Goal: Obtain resource: Download file/media

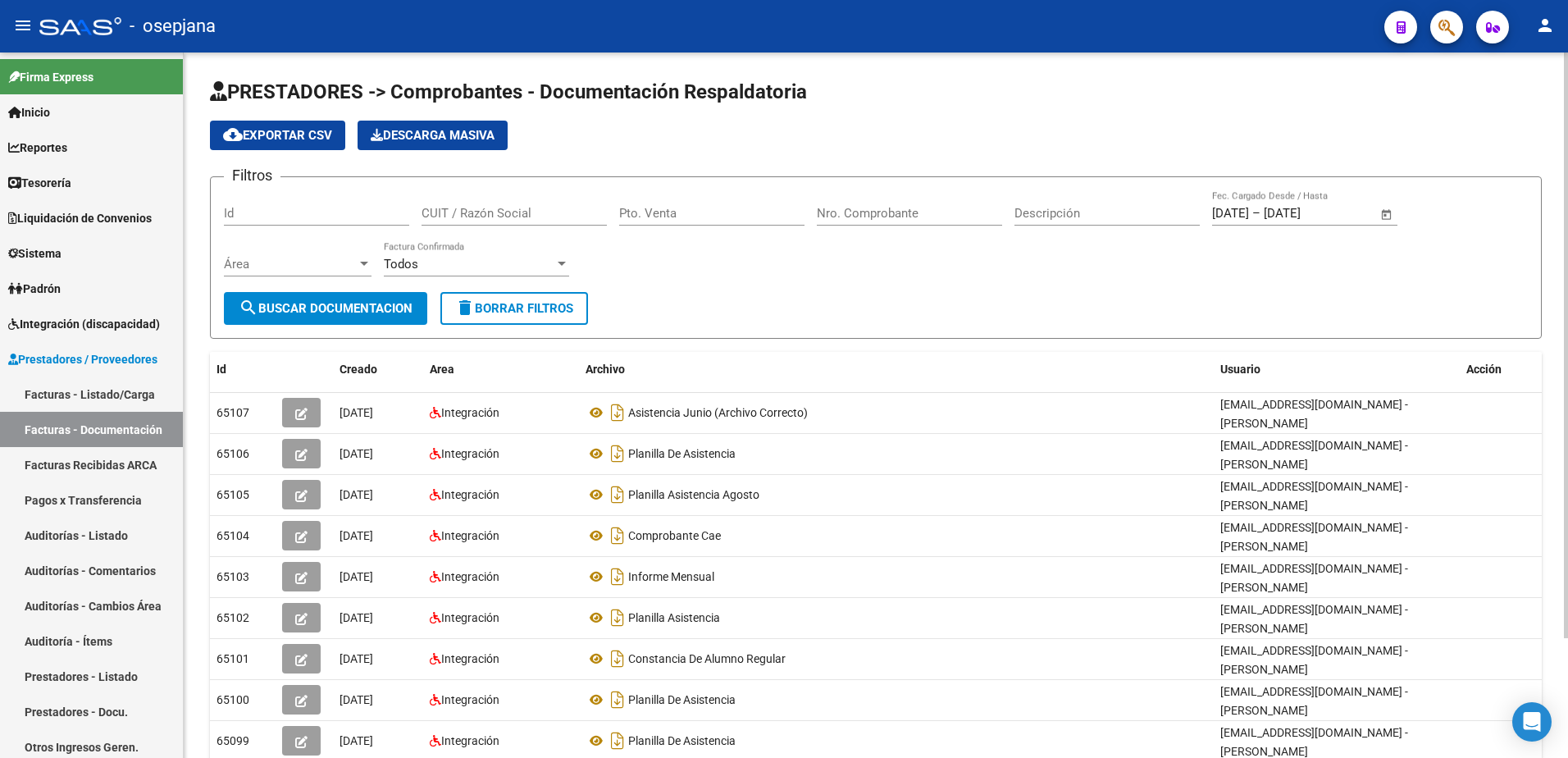
click at [554, 316] on button "delete Borrar Filtros" at bounding box center [514, 308] width 147 height 33
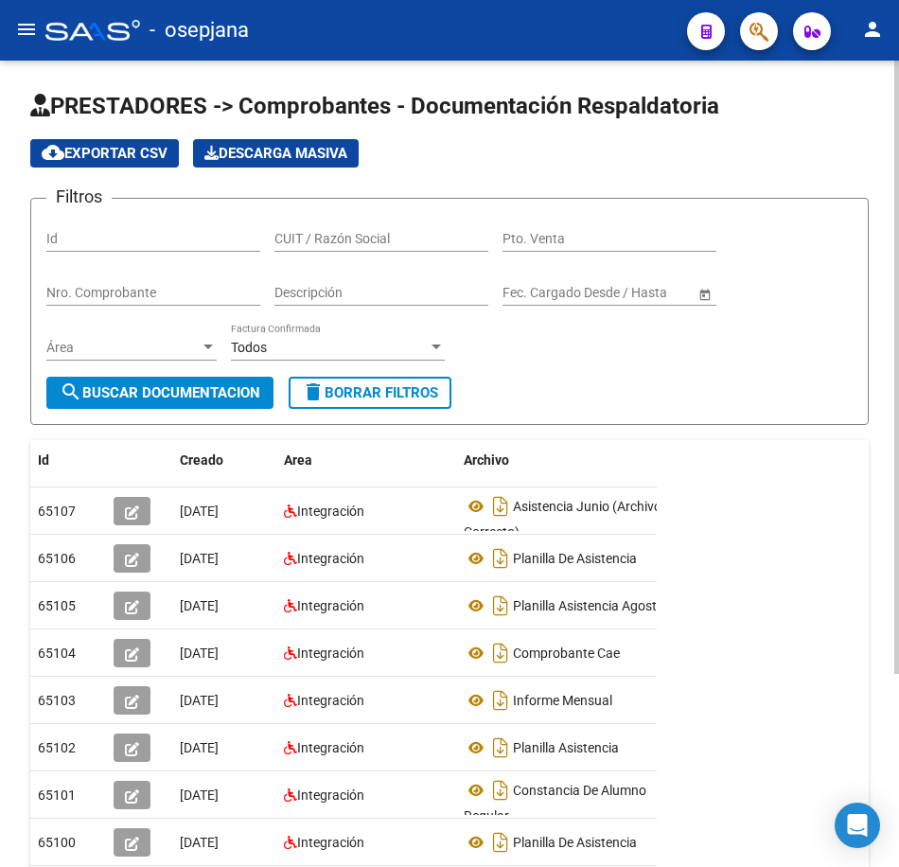
click at [356, 242] on input "CUIT / Razón Social" at bounding box center [382, 239] width 214 height 16
paste input "20251279560"
click at [185, 396] on span "search Buscar Documentacion" at bounding box center [160, 392] width 201 height 17
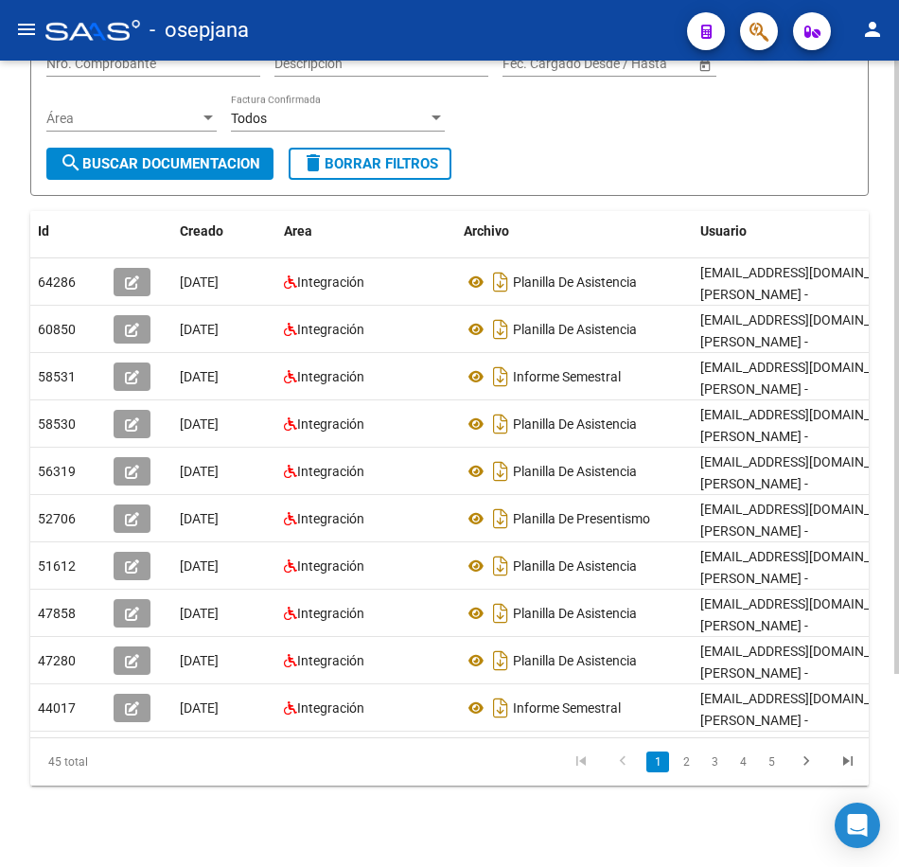
scroll to position [254, 0]
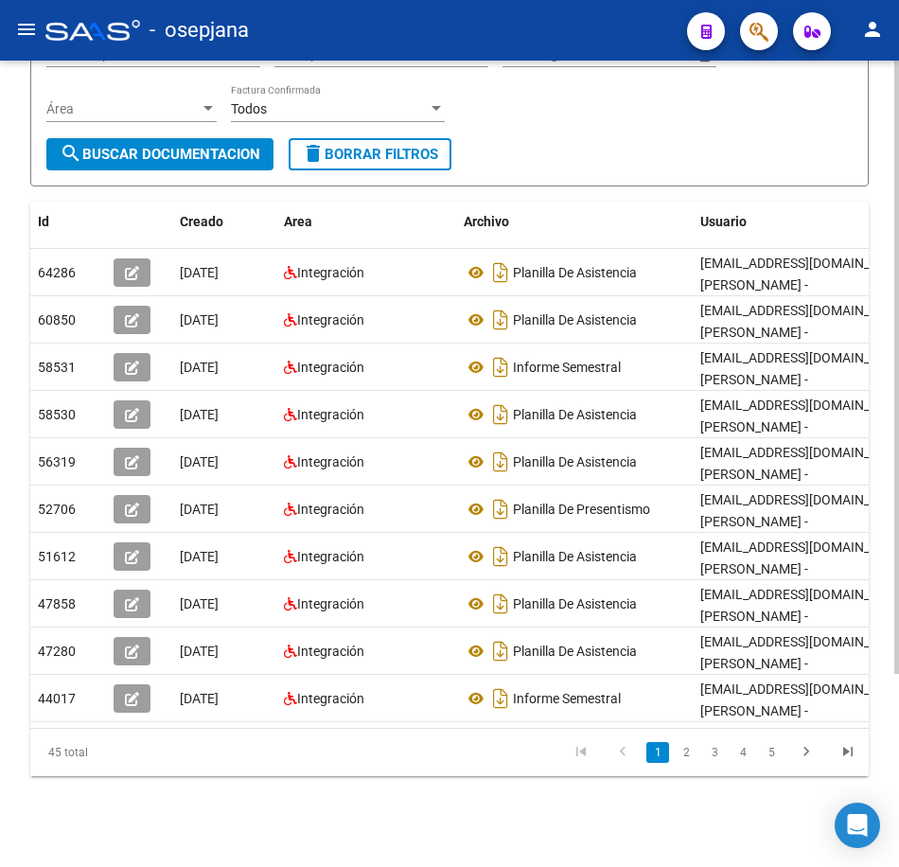
click at [807, 751] on icon "go to next page" at bounding box center [806, 754] width 25 height 23
click at [806, 757] on icon "go to next page" at bounding box center [806, 754] width 25 height 23
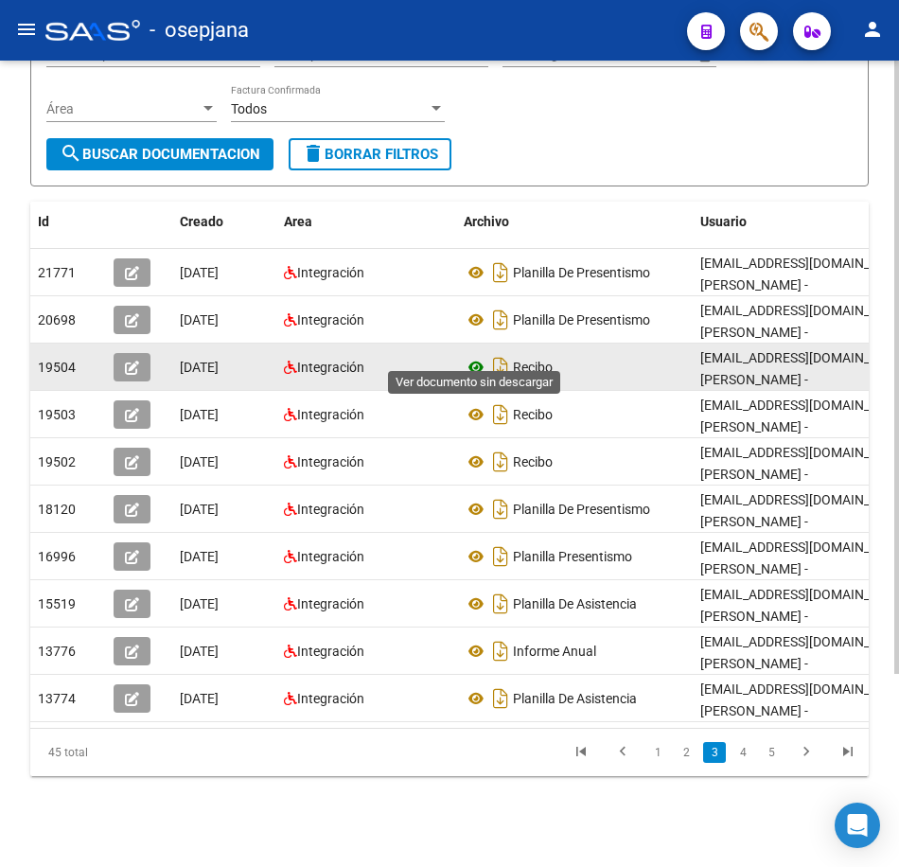
click at [477, 356] on icon at bounding box center [476, 367] width 25 height 23
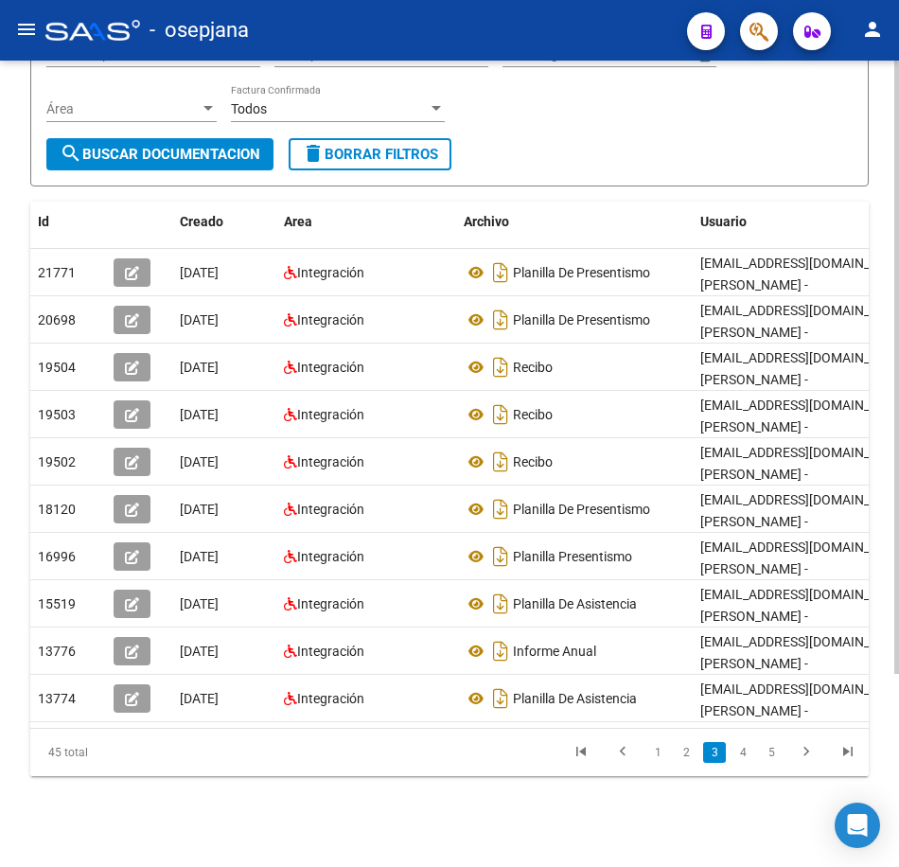
click at [557, 87] on div "Filtros Id 20251279560 CUIT / Razón Social Pto. Venta Nro. Comprobante Descripc…" at bounding box center [449, 56] width 806 height 163
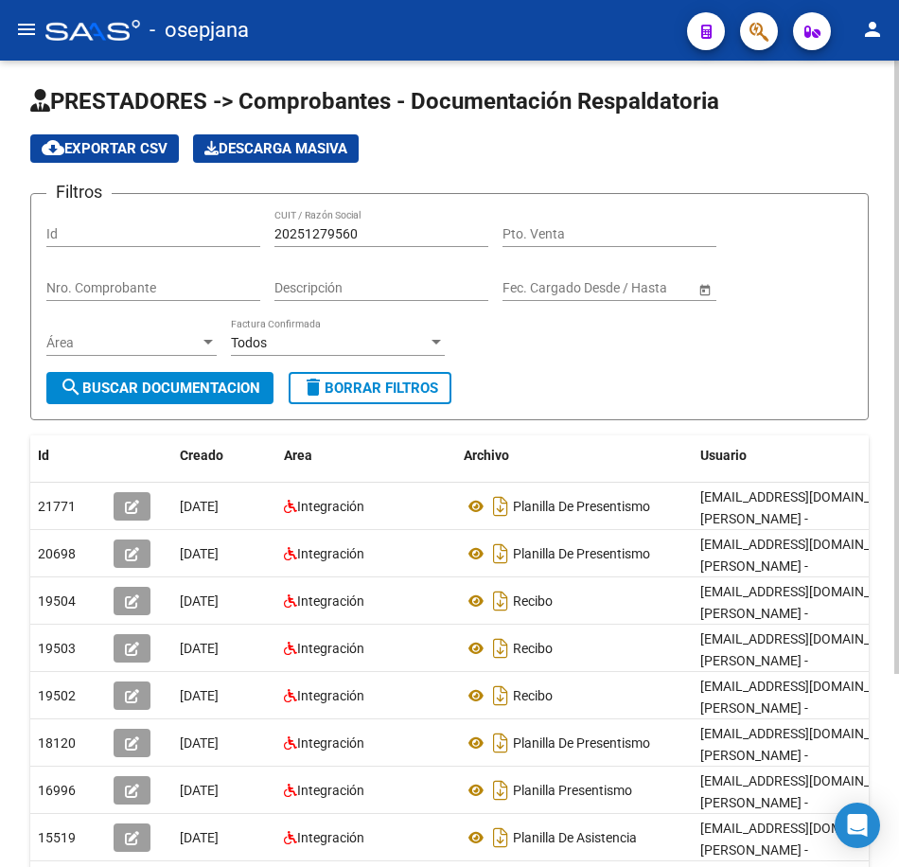
scroll to position [0, 0]
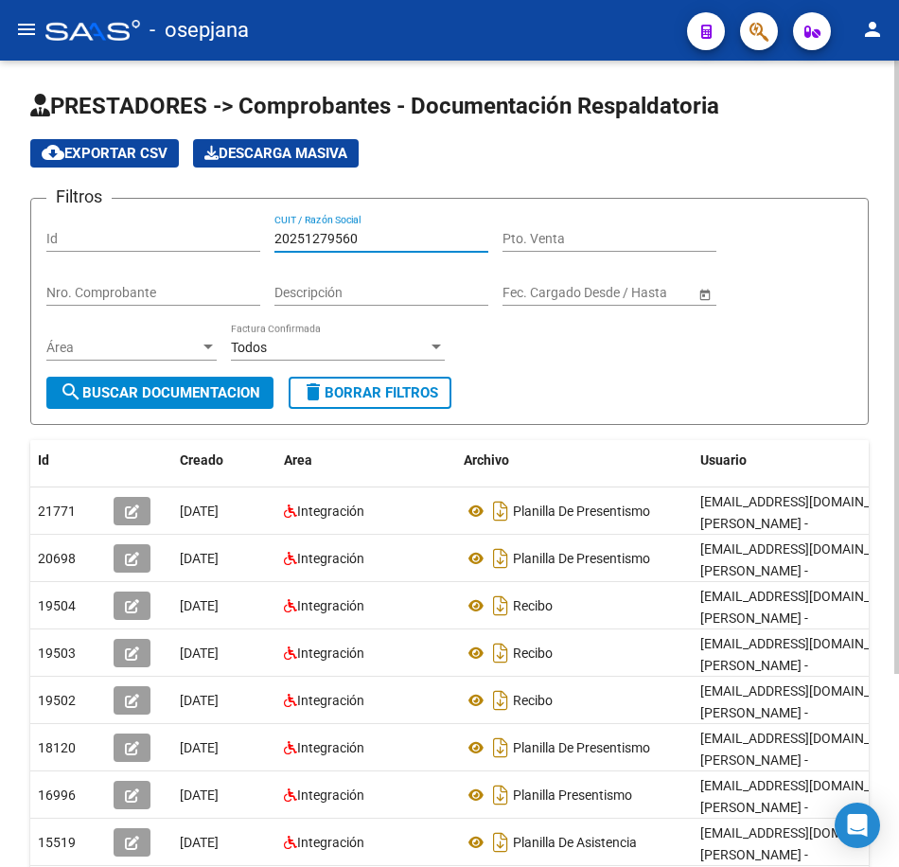
drag, startPoint x: 386, startPoint y: 237, endPoint x: 86, endPoint y: 215, distance: 300.9
click at [97, 226] on div "Filtros Id 20251279560 CUIT / Razón Social Pto. Venta Nro. Comprobante Descripc…" at bounding box center [449, 295] width 806 height 163
paste input "77131677"
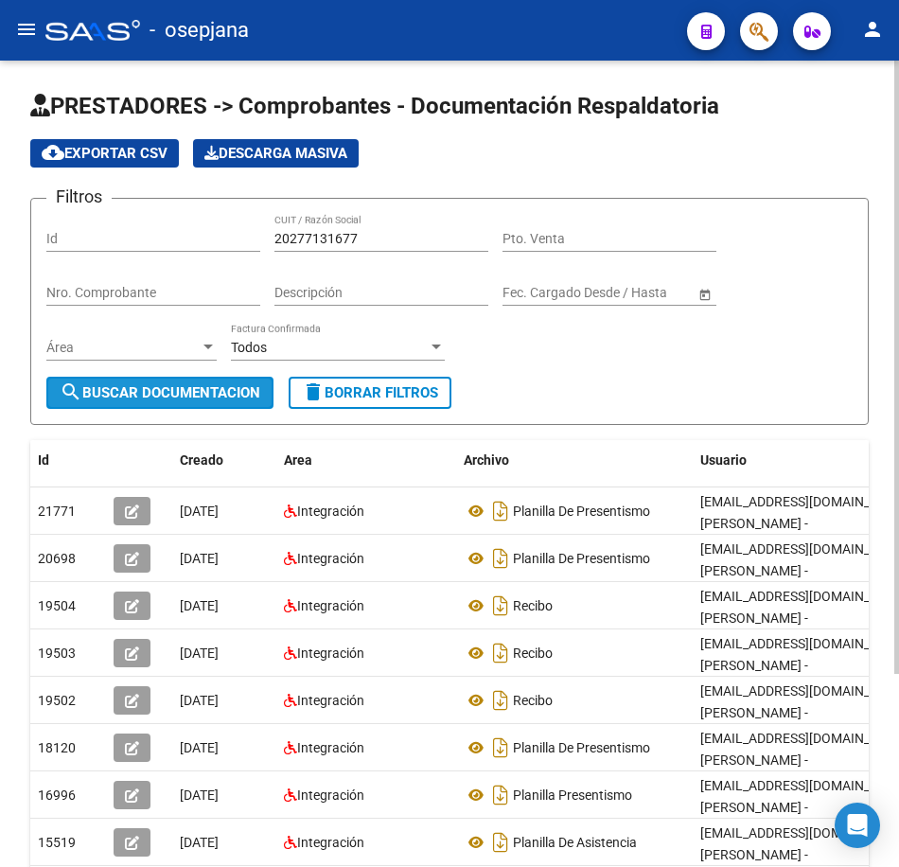
click at [135, 396] on span "search Buscar Documentacion" at bounding box center [160, 392] width 201 height 17
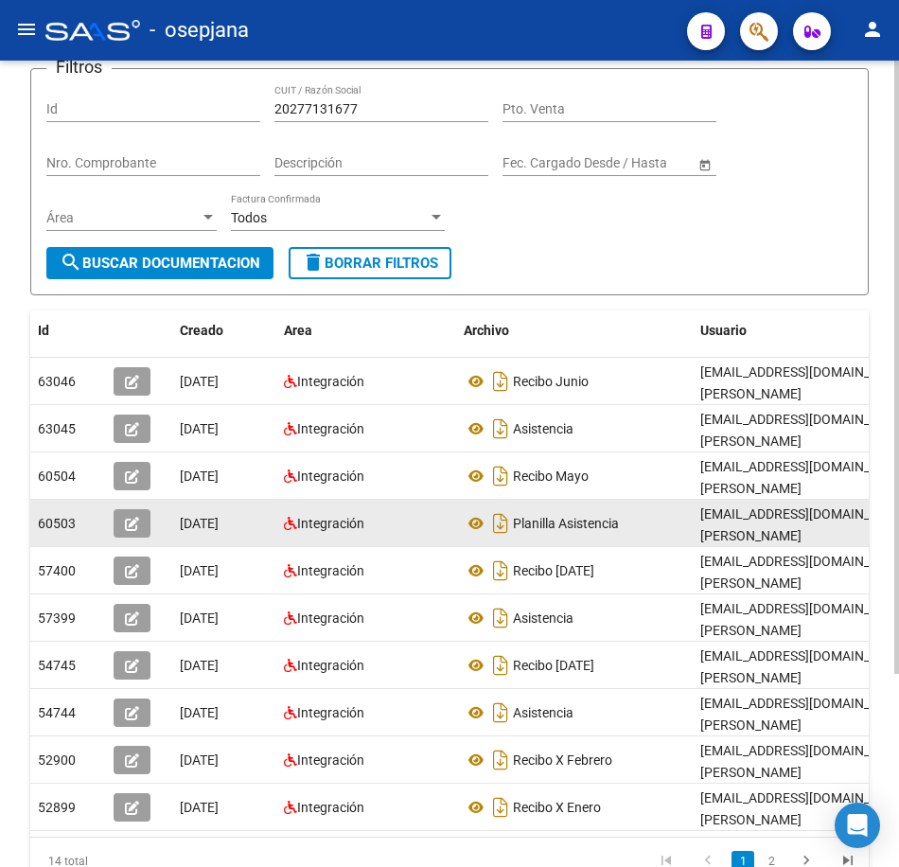
scroll to position [189, 0]
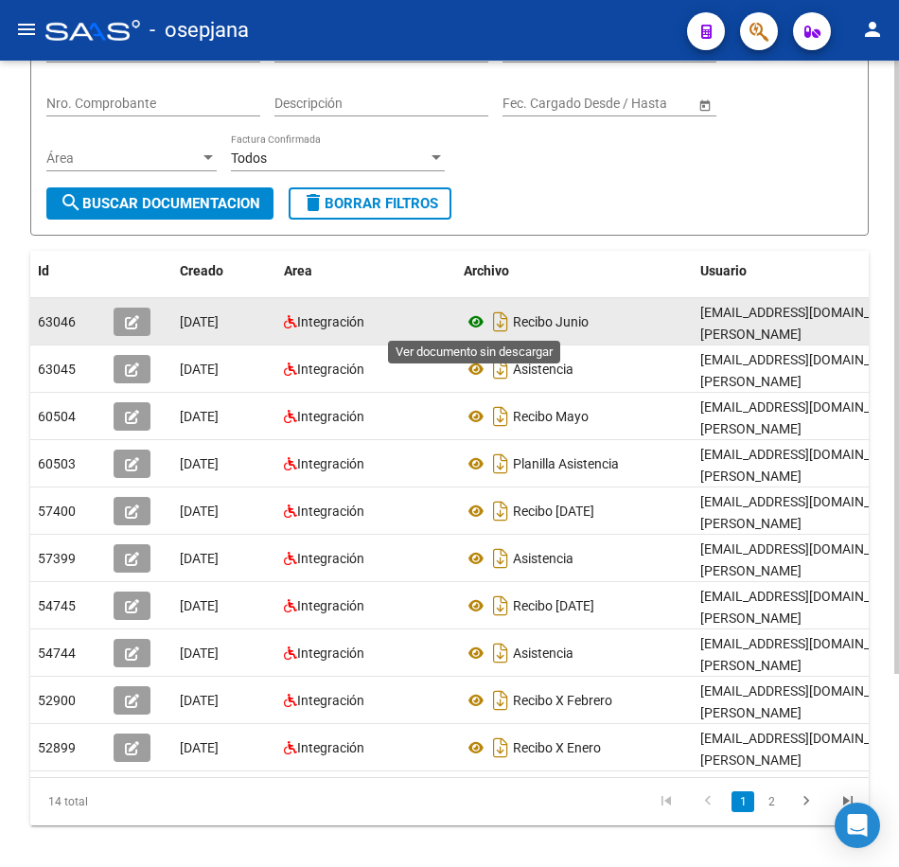
click at [484, 332] on icon at bounding box center [476, 321] width 25 height 23
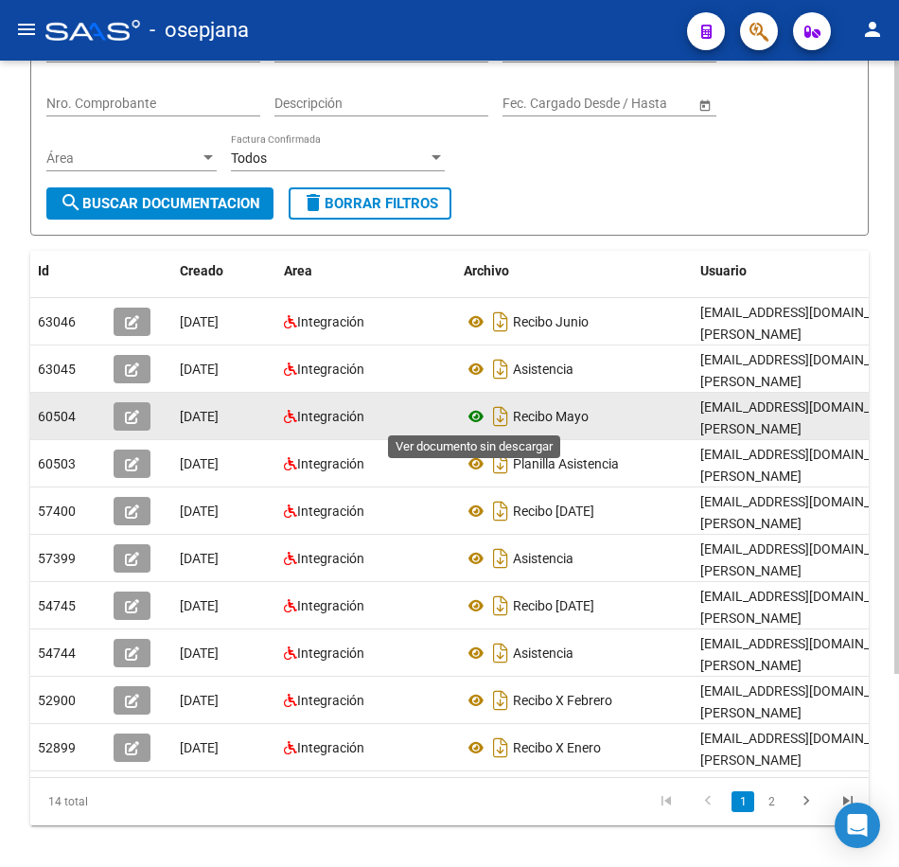
click at [478, 412] on icon at bounding box center [476, 416] width 25 height 23
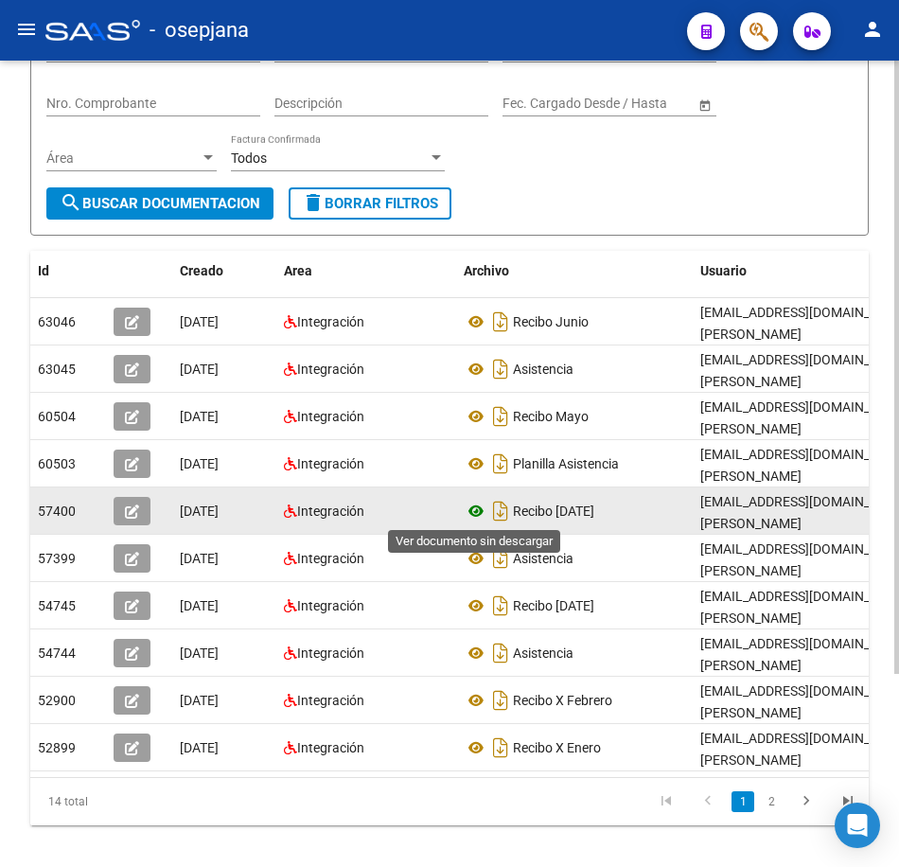
click at [473, 509] on icon at bounding box center [476, 511] width 25 height 23
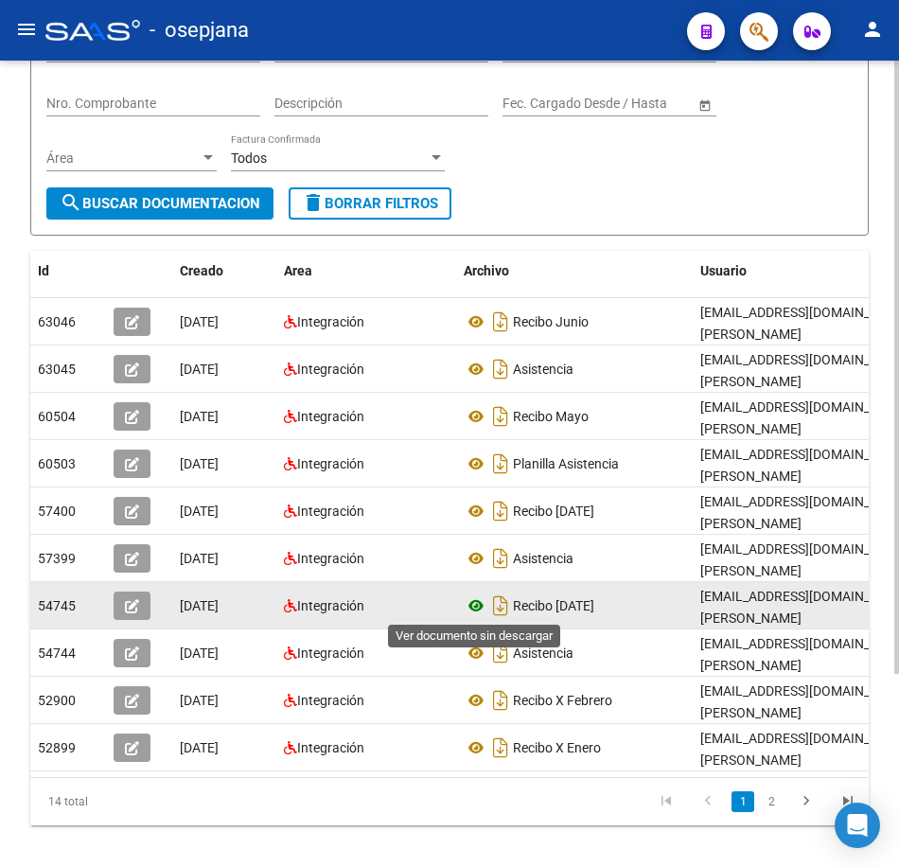
click at [469, 609] on icon at bounding box center [476, 605] width 25 height 23
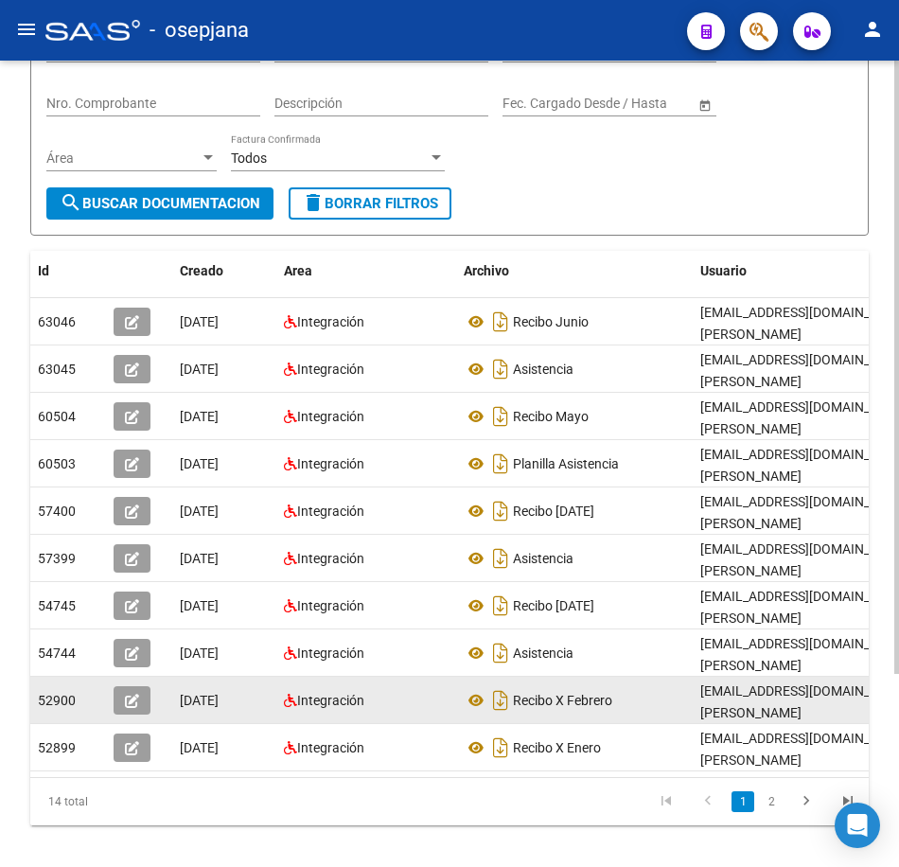
click at [459, 698] on datatable-body-cell "Recibo X Febrero" at bounding box center [574, 700] width 237 height 46
click at [475, 703] on icon at bounding box center [476, 700] width 25 height 23
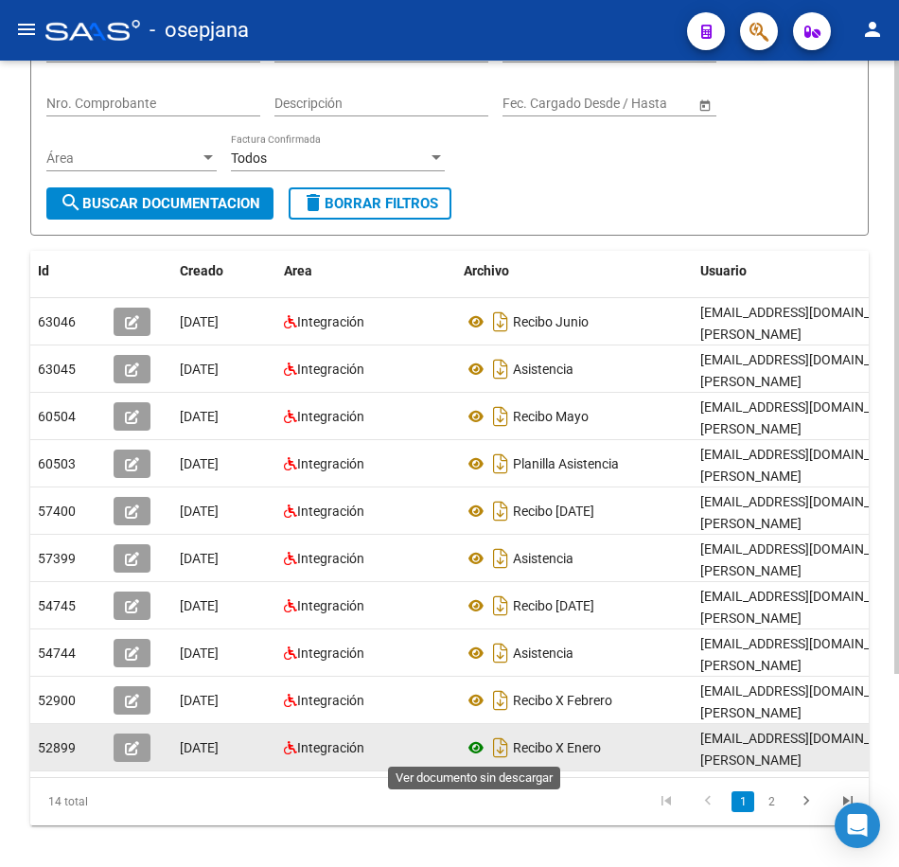
click at [478, 743] on icon at bounding box center [476, 747] width 25 height 23
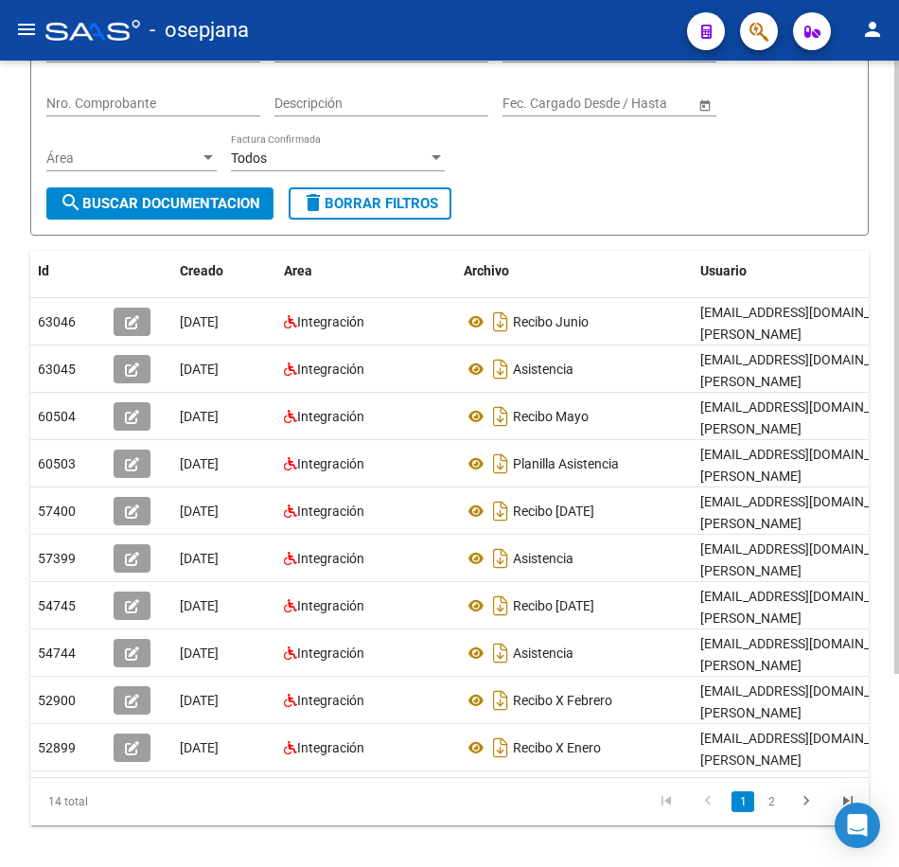
click at [704, 185] on div "Filtros Id 20277131677 CUIT / Razón Social Pto. Venta Nro. Comprobante Descripc…" at bounding box center [449, 106] width 806 height 163
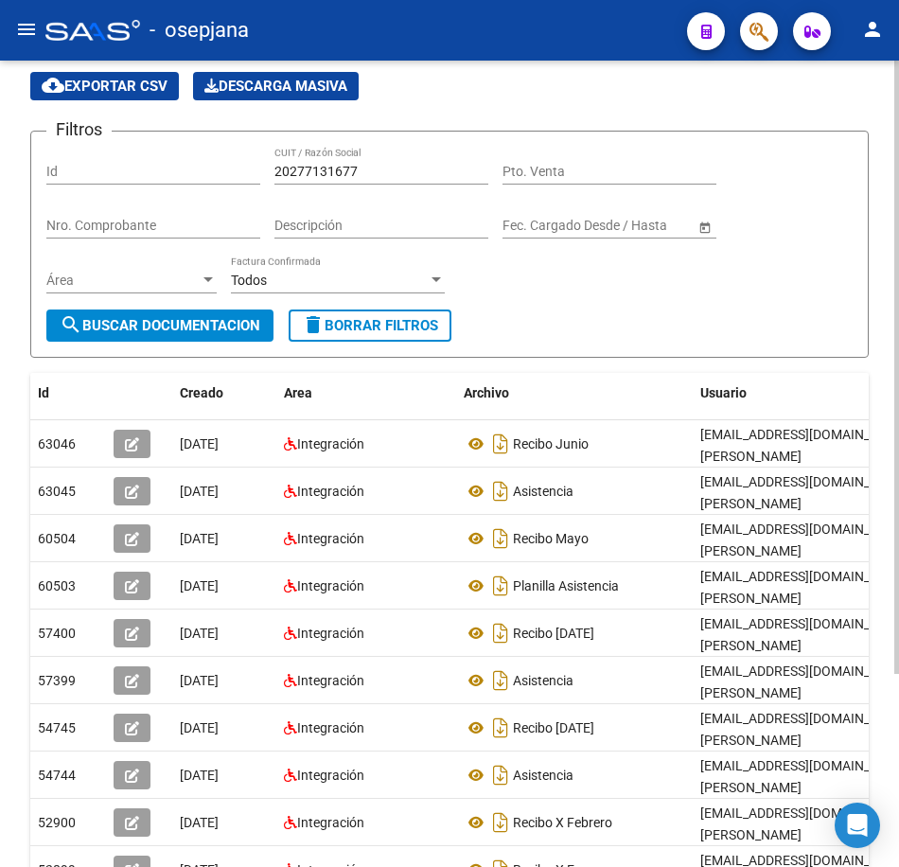
scroll to position [0, 0]
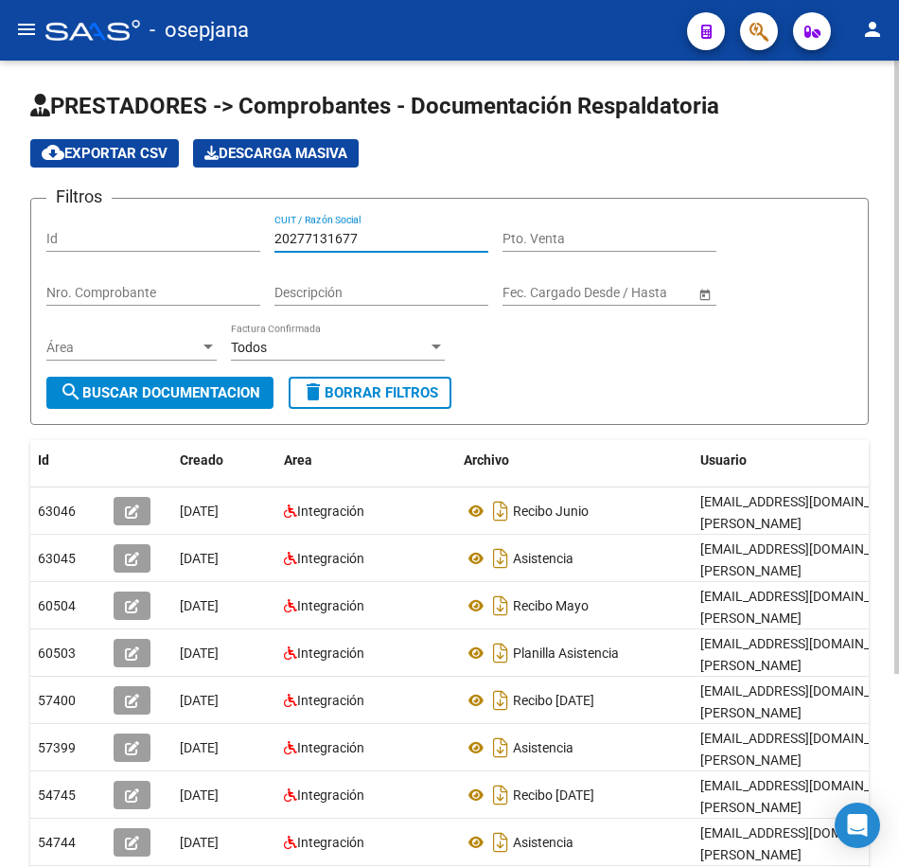
drag, startPoint x: 396, startPoint y: 241, endPoint x: 147, endPoint y: 225, distance: 249.5
click at [147, 225] on div "Filtros Id 20277131677 CUIT / Razón Social Pto. Venta Nro. Comprobante Descripc…" at bounding box center [449, 295] width 806 height 163
paste input "339347426"
click at [213, 397] on span "search Buscar Documentacion" at bounding box center [160, 392] width 201 height 17
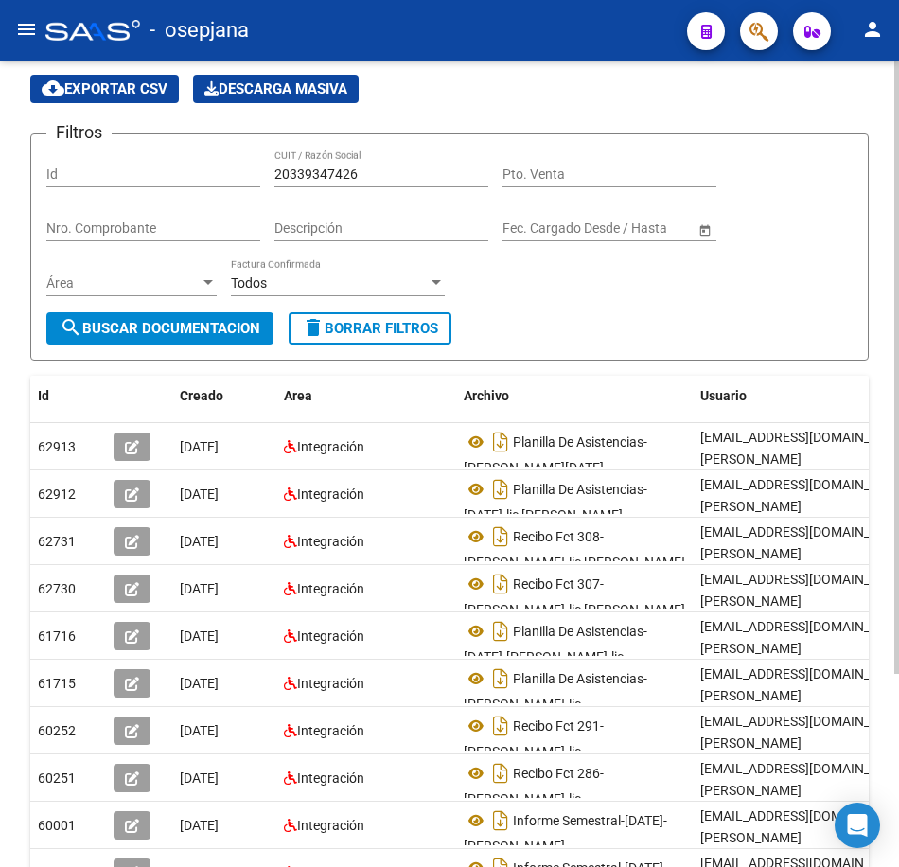
scroll to position [95, 0]
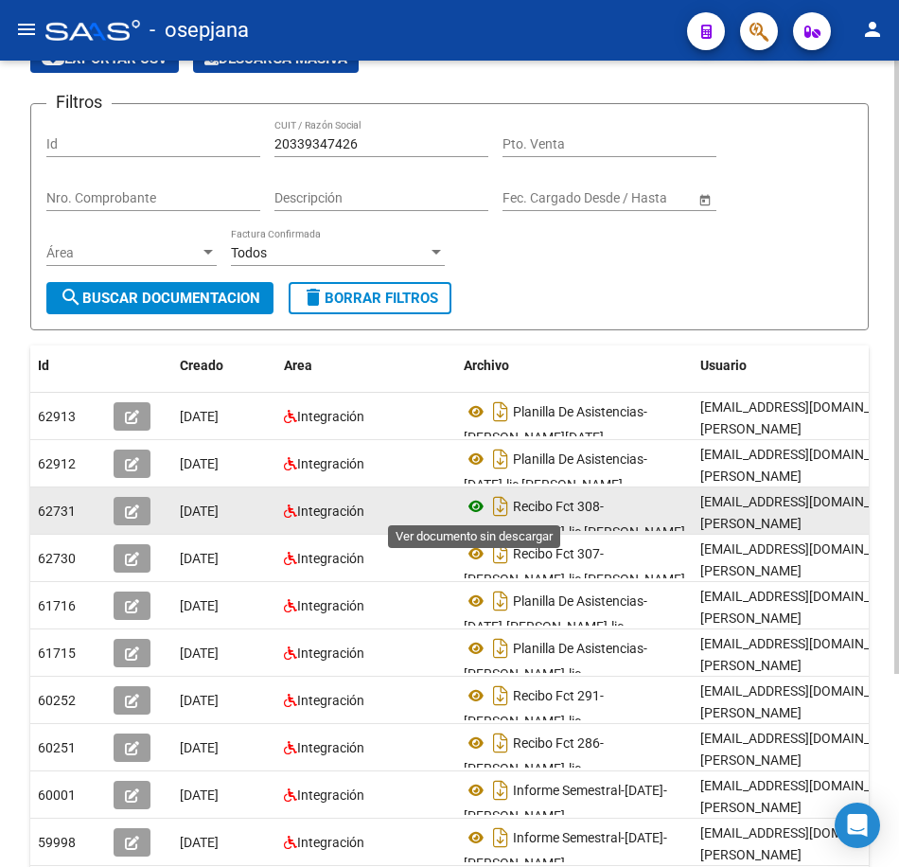
click at [474, 505] on icon at bounding box center [476, 506] width 25 height 23
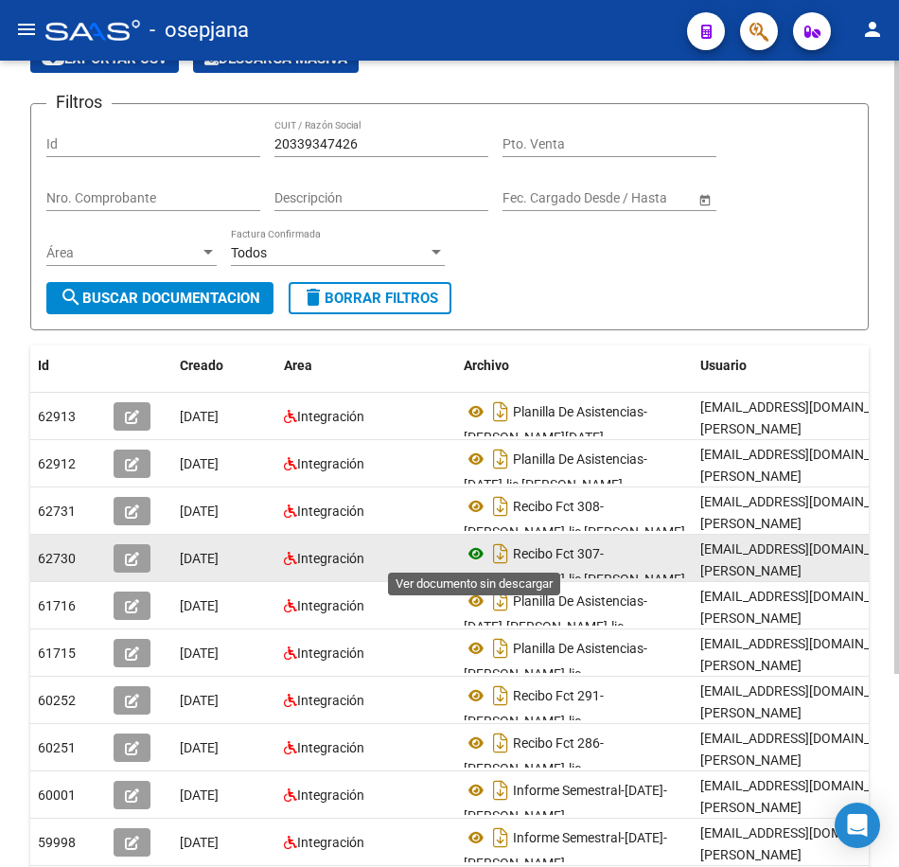
click at [473, 555] on icon at bounding box center [476, 553] width 25 height 23
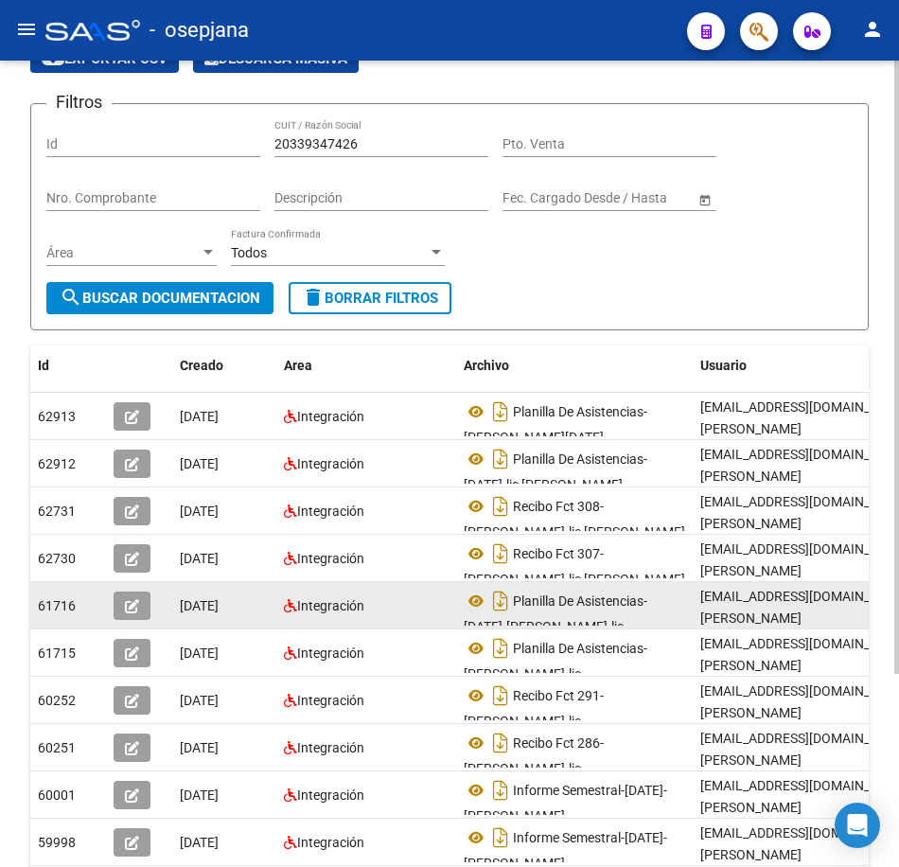
scroll to position [1, 0]
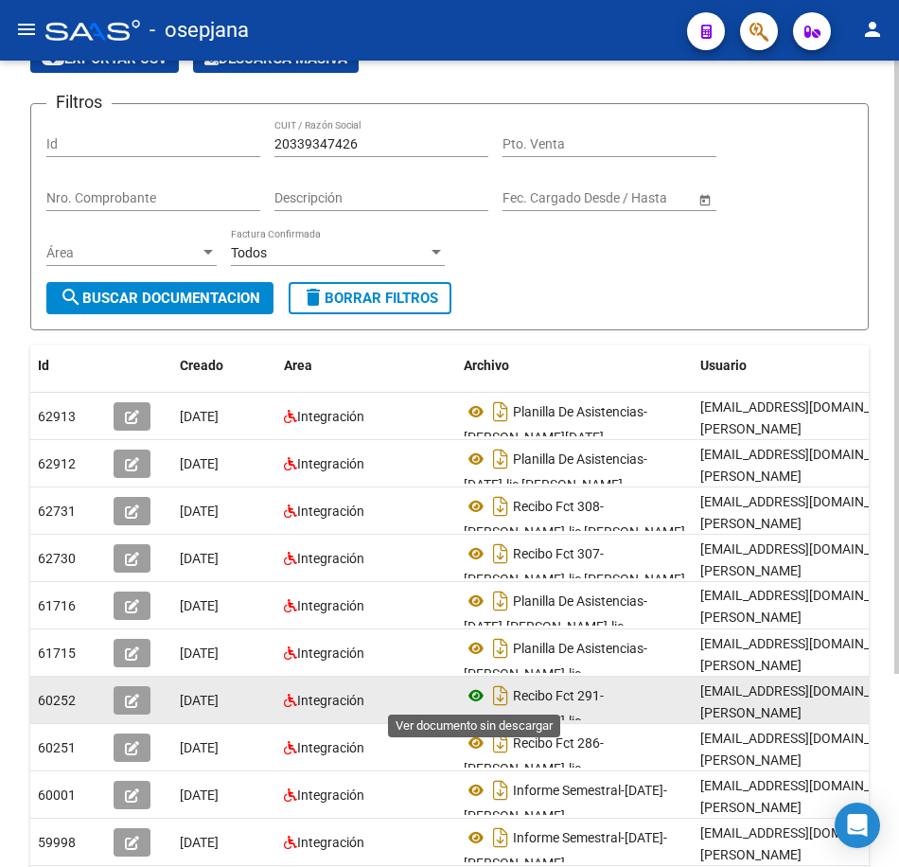
click at [471, 698] on icon at bounding box center [476, 695] width 25 height 23
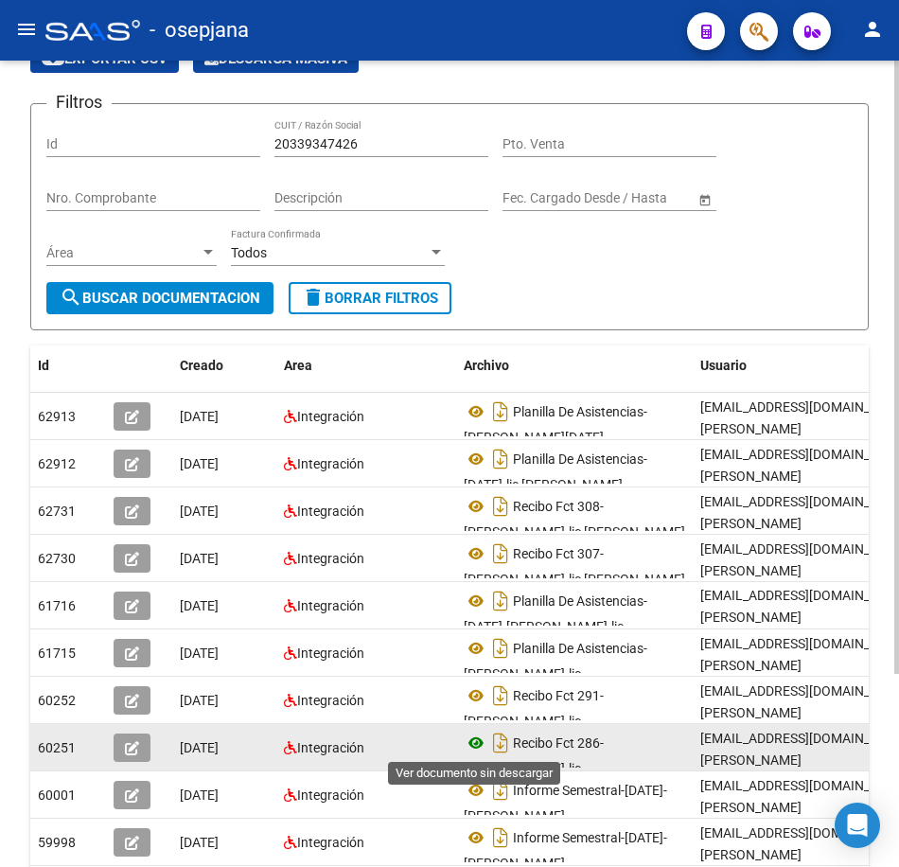
click at [473, 742] on icon at bounding box center [476, 743] width 25 height 23
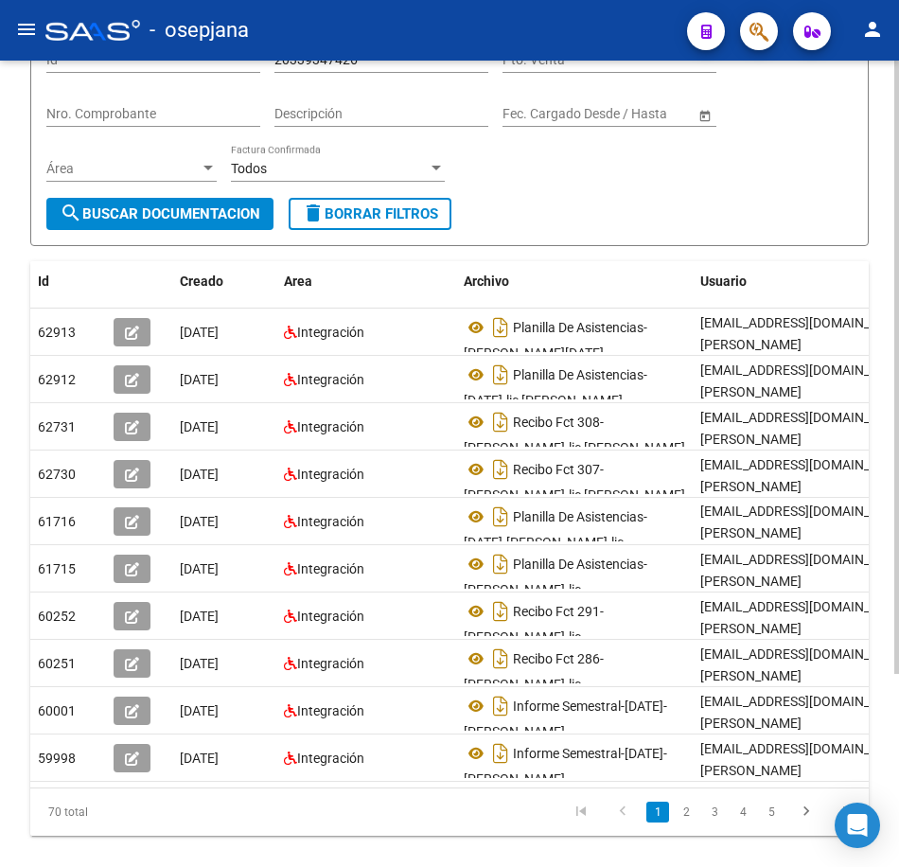
scroll to position [201, 0]
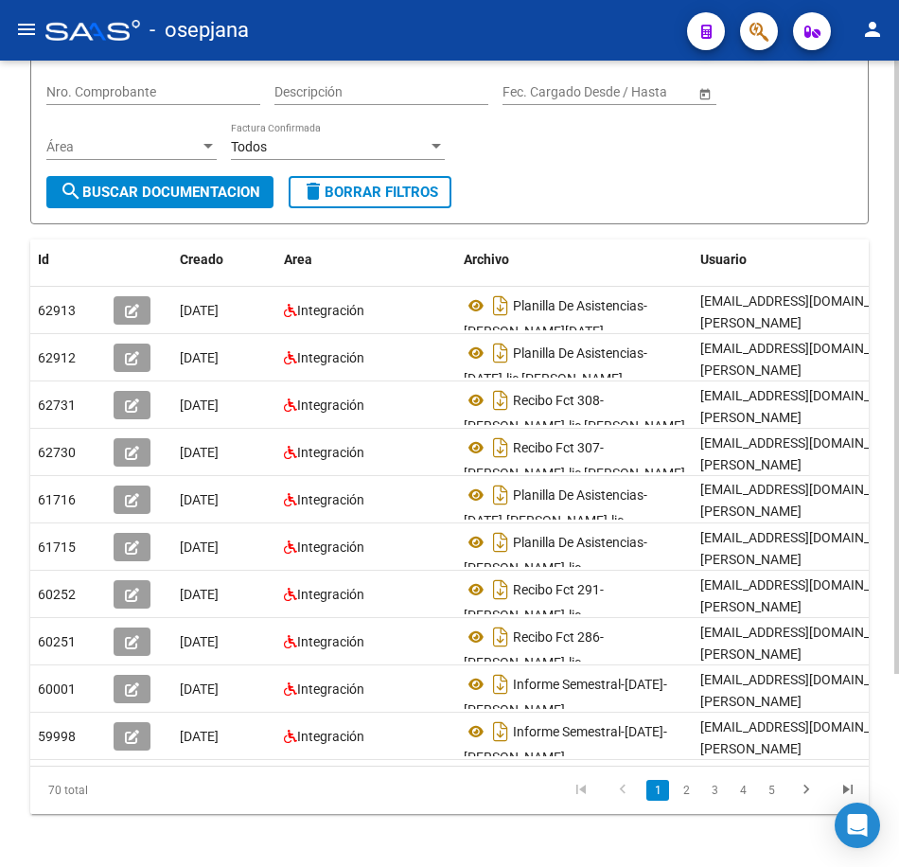
click at [898, 239] on div at bounding box center [897, 529] width 5 height 613
click at [680, 801] on link "2" at bounding box center [686, 790] width 23 height 21
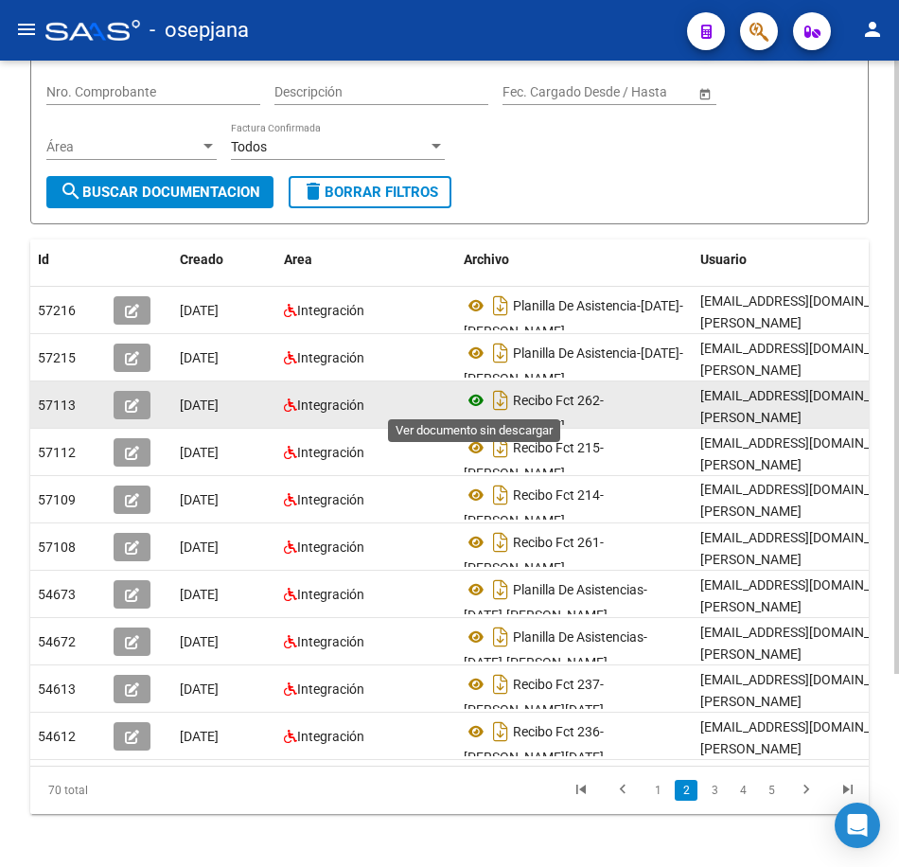
click at [477, 400] on icon at bounding box center [476, 400] width 25 height 23
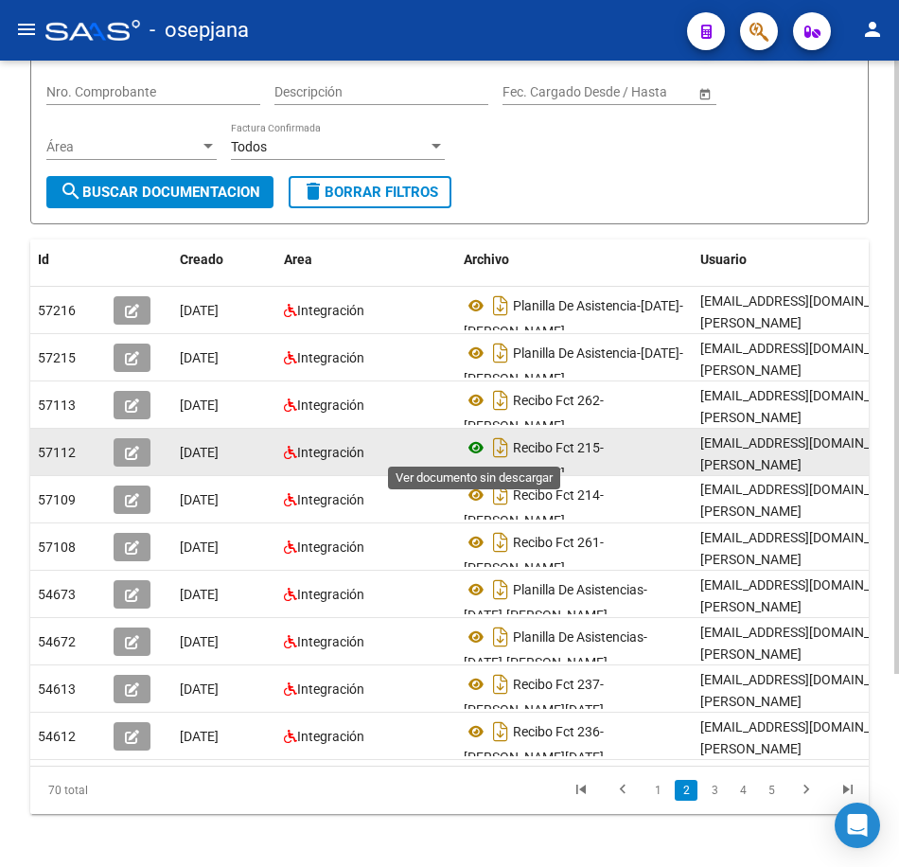
click at [469, 450] on icon at bounding box center [476, 447] width 25 height 23
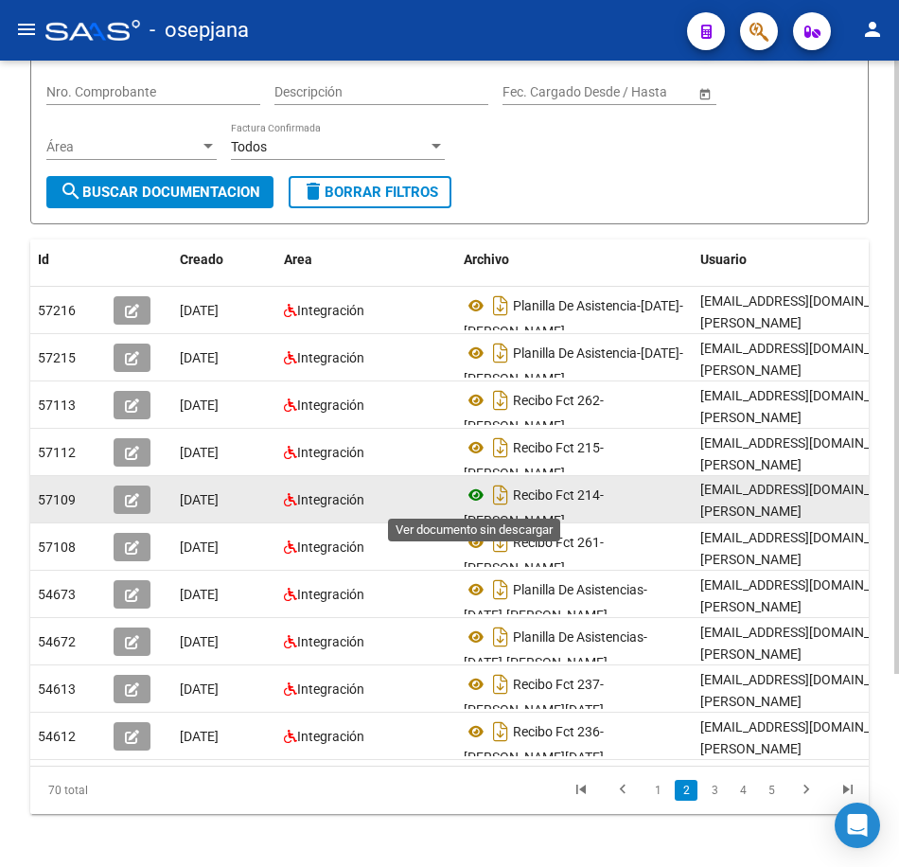
click at [473, 498] on icon at bounding box center [476, 495] width 25 height 23
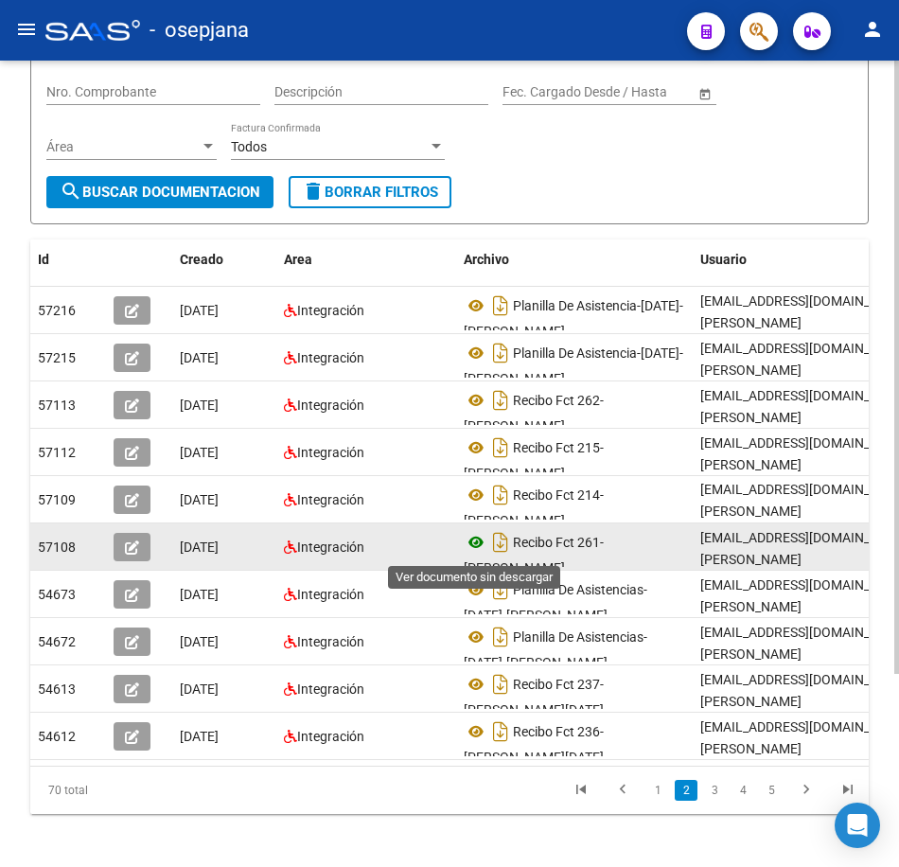
click at [475, 553] on icon at bounding box center [476, 542] width 25 height 23
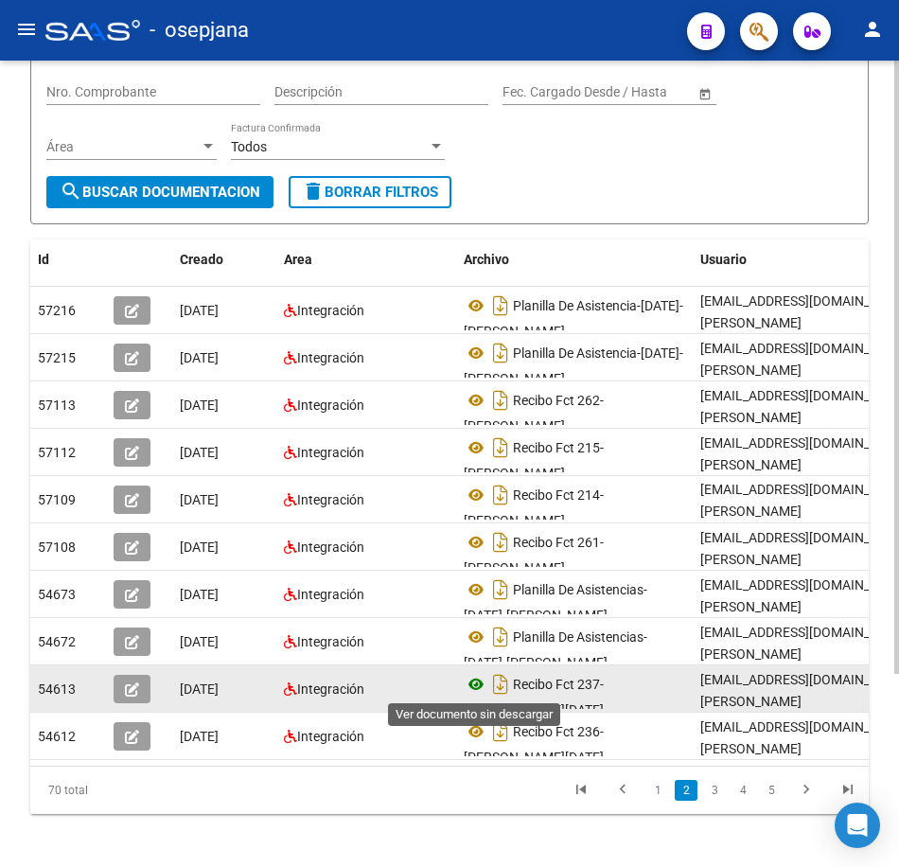
click at [482, 684] on icon at bounding box center [476, 684] width 25 height 23
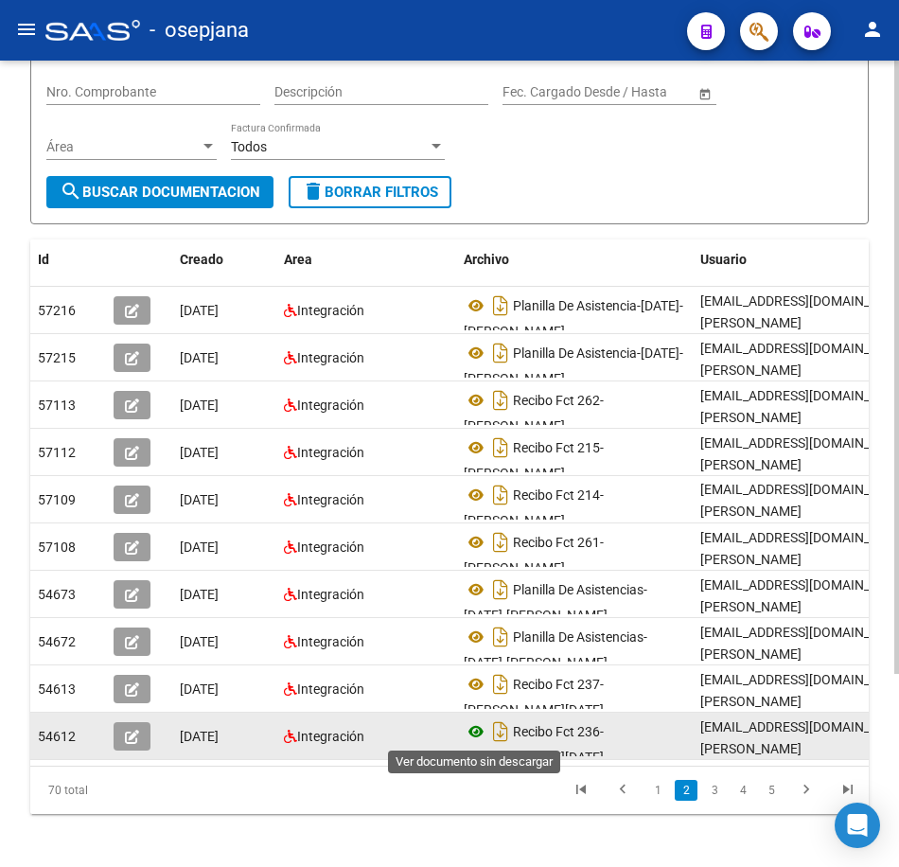
click at [471, 729] on icon at bounding box center [476, 731] width 25 height 23
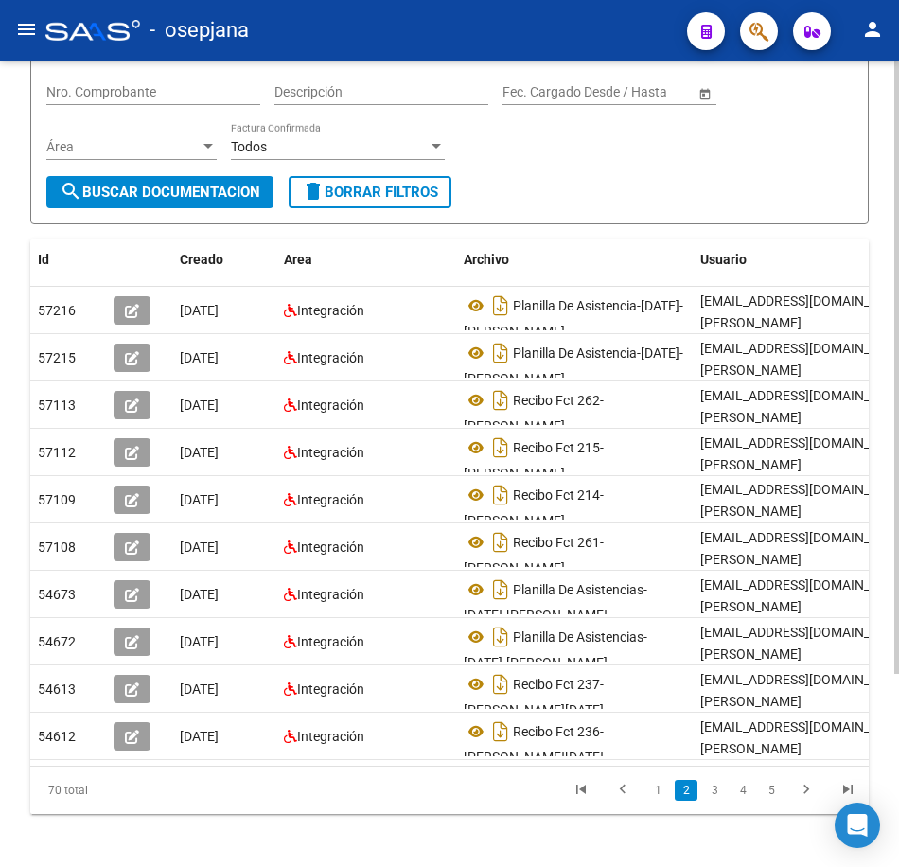
click at [634, 190] on form "Filtros Id 20339347426 CUIT / Razón Social Pto. Venta Nro. Comprobante Descripc…" at bounding box center [449, 110] width 839 height 227
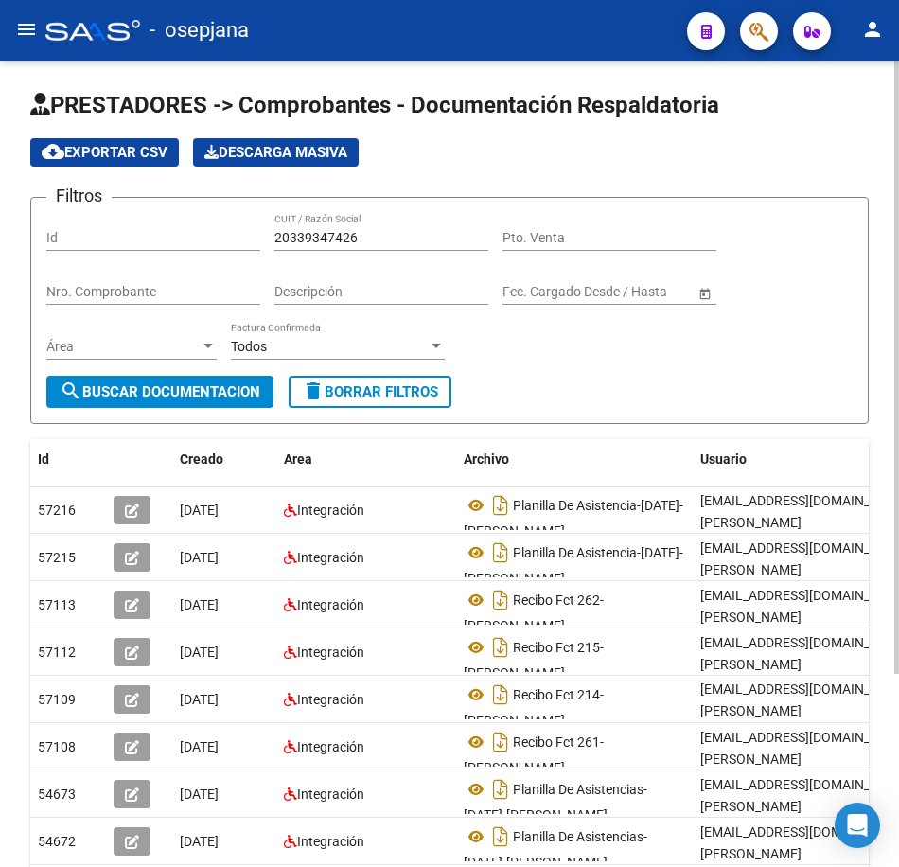
scroll to position [0, 0]
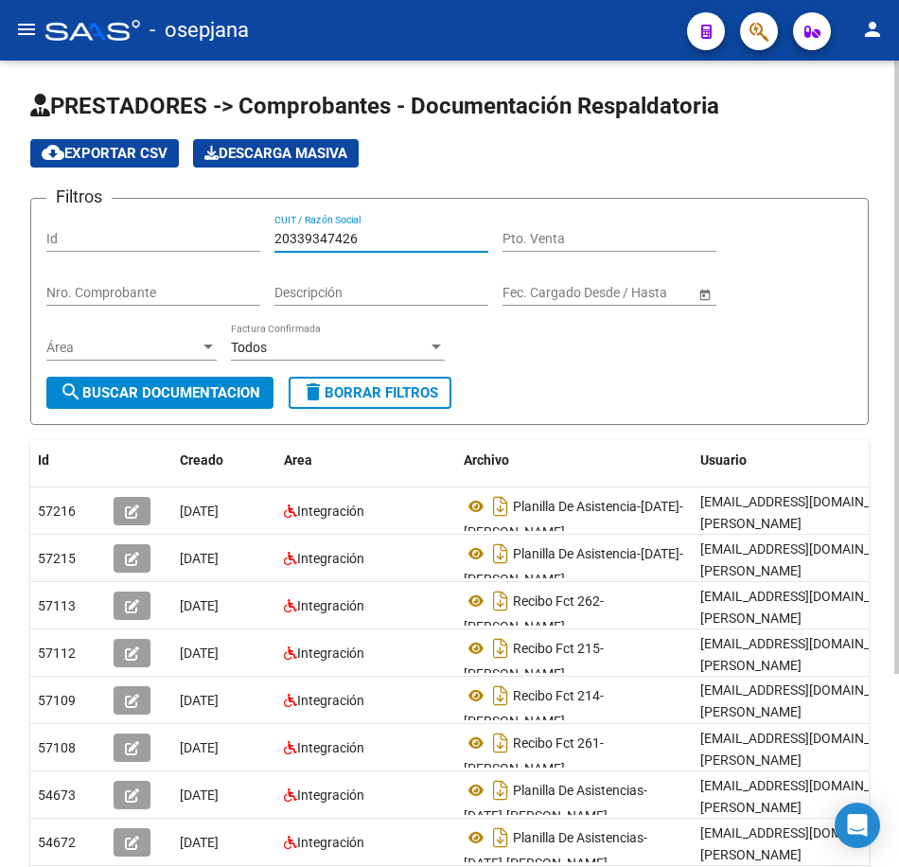
drag, startPoint x: 389, startPoint y: 235, endPoint x: 178, endPoint y: 236, distance: 211.1
click at [188, 238] on div "Filtros Id 20339347426 CUIT / Razón Social Pto. Venta Nro. Comprobante Descripc…" at bounding box center [449, 295] width 806 height 163
paste input "80894085"
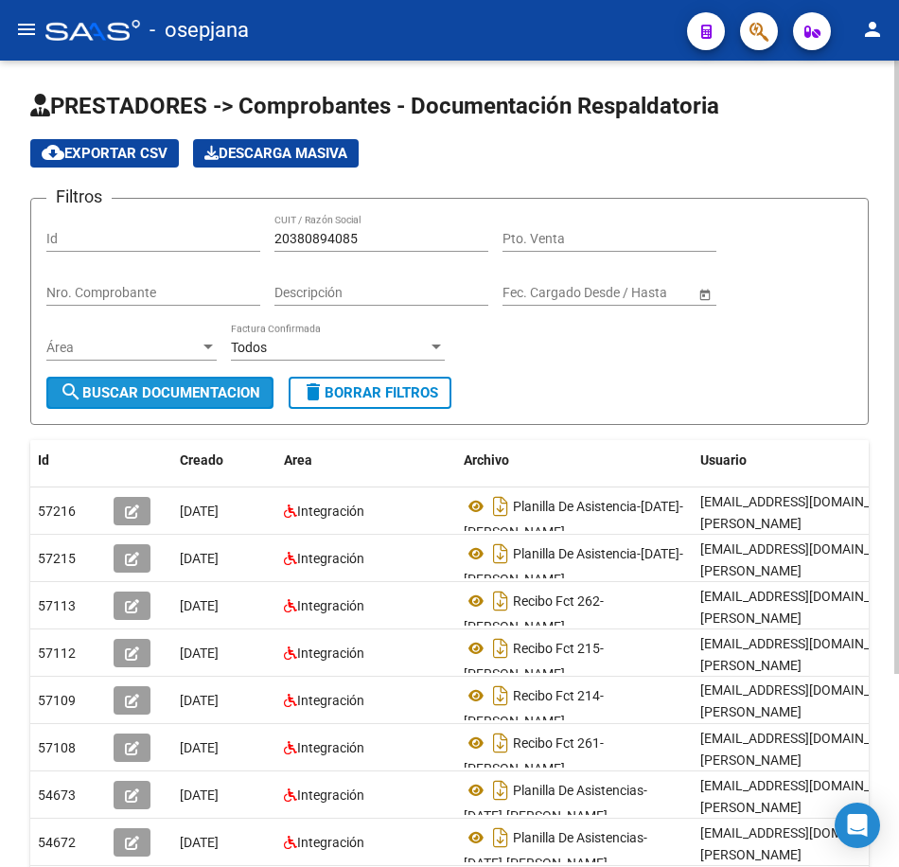
click at [185, 394] on span "search Buscar Documentacion" at bounding box center [160, 392] width 201 height 17
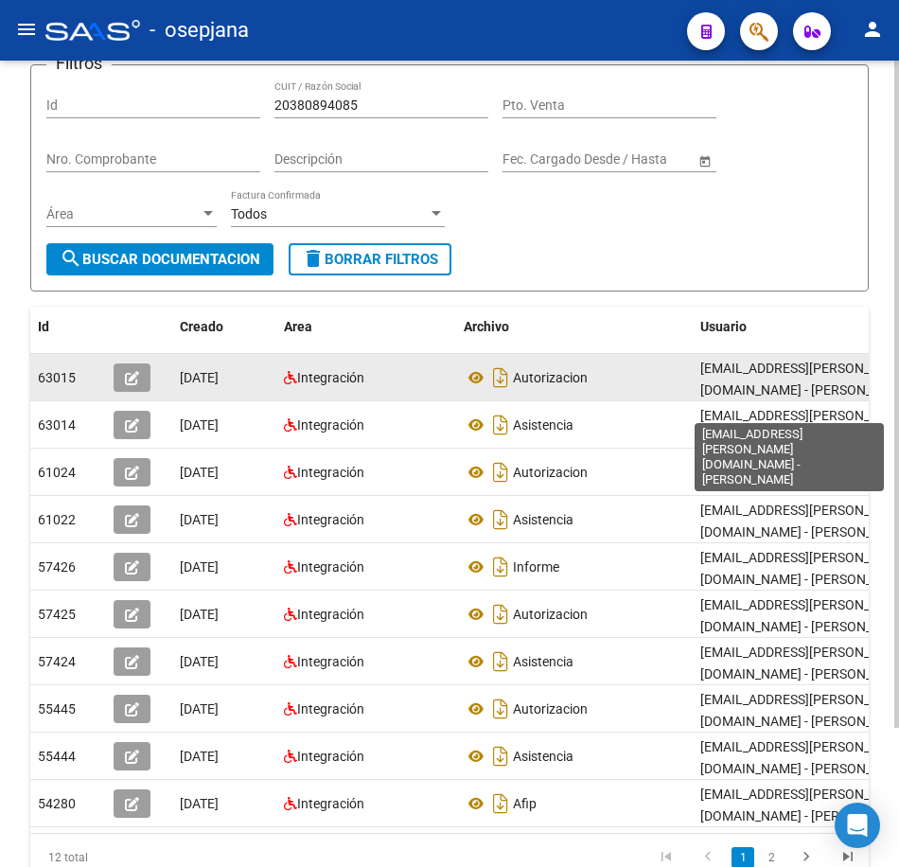
scroll to position [168, 0]
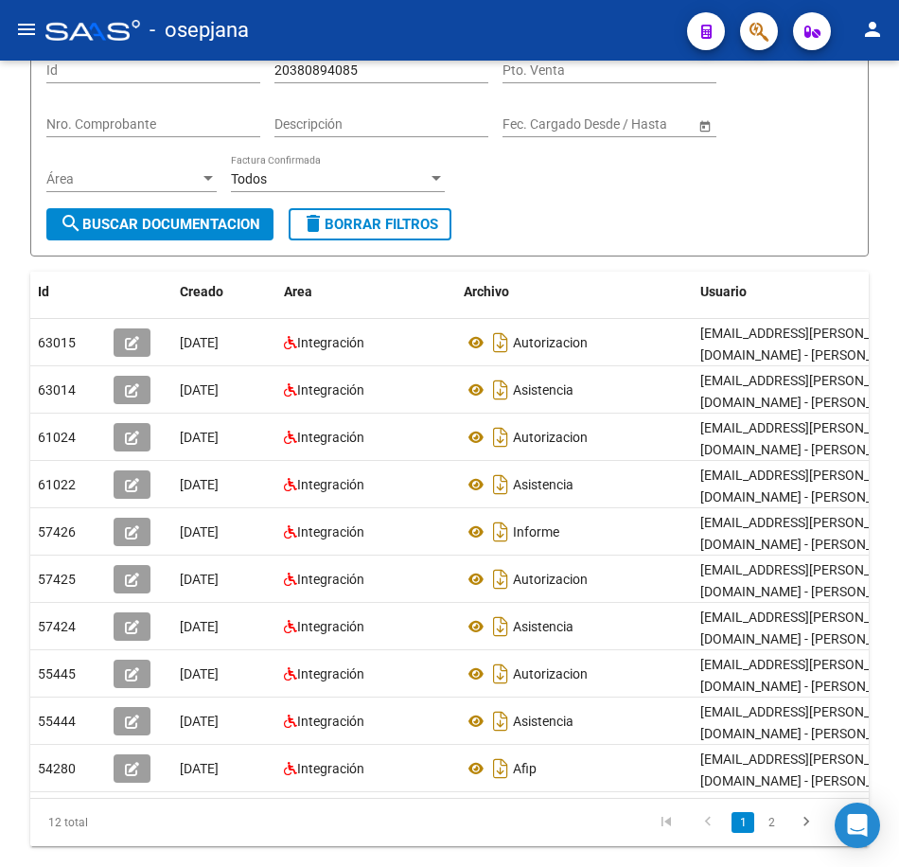
drag, startPoint x: 776, startPoint y: 753, endPoint x: 795, endPoint y: 734, distance: 27.5
click at [776, 812] on link "2" at bounding box center [771, 822] width 23 height 21
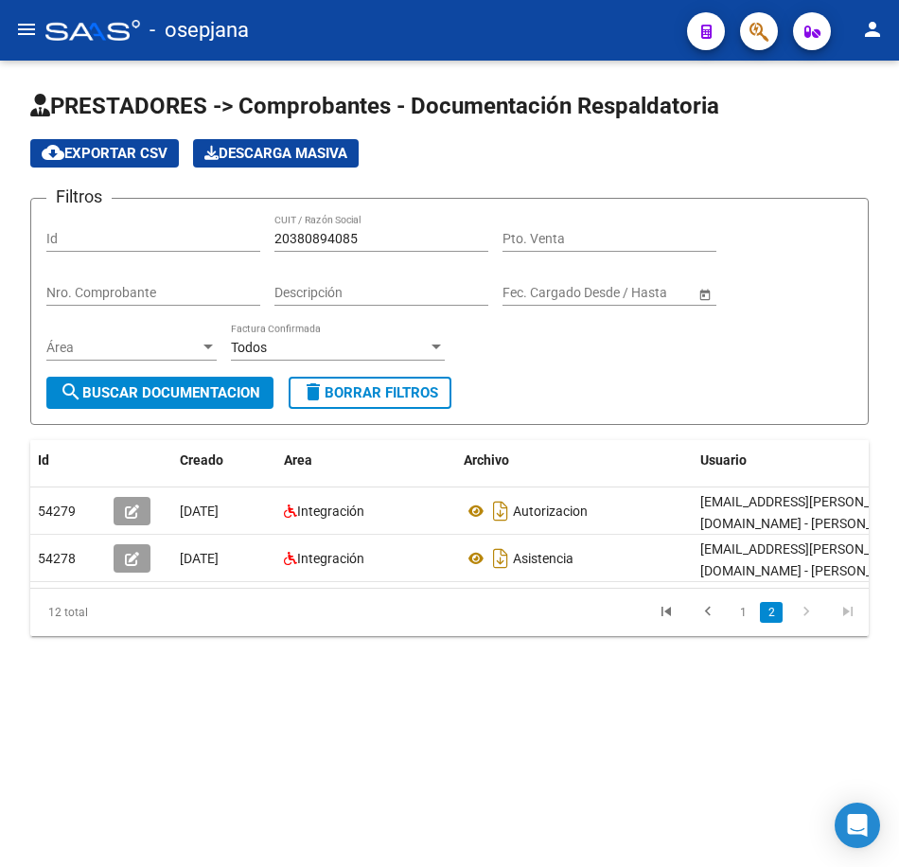
scroll to position [0, 0]
drag, startPoint x: 392, startPoint y: 241, endPoint x: 143, endPoint y: 232, distance: 249.1
click at [143, 232] on div "Filtros Id 20380894085 CUIT / Razón Social Pto. Venta Nro. Comprobante Descripc…" at bounding box center [449, 295] width 806 height 163
paste input "7165810681"
click at [236, 380] on button "search Buscar Documentacion" at bounding box center [159, 393] width 227 height 32
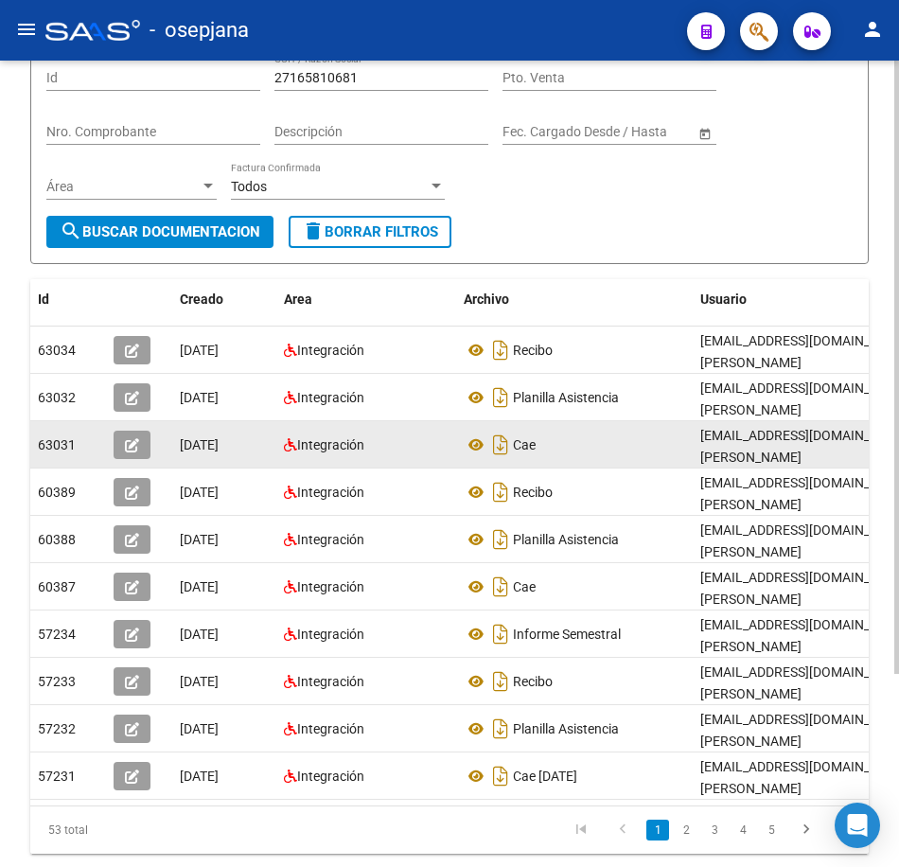
scroll to position [189, 0]
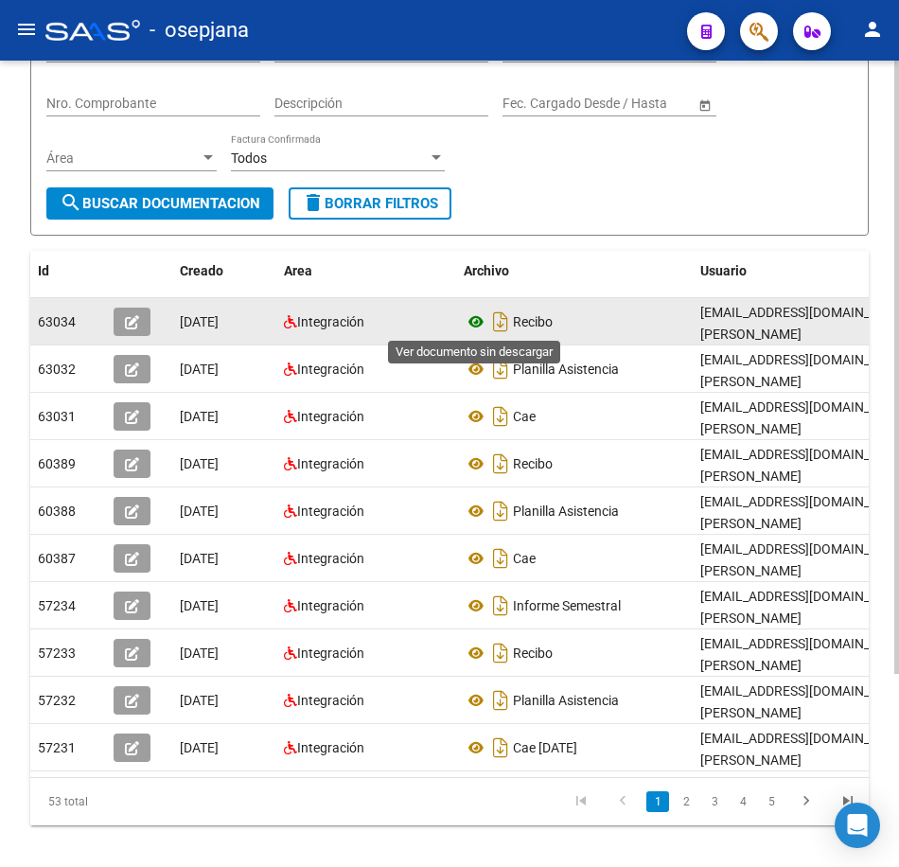
click at [475, 323] on icon at bounding box center [476, 321] width 25 height 23
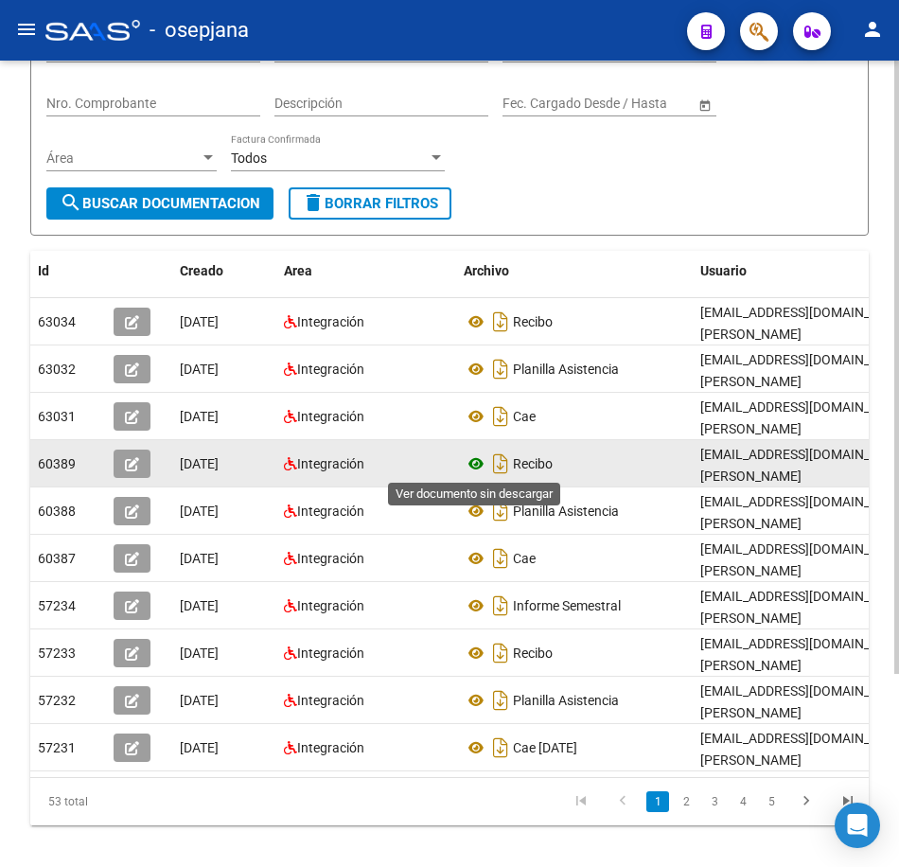
click at [479, 463] on icon at bounding box center [476, 463] width 25 height 23
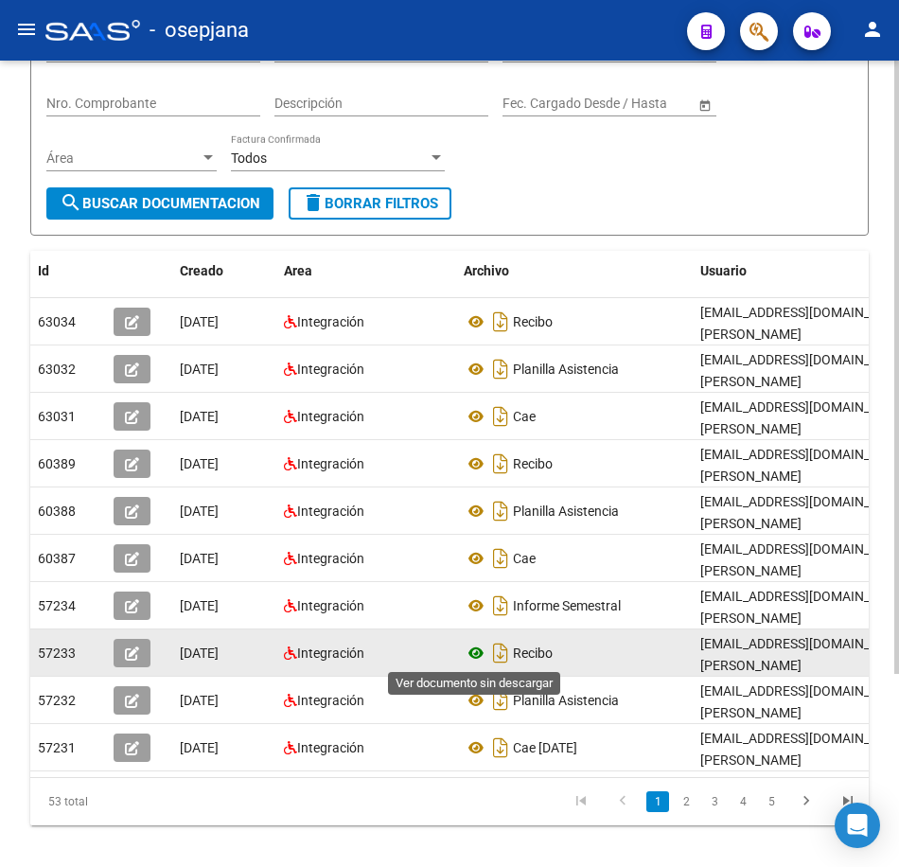
click at [476, 651] on icon at bounding box center [476, 653] width 25 height 23
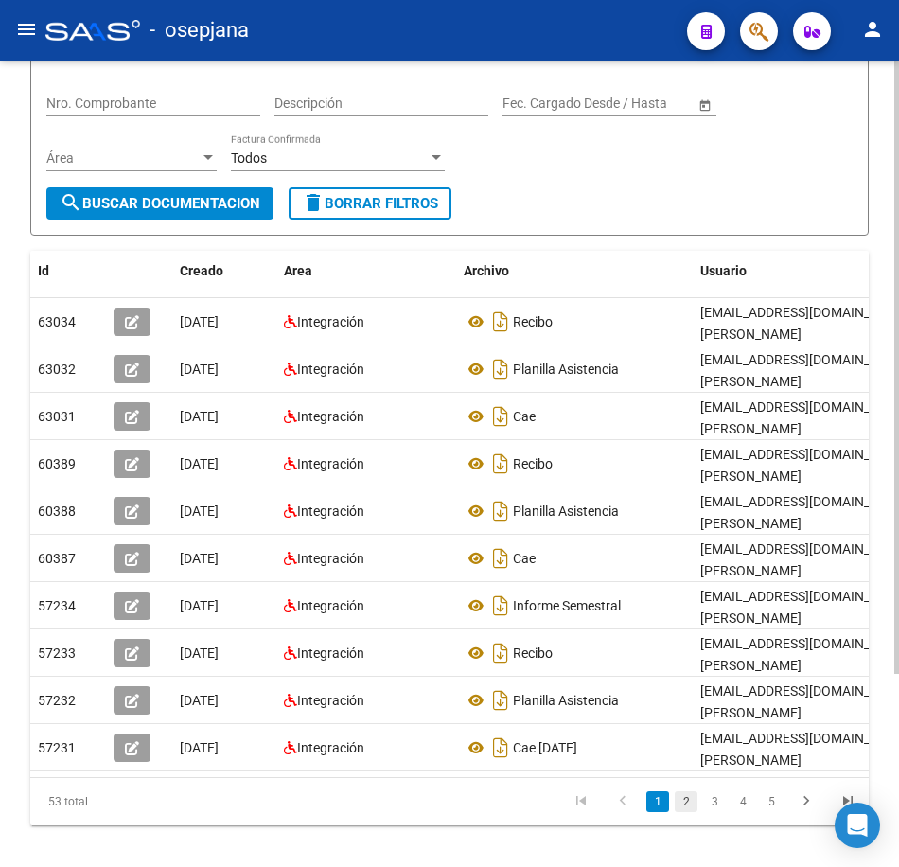
click at [686, 812] on link "2" at bounding box center [686, 801] width 23 height 21
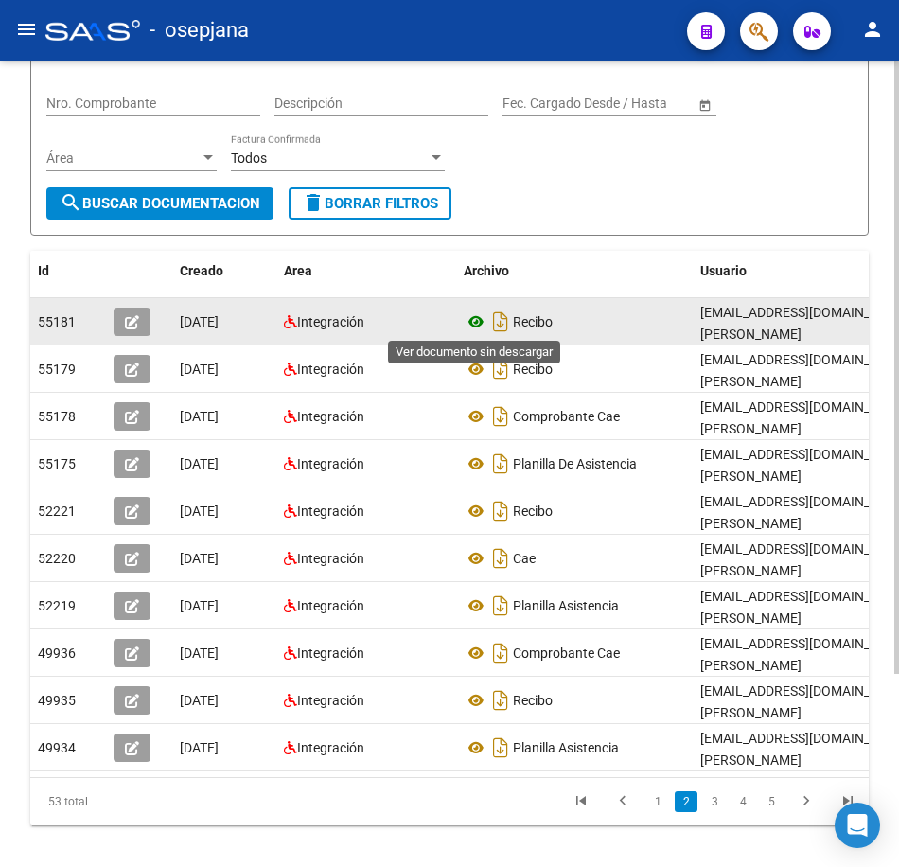
click at [479, 315] on icon at bounding box center [476, 321] width 25 height 23
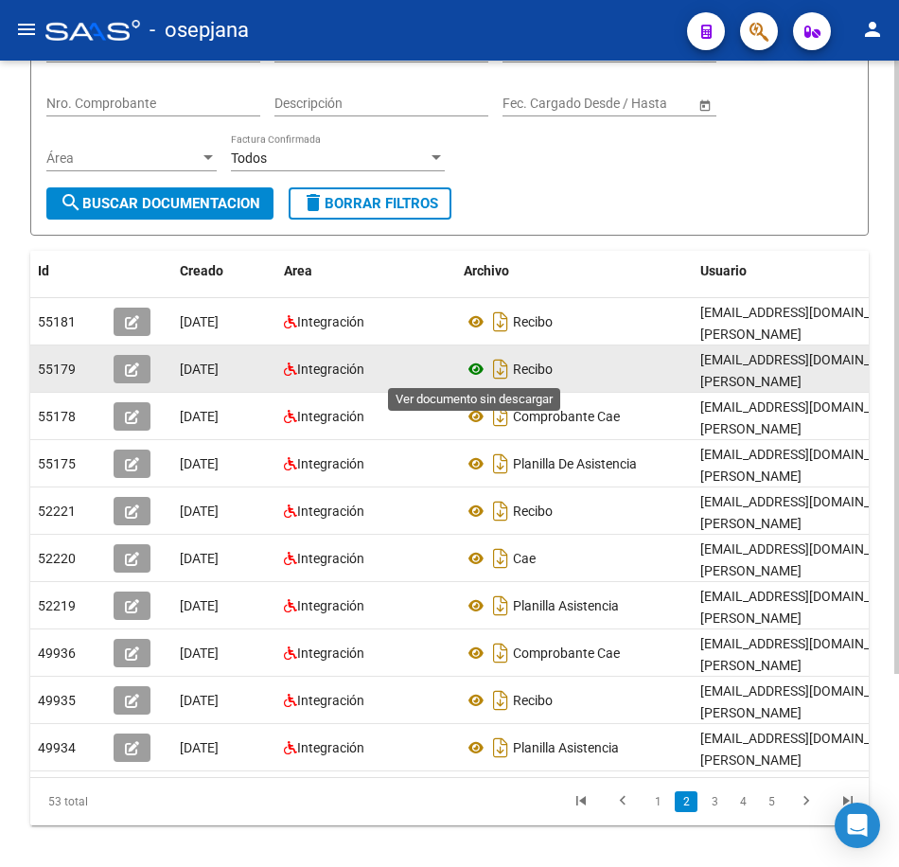
click at [475, 370] on icon at bounding box center [476, 369] width 25 height 23
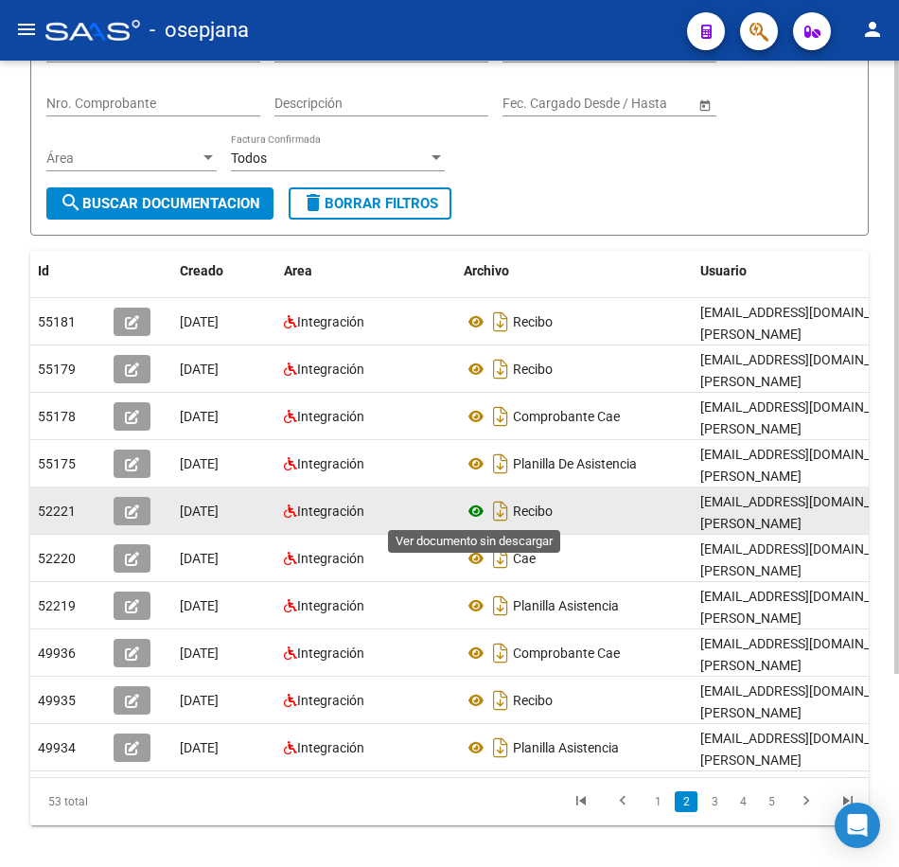
click at [473, 509] on icon at bounding box center [476, 511] width 25 height 23
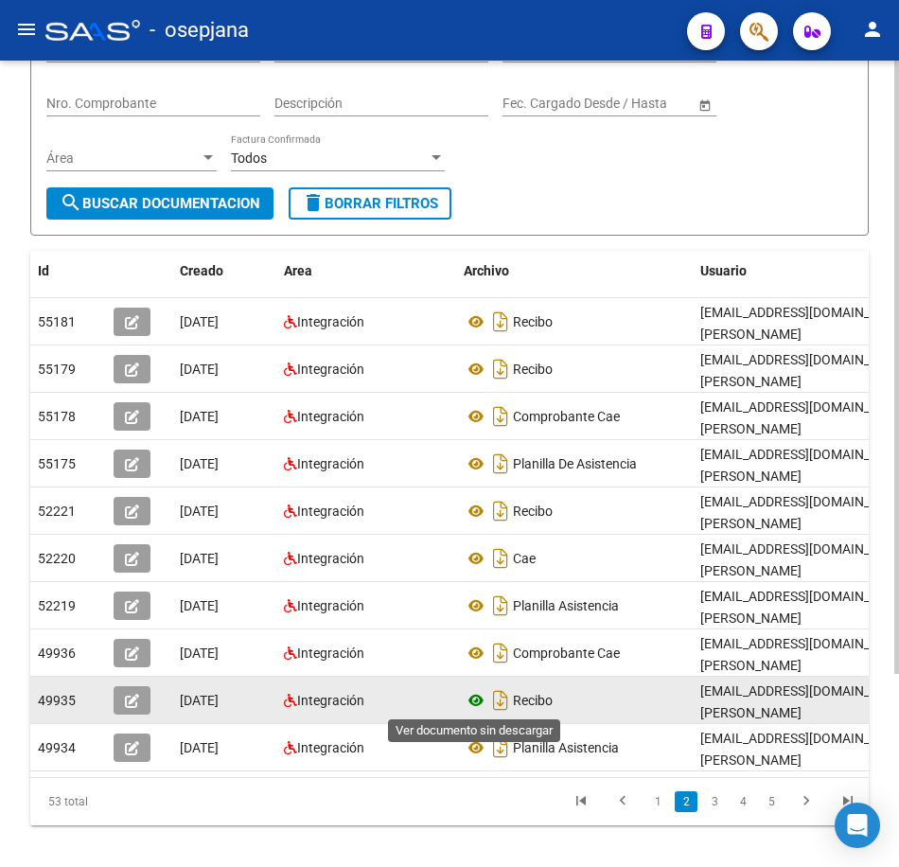
click at [476, 698] on icon at bounding box center [476, 700] width 25 height 23
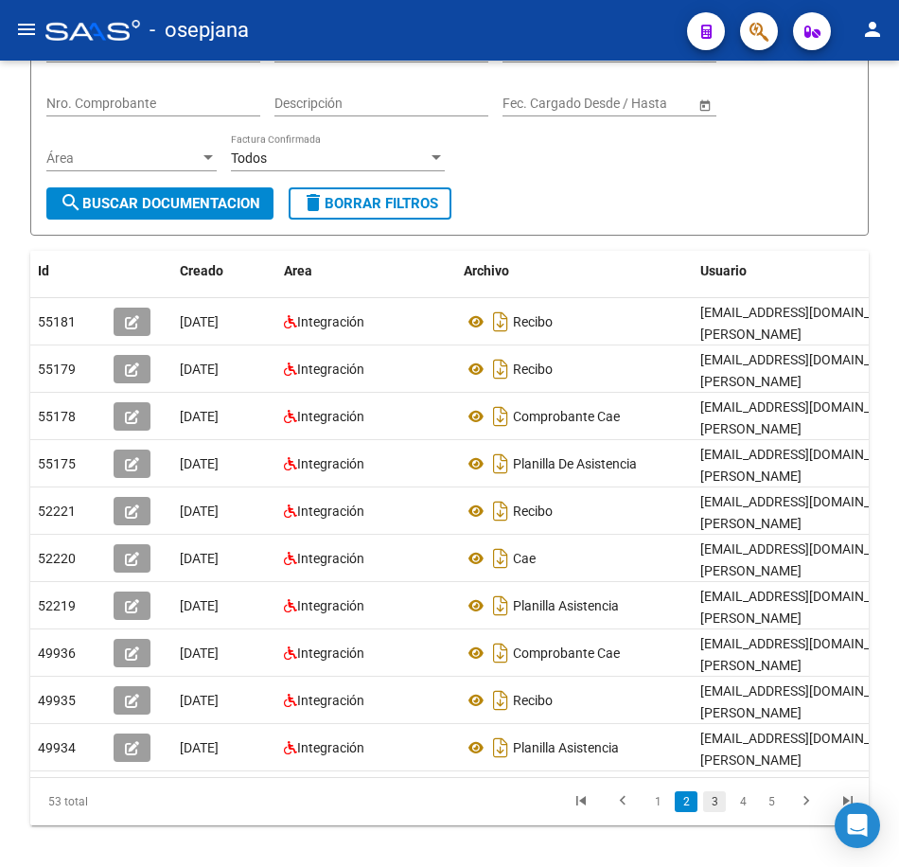
click at [715, 808] on link "3" at bounding box center [714, 801] width 23 height 21
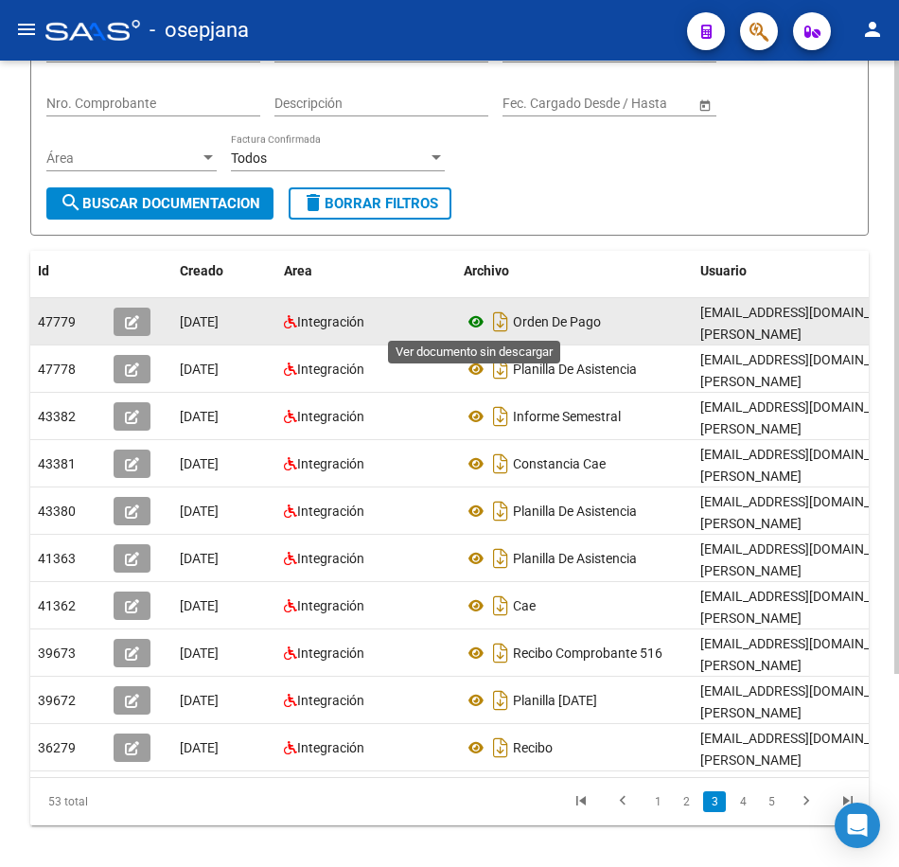
click at [480, 322] on icon at bounding box center [476, 321] width 25 height 23
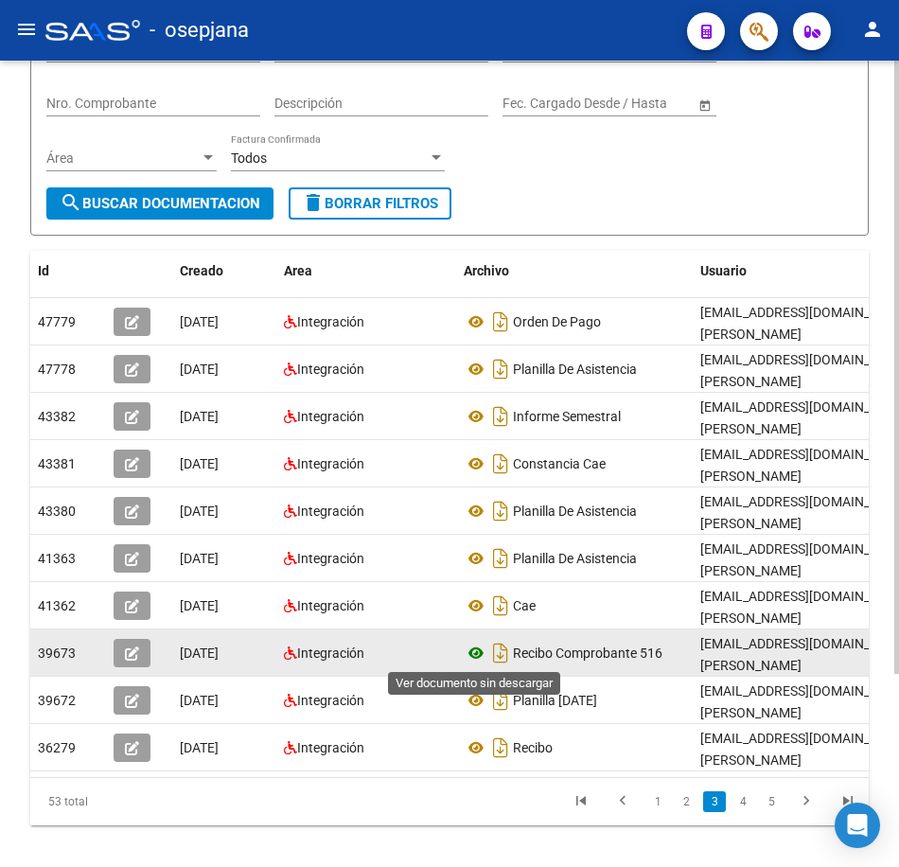
click at [476, 651] on icon at bounding box center [476, 653] width 25 height 23
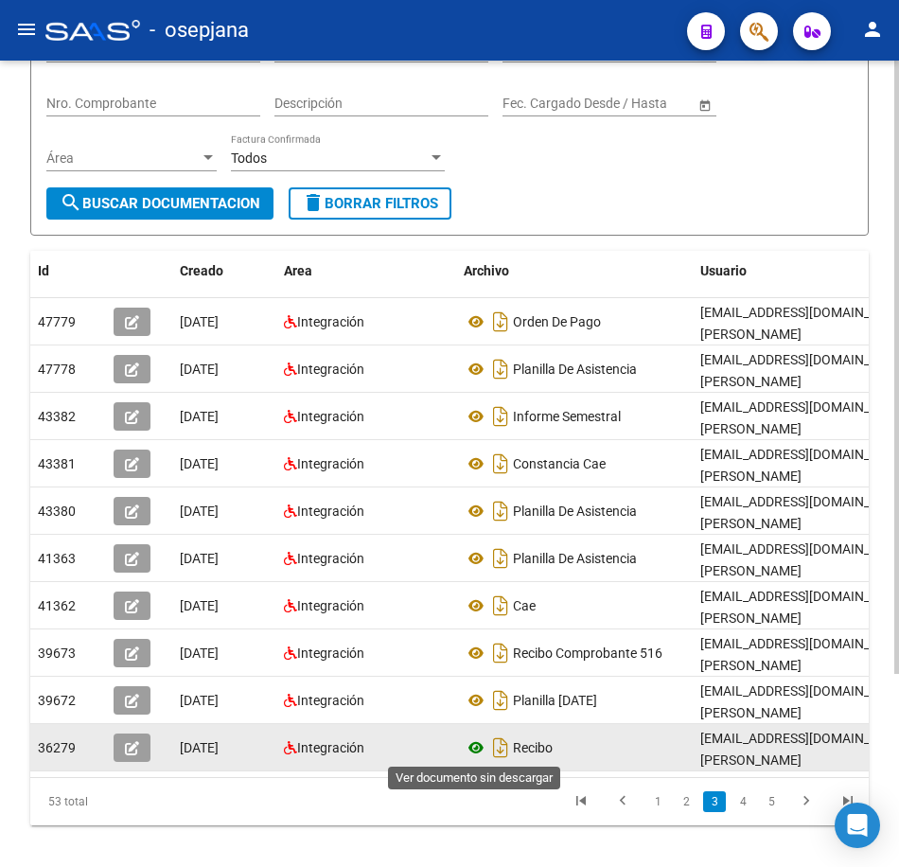
click at [471, 746] on icon at bounding box center [476, 747] width 25 height 23
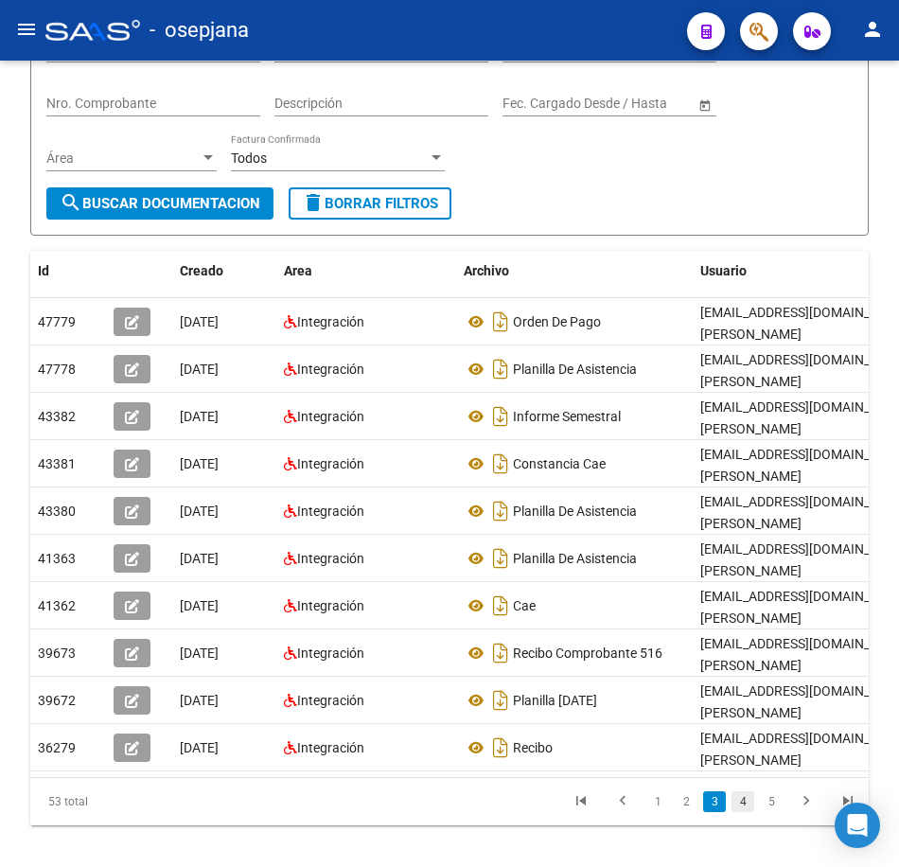
click at [741, 812] on link "4" at bounding box center [743, 801] width 23 height 21
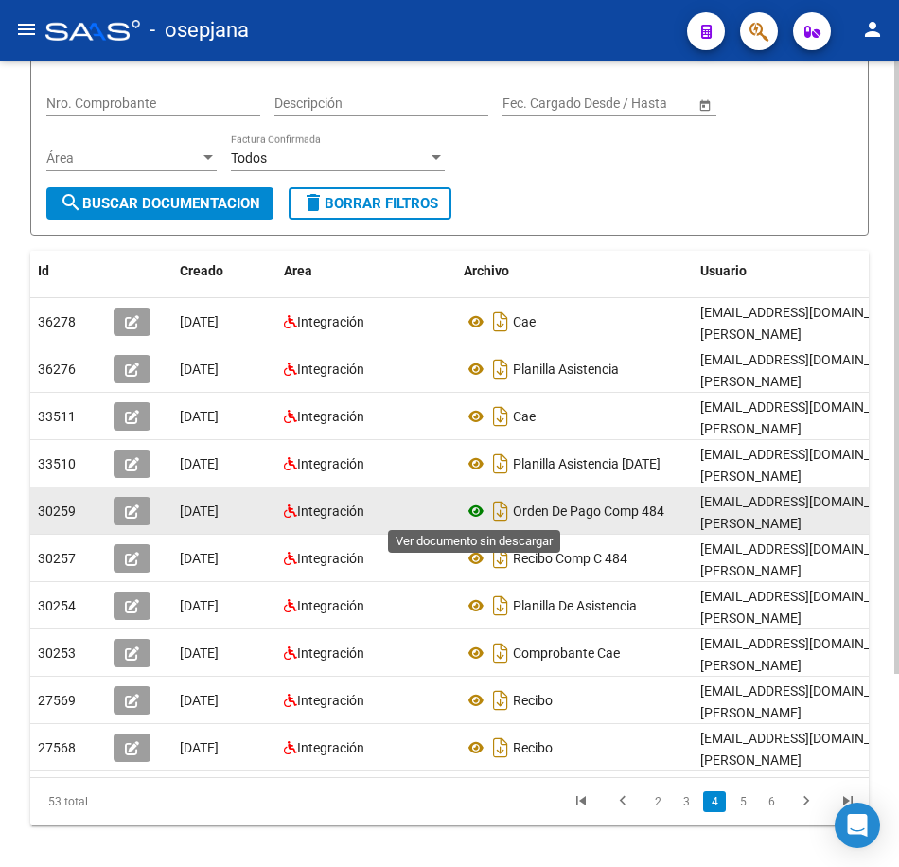
click at [478, 508] on icon at bounding box center [476, 511] width 25 height 23
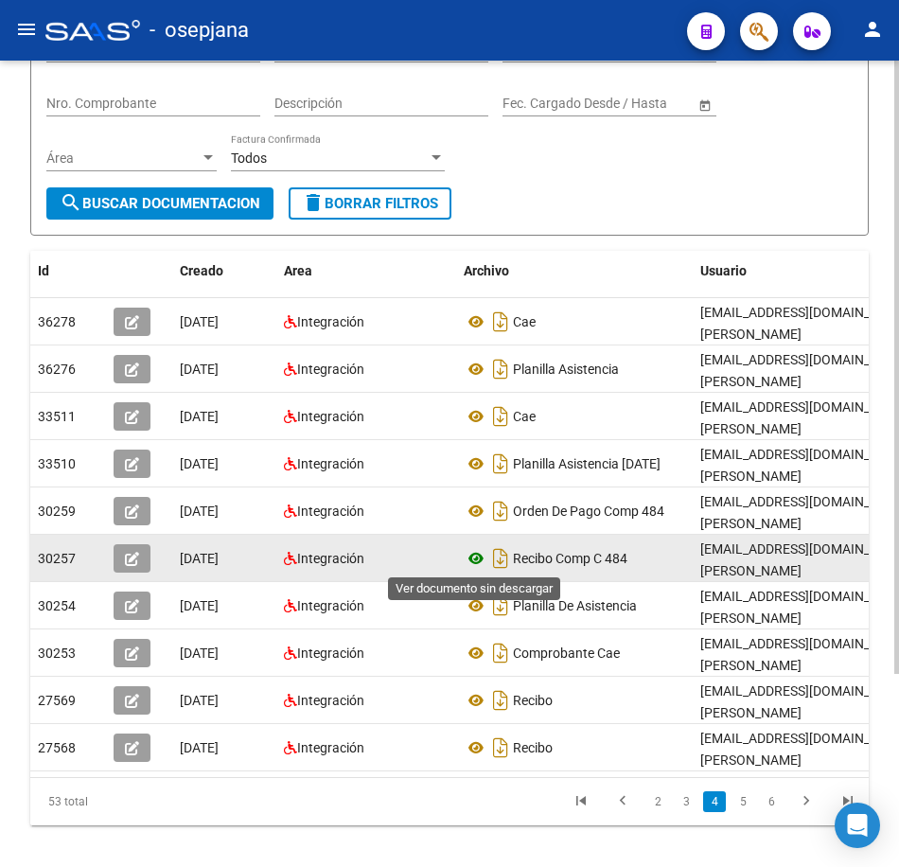
click at [474, 557] on icon at bounding box center [476, 558] width 25 height 23
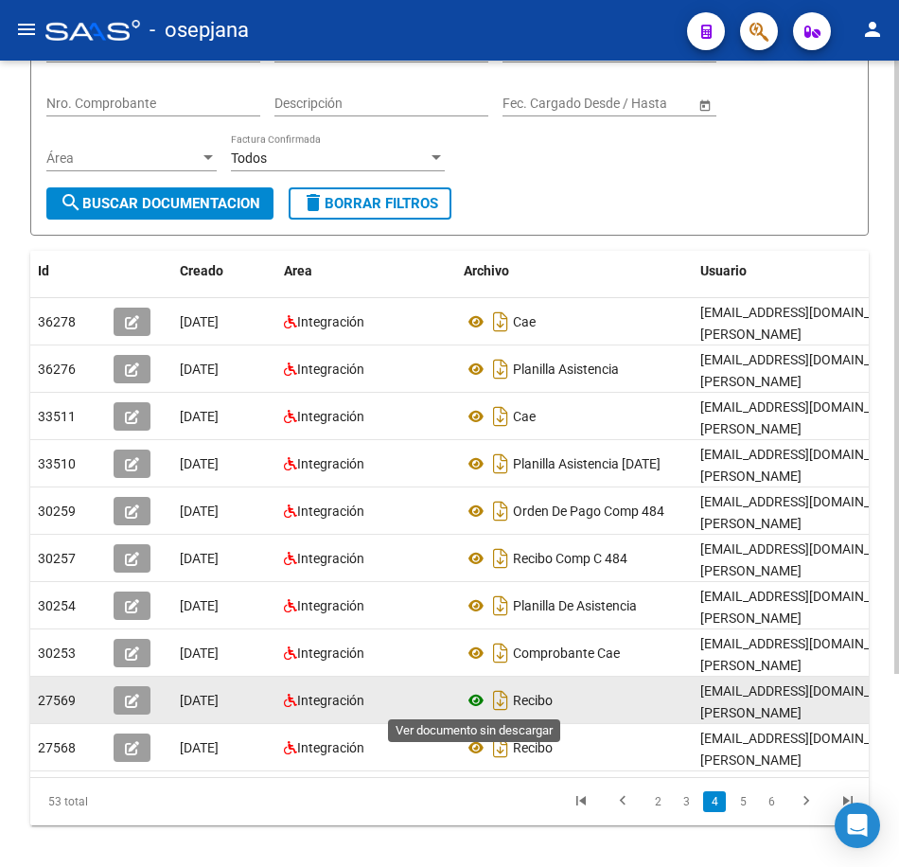
click at [478, 699] on icon at bounding box center [476, 700] width 25 height 23
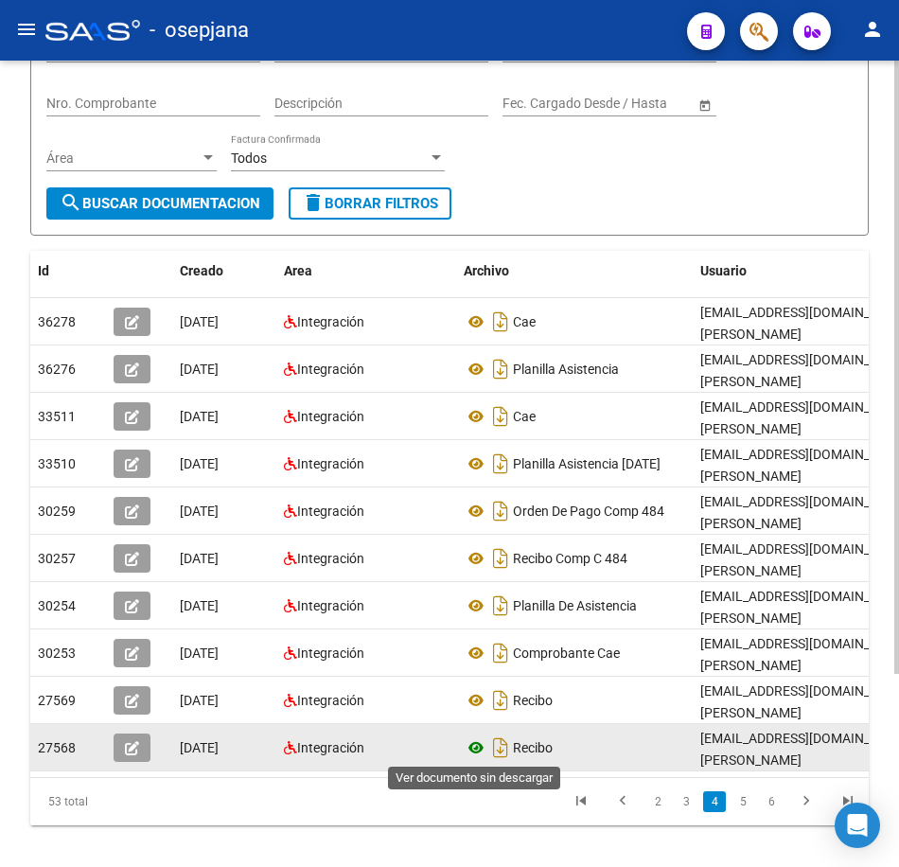
click at [477, 744] on icon at bounding box center [476, 747] width 25 height 23
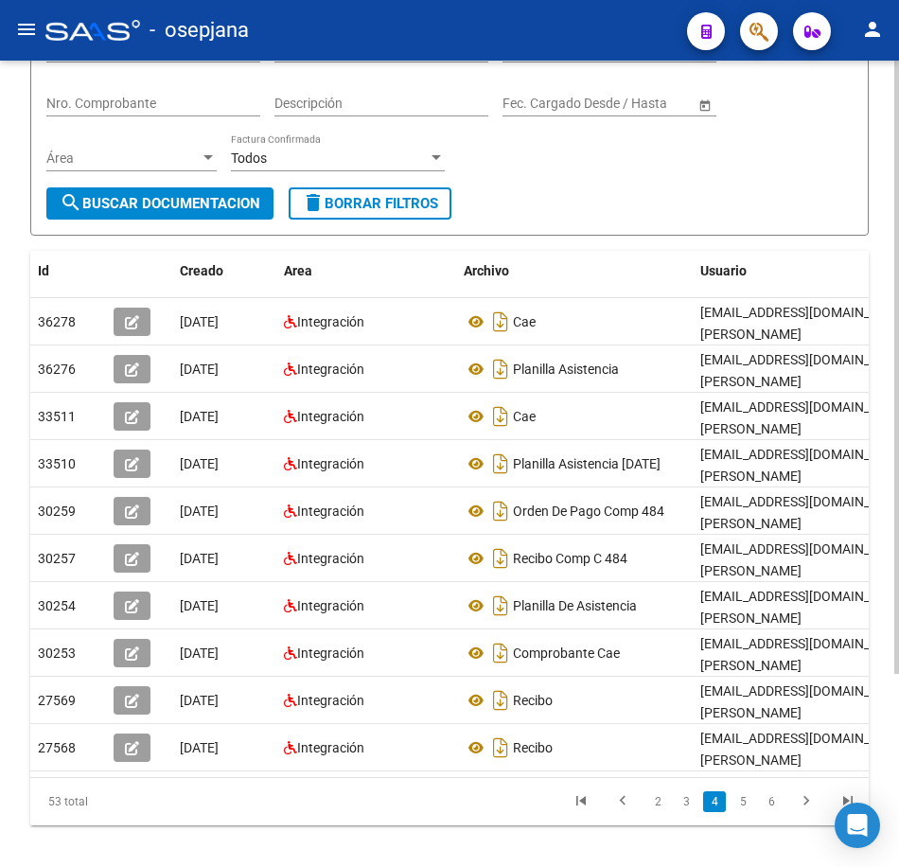
click at [628, 175] on div "Filtros Id 27165810681 CUIT / Razón Social Pto. Venta Nro. Comprobante Descripc…" at bounding box center [449, 106] width 806 height 163
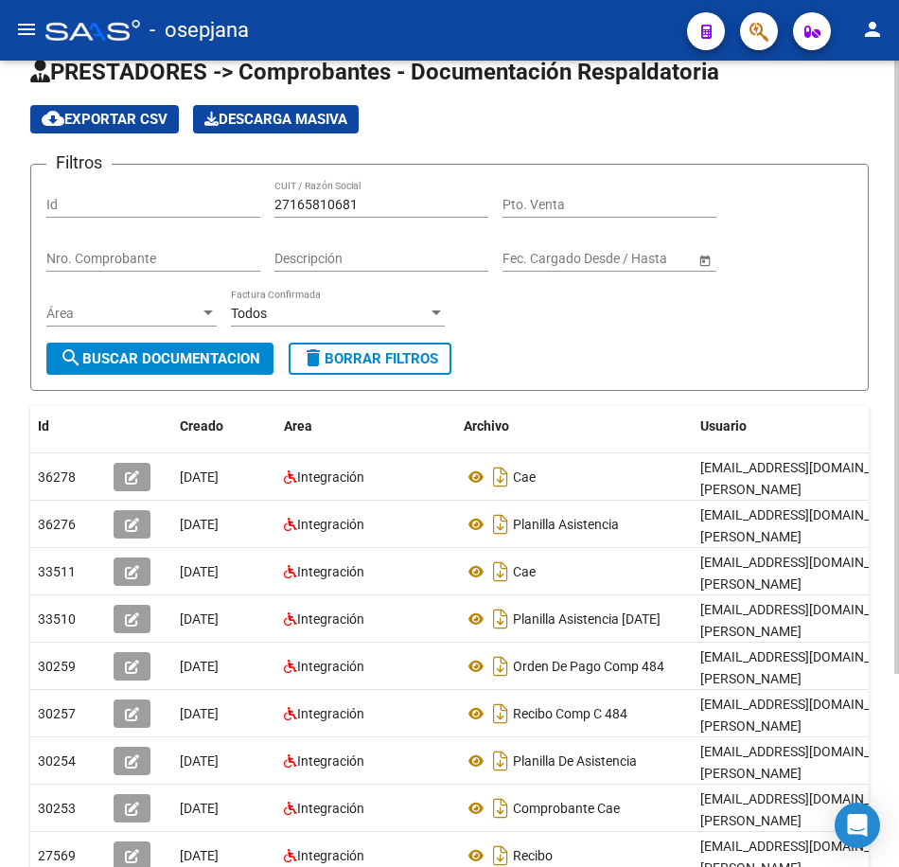
scroll to position [0, 0]
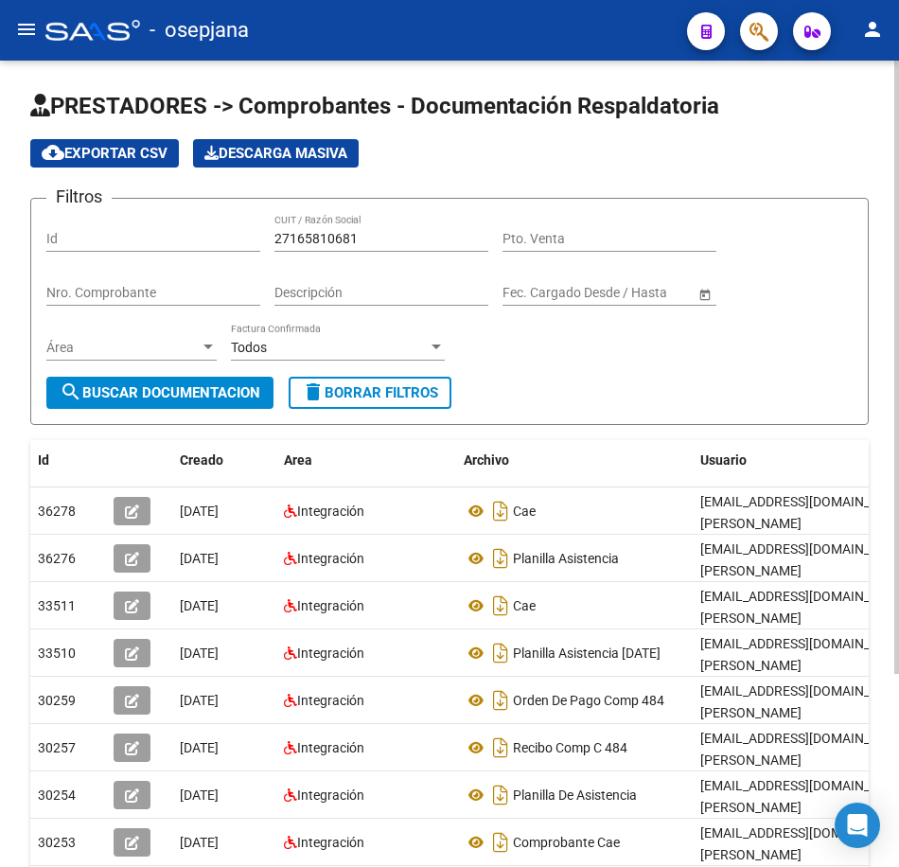
drag, startPoint x: 162, startPoint y: 232, endPoint x: 151, endPoint y: 231, distance: 10.5
click at [151, 231] on div "Filtros Id 27165810681 CUIT / Razón Social Pto. Venta Nro. Comprobante Descripc…" at bounding box center [449, 295] width 806 height 163
paste input "80791383"
click at [191, 391] on span "search Buscar Documentacion" at bounding box center [160, 392] width 201 height 17
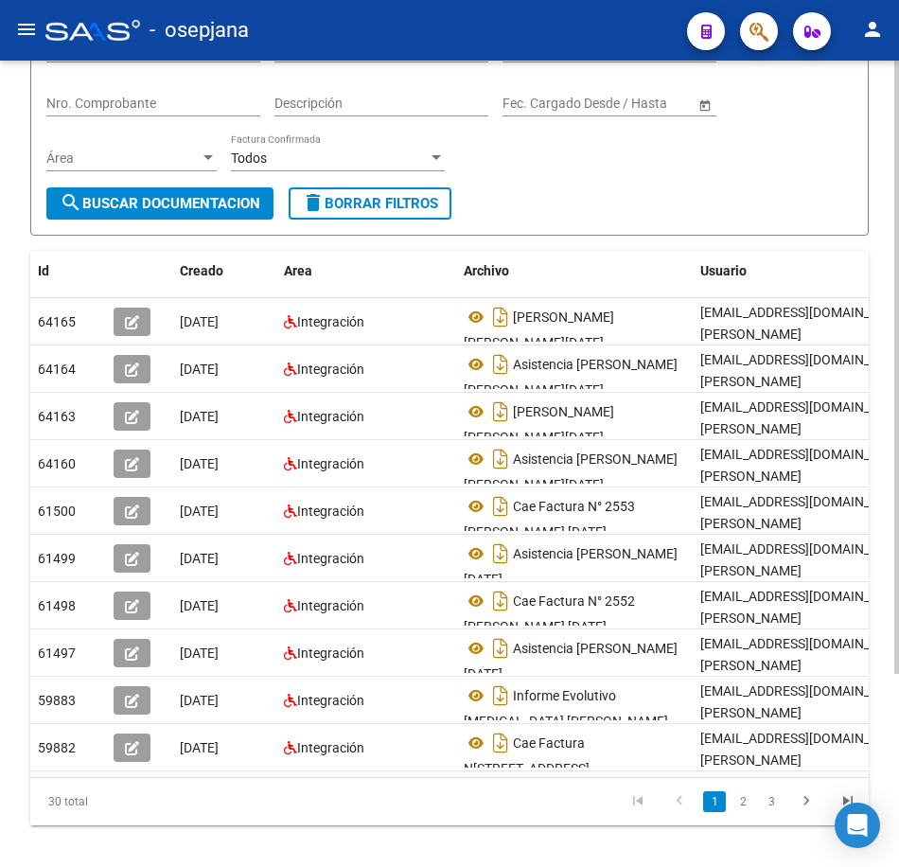
scroll to position [254, 0]
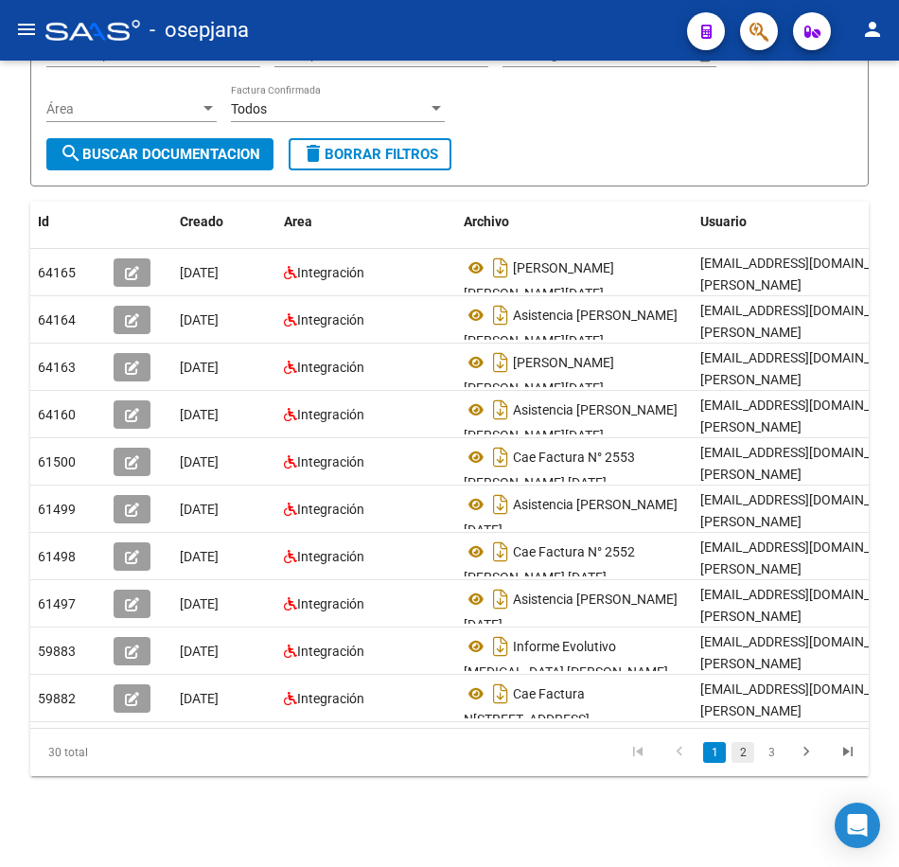
click at [749, 753] on link "2" at bounding box center [743, 752] width 23 height 21
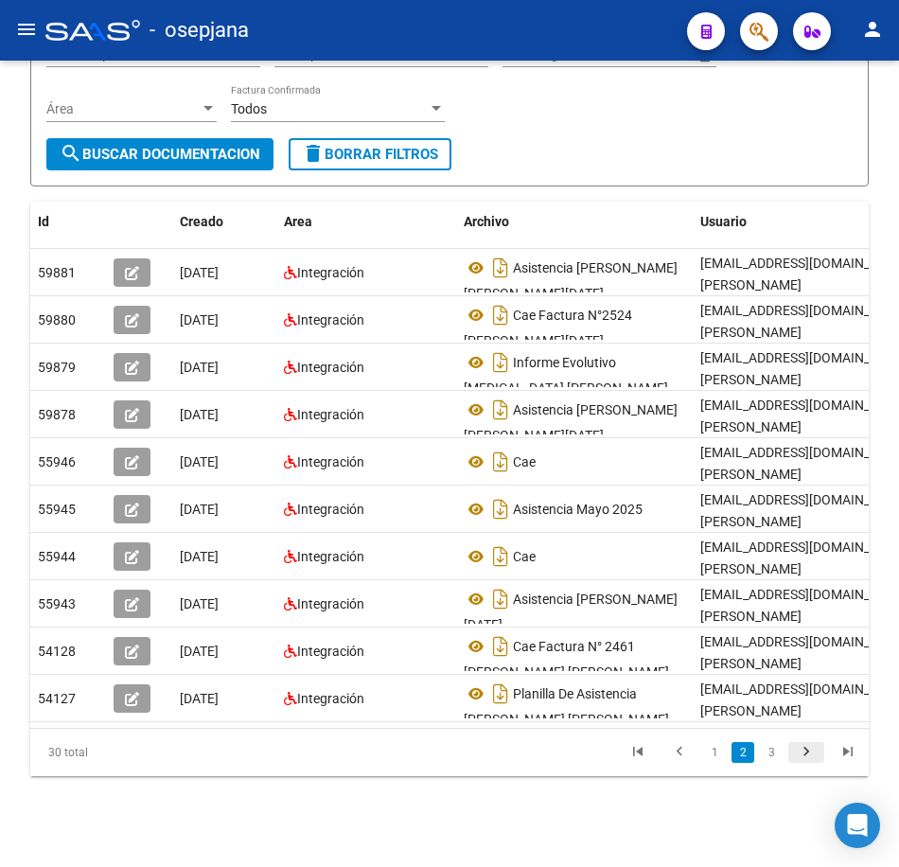
click at [811, 749] on icon "go to next page" at bounding box center [806, 754] width 25 height 23
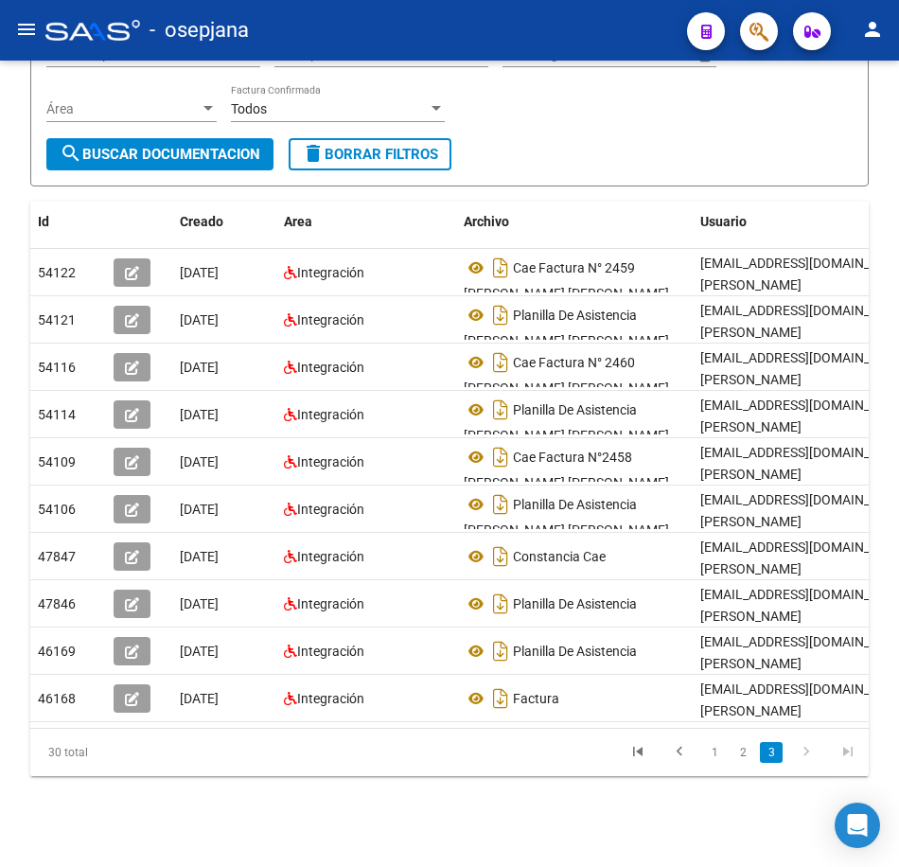
click at [693, 146] on form "Filtros Id 27180791383 CUIT / Razón Social Pto. Venta Nro. Comprobante Descripc…" at bounding box center [449, 72] width 839 height 227
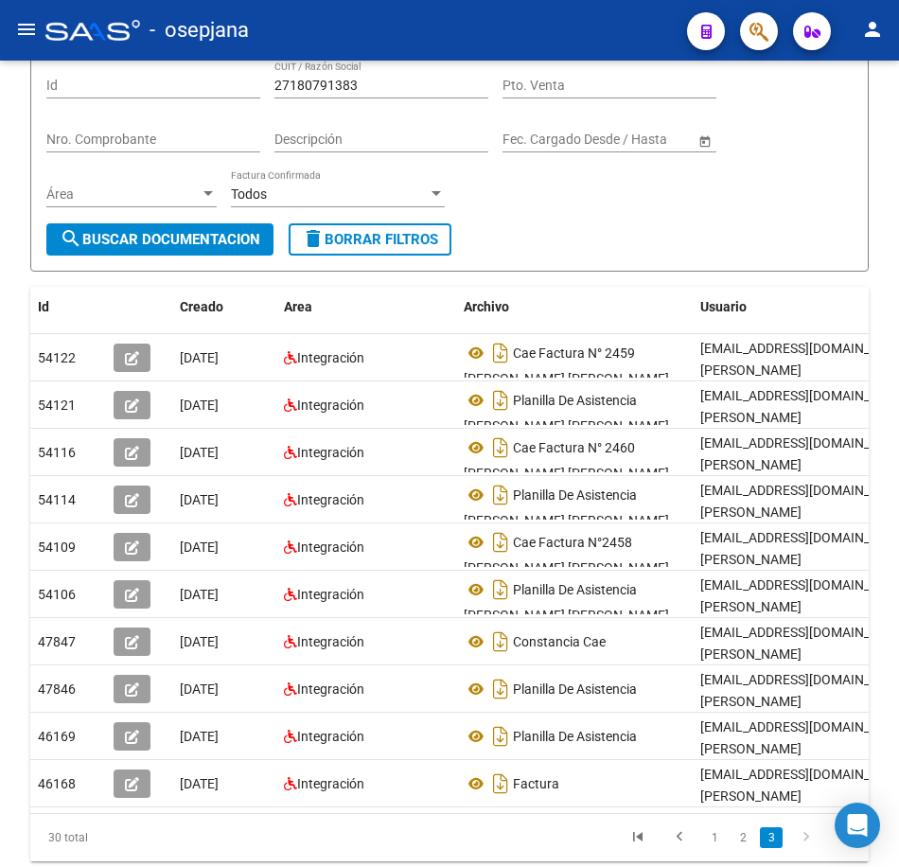
scroll to position [0, 0]
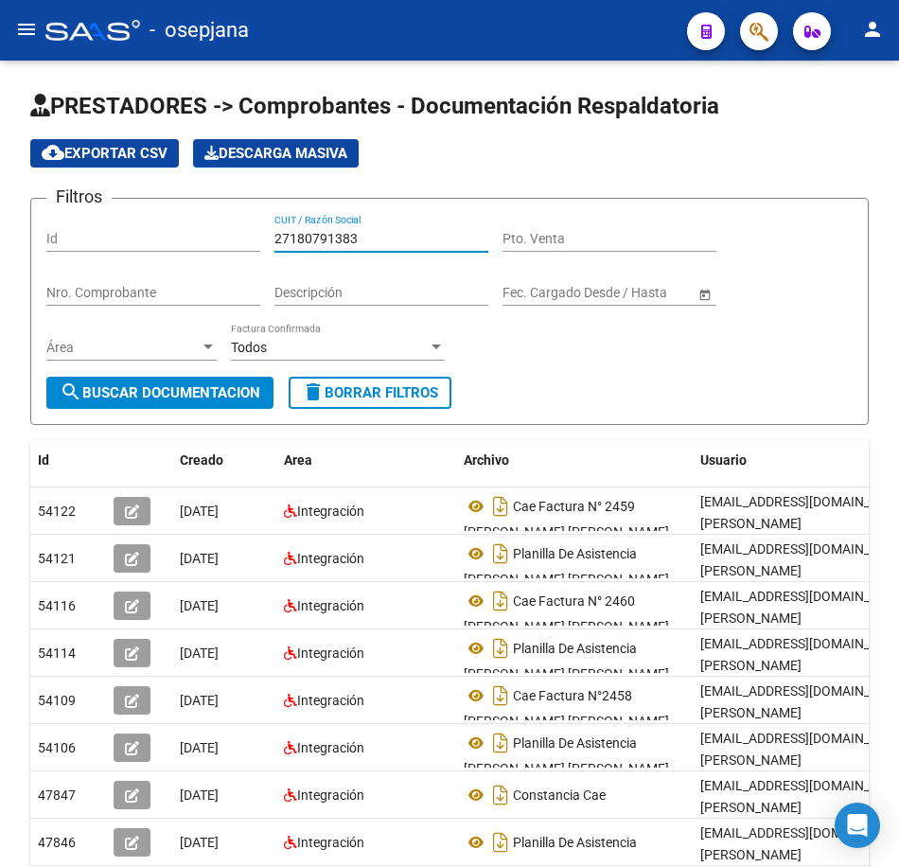
drag, startPoint x: 376, startPoint y: 238, endPoint x: 175, endPoint y: 227, distance: 200.9
click at [175, 227] on div "Filtros Id 27180791383 CUIT / Razón Social Pto. Venta Nro. Comprobante Descripc…" at bounding box center [449, 295] width 806 height 163
paste input "3267618"
click at [179, 383] on button "search Buscar Documentacion" at bounding box center [159, 393] width 227 height 32
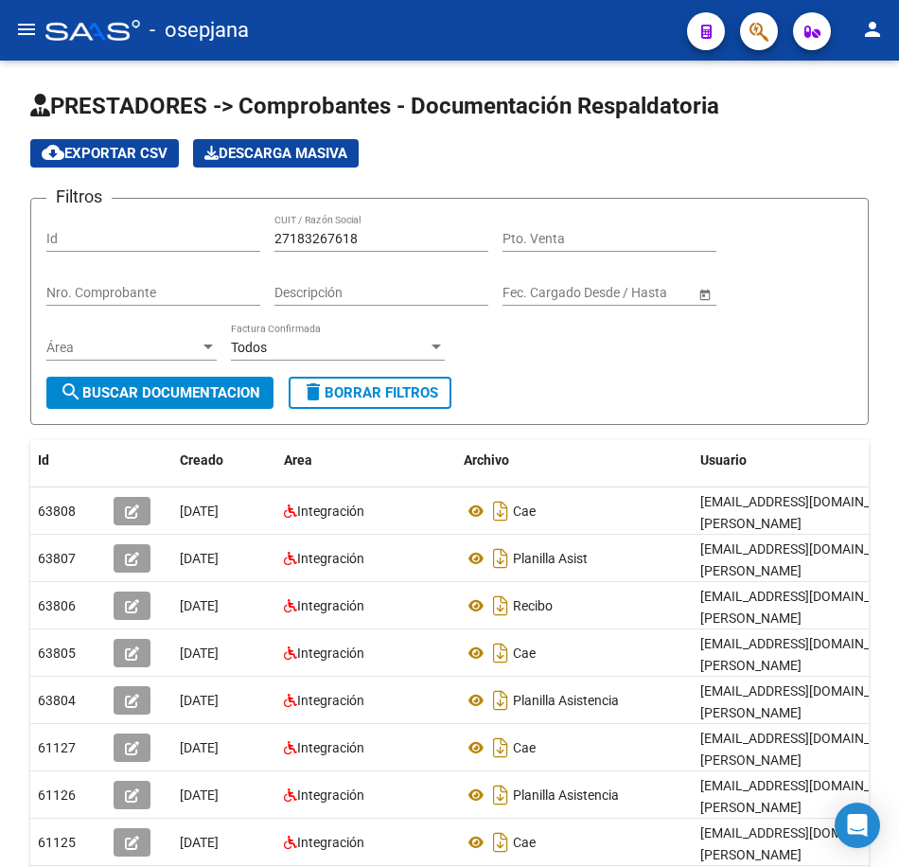
scroll to position [189, 0]
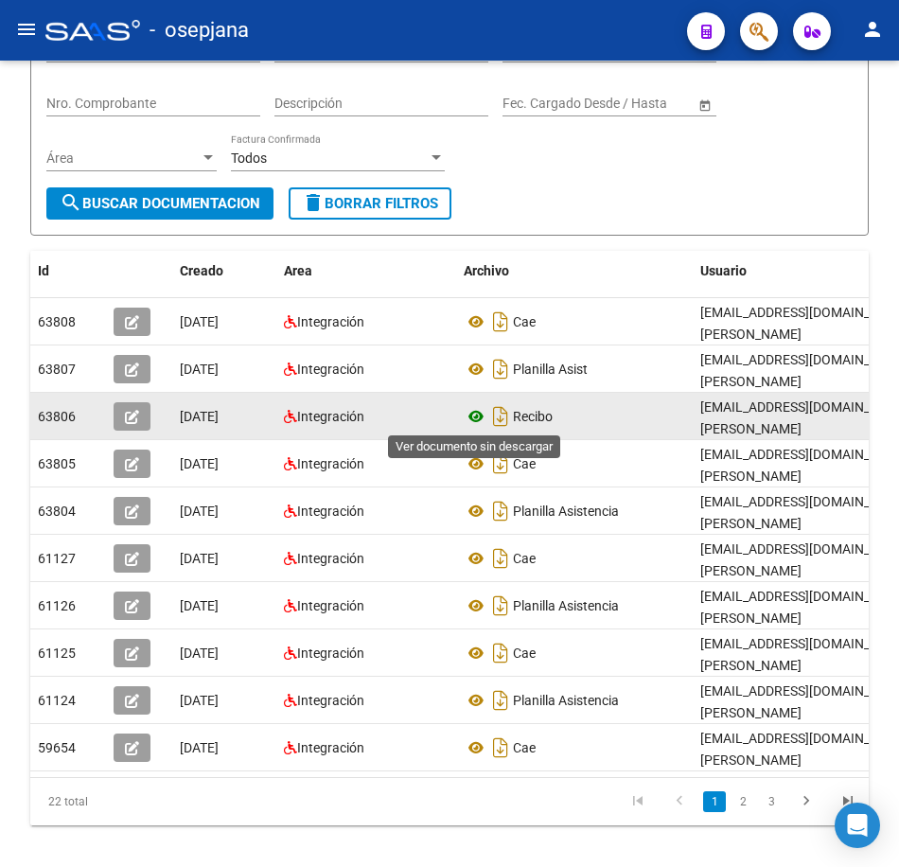
click at [474, 414] on icon at bounding box center [476, 416] width 25 height 23
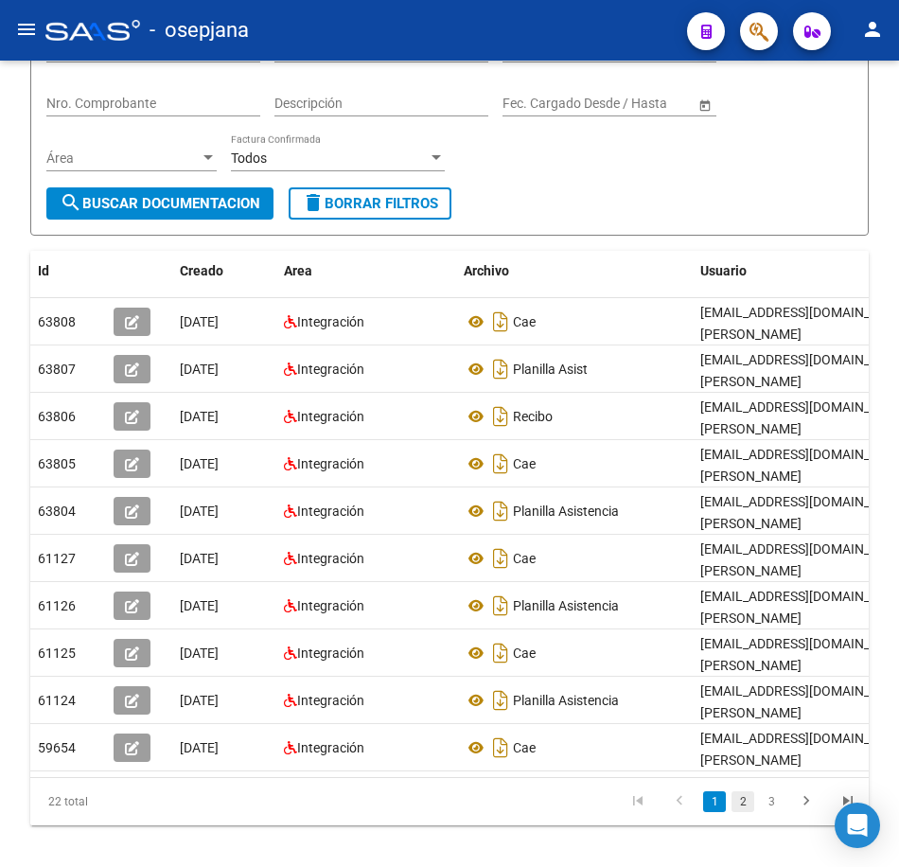
click at [743, 812] on link "2" at bounding box center [743, 801] width 23 height 21
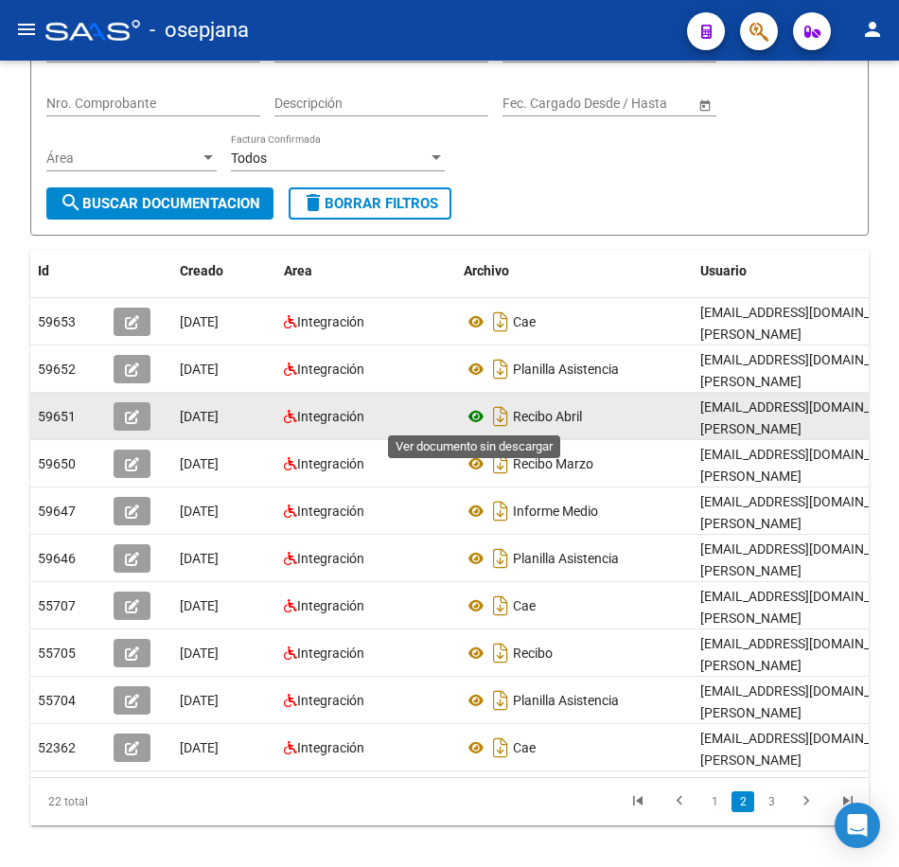
click at [471, 420] on icon at bounding box center [476, 416] width 25 height 23
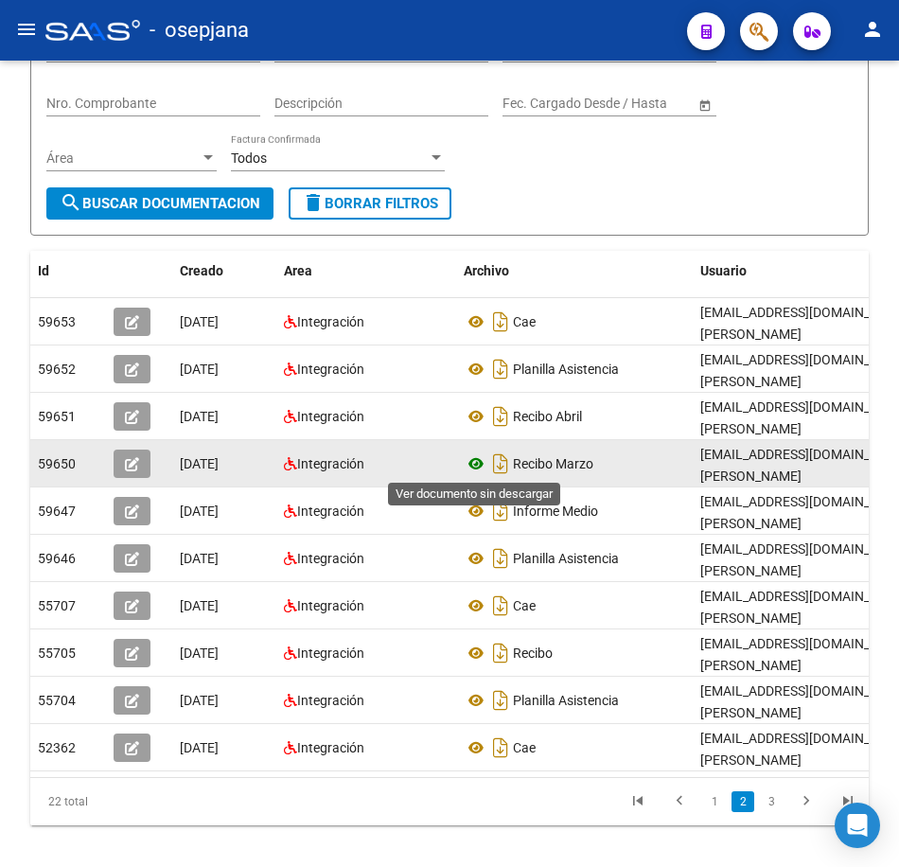
click at [479, 465] on icon at bounding box center [476, 463] width 25 height 23
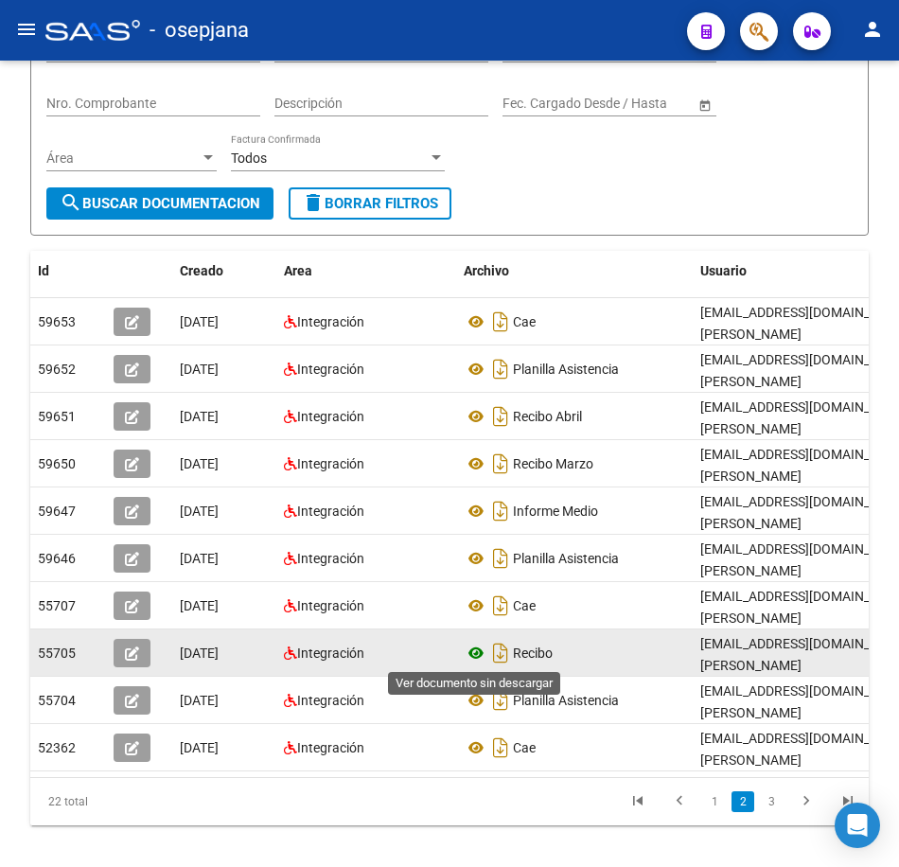
click at [473, 649] on icon at bounding box center [476, 653] width 25 height 23
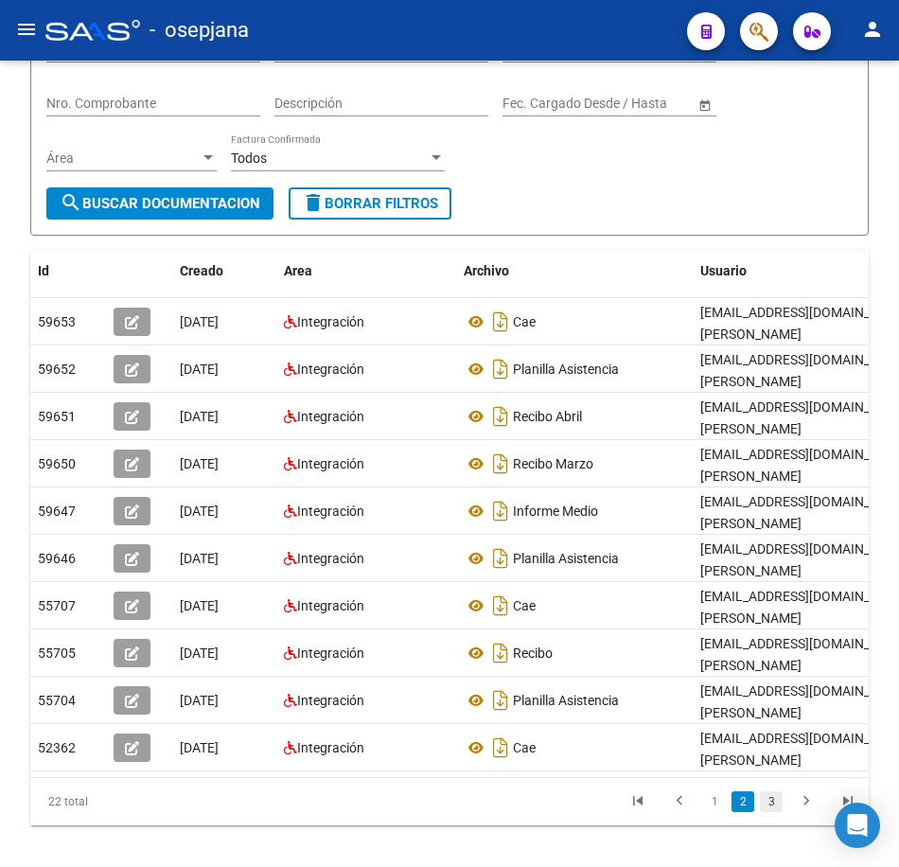
click at [773, 812] on link "3" at bounding box center [771, 801] width 23 height 21
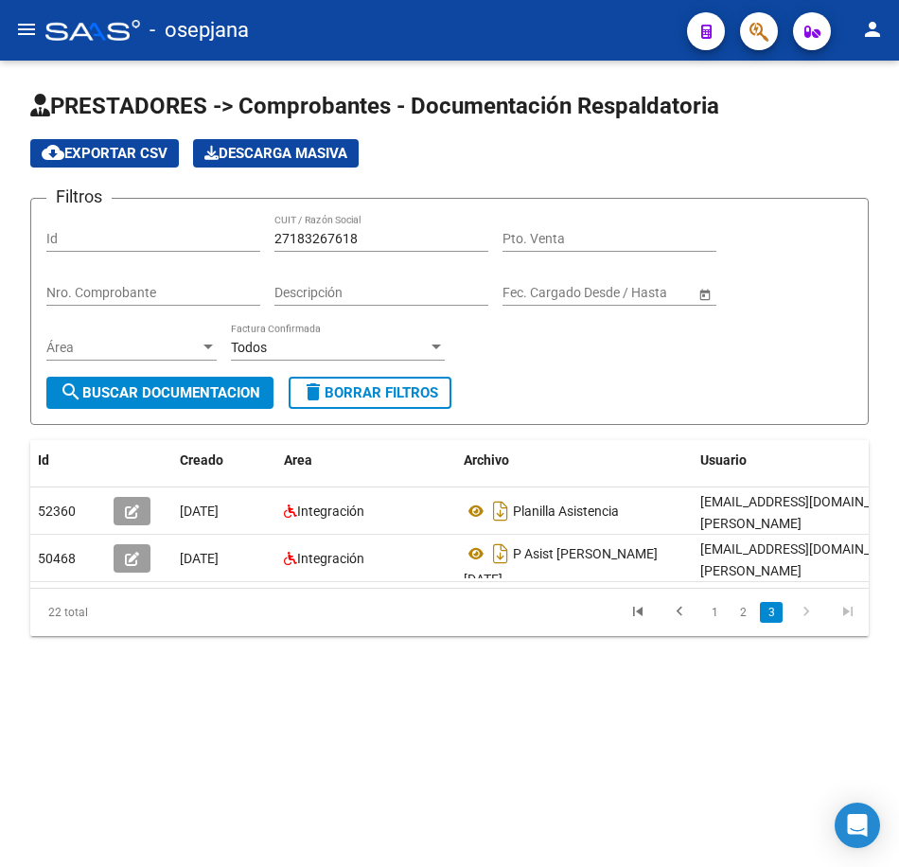
scroll to position [0, 0]
drag, startPoint x: 372, startPoint y: 238, endPoint x: 80, endPoint y: 224, distance: 291.8
click at [80, 224] on div "Filtros Id 27183267618 CUIT / Razón Social Pto. Venta Nro. Comprobante Descripc…" at bounding box center [449, 295] width 806 height 163
paste input "373460627"
click at [176, 390] on span "search Buscar Documentacion" at bounding box center [160, 392] width 201 height 17
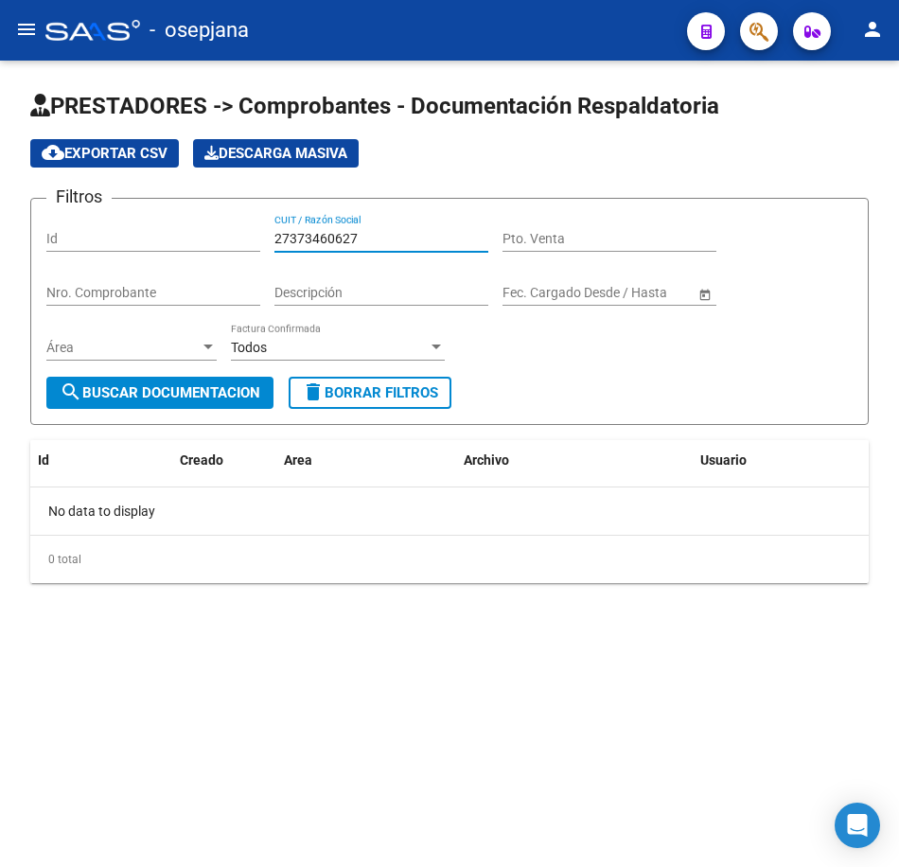
drag, startPoint x: 382, startPoint y: 240, endPoint x: 72, endPoint y: 211, distance: 311.9
click at [72, 211] on form "Filtros Id 27373460627 CUIT / Razón Social Pto. Venta Nro. Comprobante Descripc…" at bounding box center [449, 311] width 839 height 227
paste input "183762104"
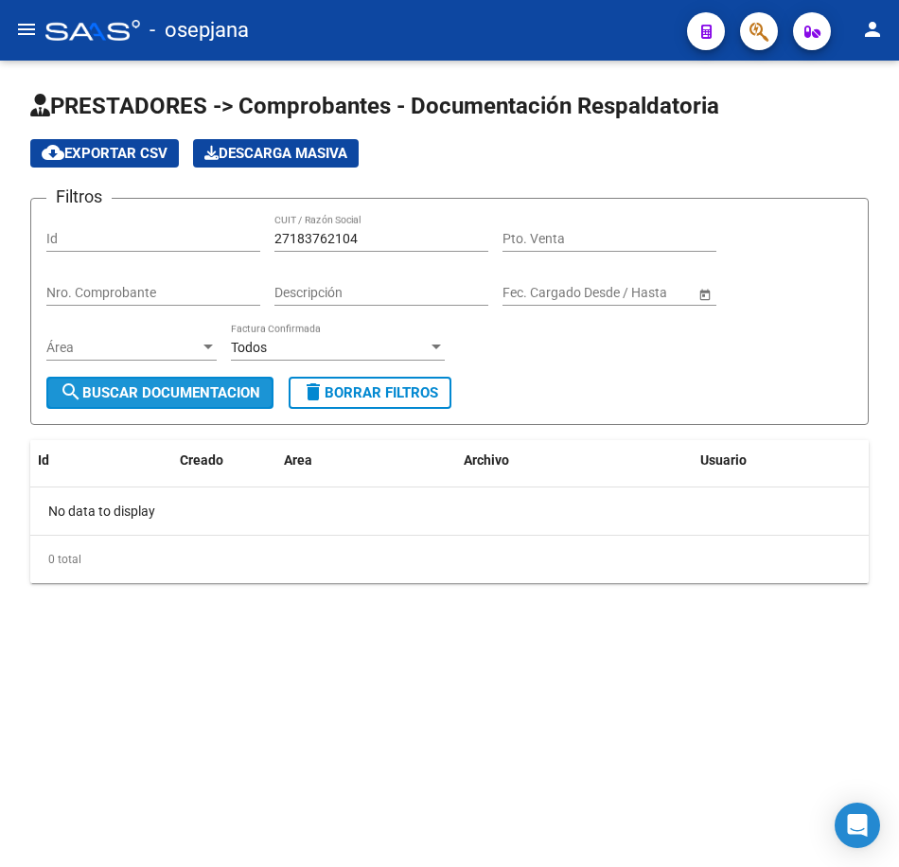
click at [108, 387] on span "search Buscar Documentacion" at bounding box center [160, 392] width 201 height 17
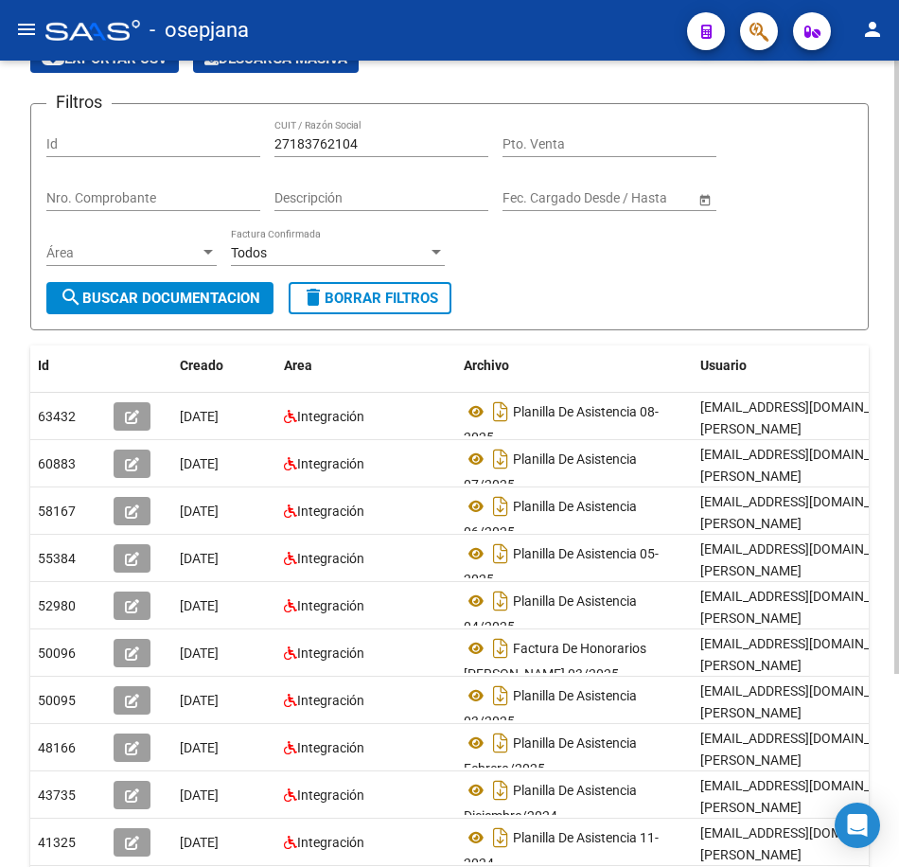
scroll to position [189, 0]
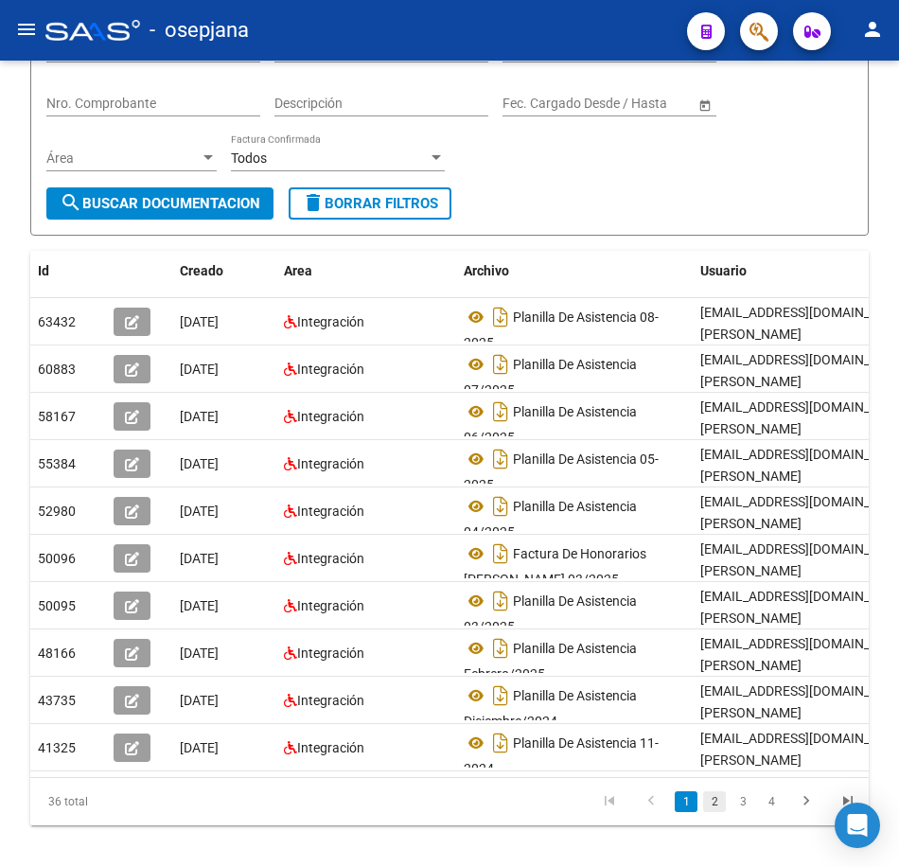
click at [711, 812] on link "2" at bounding box center [714, 801] width 23 height 21
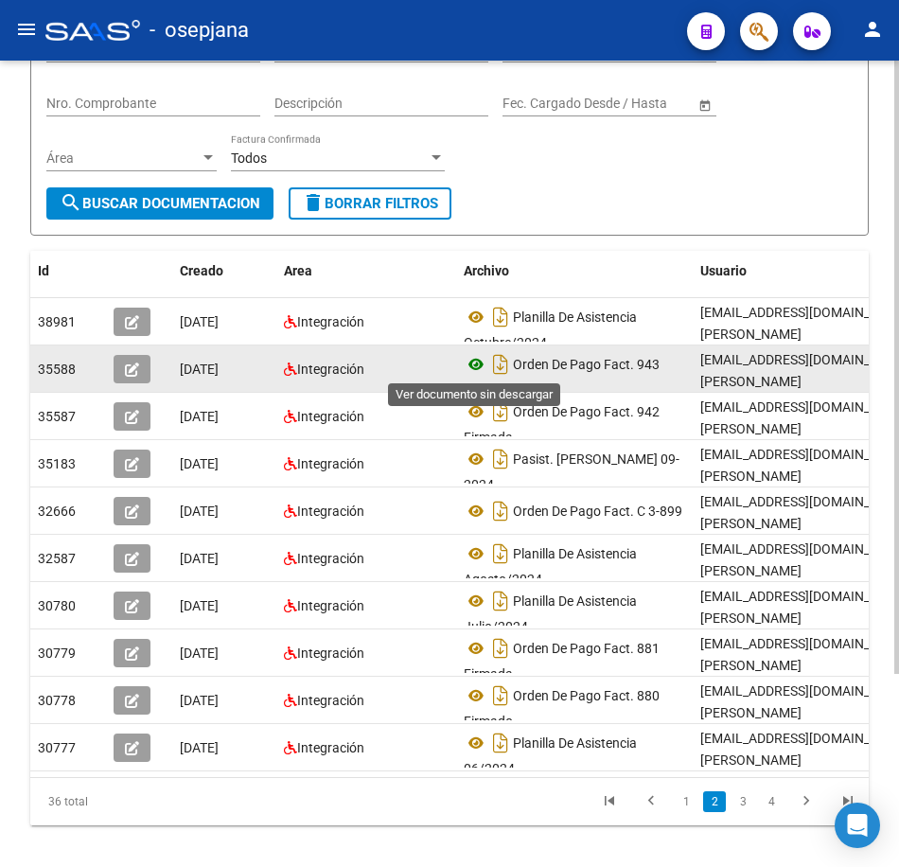
click at [472, 360] on icon at bounding box center [476, 364] width 25 height 23
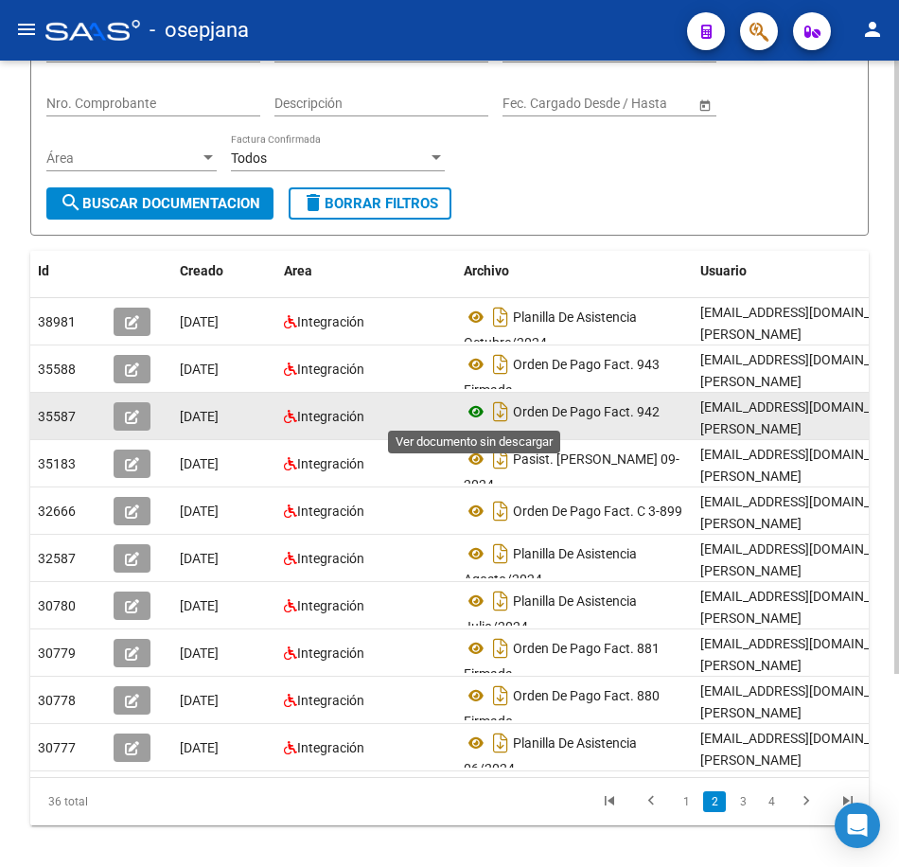
click at [470, 409] on icon at bounding box center [476, 411] width 25 height 23
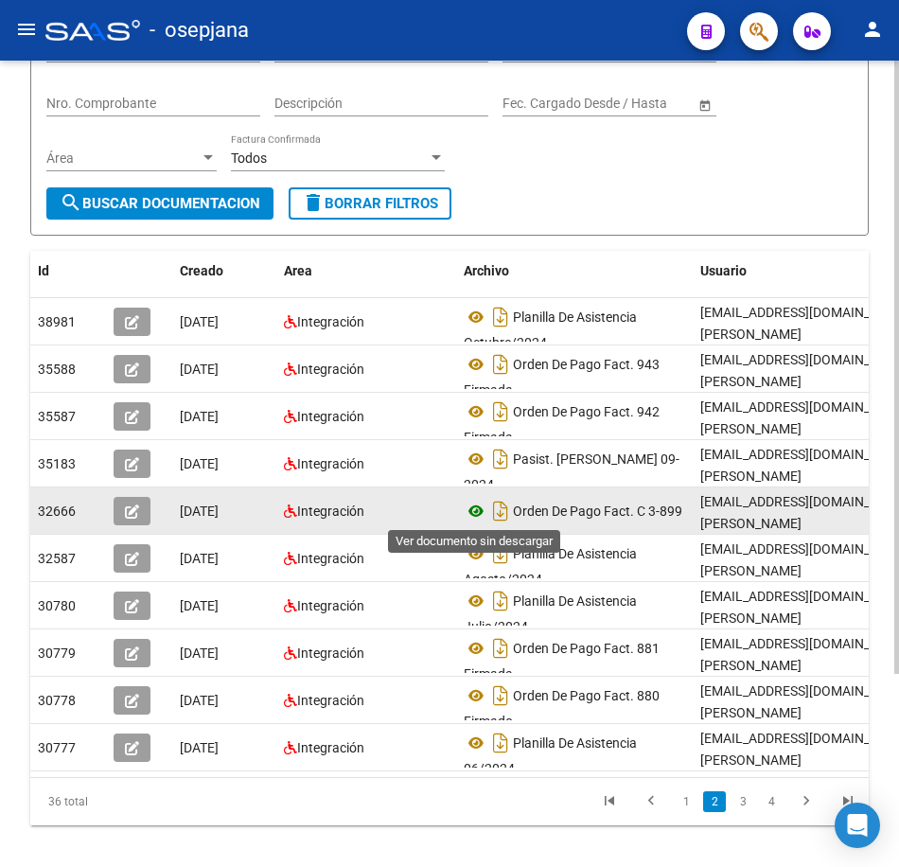
click at [472, 509] on icon at bounding box center [476, 511] width 25 height 23
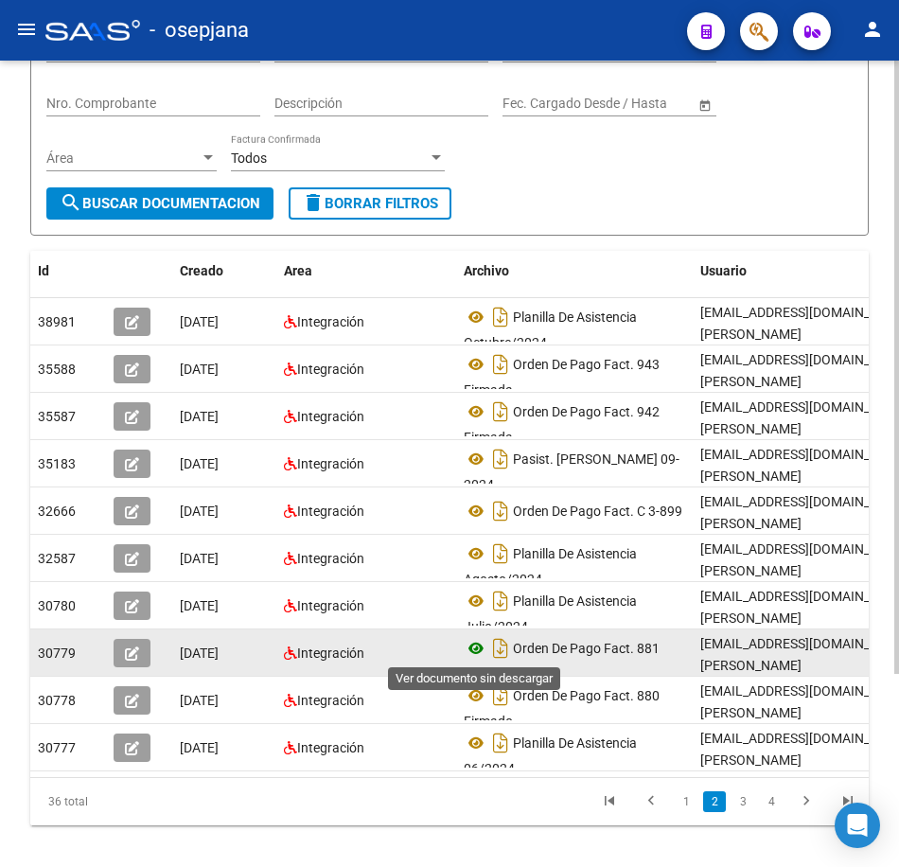
click at [471, 642] on icon at bounding box center [476, 648] width 25 height 23
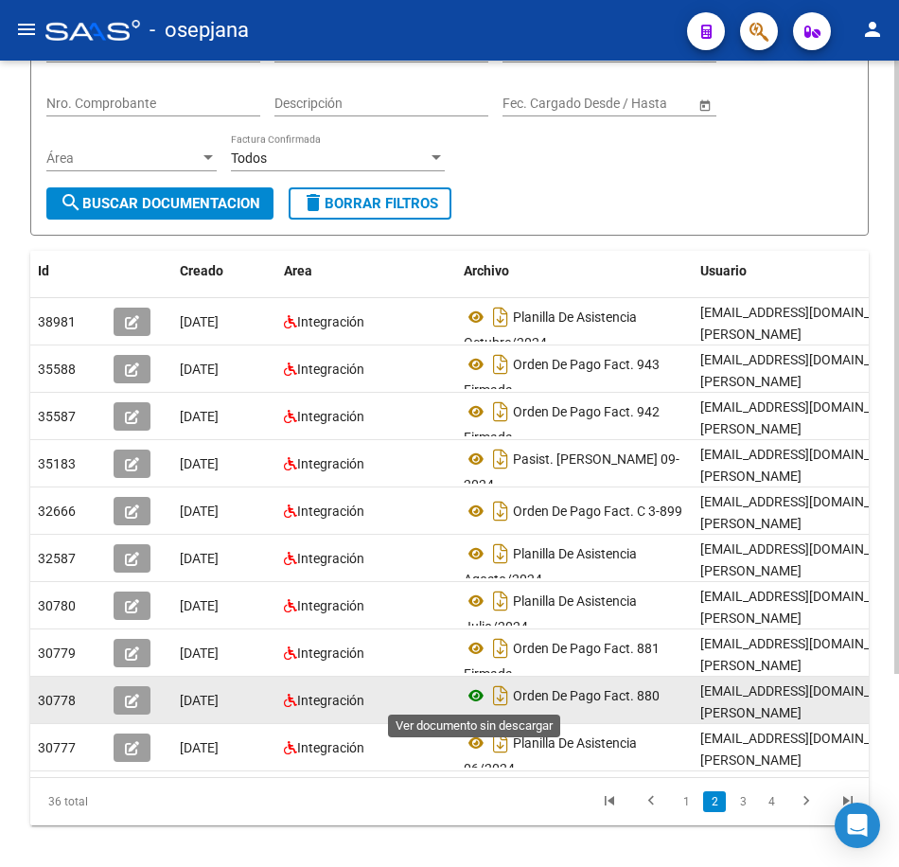
click at [470, 689] on icon at bounding box center [476, 695] width 25 height 23
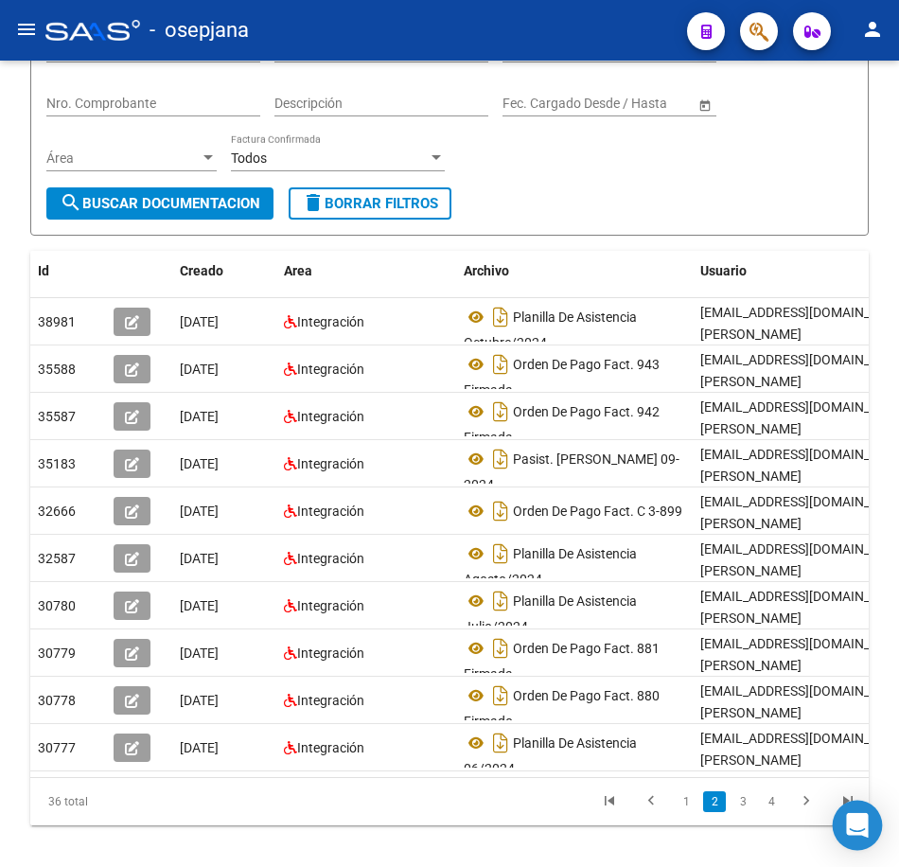
drag, startPoint x: 735, startPoint y: 813, endPoint x: 871, endPoint y: 812, distance: 136.3
click at [735, 812] on link "3" at bounding box center [743, 801] width 23 height 21
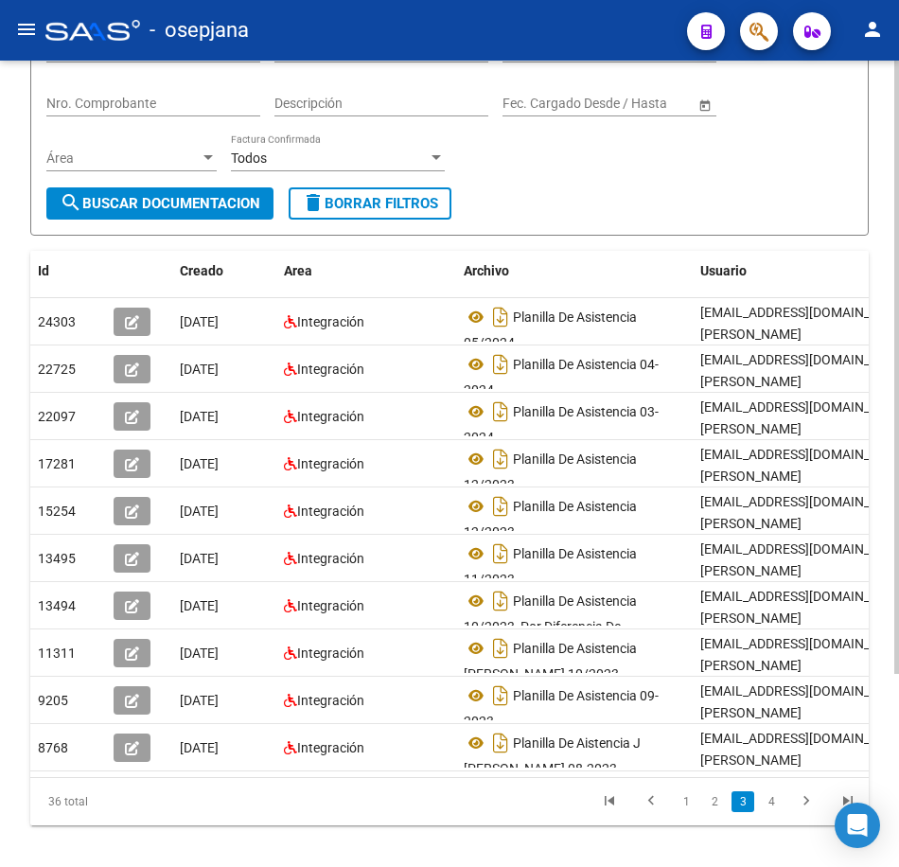
click at [574, 176] on div "Filtros Id 27183762104 CUIT / Razón Social Pto. Venta Nro. Comprobante Descripc…" at bounding box center [449, 106] width 806 height 163
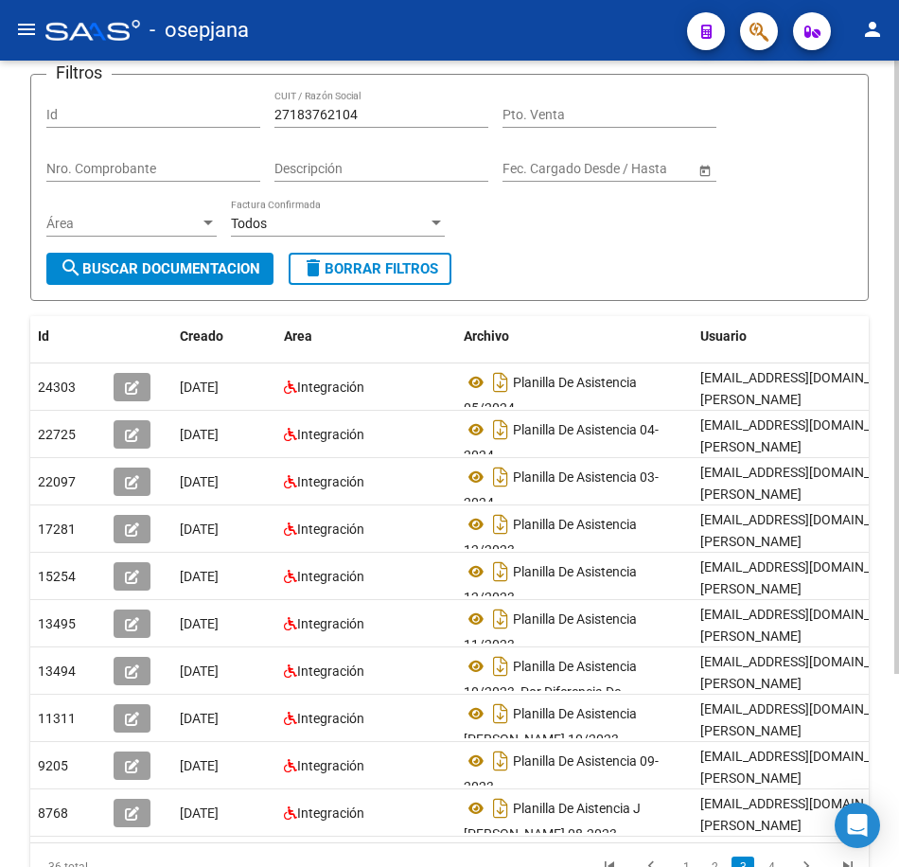
scroll to position [95, 0]
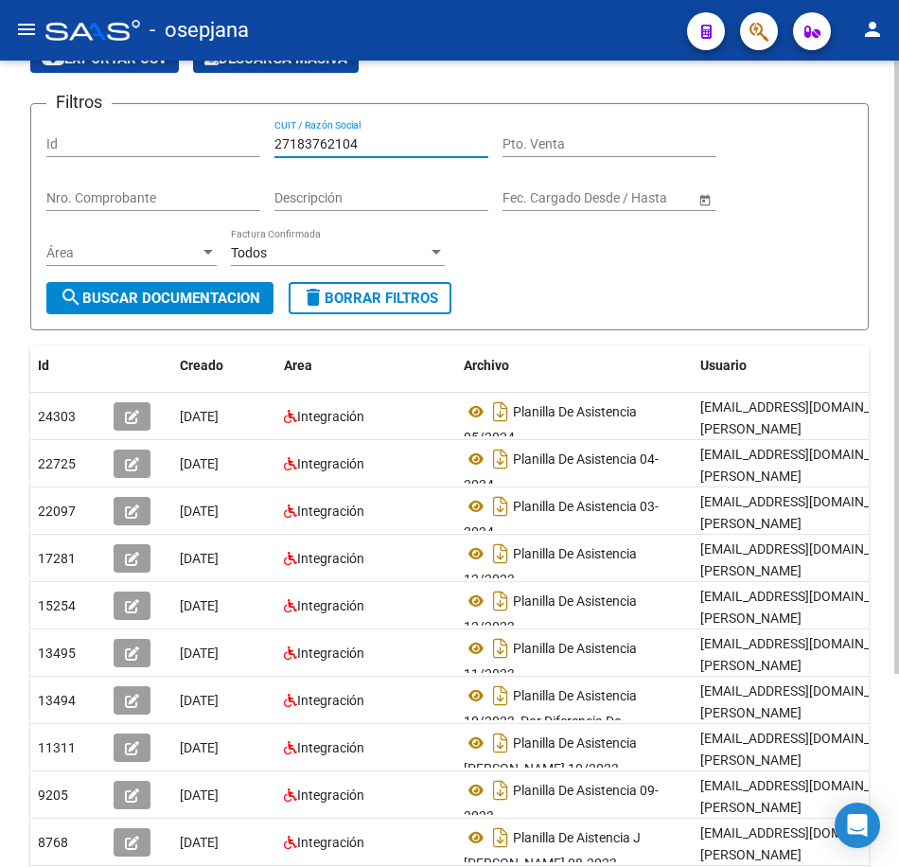
drag, startPoint x: 368, startPoint y: 147, endPoint x: 110, endPoint y: 118, distance: 260.0
click at [110, 118] on form "Filtros Id 27183762104 CUIT / Razón Social Pto. Venta Nro. Comprobante Descripc…" at bounding box center [449, 216] width 839 height 227
paste input "208522766"
click at [179, 298] on span "search Buscar Documentacion" at bounding box center [160, 298] width 201 height 17
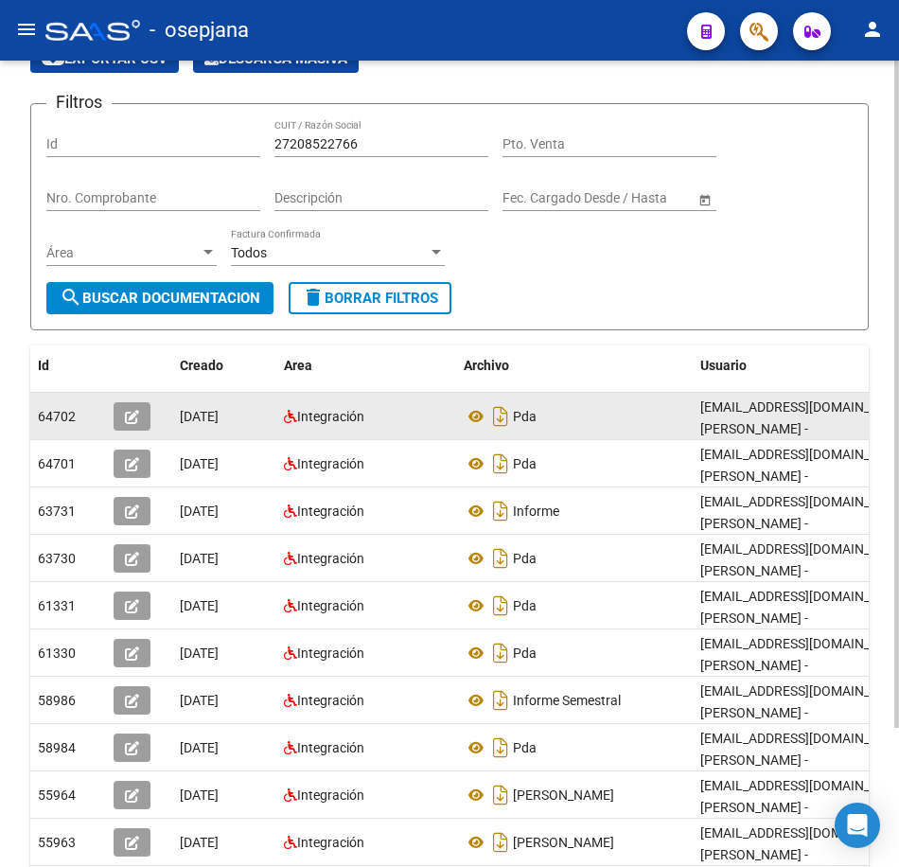
scroll to position [168, 0]
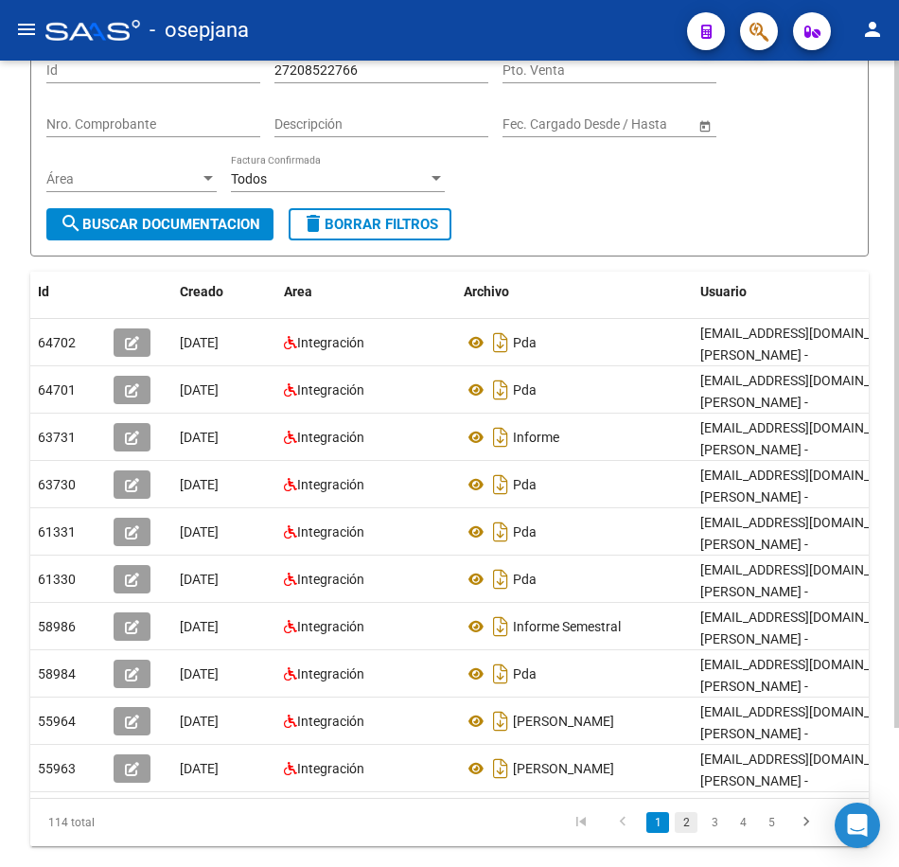
click at [684, 812] on link "2" at bounding box center [686, 822] width 23 height 21
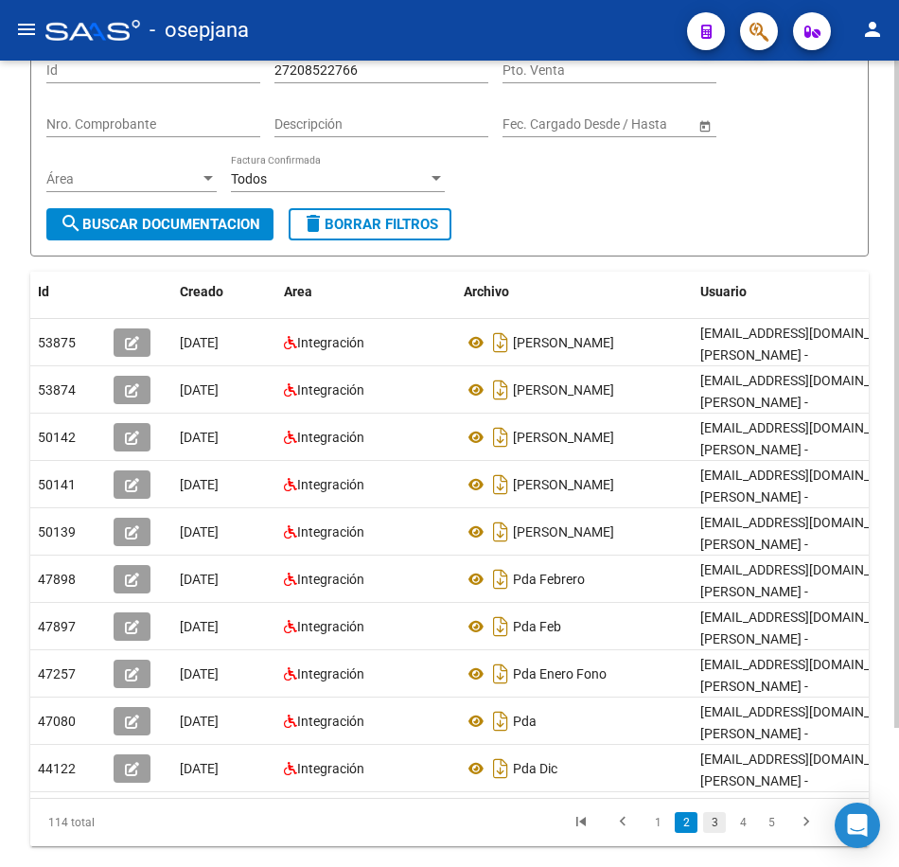
click at [707, 812] on link "3" at bounding box center [714, 822] width 23 height 21
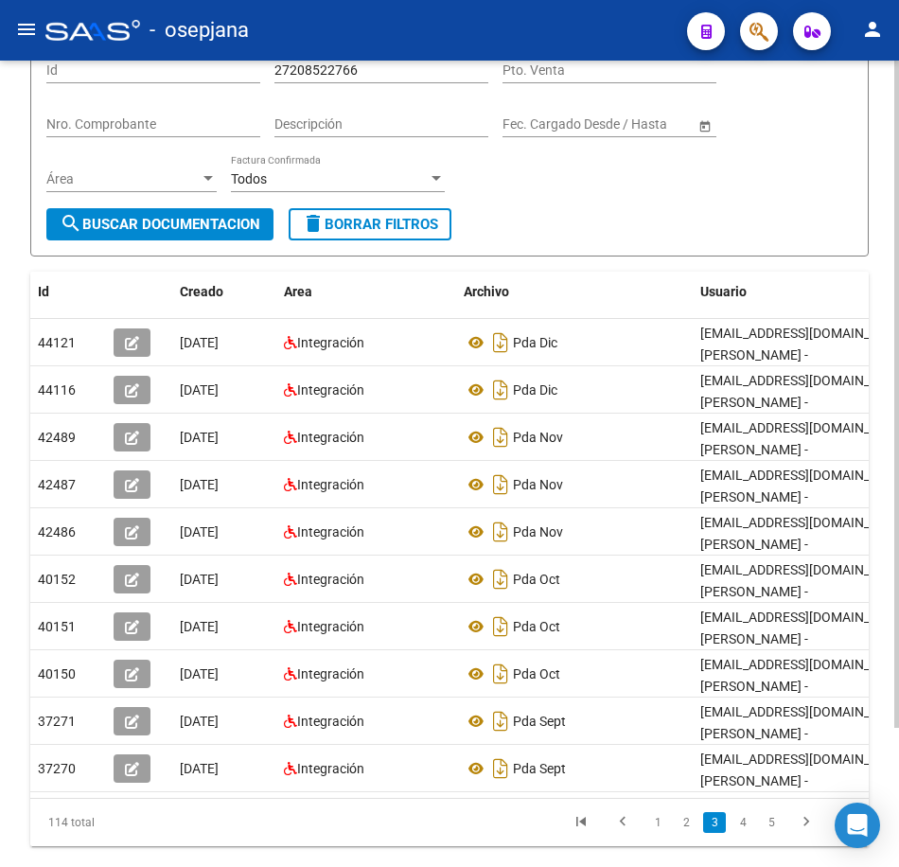
click at [737, 812] on link "4" at bounding box center [743, 822] width 23 height 21
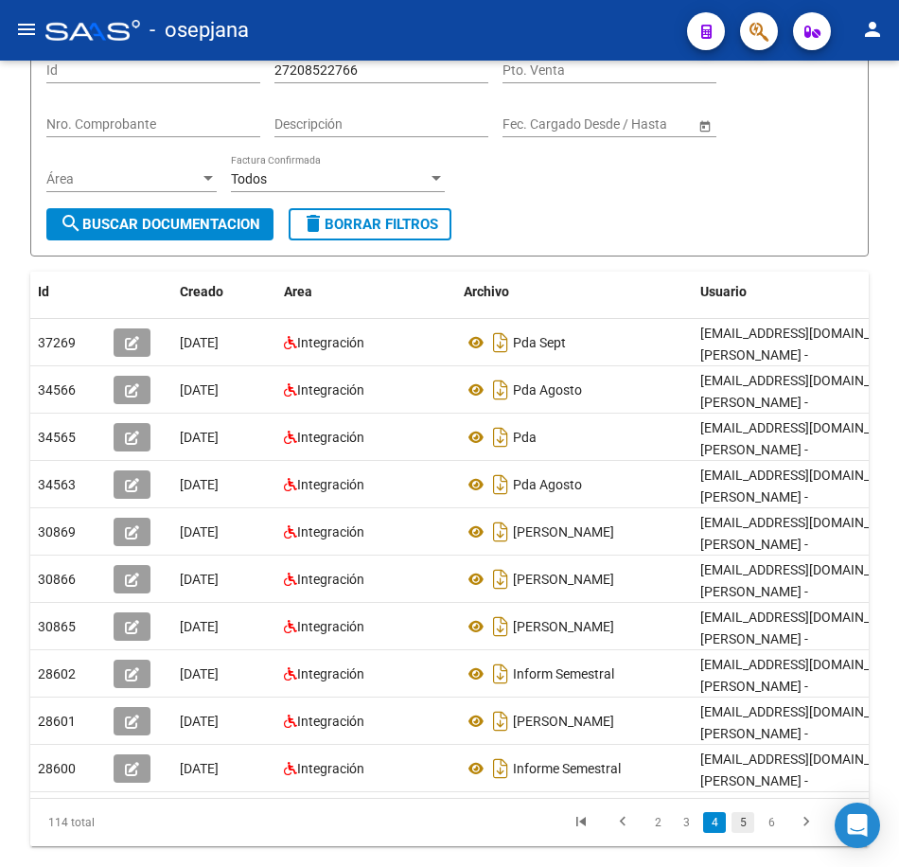
click at [739, 812] on link "5" at bounding box center [743, 822] width 23 height 21
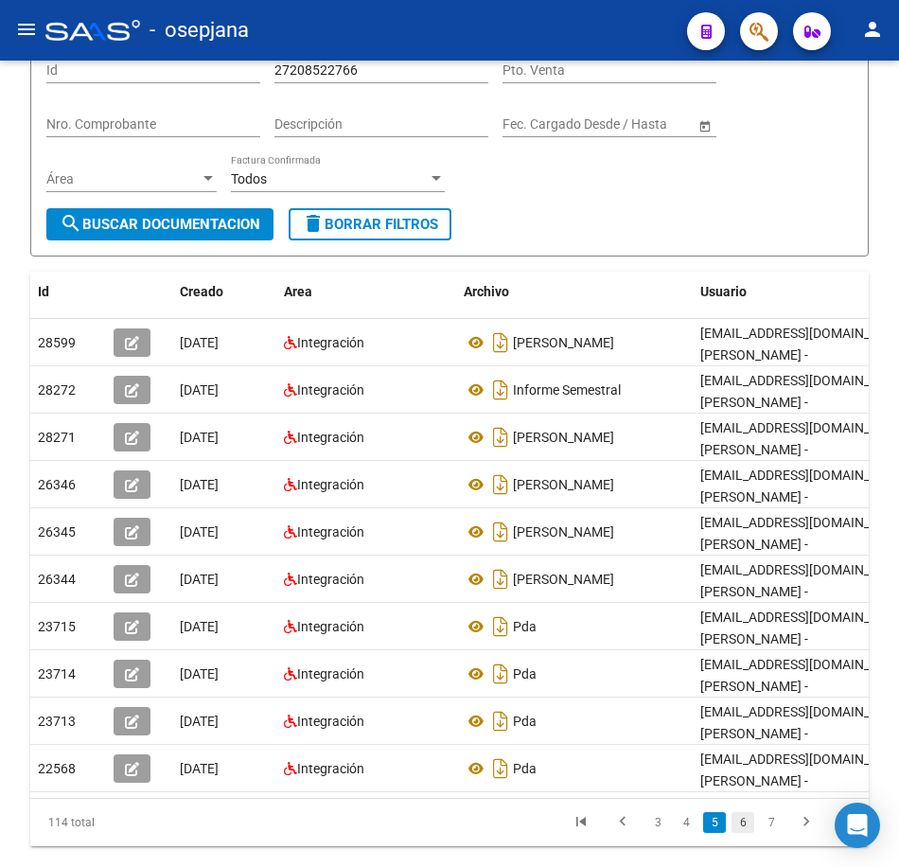
click at [750, 812] on link "6" at bounding box center [743, 822] width 23 height 21
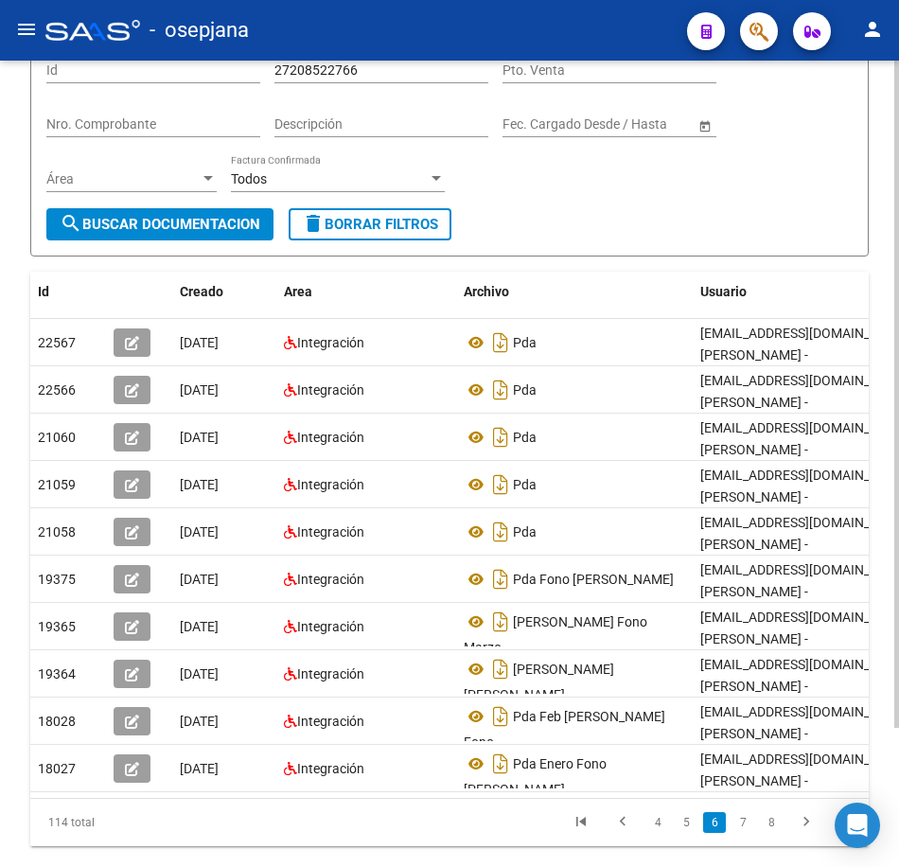
click at [642, 228] on form "Filtros Id 27208522766 CUIT / Razón Social Pto. Venta Nro. Comprobante Descripc…" at bounding box center [449, 142] width 839 height 227
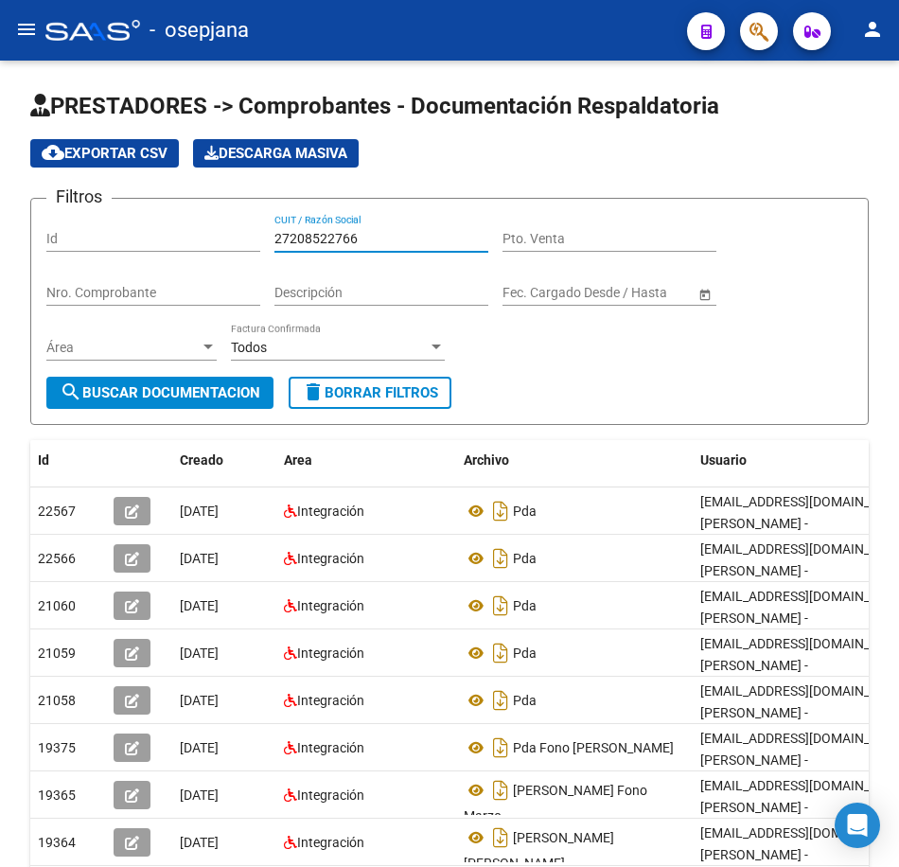
drag, startPoint x: 371, startPoint y: 238, endPoint x: -5, endPoint y: 176, distance: 380.8
click at [0, 176] on html "menu - osepjana person Firma Express Inicio Calendario SSS Instructivos Contact…" at bounding box center [449, 433] width 899 height 867
paste input "30441265"
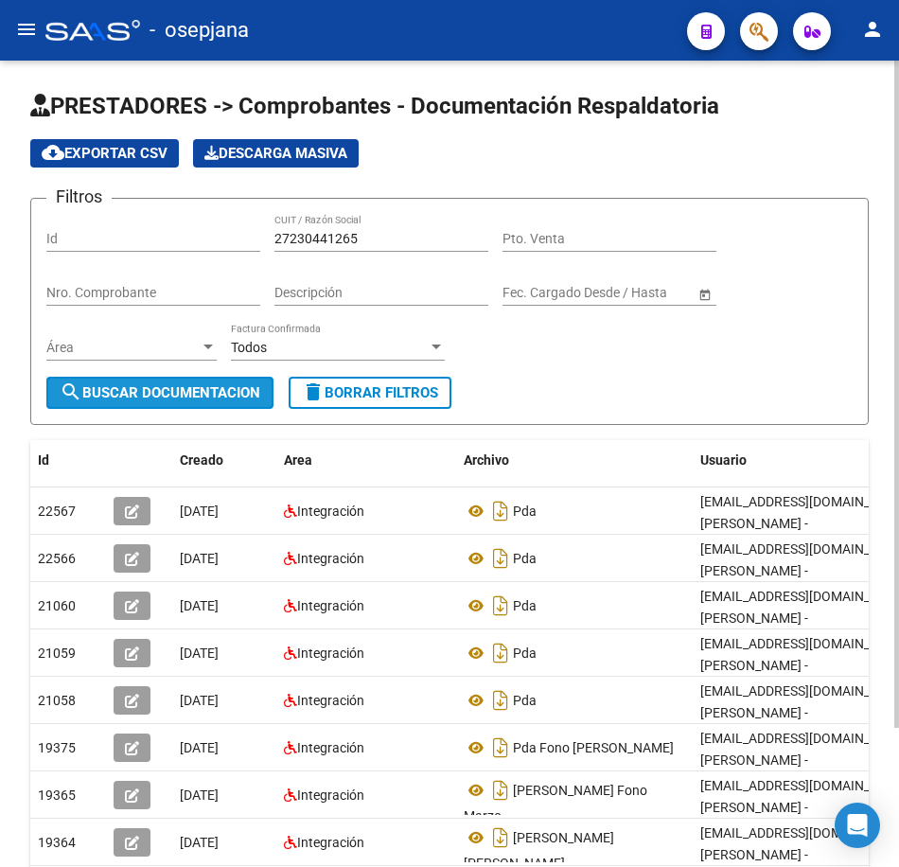
click at [218, 389] on span "search Buscar Documentacion" at bounding box center [160, 392] width 201 height 17
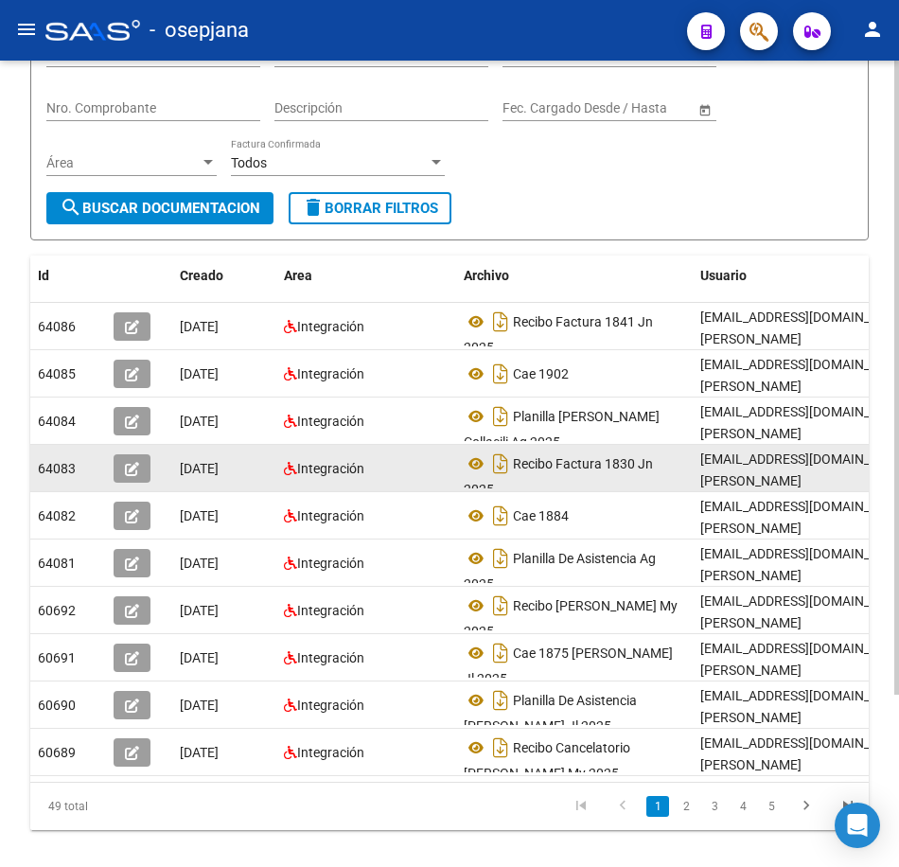
scroll to position [189, 0]
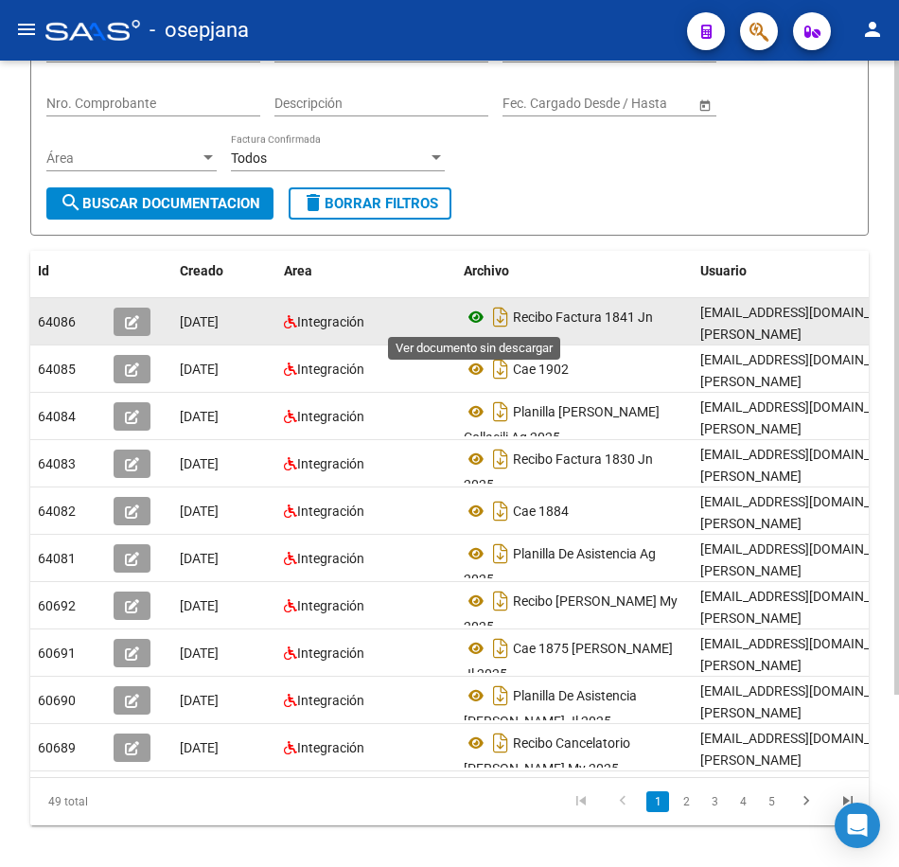
click at [479, 319] on icon at bounding box center [476, 317] width 25 height 23
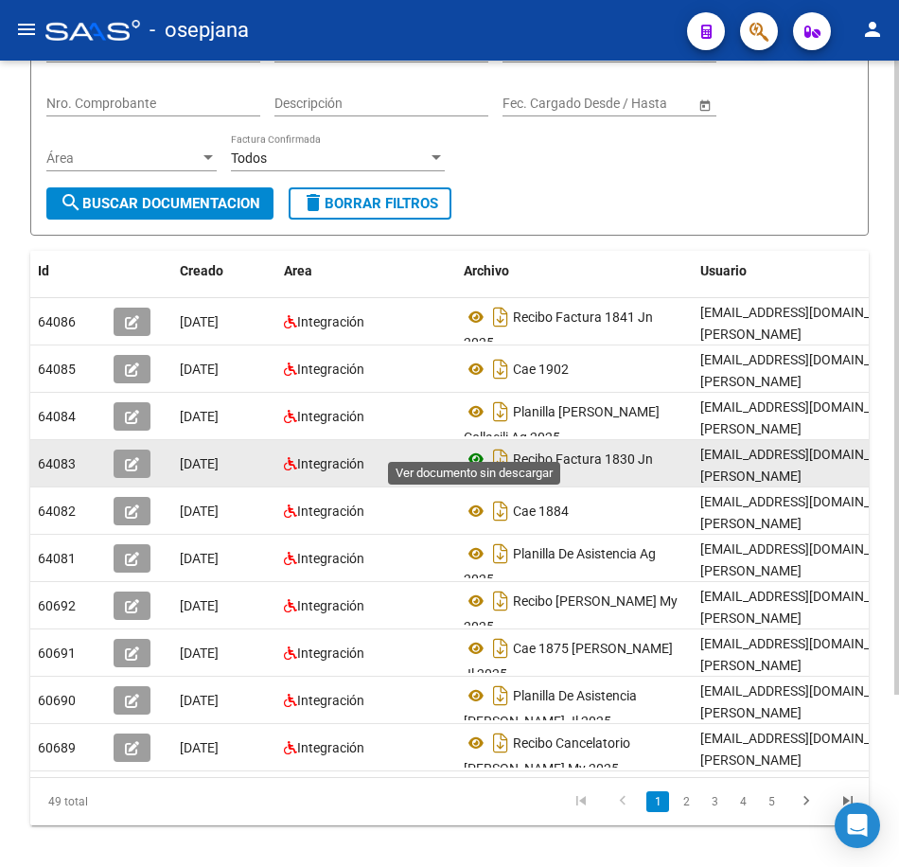
click at [469, 448] on icon at bounding box center [476, 459] width 25 height 23
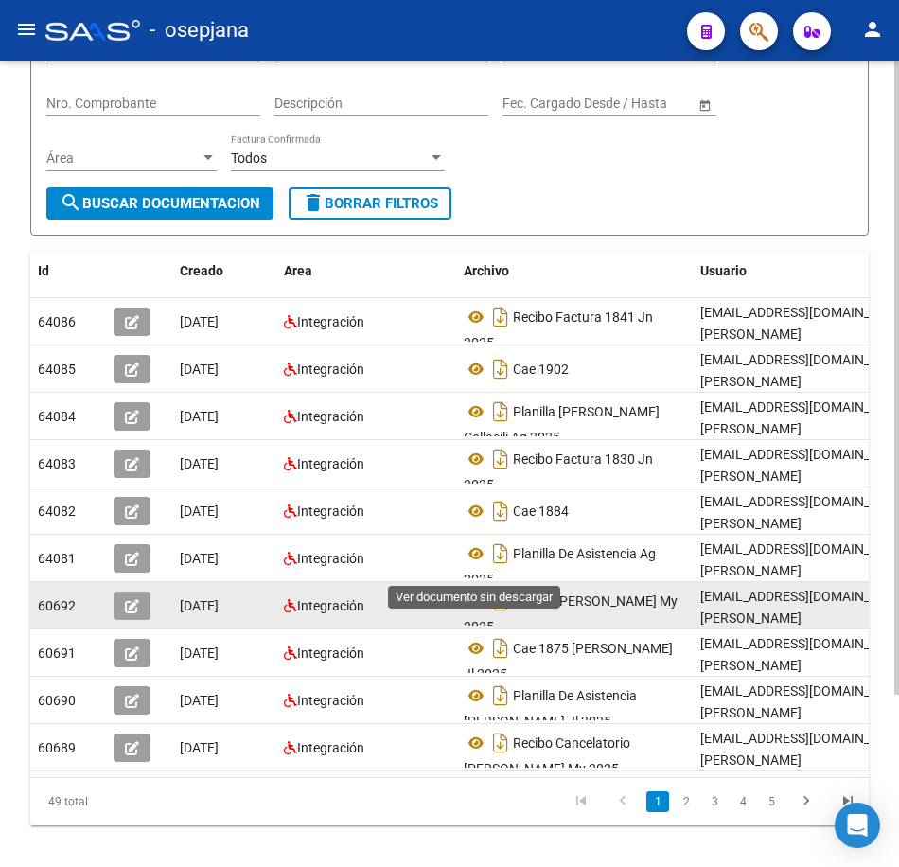
click at [476, 590] on icon at bounding box center [476, 601] width 25 height 23
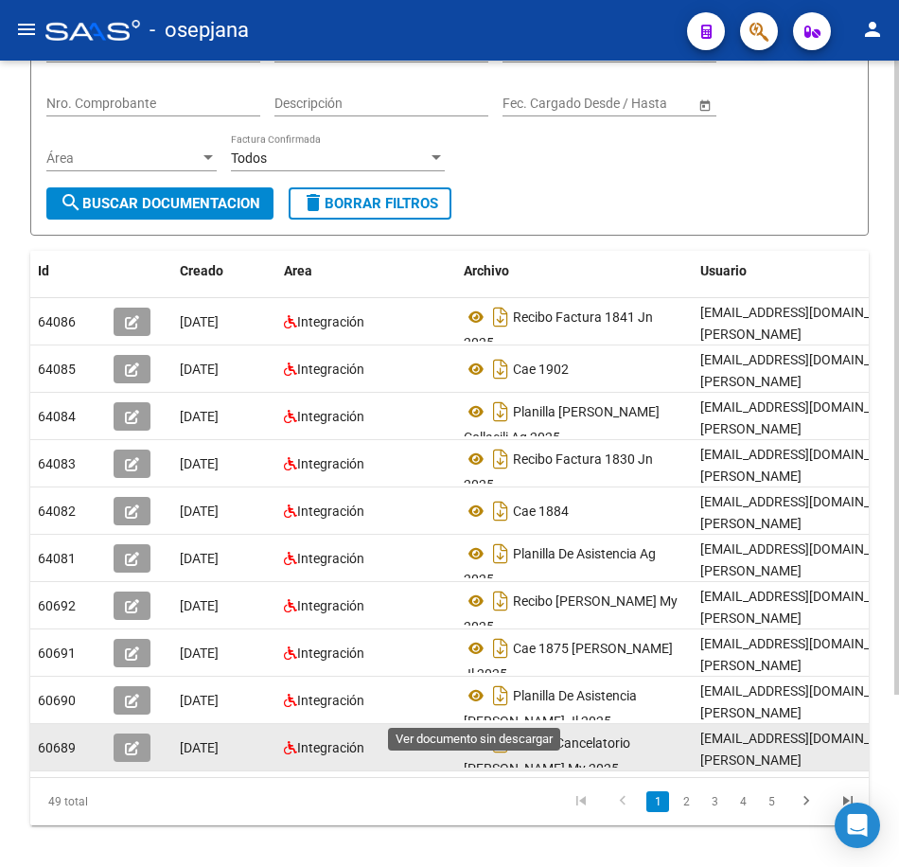
click at [476, 732] on icon at bounding box center [476, 743] width 25 height 23
click at [469, 732] on icon at bounding box center [476, 743] width 25 height 23
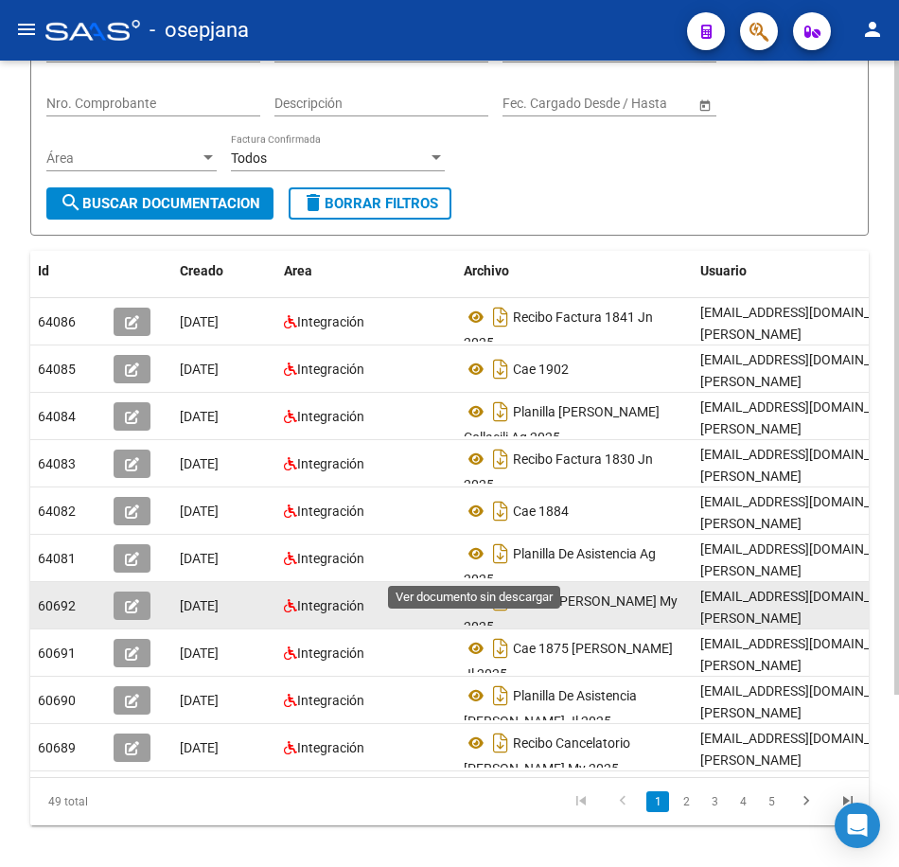
click at [471, 590] on icon at bounding box center [476, 601] width 25 height 23
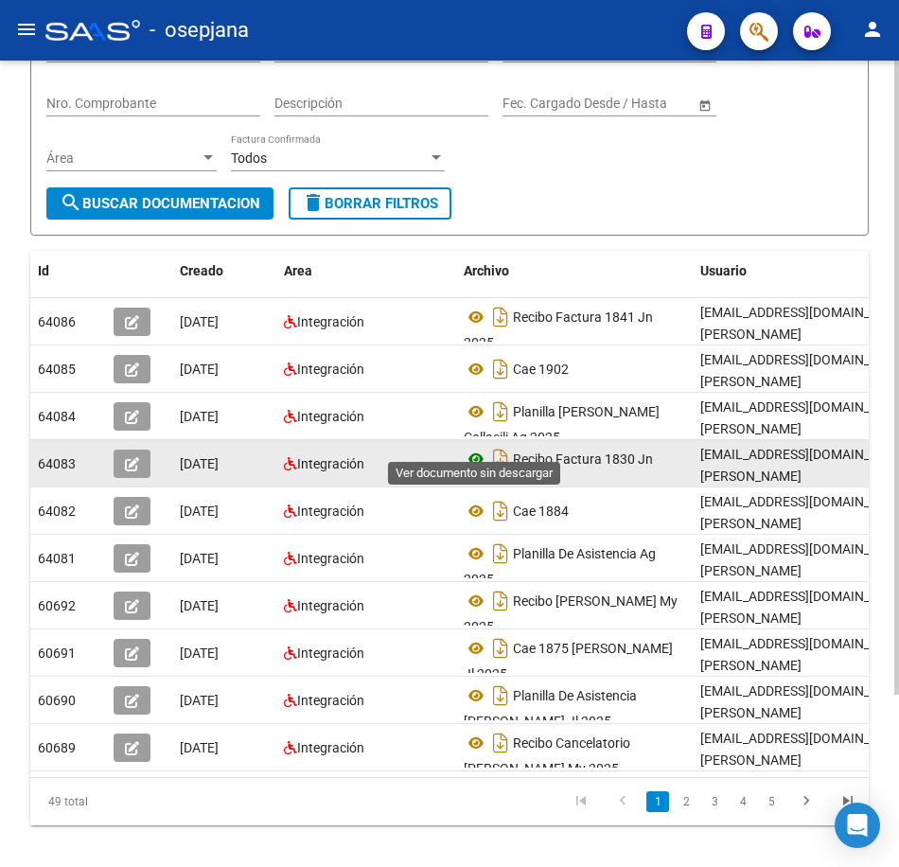
click at [470, 448] on icon at bounding box center [476, 459] width 25 height 23
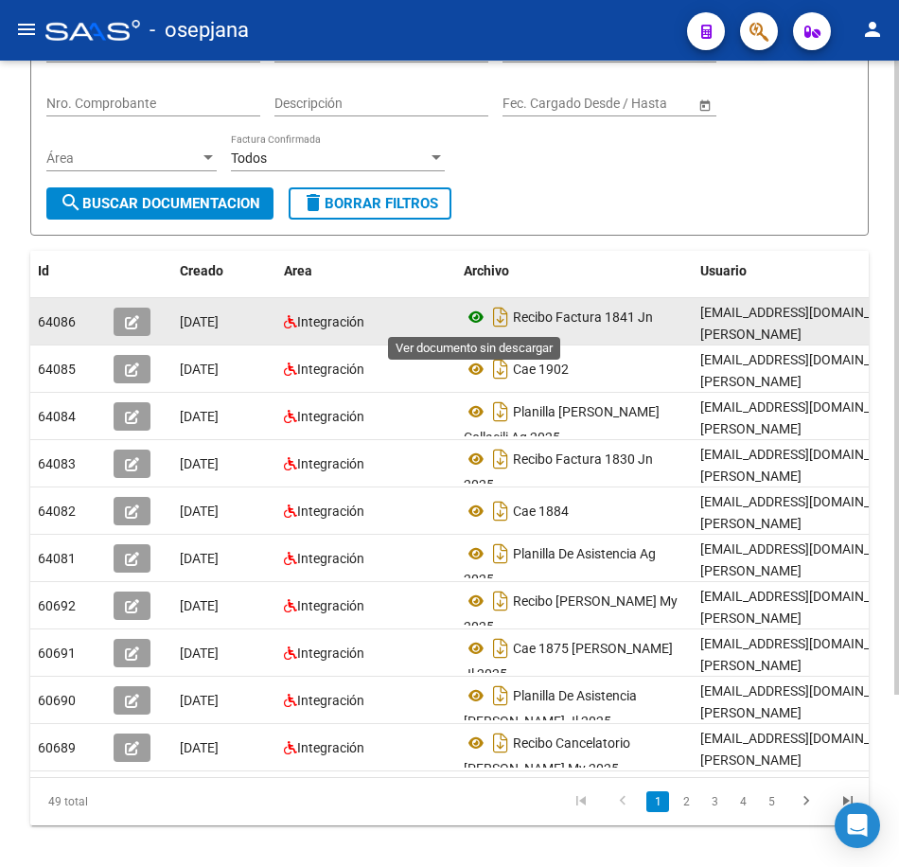
click at [477, 323] on icon at bounding box center [476, 317] width 25 height 23
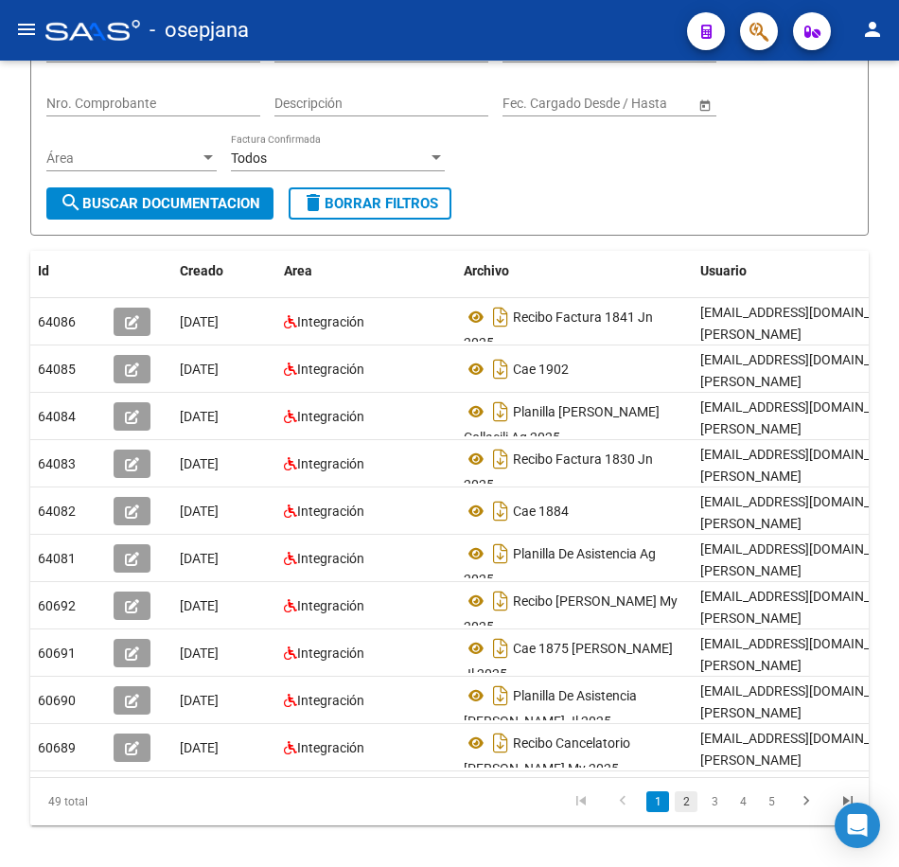
click at [680, 791] on link "2" at bounding box center [686, 801] width 23 height 21
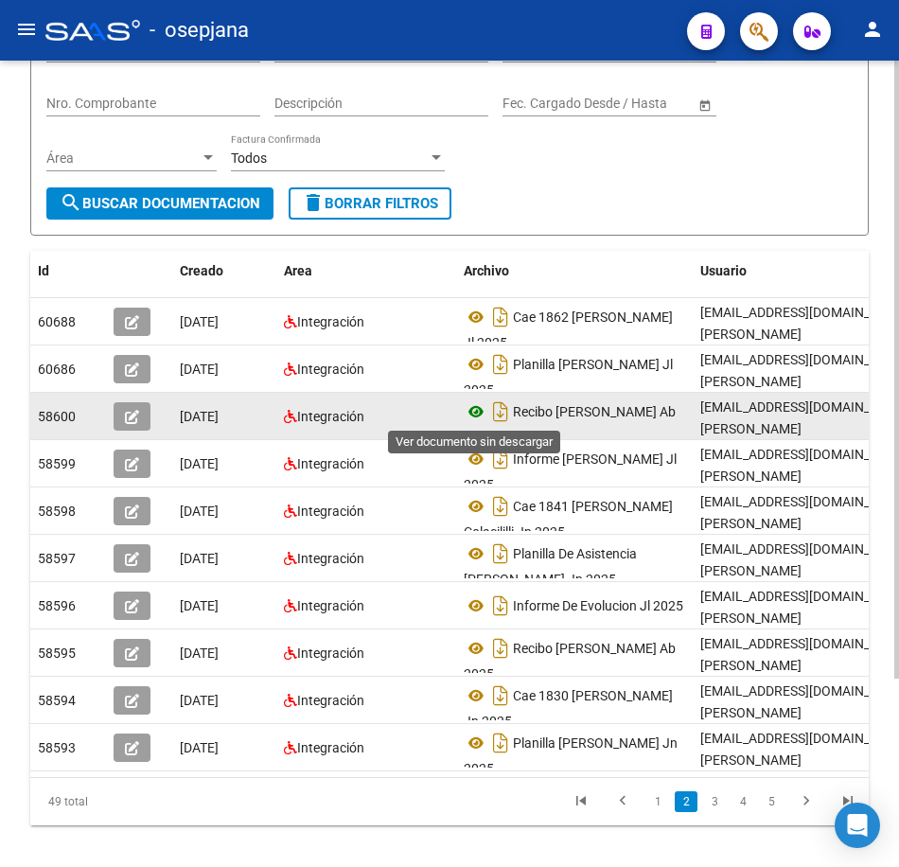
click at [469, 409] on icon at bounding box center [476, 411] width 25 height 23
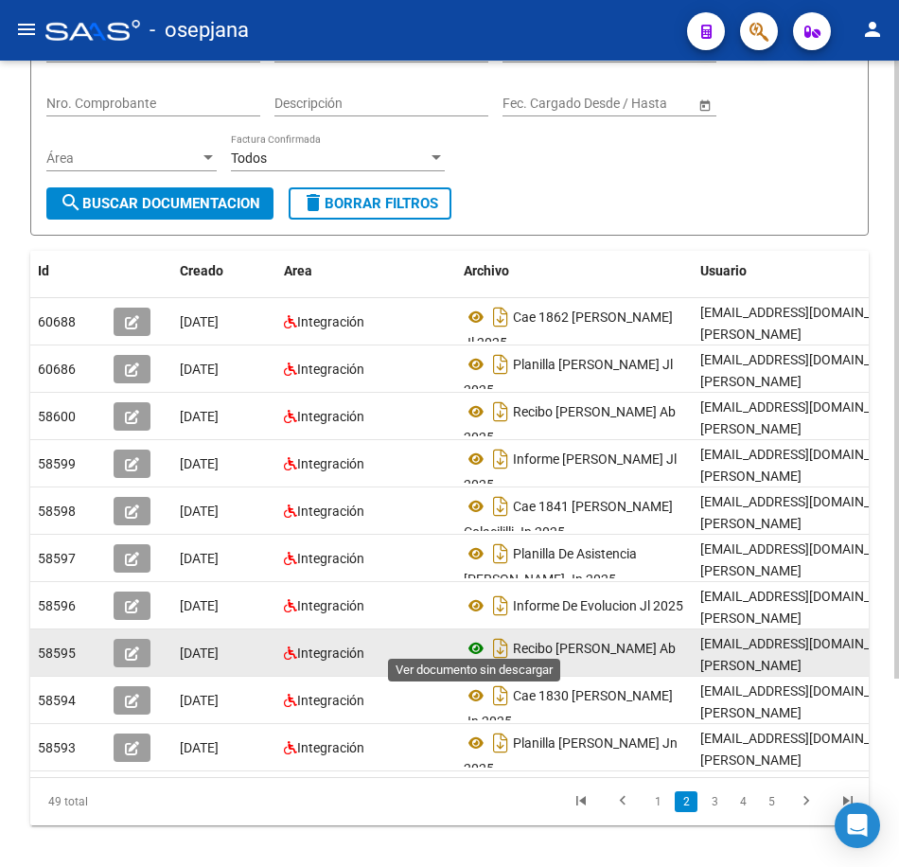
click at [480, 641] on icon at bounding box center [476, 648] width 25 height 23
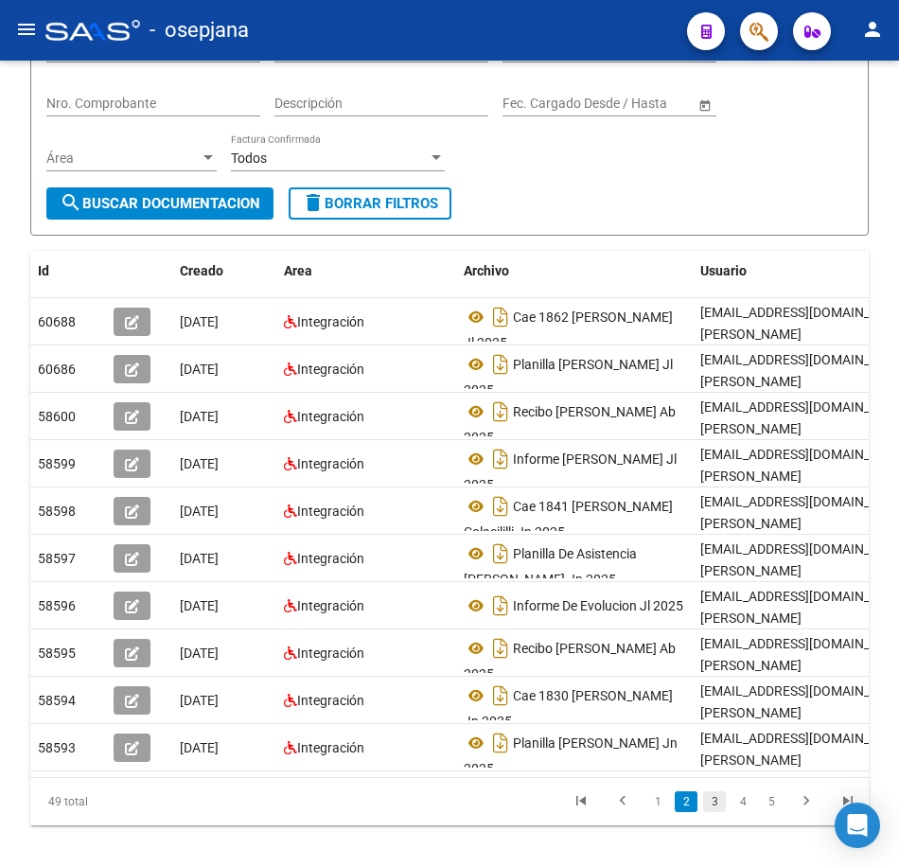
click at [713, 812] on link "3" at bounding box center [714, 801] width 23 height 21
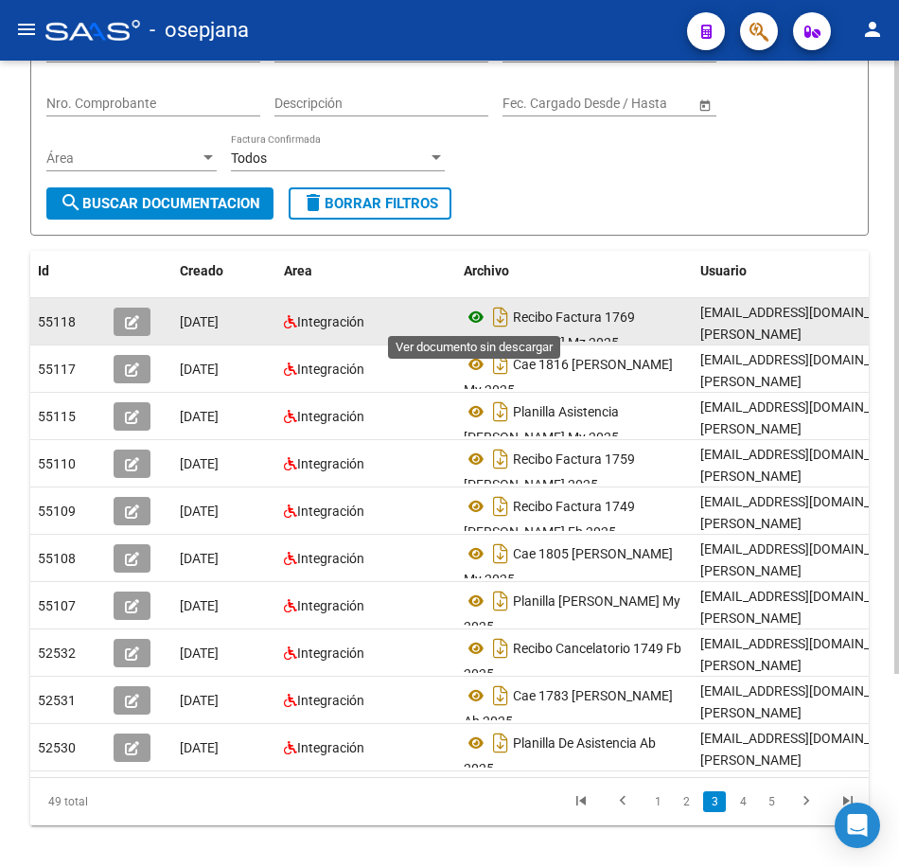
click at [477, 319] on icon at bounding box center [476, 317] width 25 height 23
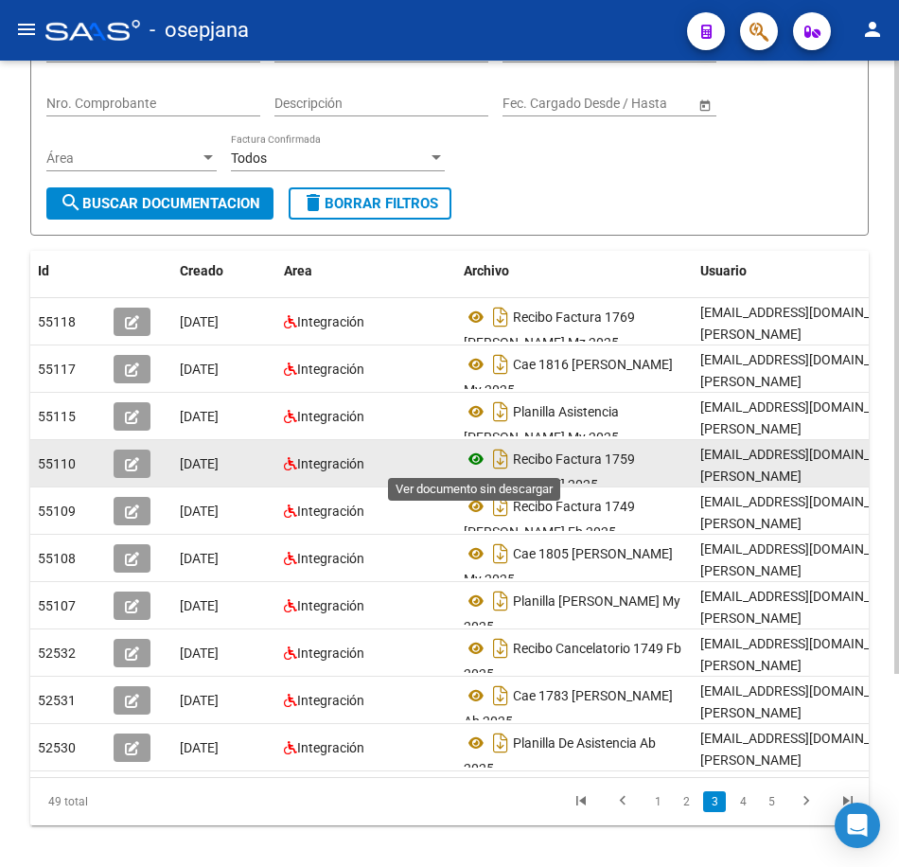
click at [476, 453] on icon at bounding box center [476, 459] width 25 height 23
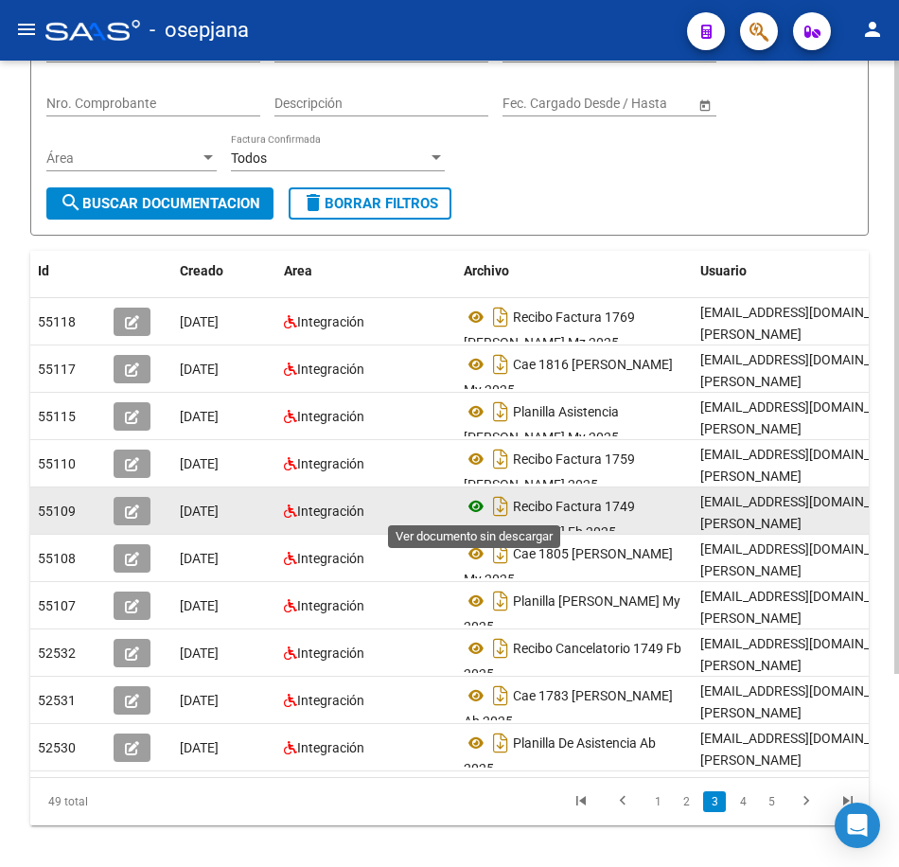
click at [478, 501] on icon at bounding box center [476, 506] width 25 height 23
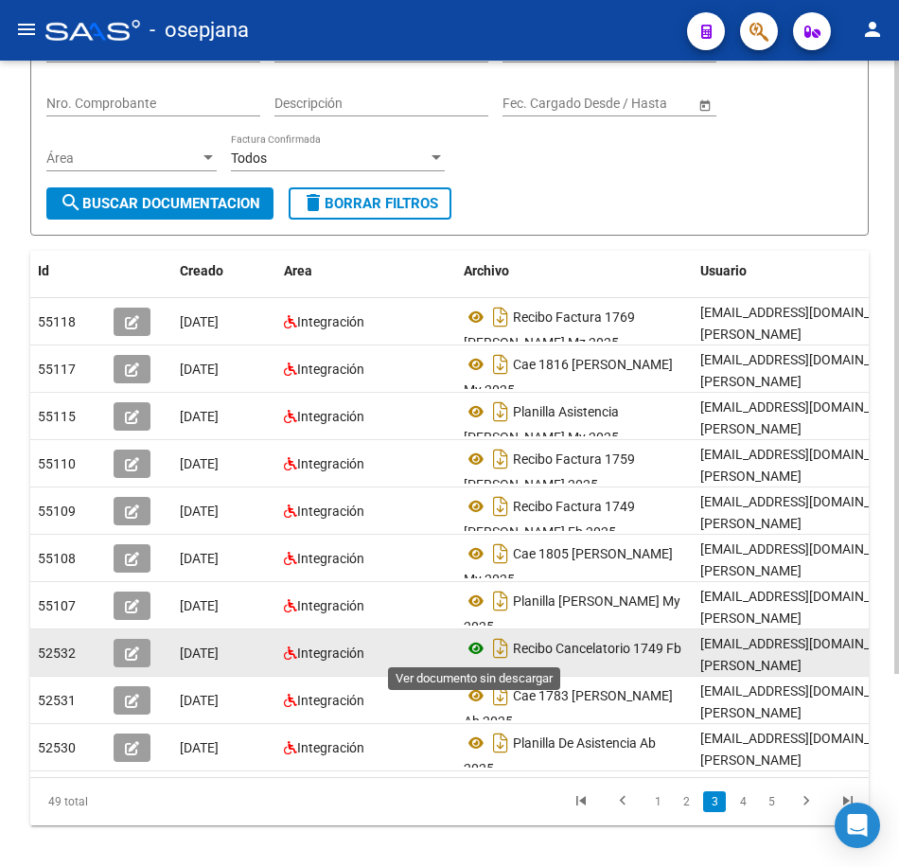
click at [470, 651] on icon at bounding box center [476, 648] width 25 height 23
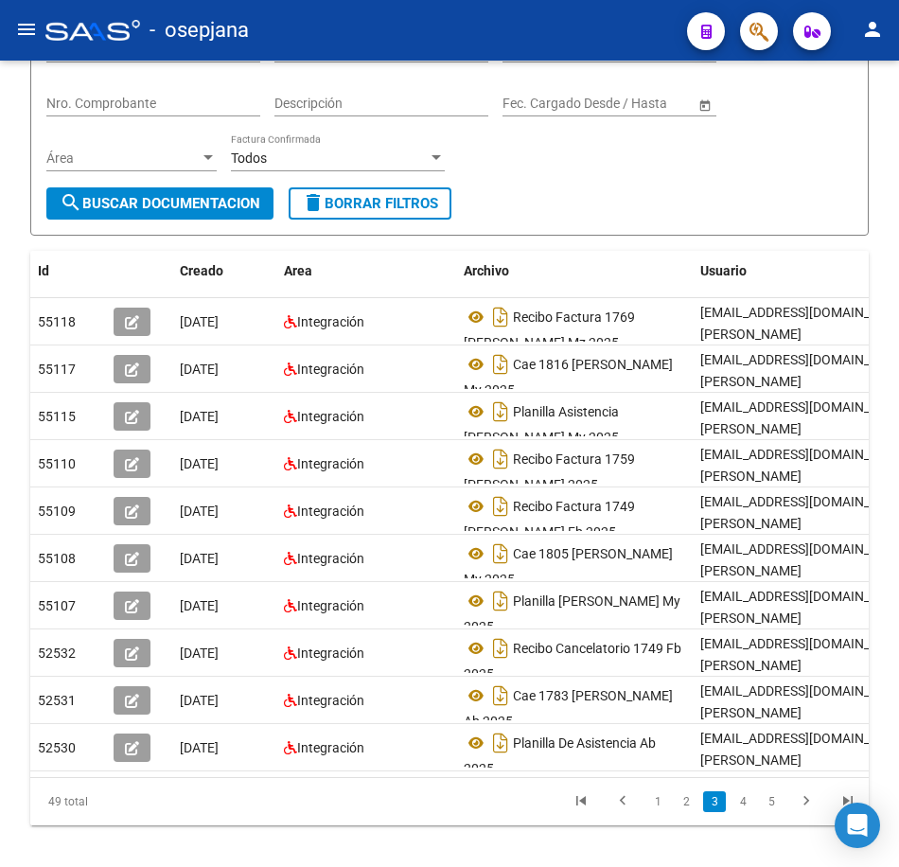
drag, startPoint x: 747, startPoint y: 818, endPoint x: 763, endPoint y: 806, distance: 19.7
click at [747, 812] on link "4" at bounding box center [743, 801] width 23 height 21
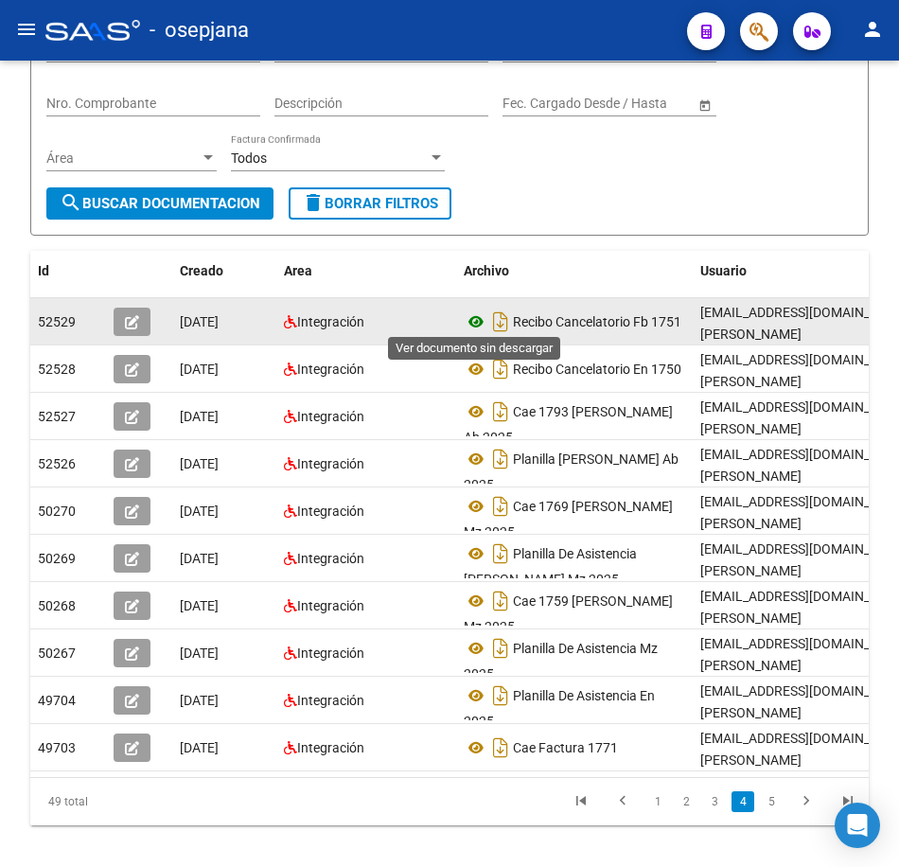
click at [478, 313] on icon at bounding box center [476, 321] width 25 height 23
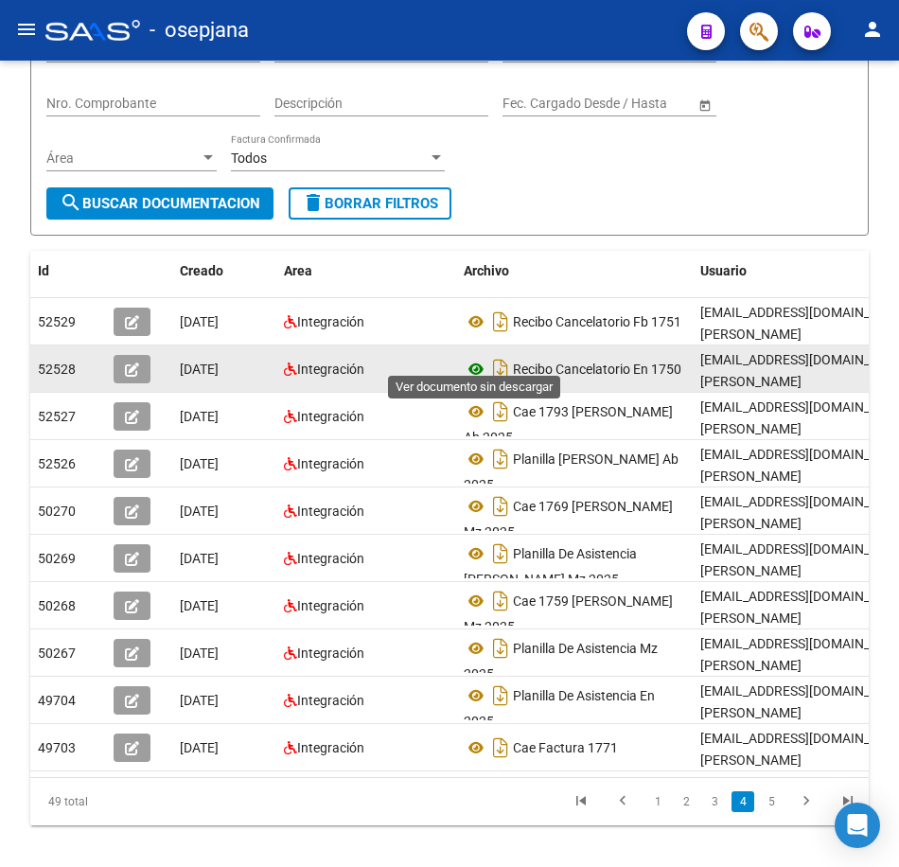
click at [482, 358] on icon at bounding box center [476, 369] width 25 height 23
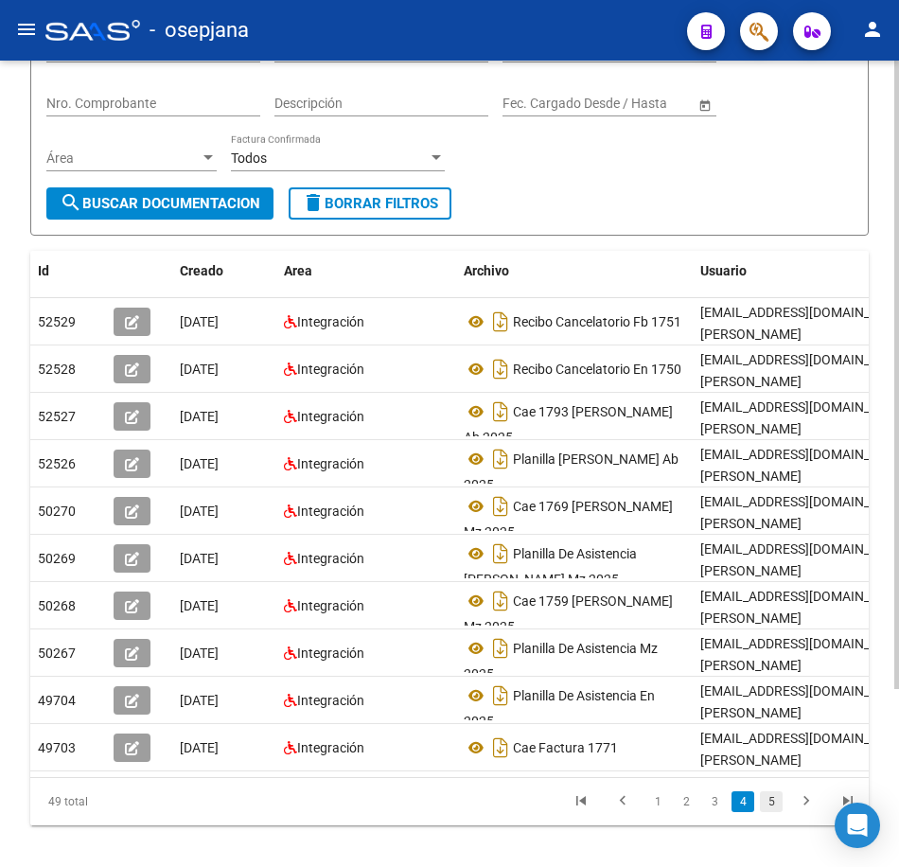
click at [775, 794] on link "5" at bounding box center [771, 801] width 23 height 21
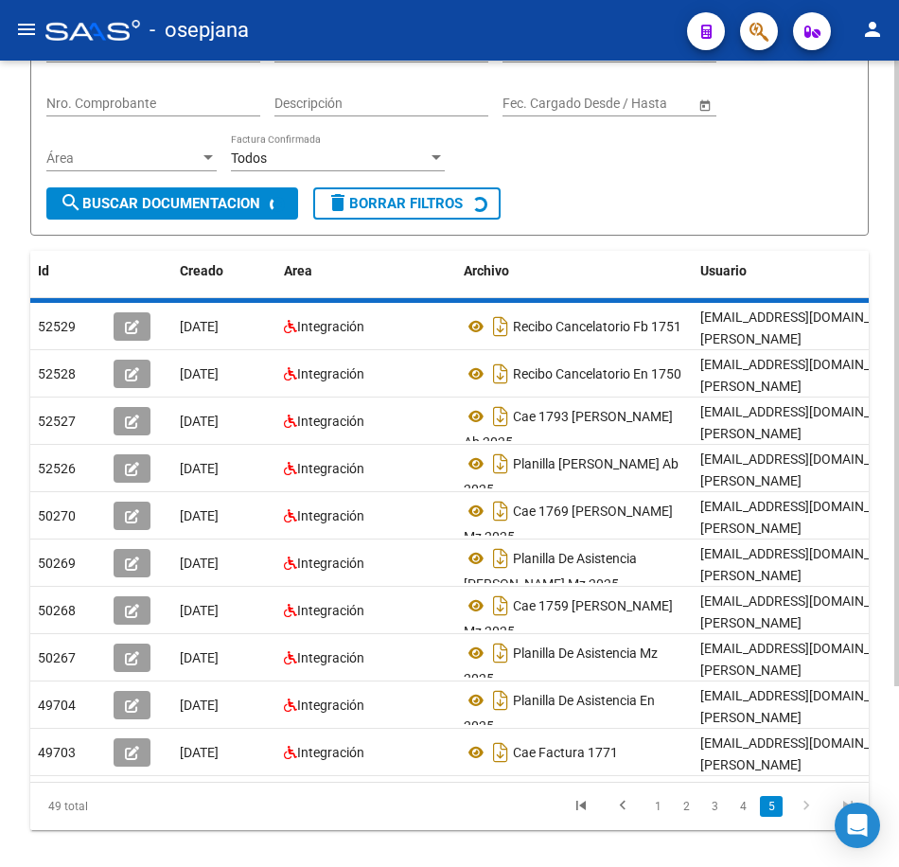
scroll to position [138, 0]
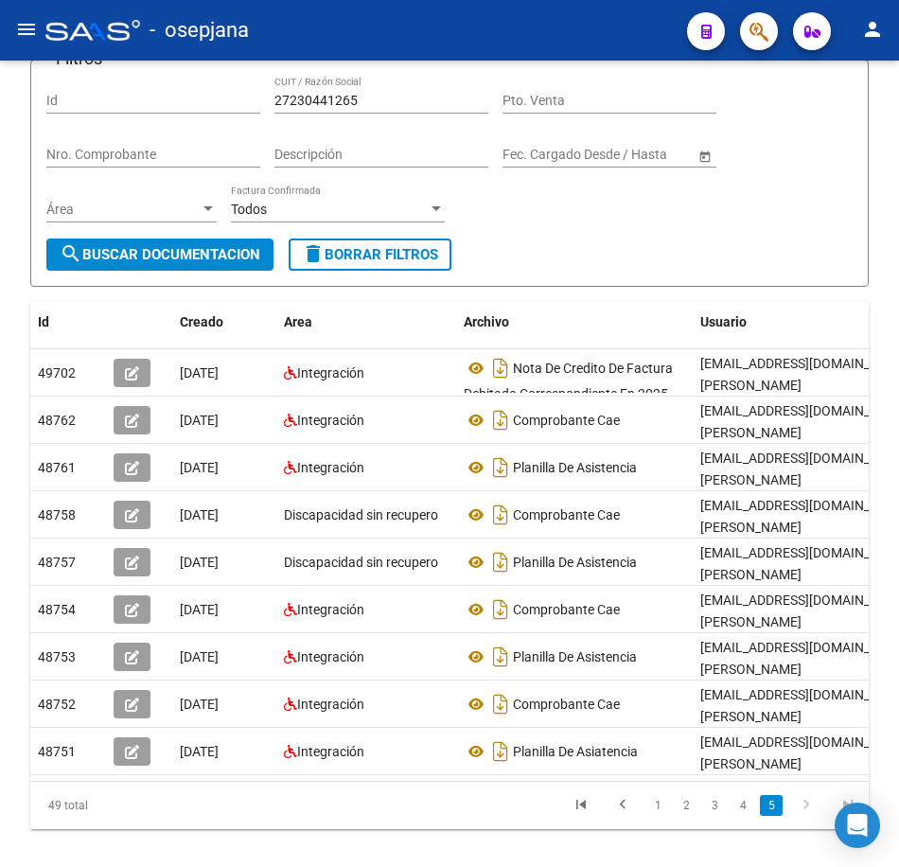
click at [594, 205] on div "Filtros Id 27230441265 CUIT / Razón Social Pto. Venta Nro. Comprobante Descripc…" at bounding box center [449, 157] width 806 height 163
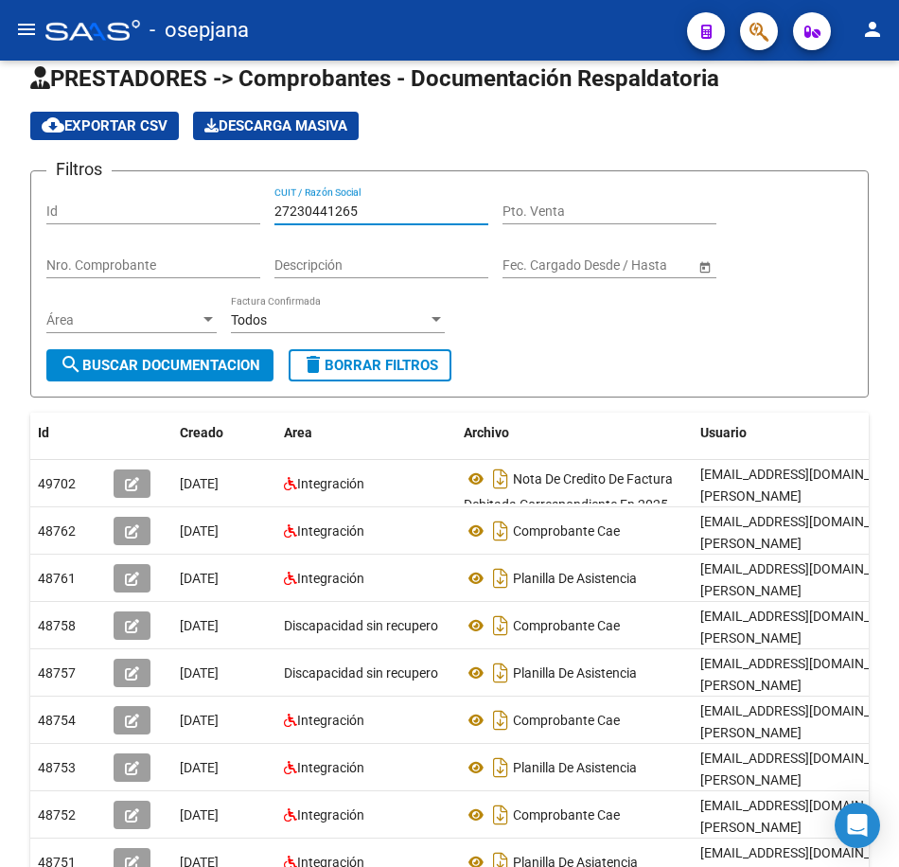
drag, startPoint x: 367, startPoint y: 95, endPoint x: 47, endPoint y: 66, distance: 321.2
click at [47, 66] on div "PRESTADORES -> Comprobantes - Documentación Respaldatoria cloud_download Export…" at bounding box center [449, 532] width 899 height 998
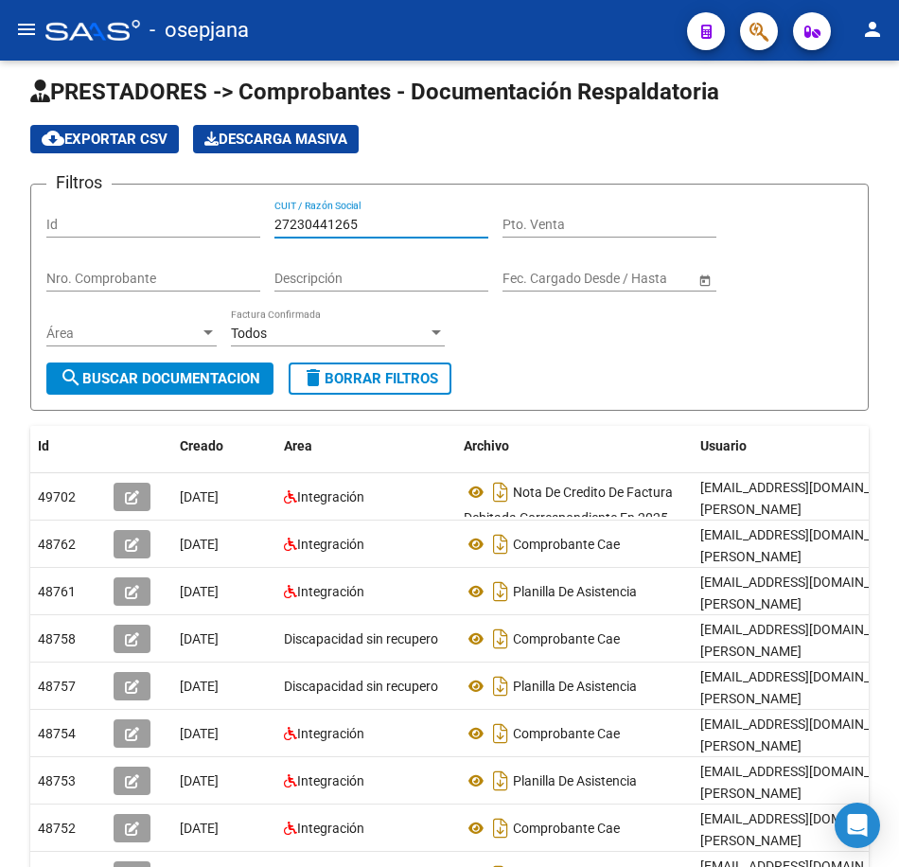
paste input "7820881"
click at [229, 367] on button "search Buscar Documentacion" at bounding box center [159, 379] width 227 height 32
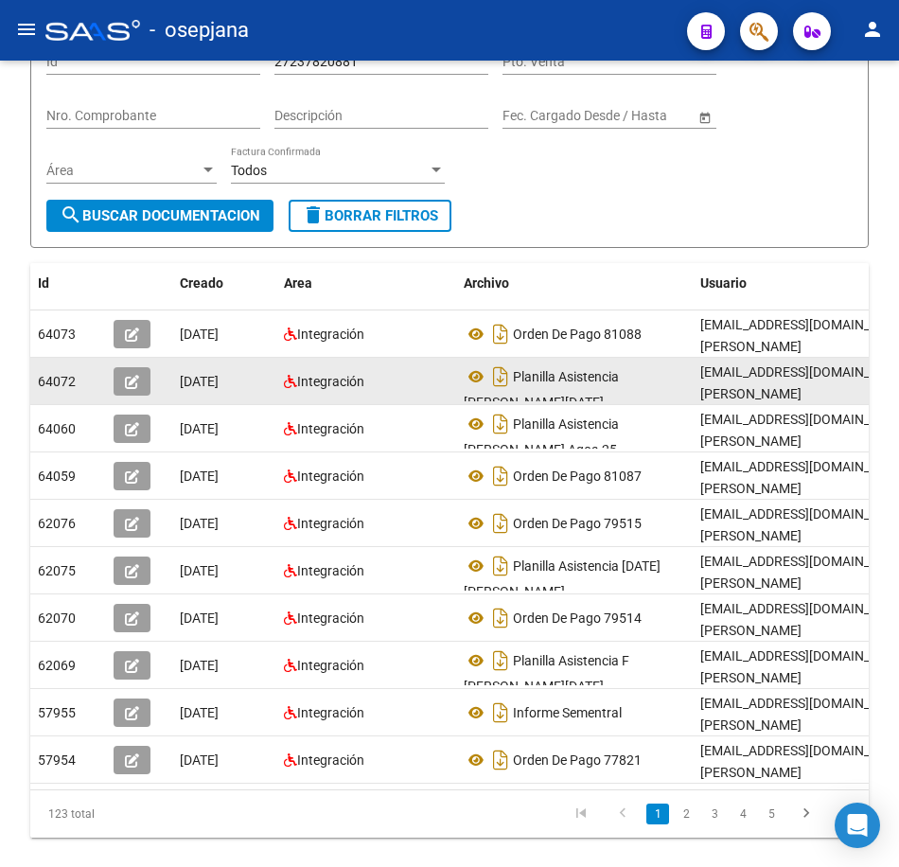
scroll to position [204, 0]
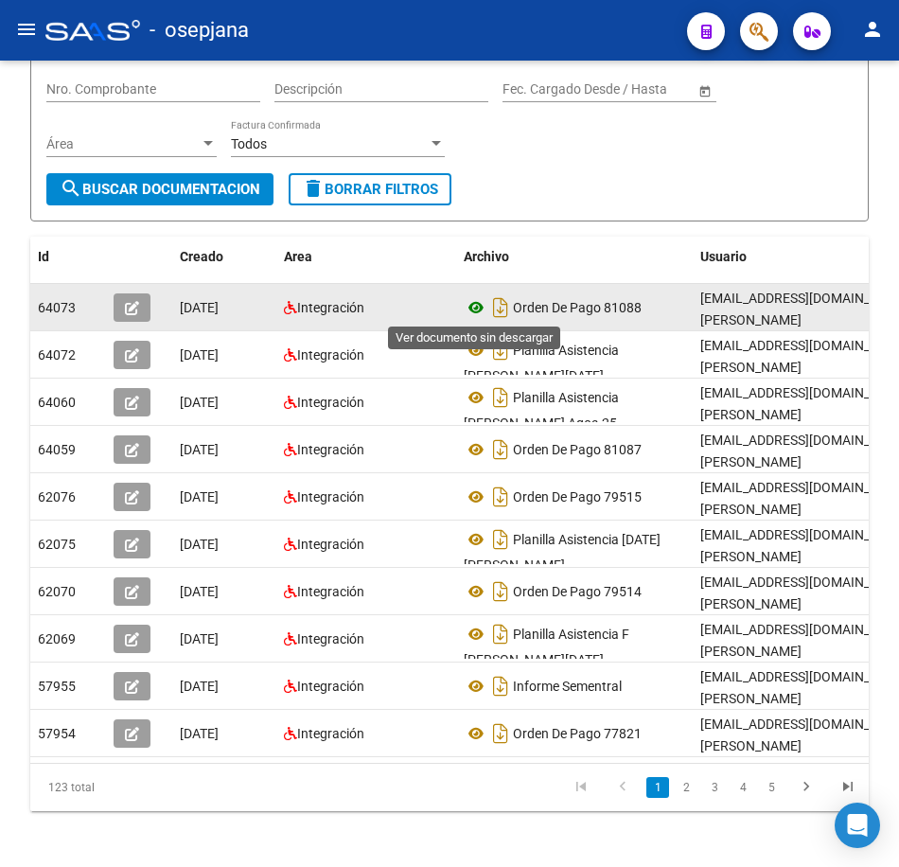
click at [473, 310] on icon at bounding box center [476, 307] width 25 height 23
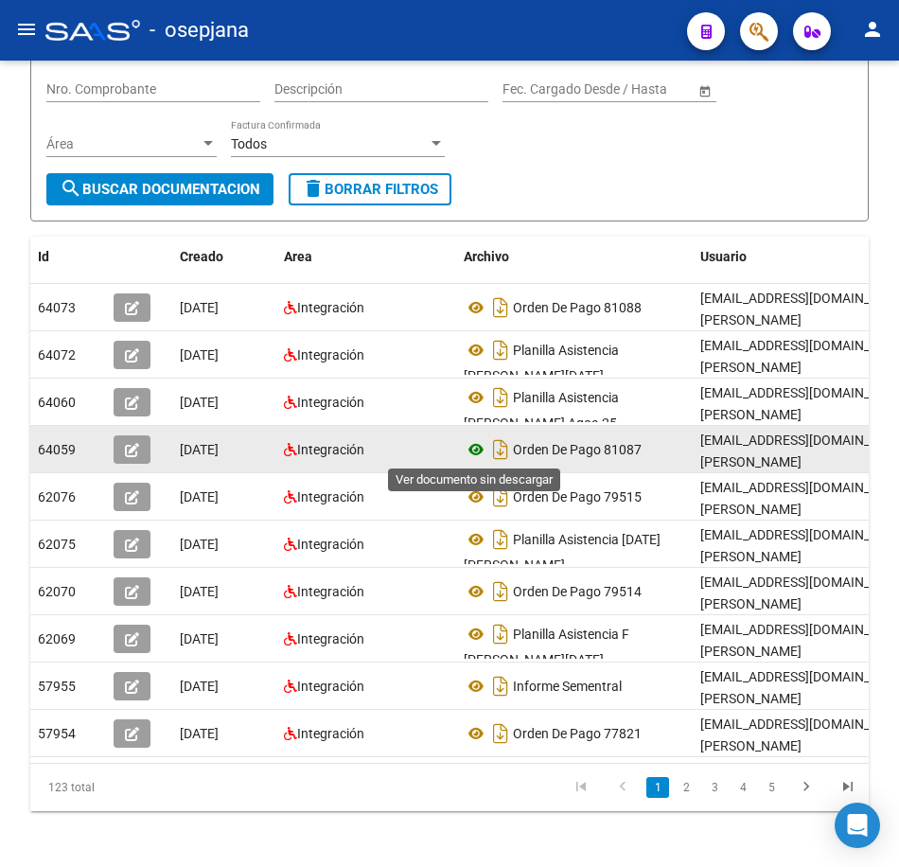
click at [474, 452] on icon at bounding box center [476, 449] width 25 height 23
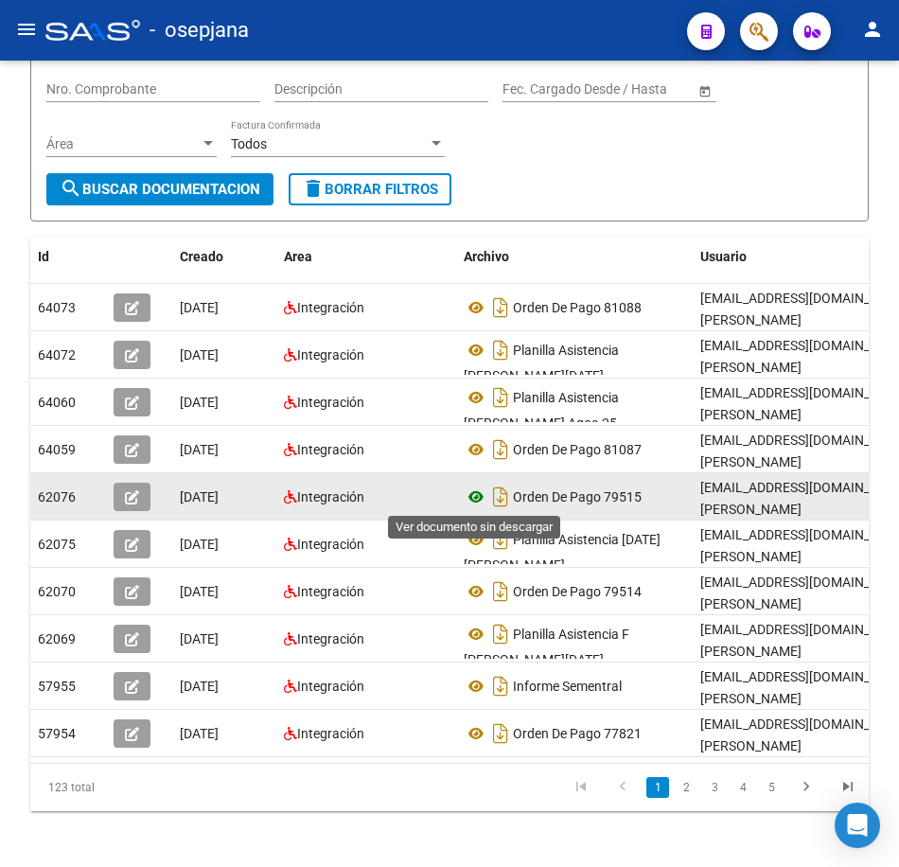
click at [468, 498] on icon at bounding box center [476, 497] width 25 height 23
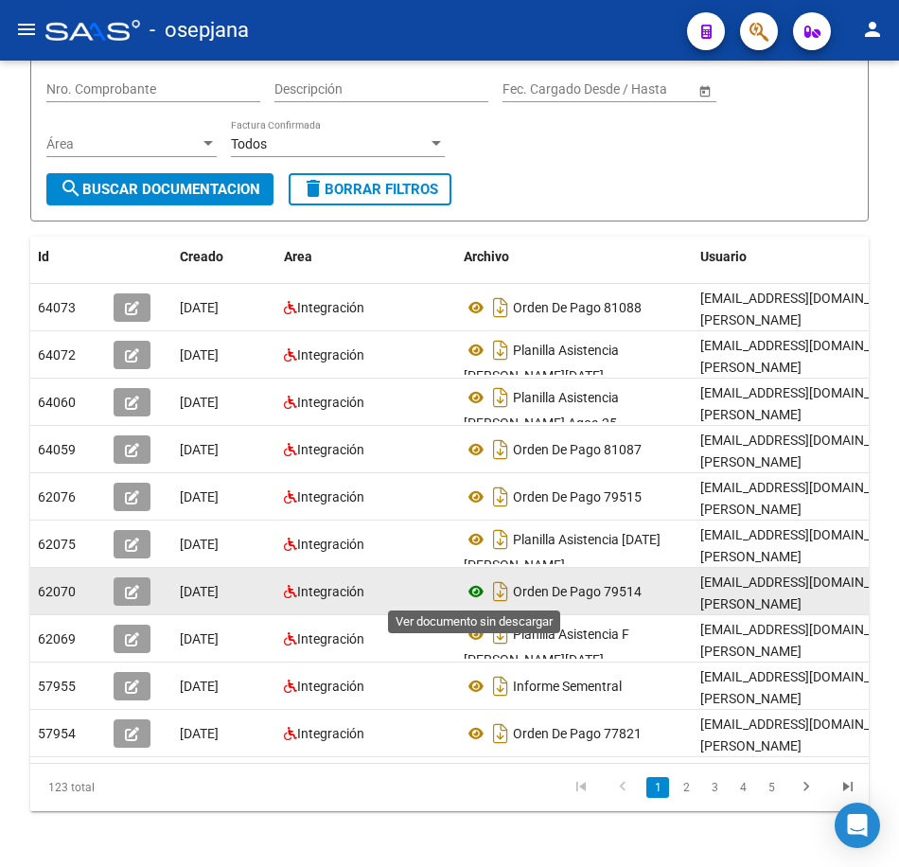
click at [474, 581] on icon at bounding box center [476, 591] width 25 height 23
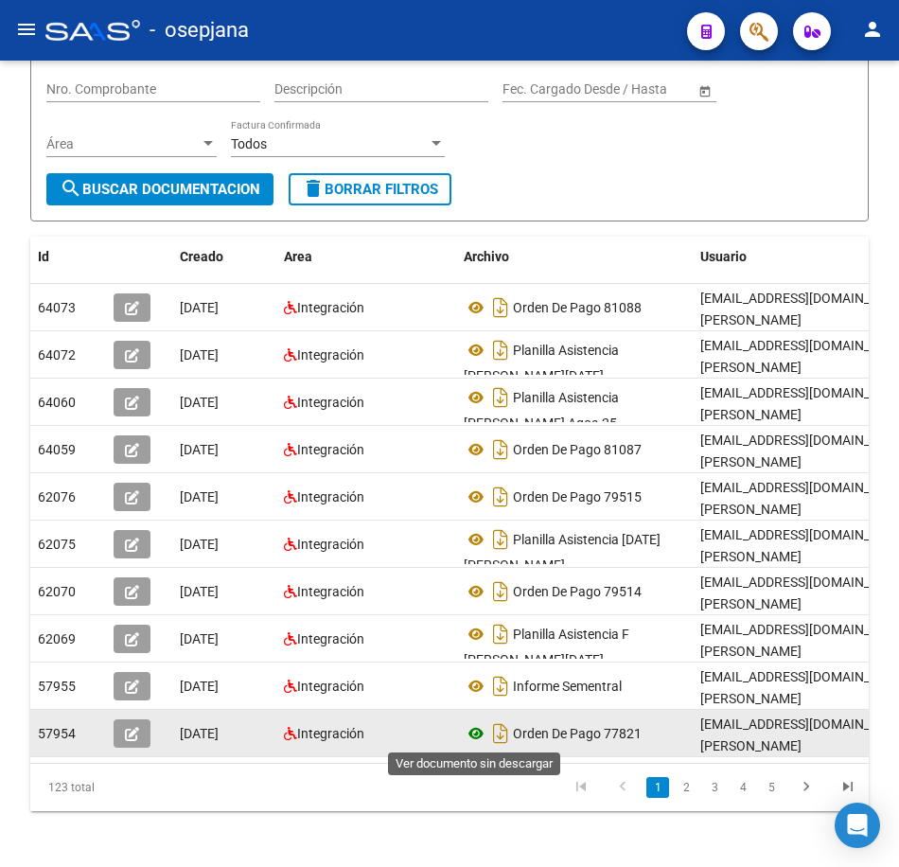
click at [476, 733] on icon at bounding box center [476, 733] width 25 height 23
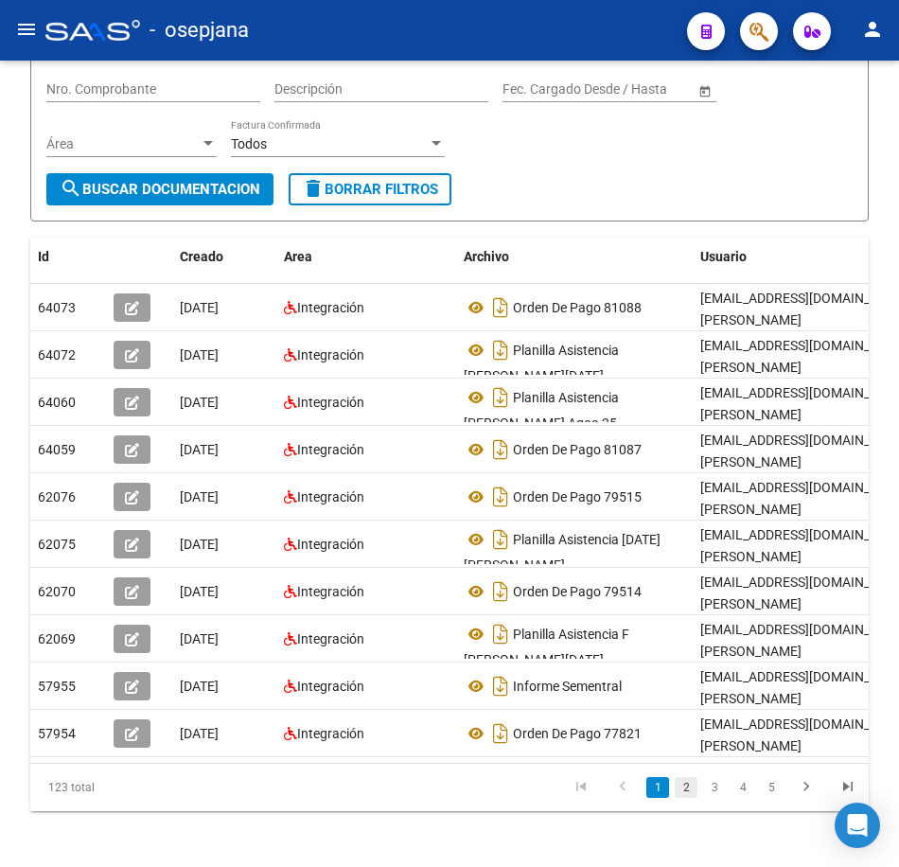
click at [688, 798] on link "2" at bounding box center [686, 787] width 23 height 21
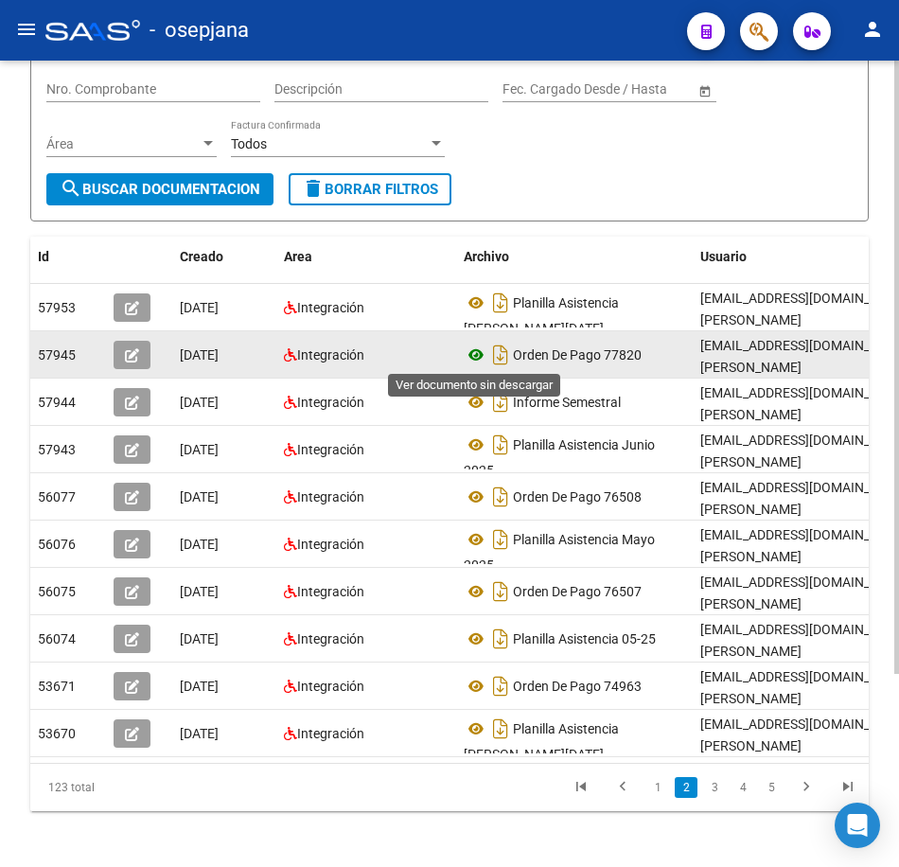
click at [477, 357] on icon at bounding box center [476, 355] width 25 height 23
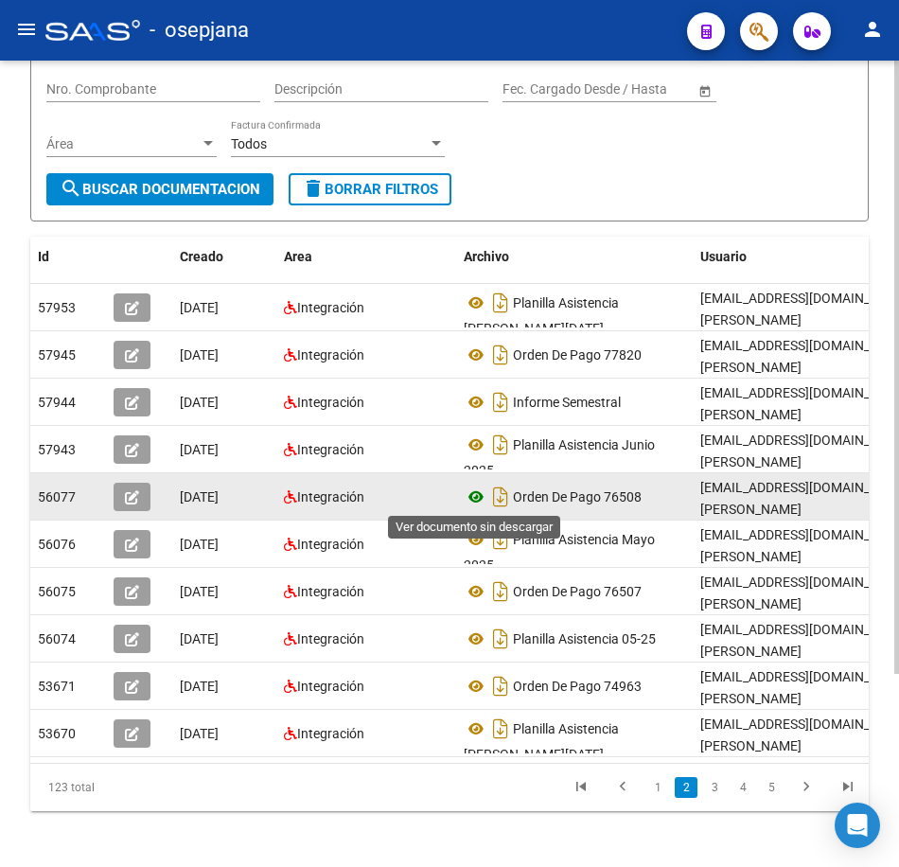
click at [477, 493] on icon at bounding box center [476, 497] width 25 height 23
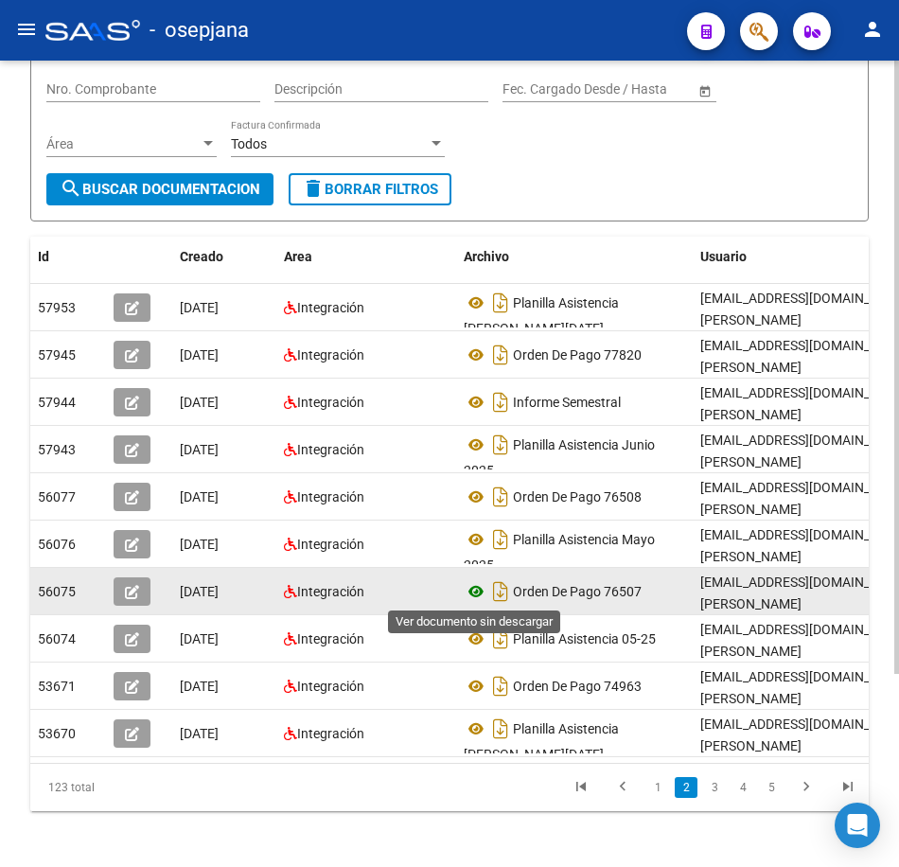
click at [469, 589] on icon at bounding box center [476, 591] width 25 height 23
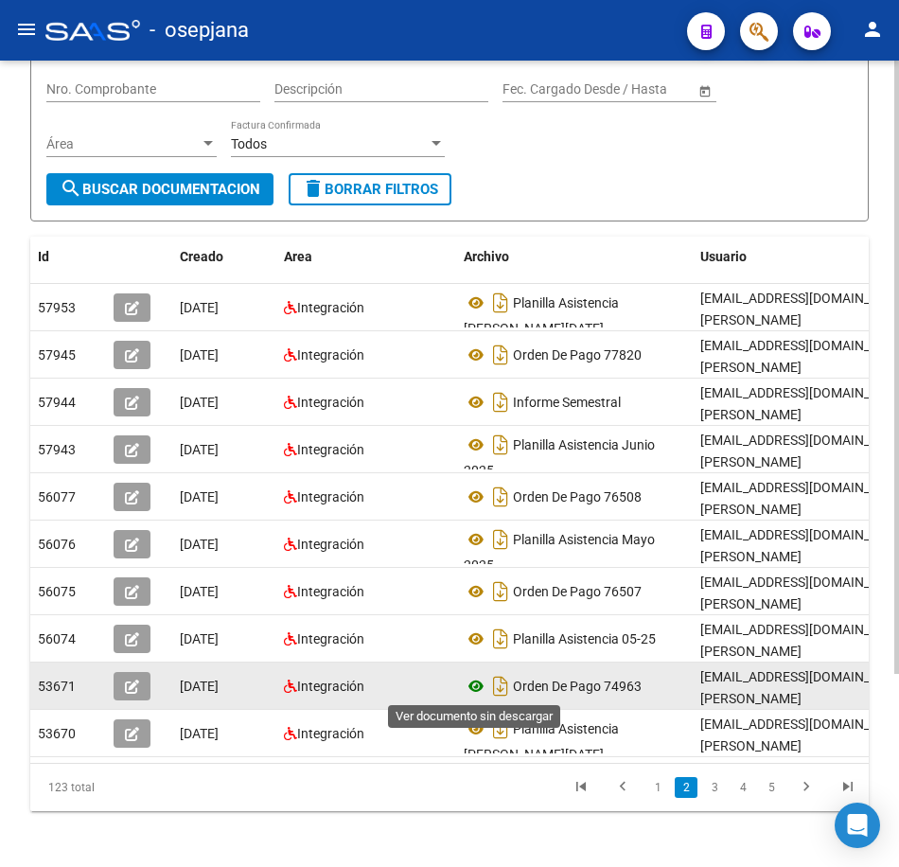
click at [475, 691] on icon at bounding box center [476, 686] width 25 height 23
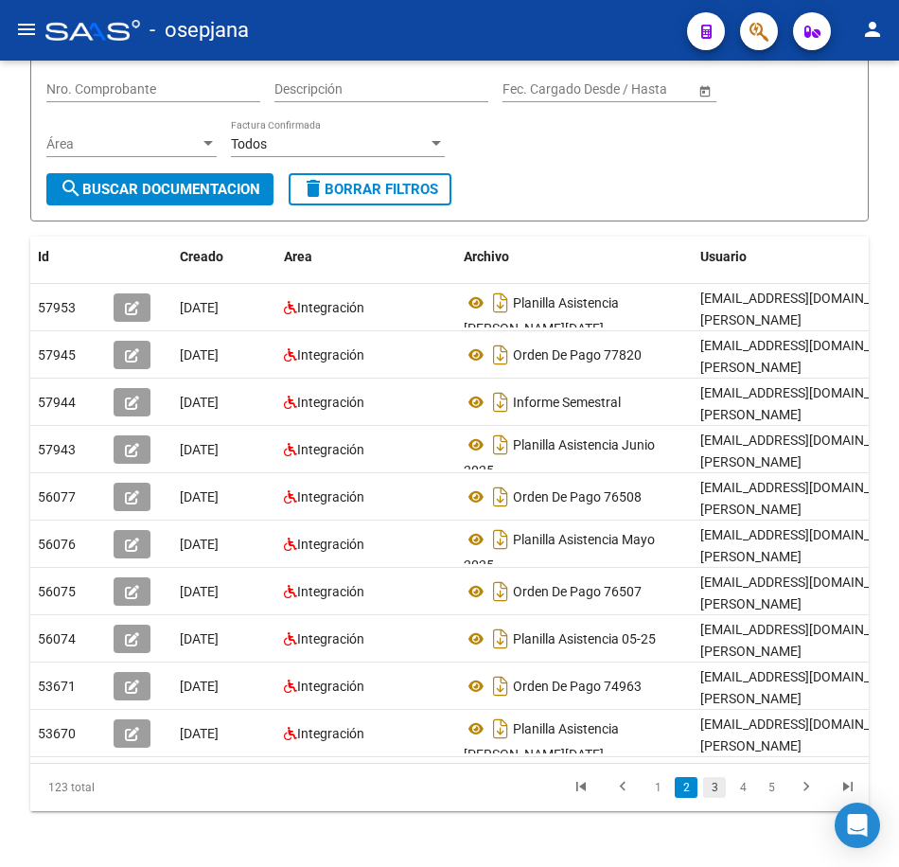
click at [718, 798] on link "3" at bounding box center [714, 787] width 23 height 21
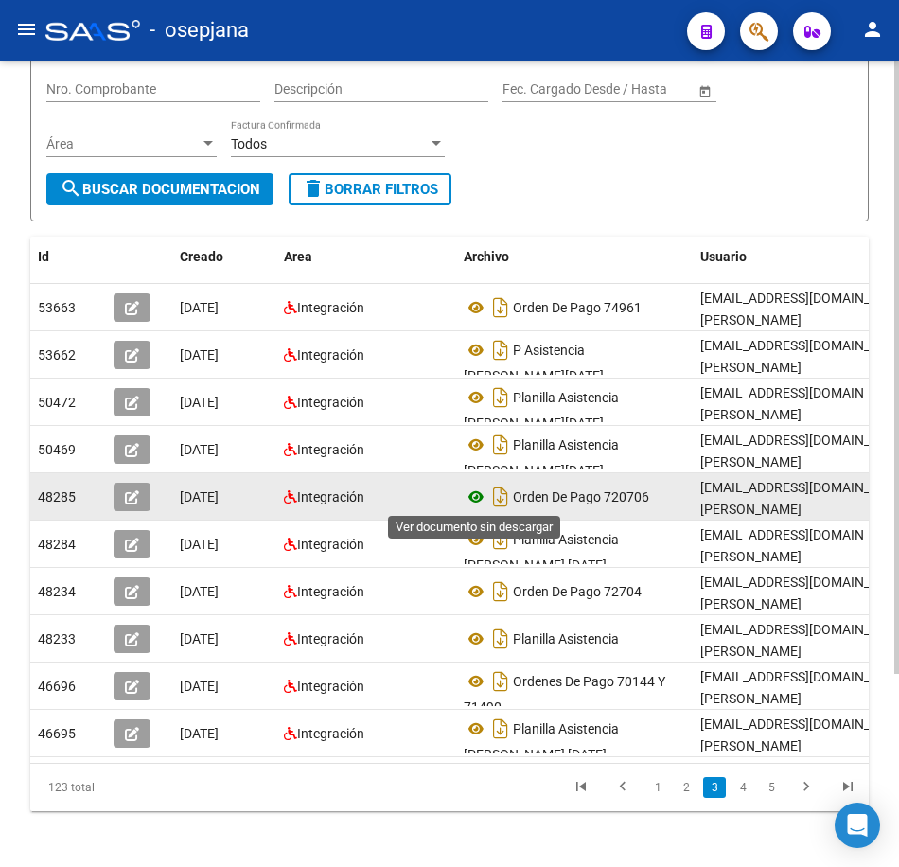
click at [477, 496] on icon at bounding box center [476, 497] width 25 height 23
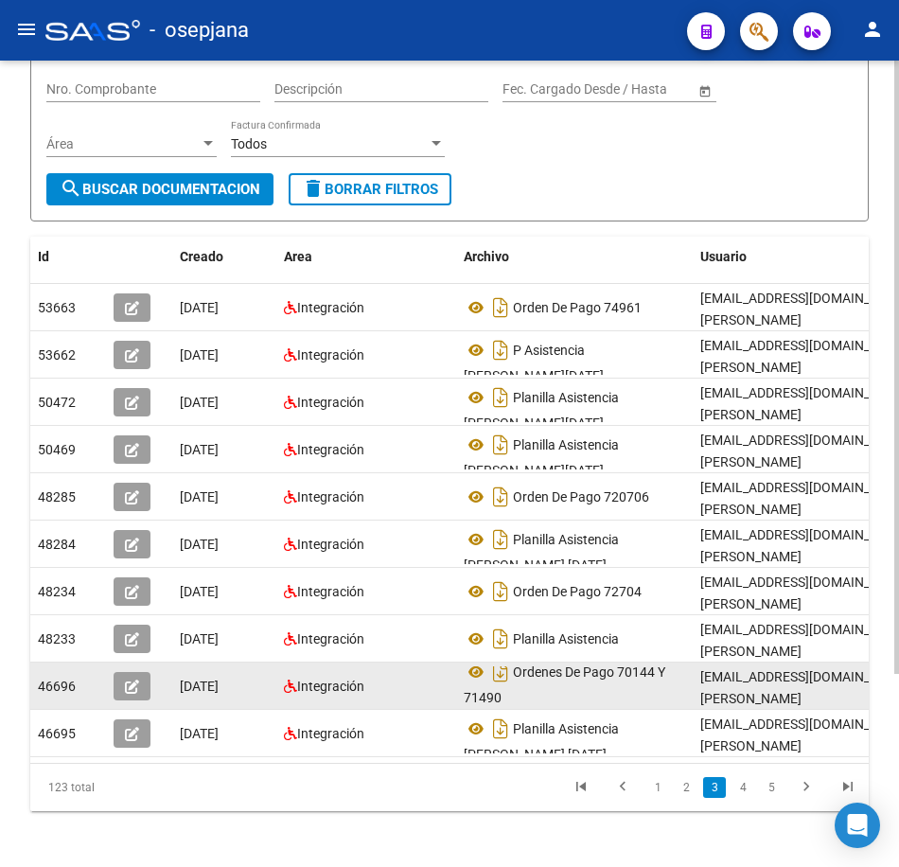
scroll to position [12, 0]
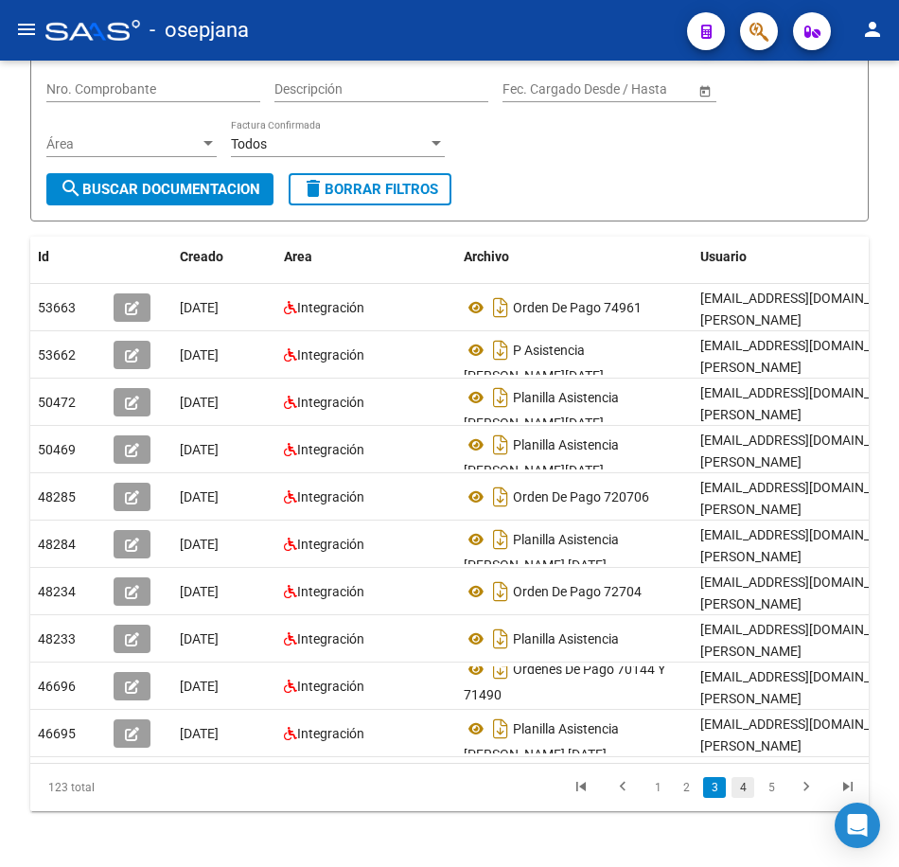
click at [744, 798] on link "4" at bounding box center [743, 787] width 23 height 21
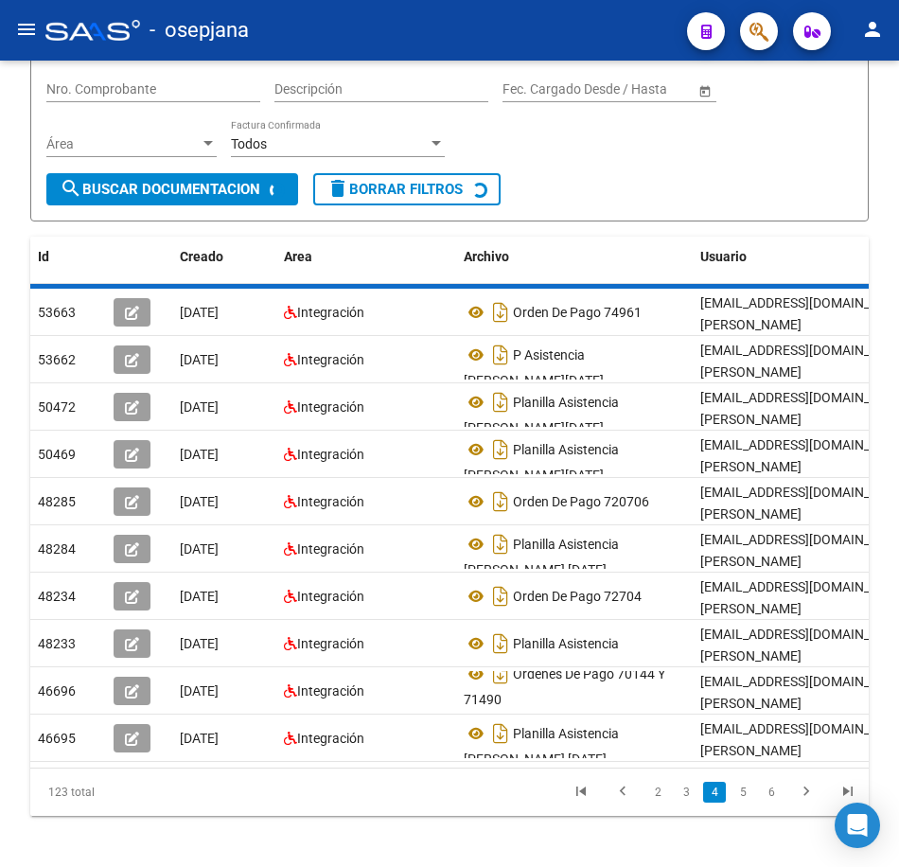
scroll to position [0, 0]
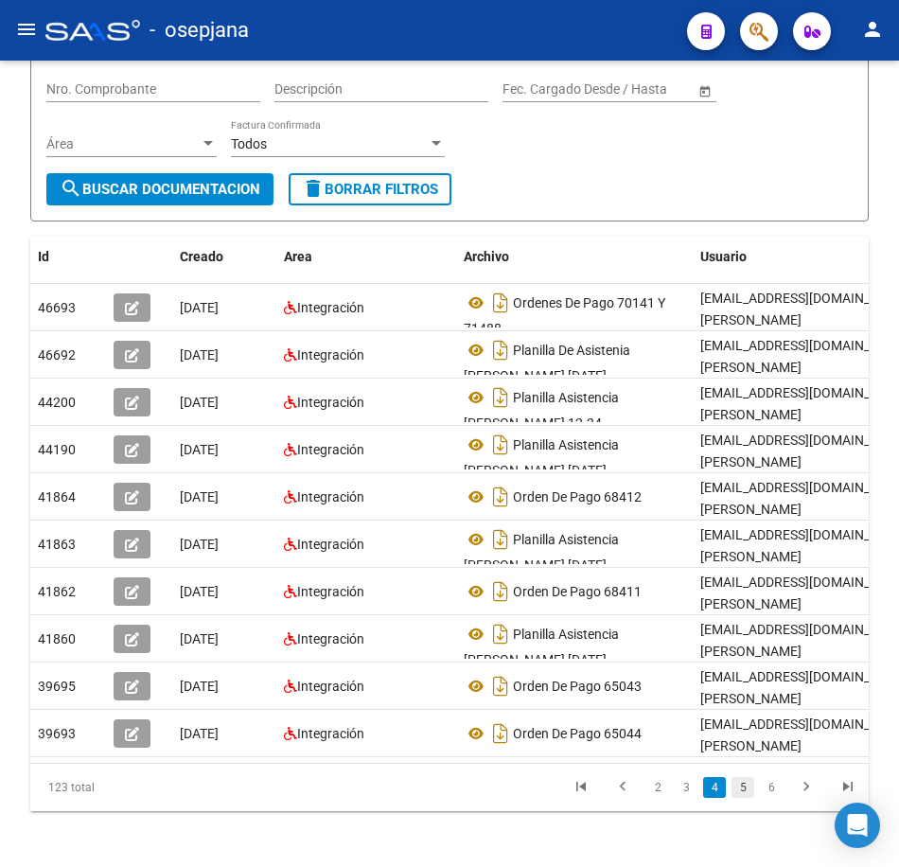
click at [744, 798] on link "5" at bounding box center [743, 787] width 23 height 21
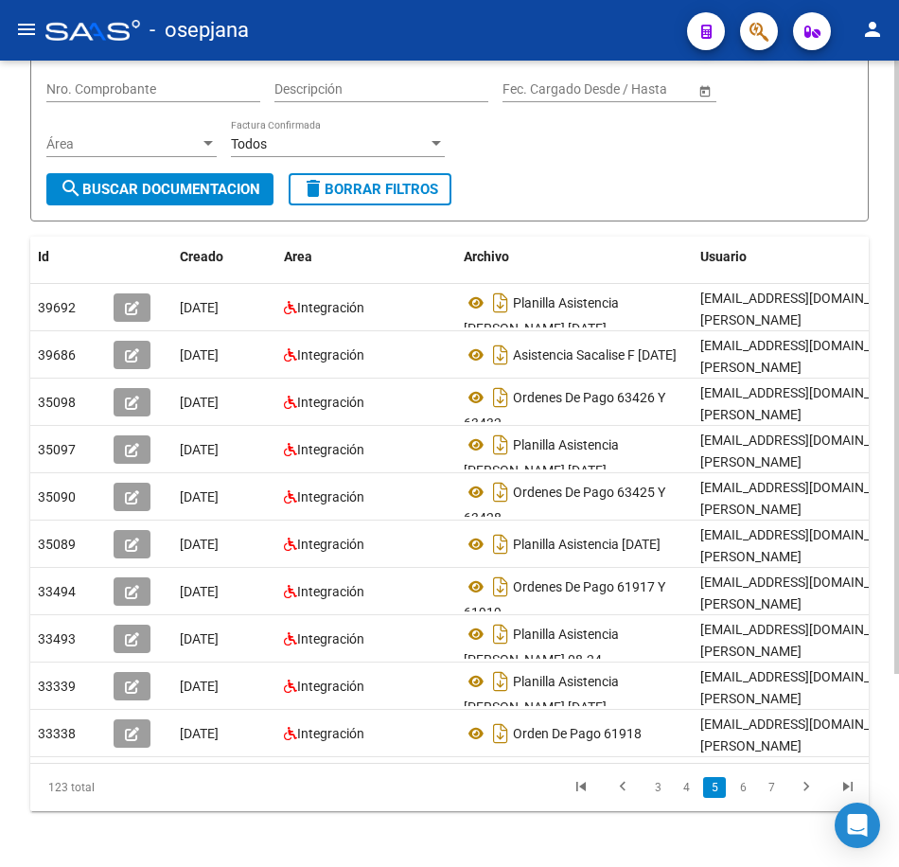
click at [653, 165] on div "Filtros Id 27237820881 CUIT / Razón Social Pto. Venta Nro. Comprobante Descripc…" at bounding box center [449, 91] width 806 height 163
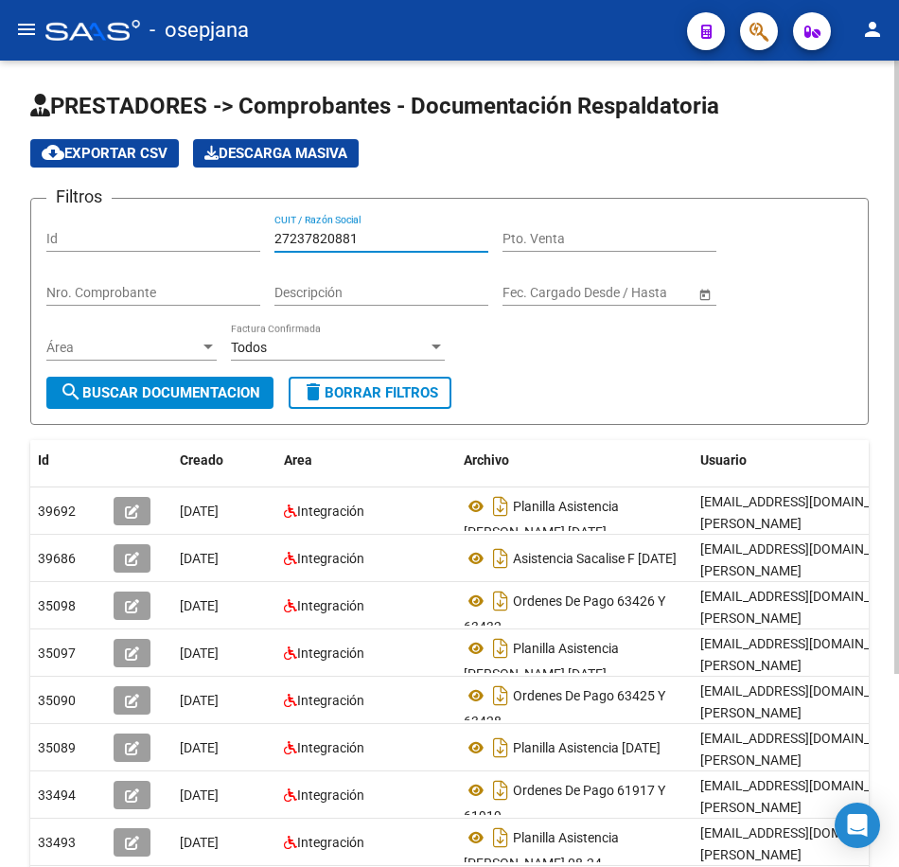
drag, startPoint x: 349, startPoint y: 237, endPoint x: 67, endPoint y: 221, distance: 282.5
click at [67, 221] on div "Filtros Id 27237820881 CUIT / Razón Social Pto. Venta Nro. Comprobante Descripc…" at bounding box center [449, 295] width 806 height 163
paste input "8346849"
click at [224, 398] on span "search Buscar Documentacion" at bounding box center [160, 392] width 201 height 17
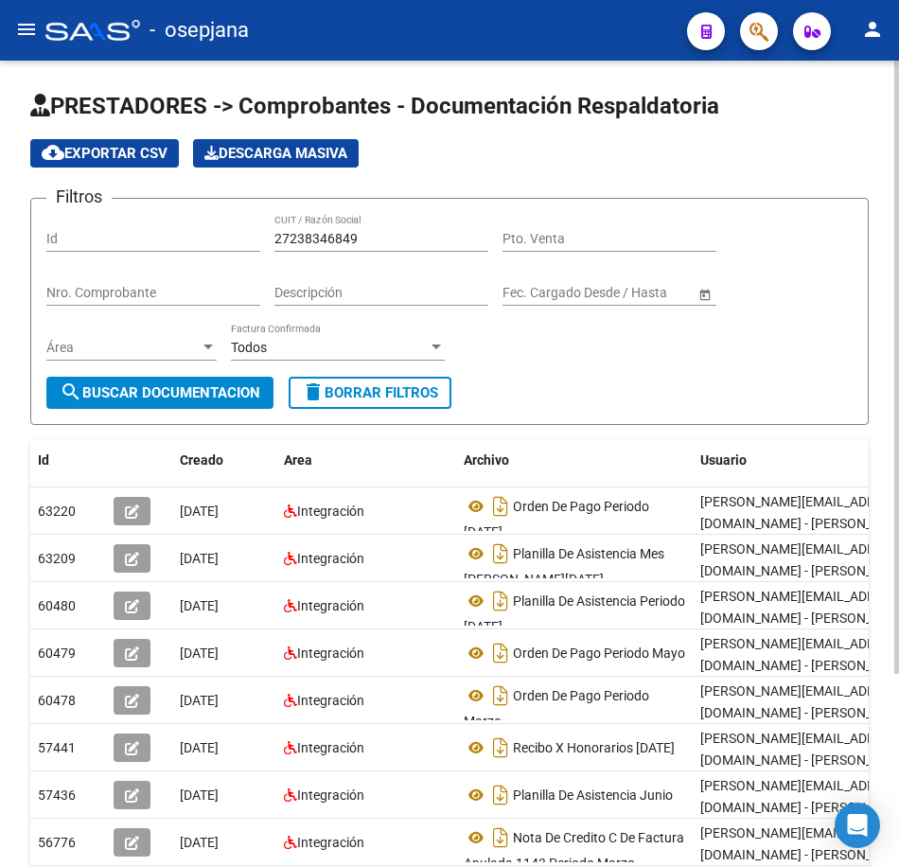
scroll to position [95, 0]
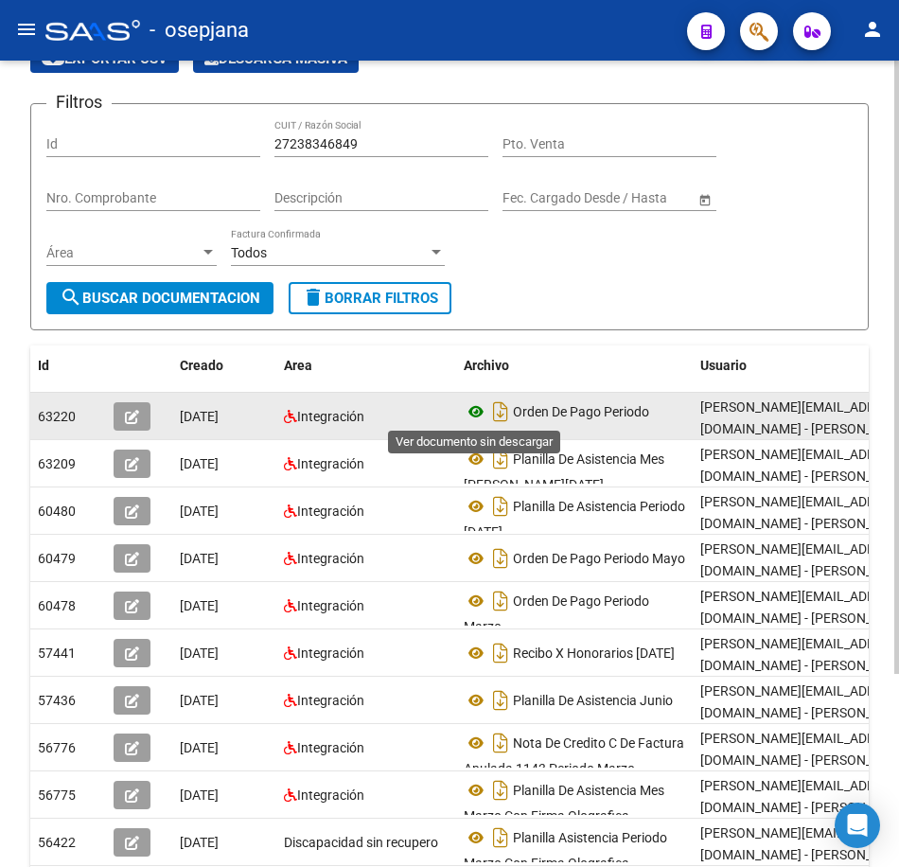
click at [475, 414] on icon at bounding box center [476, 411] width 25 height 23
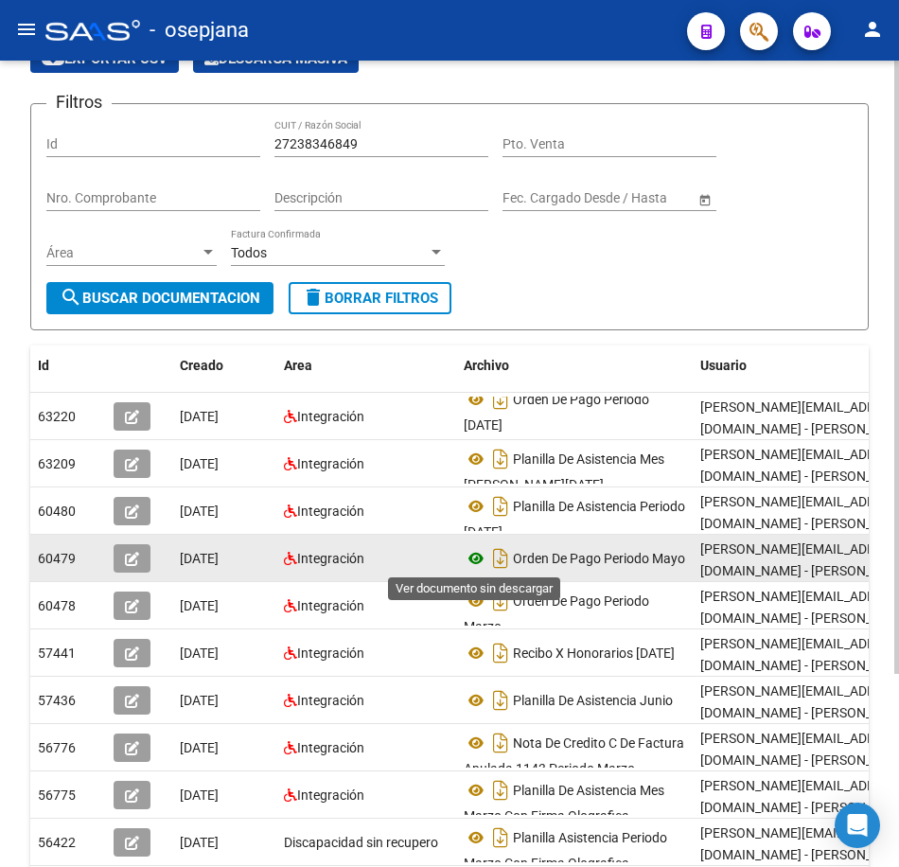
click at [480, 560] on icon at bounding box center [476, 558] width 25 height 23
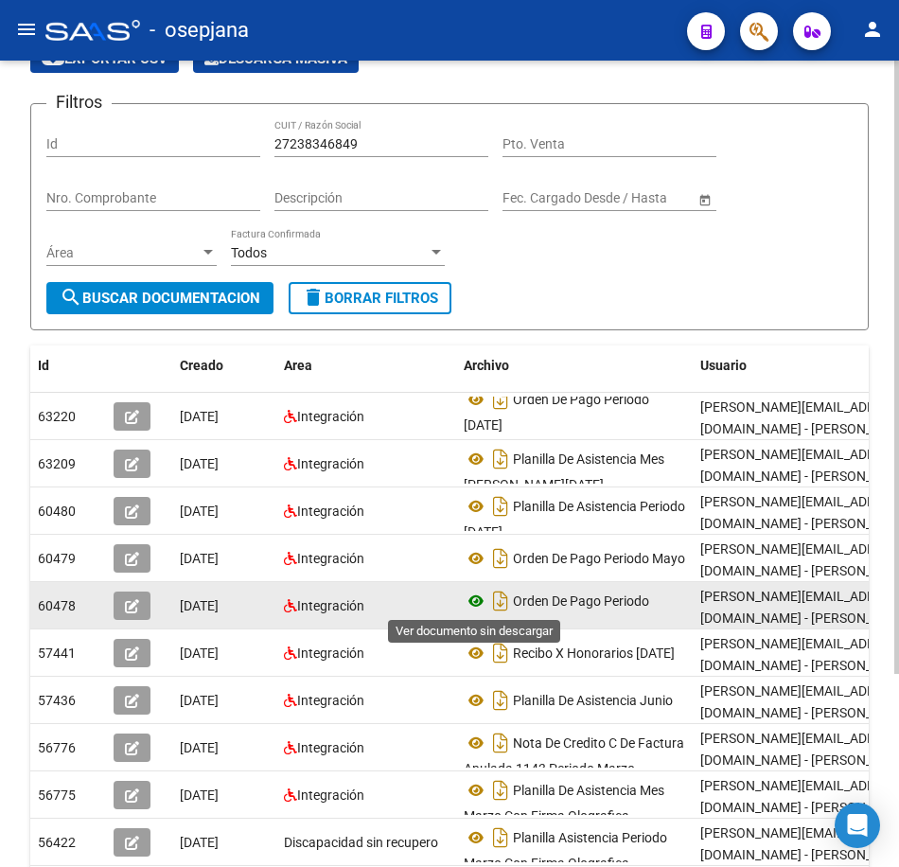
click at [469, 603] on icon at bounding box center [476, 601] width 25 height 23
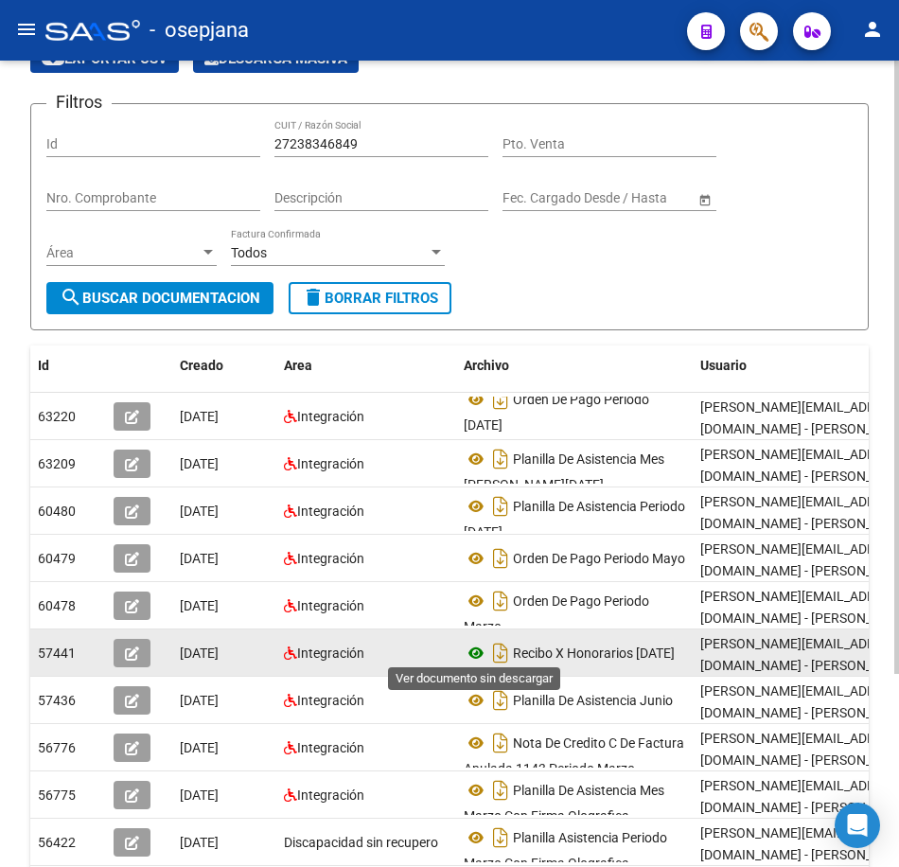
click at [470, 647] on icon at bounding box center [476, 653] width 25 height 23
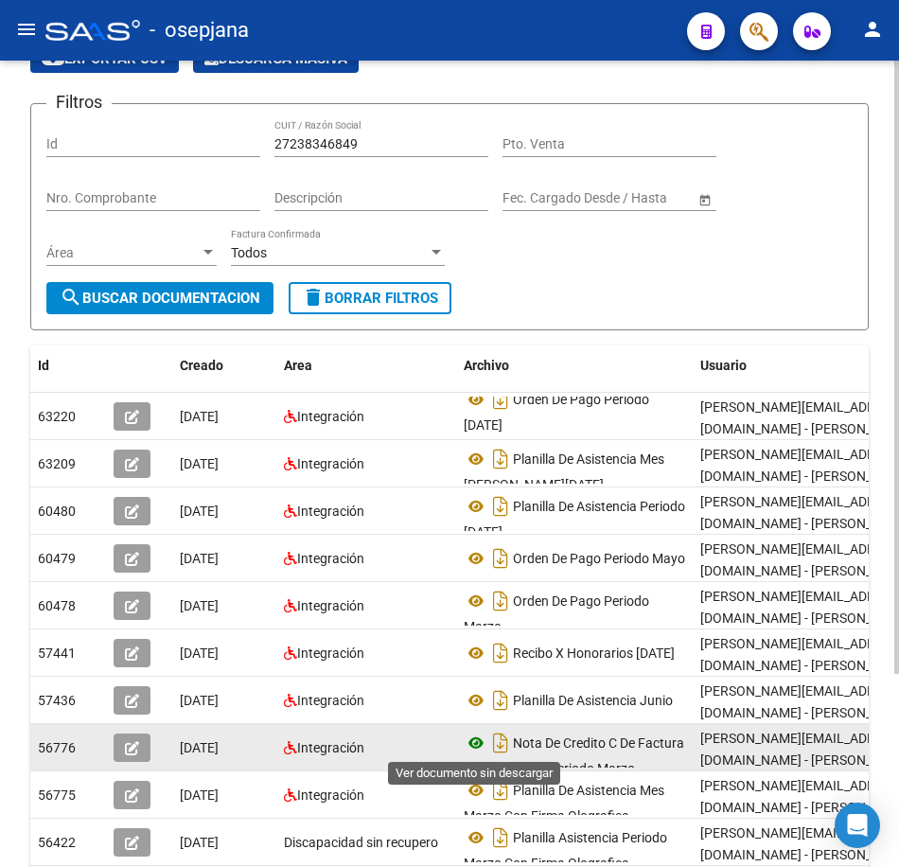
click at [471, 741] on icon at bounding box center [476, 743] width 25 height 23
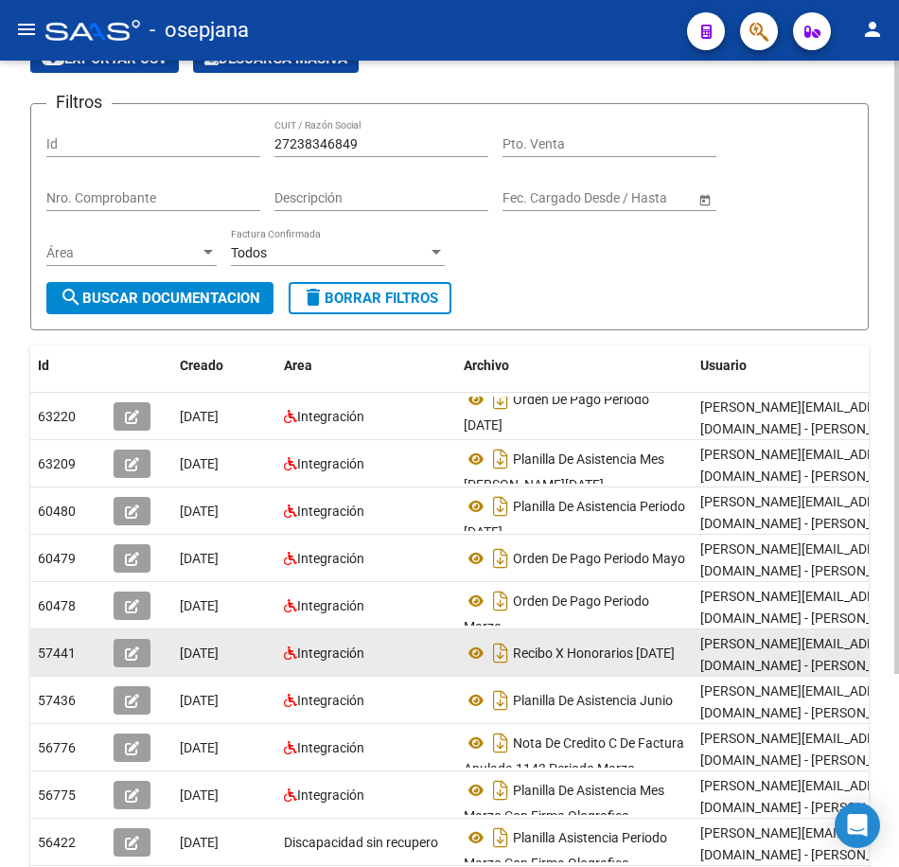
scroll to position [1, 0]
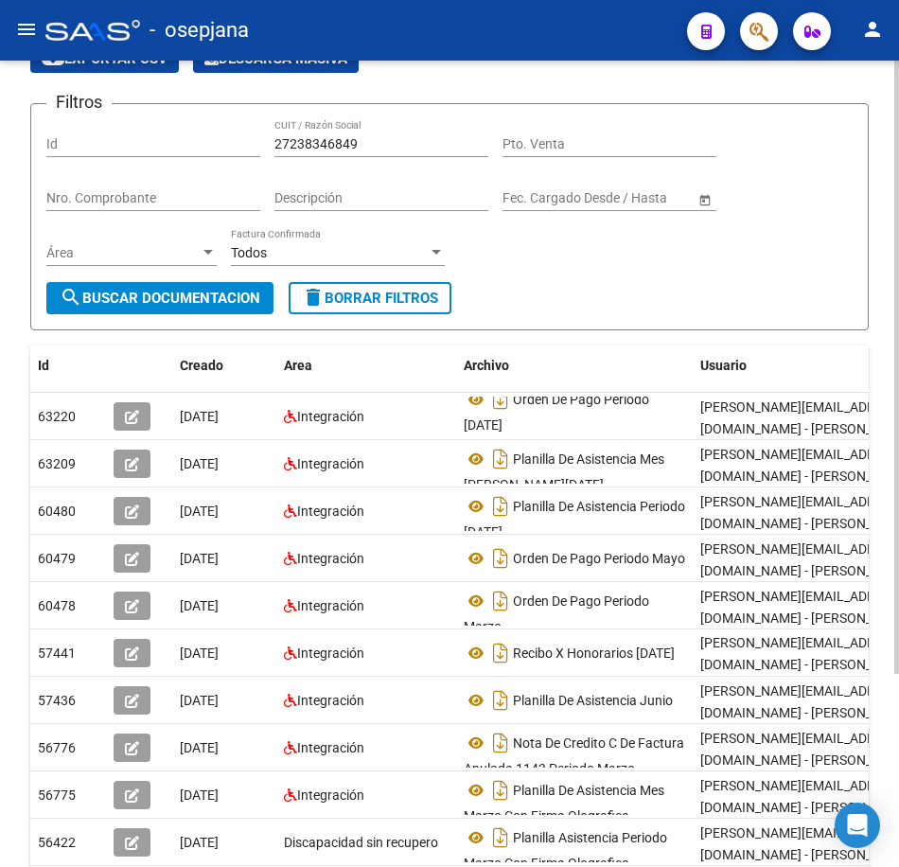
drag, startPoint x: 894, startPoint y: 708, endPoint x: 886, endPoint y: 810, distance: 102.5
click at [886, 810] on div "PRESTADORES -> Comprobantes - Documentación Respaldatoria cloud_download Export…" at bounding box center [449, 488] width 899 height 1045
click at [892, 816] on div "PRESTADORES -> Comprobantes - Documentación Respaldatoria cloud_download Export…" at bounding box center [449, 488] width 899 height 1045
click at [756, 291] on form "Filtros Id 27238346849 CUIT / Razón Social Pto. Venta Nro. Comprobante Descripc…" at bounding box center [449, 216] width 839 height 227
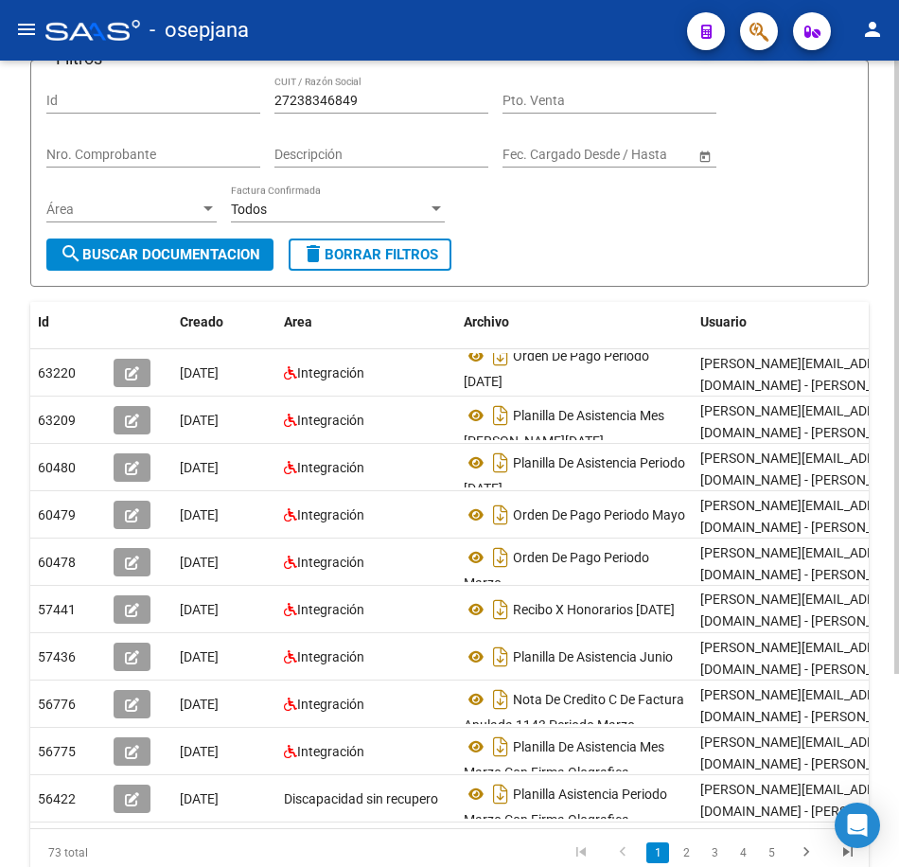
scroll to position [254, 0]
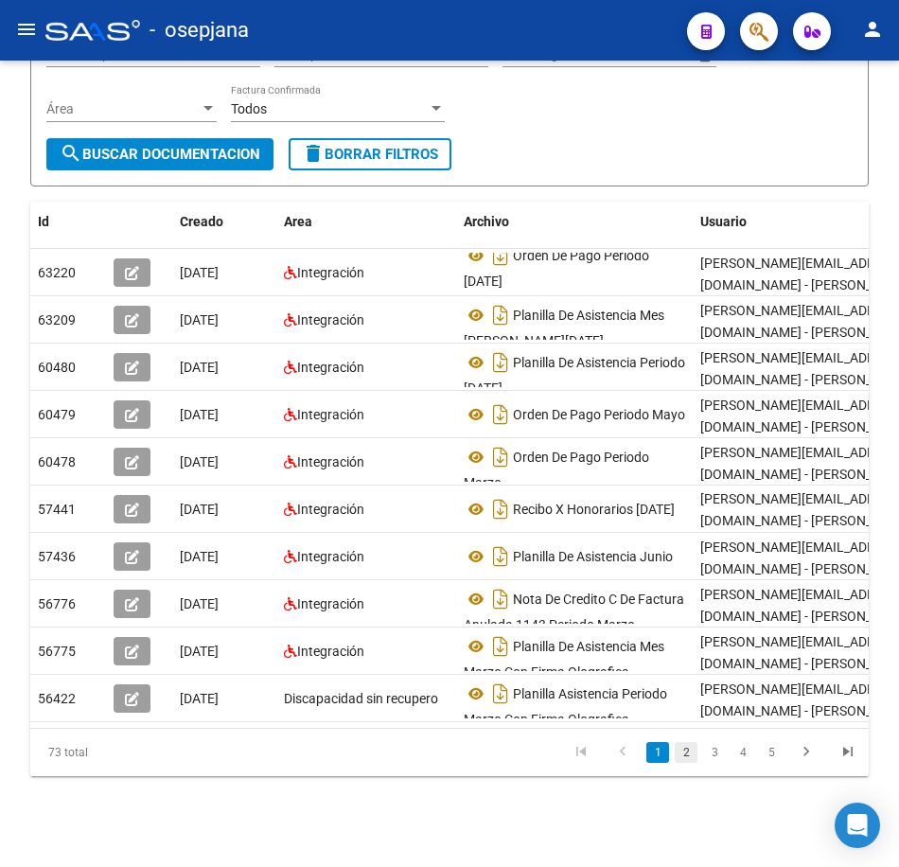
click at [682, 758] on link "2" at bounding box center [686, 752] width 23 height 21
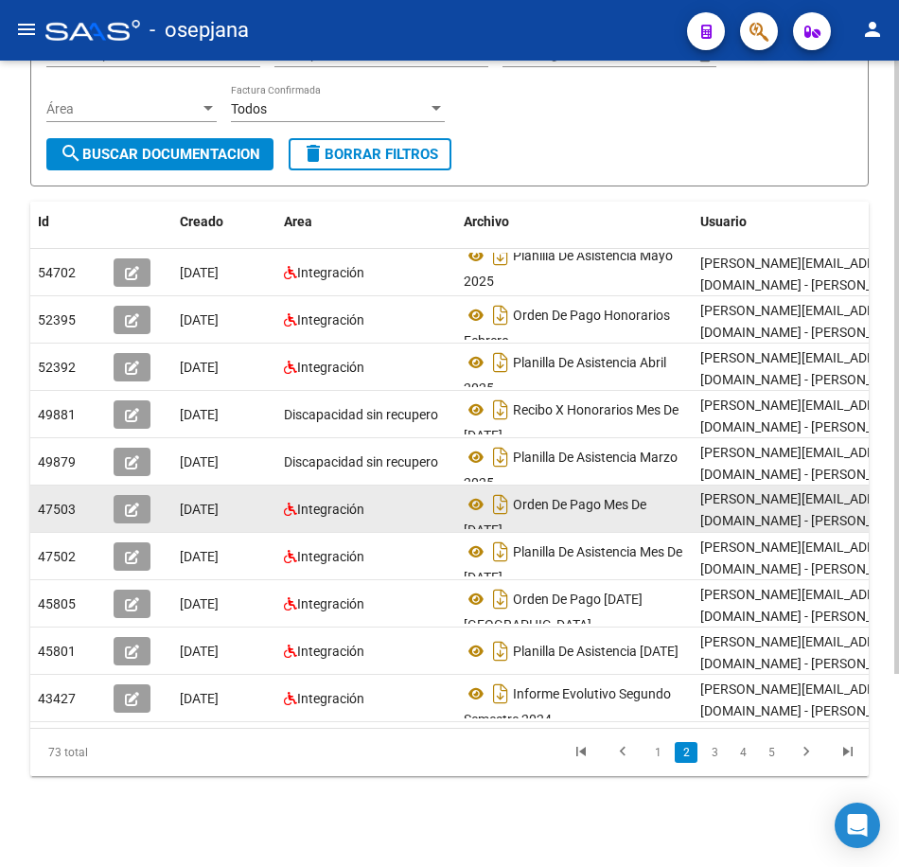
scroll to position [0, 0]
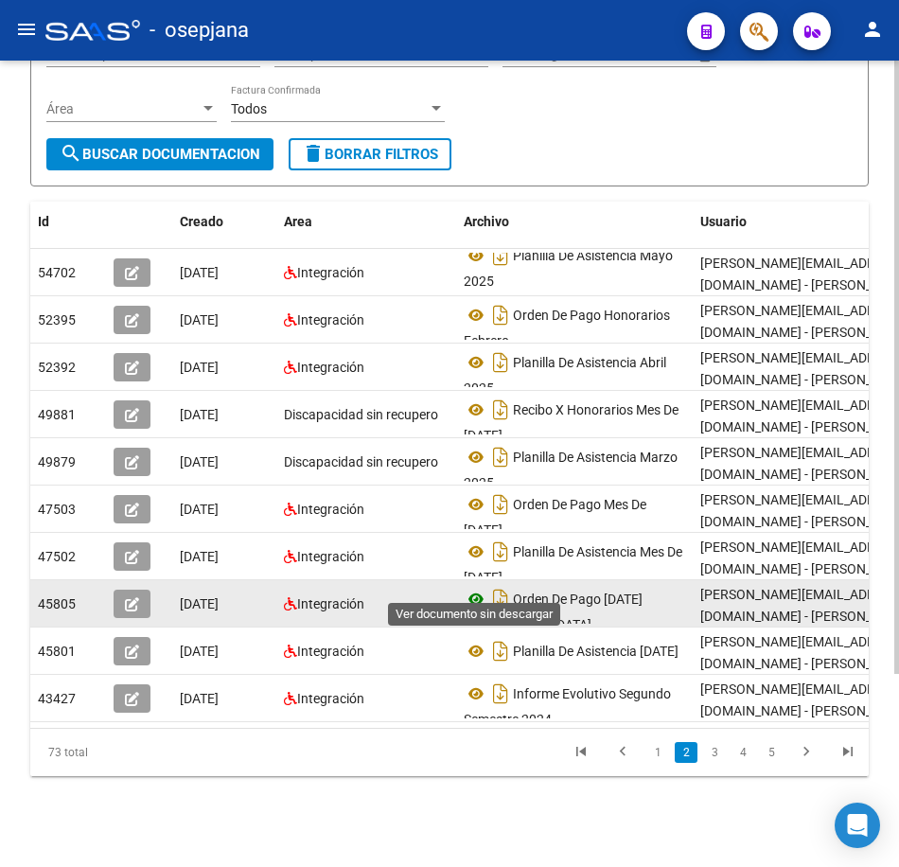
click at [470, 588] on icon at bounding box center [476, 599] width 25 height 23
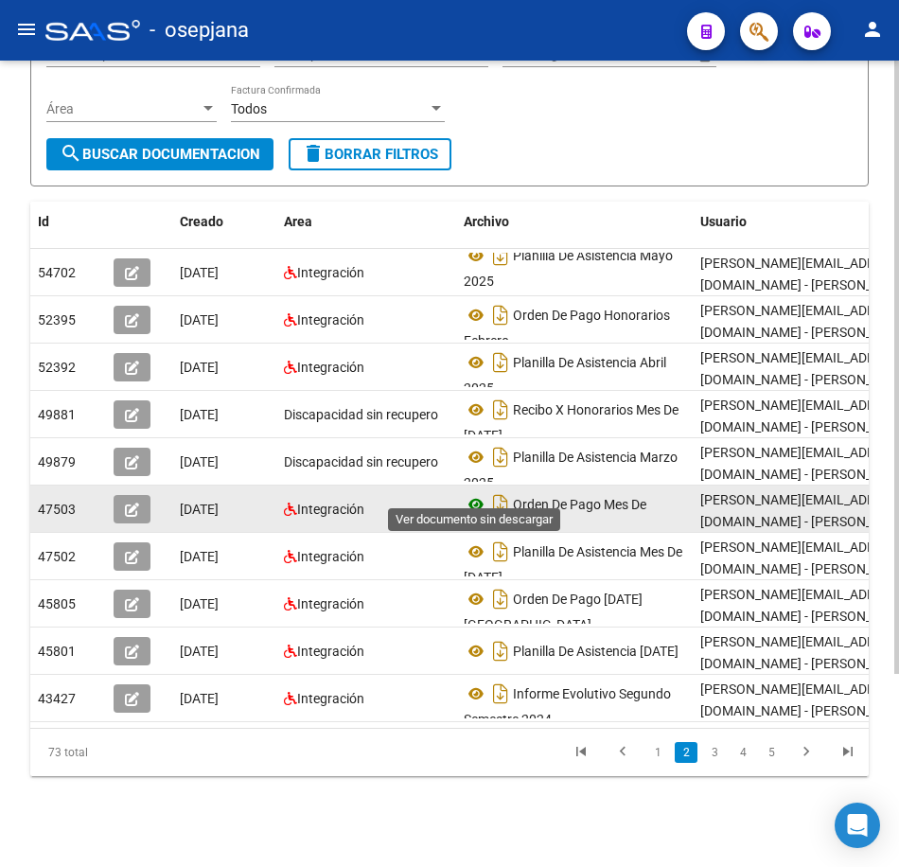
click at [475, 493] on icon at bounding box center [476, 504] width 25 height 23
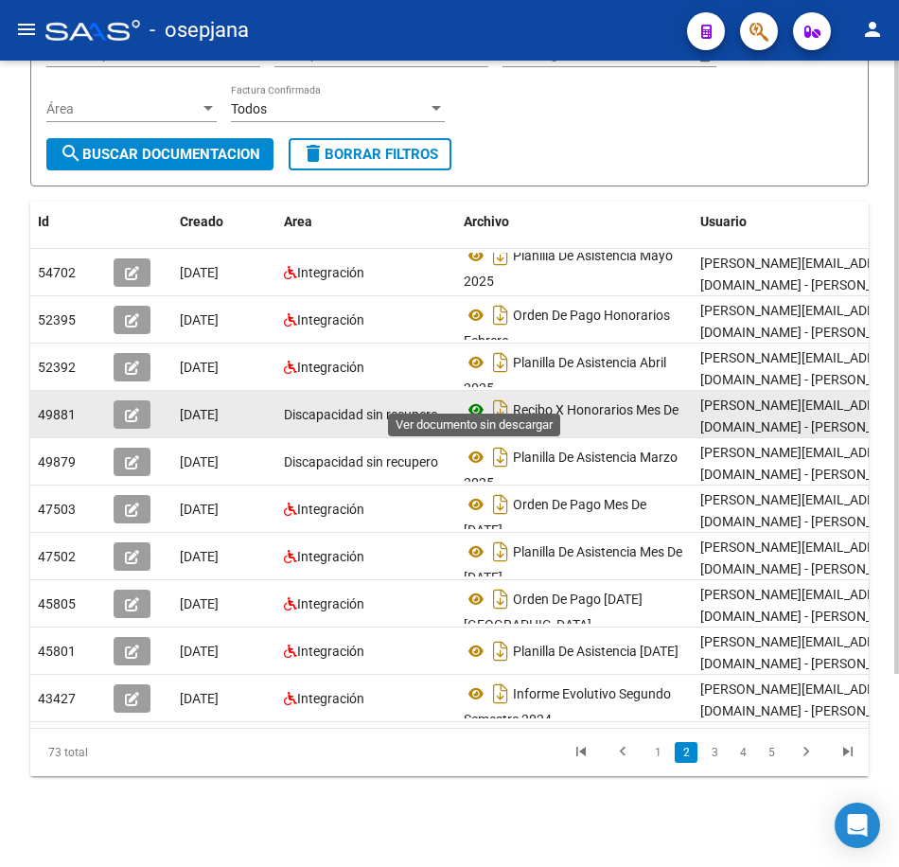
click at [478, 399] on icon at bounding box center [476, 410] width 25 height 23
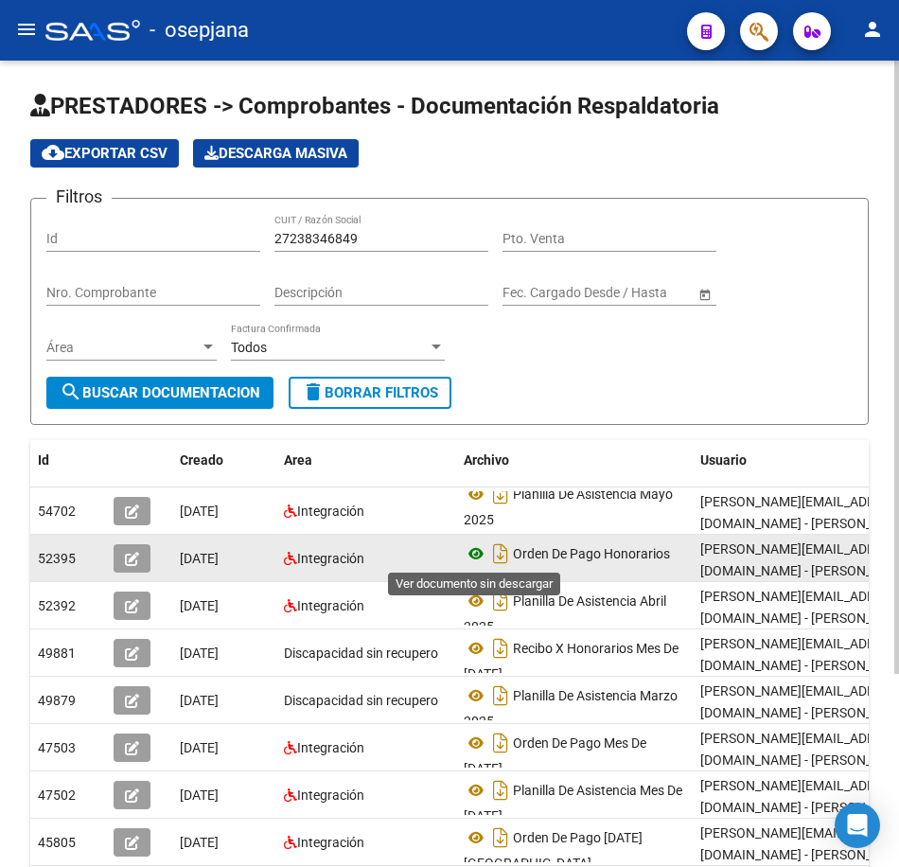
click at [473, 548] on icon at bounding box center [476, 553] width 25 height 23
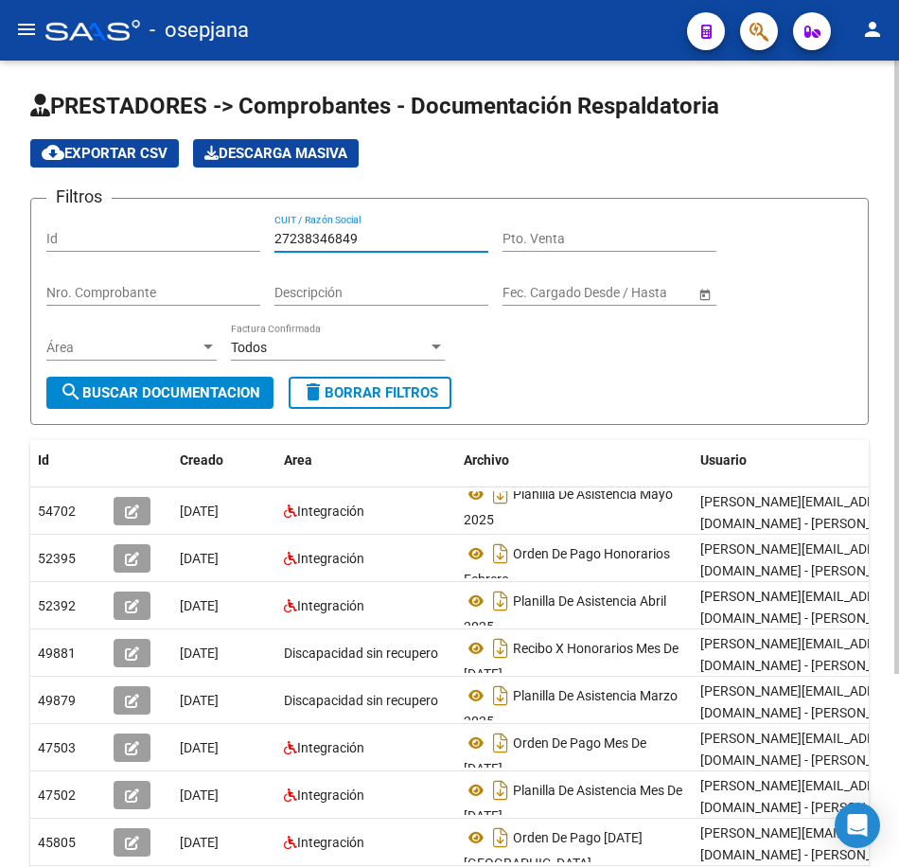
drag, startPoint x: 377, startPoint y: 242, endPoint x: 119, endPoint y: 229, distance: 257.8
click at [119, 229] on div "Filtros Id 27238346849 CUIT / Razón Social Pto. Venta Nro. Comprobante Descripc…" at bounding box center [449, 295] width 806 height 163
paste input "43082027"
click at [146, 388] on span "search Buscar Documentacion" at bounding box center [160, 392] width 201 height 17
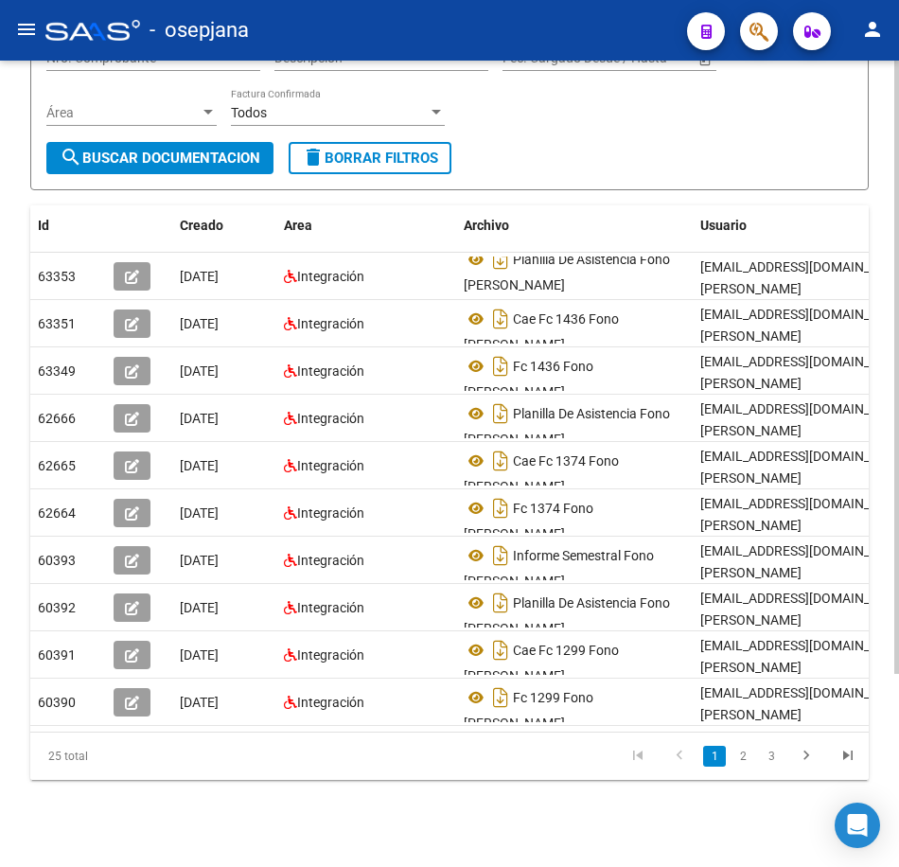
scroll to position [254, 0]
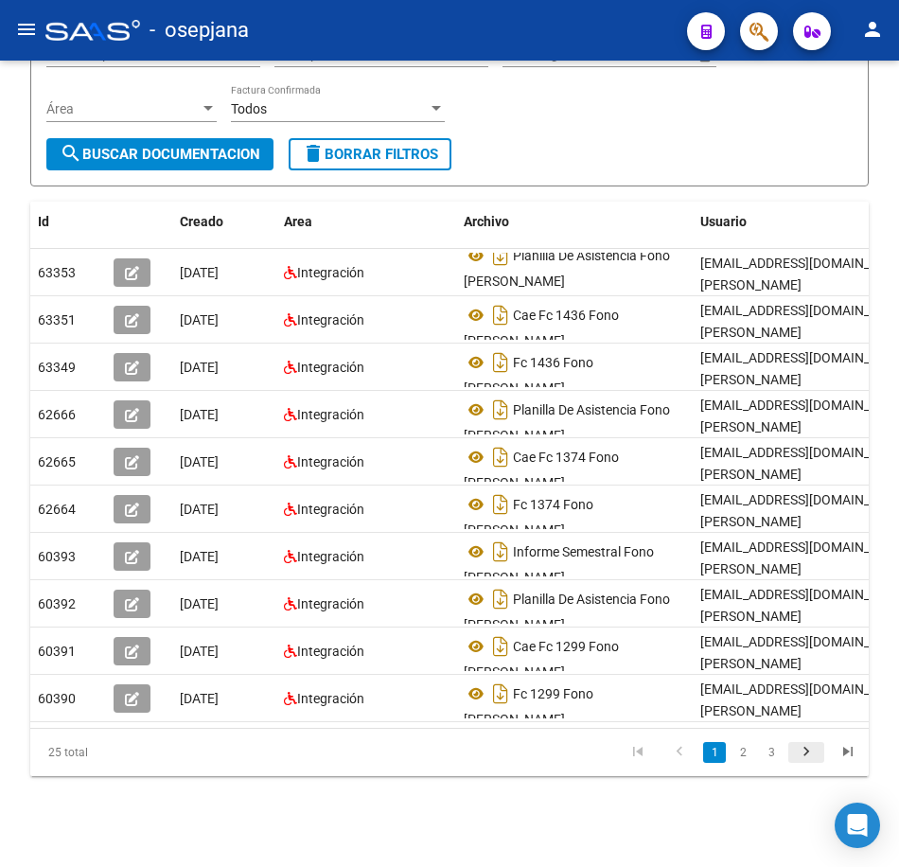
click at [799, 753] on icon "go to next page" at bounding box center [806, 754] width 25 height 23
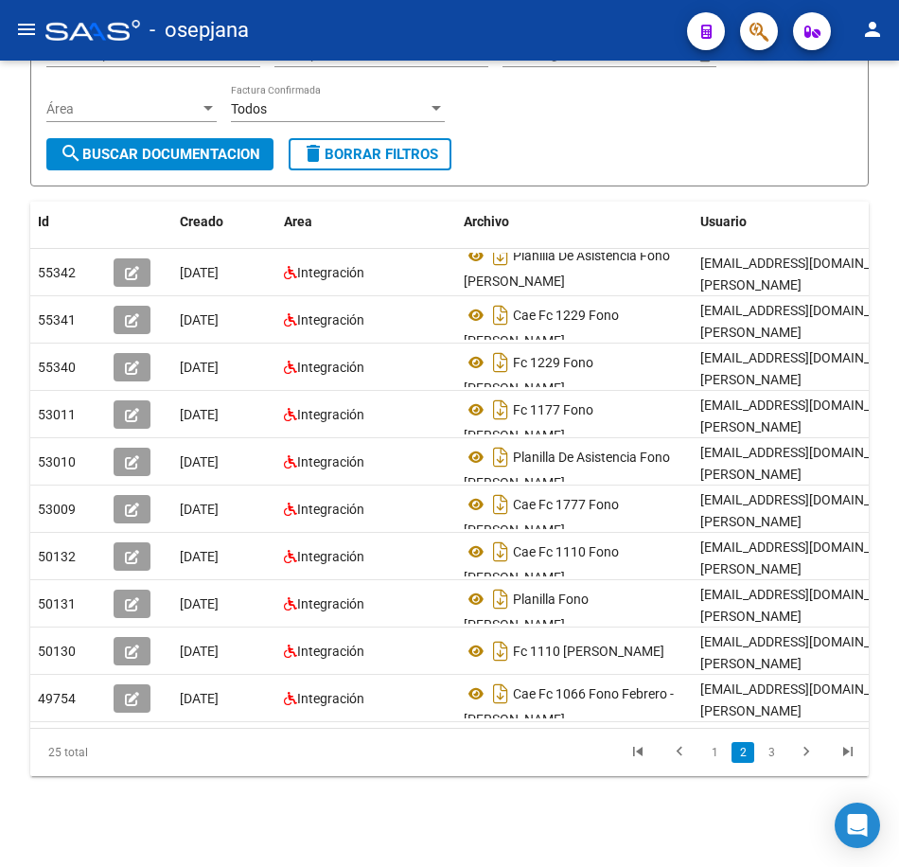
click at [807, 757] on icon "go to next page" at bounding box center [806, 754] width 25 height 23
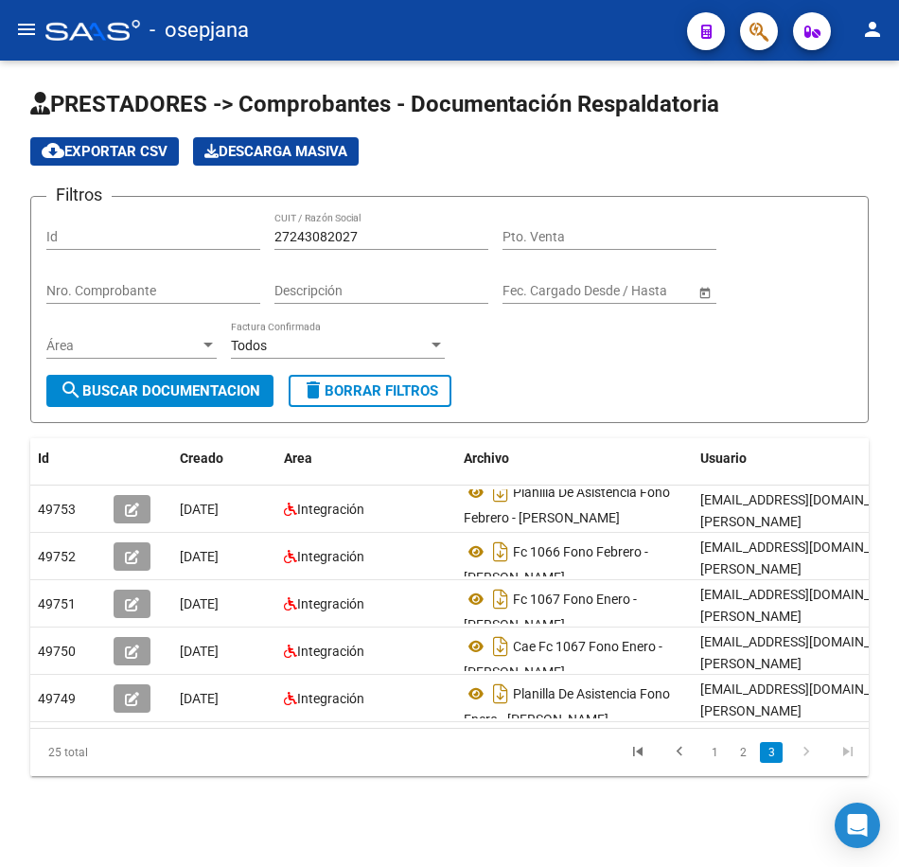
scroll to position [17, 0]
drag, startPoint x: 398, startPoint y: 224, endPoint x: 93, endPoint y: 207, distance: 305.3
click at [93, 212] on div "Filtros Id 27243082027 CUIT / Razón Social Pto. Venta Nro. Comprobante Descripc…" at bounding box center [449, 293] width 806 height 163
paste input "7632870"
type input "27247632870"
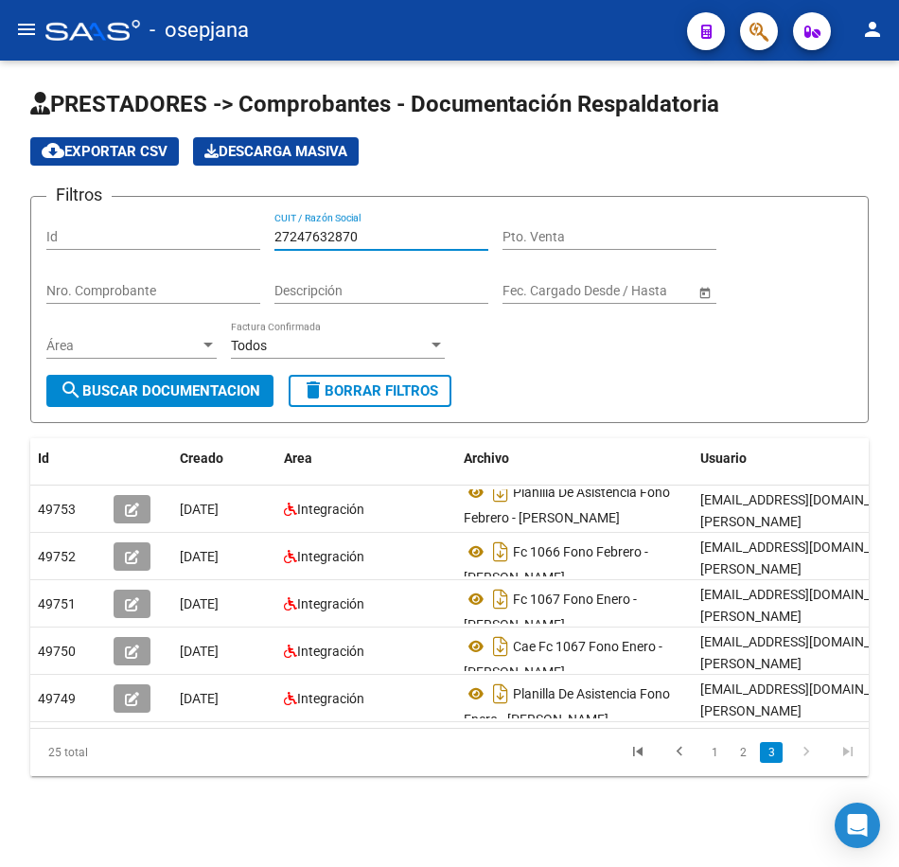
click at [227, 375] on button "search Buscar Documentacion" at bounding box center [159, 391] width 227 height 32
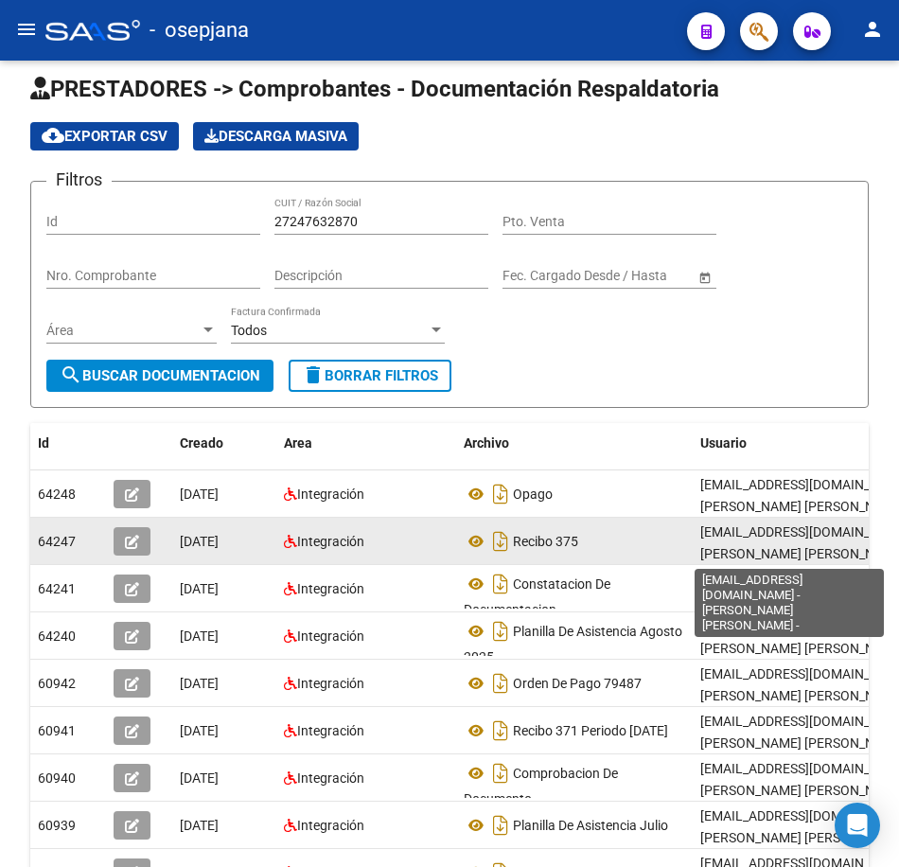
scroll to position [3, 0]
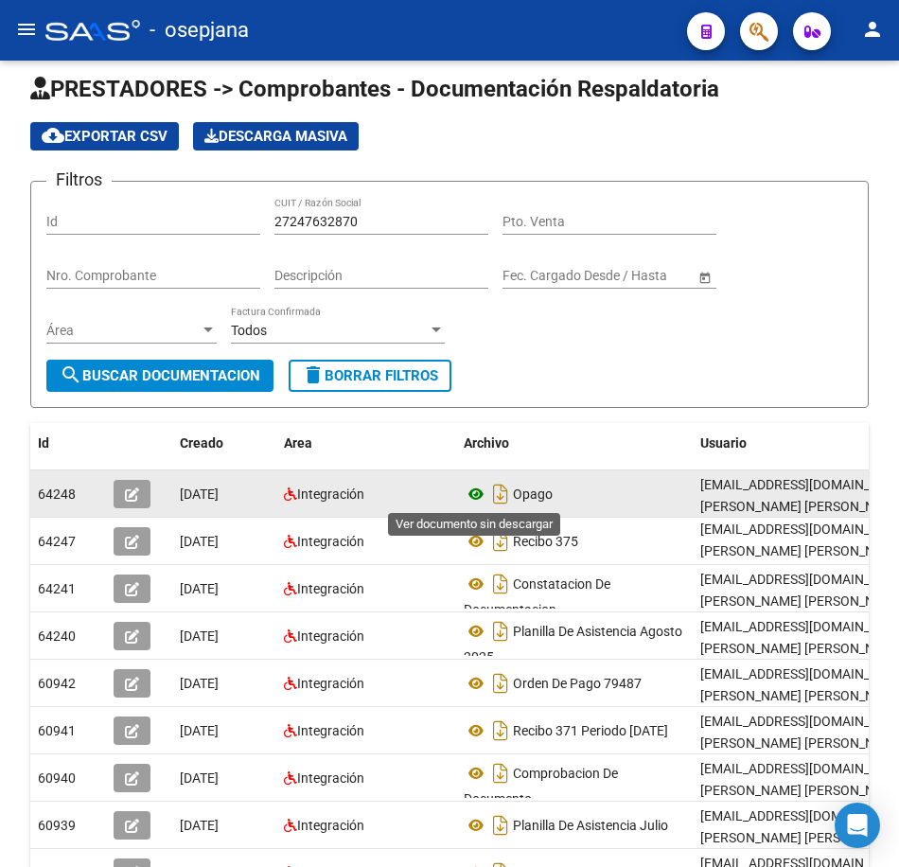
click at [475, 491] on icon at bounding box center [476, 494] width 25 height 23
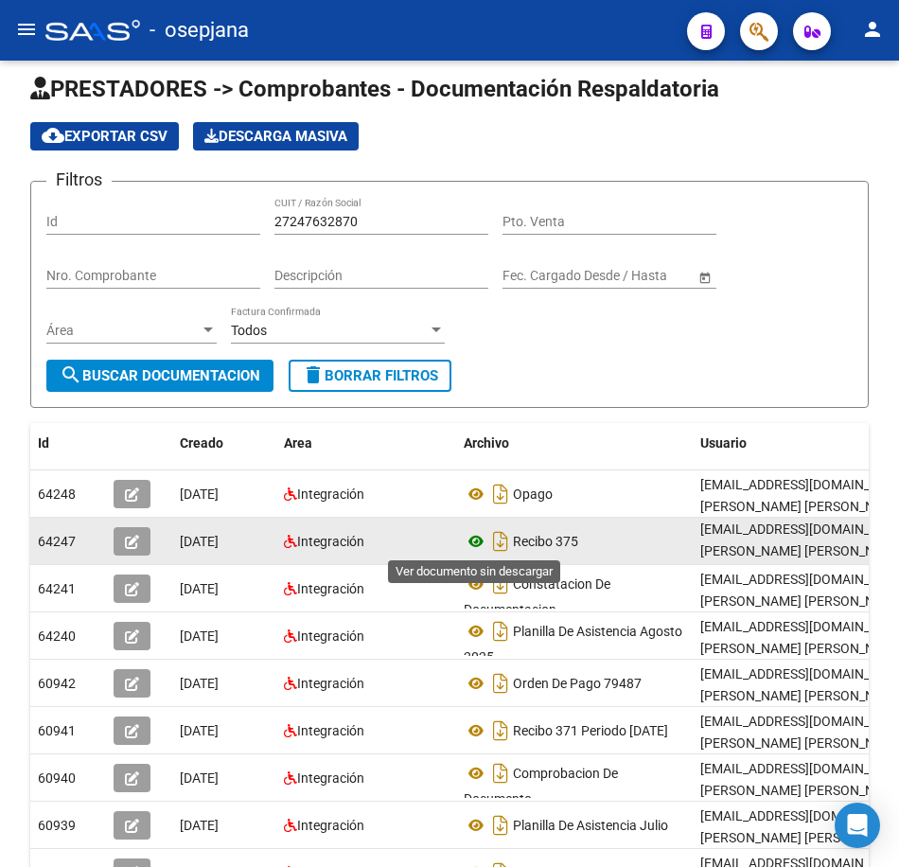
click at [479, 540] on icon at bounding box center [476, 541] width 25 height 23
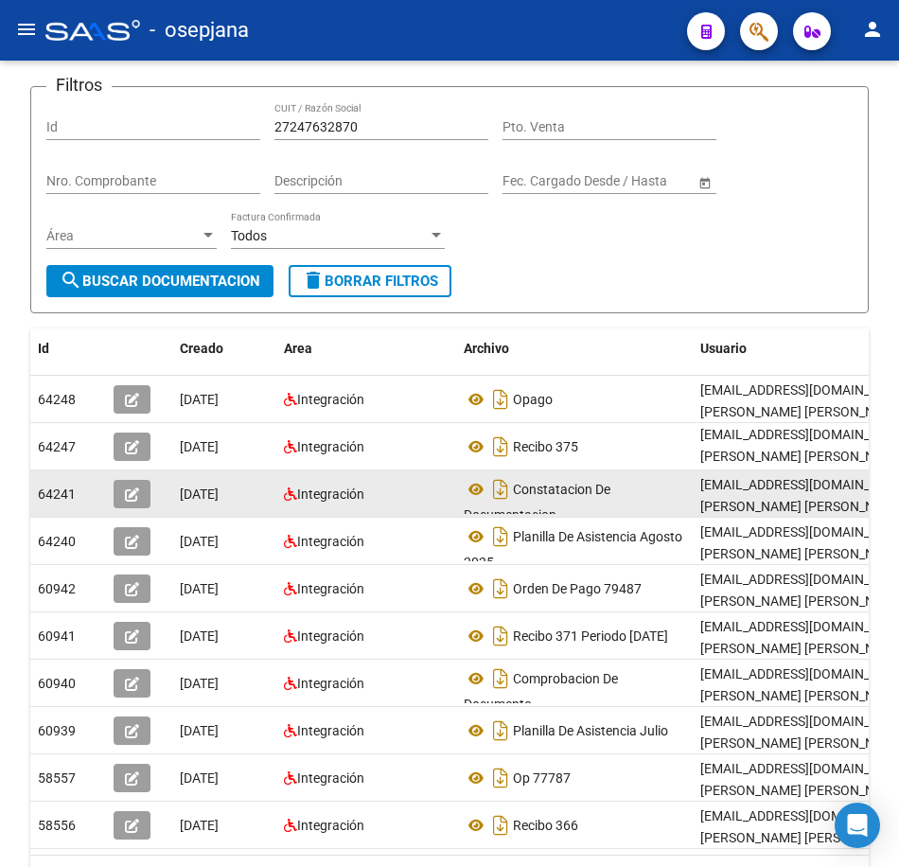
scroll to position [12, 0]
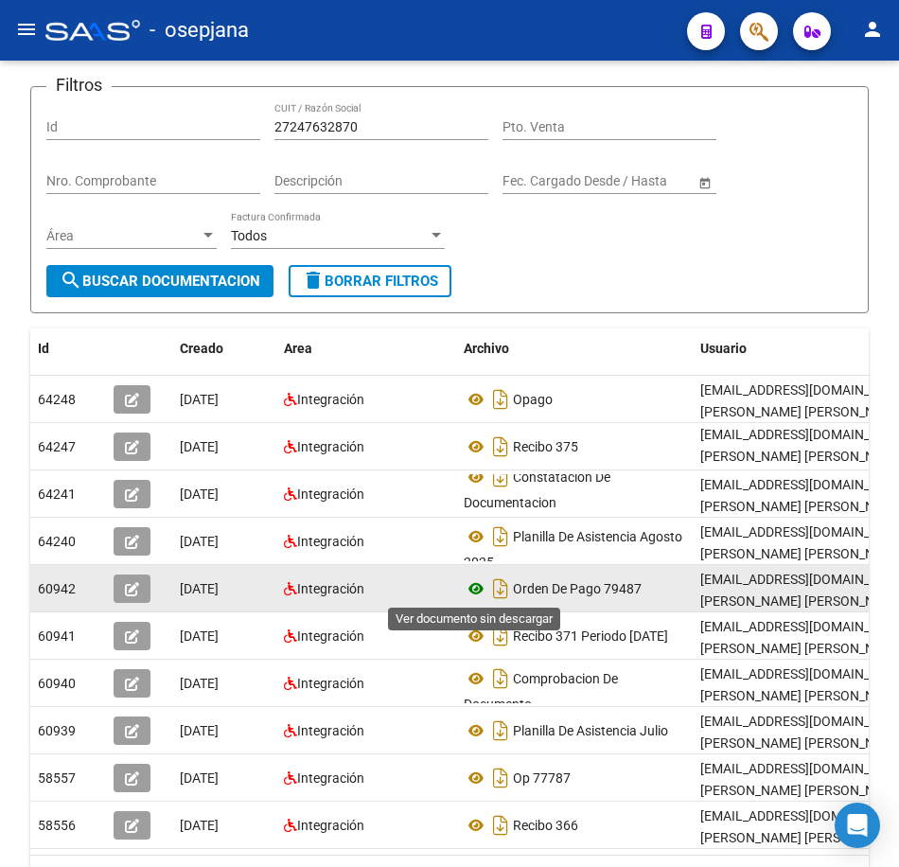
click at [470, 585] on icon at bounding box center [476, 588] width 25 height 23
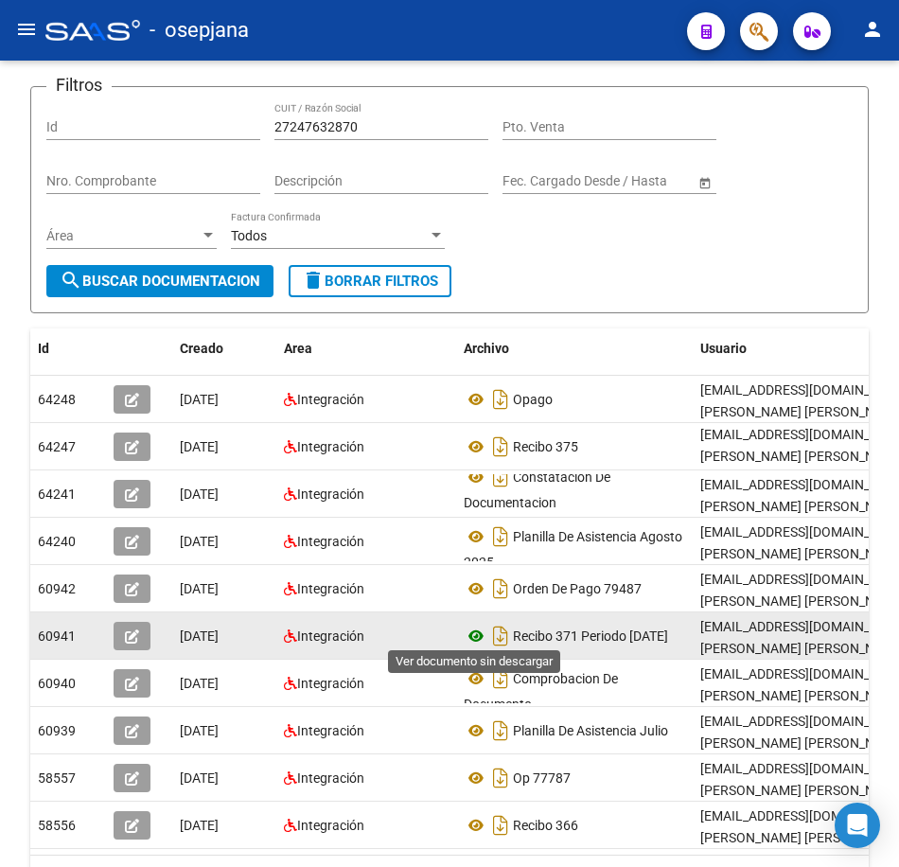
click at [474, 627] on icon at bounding box center [476, 636] width 25 height 23
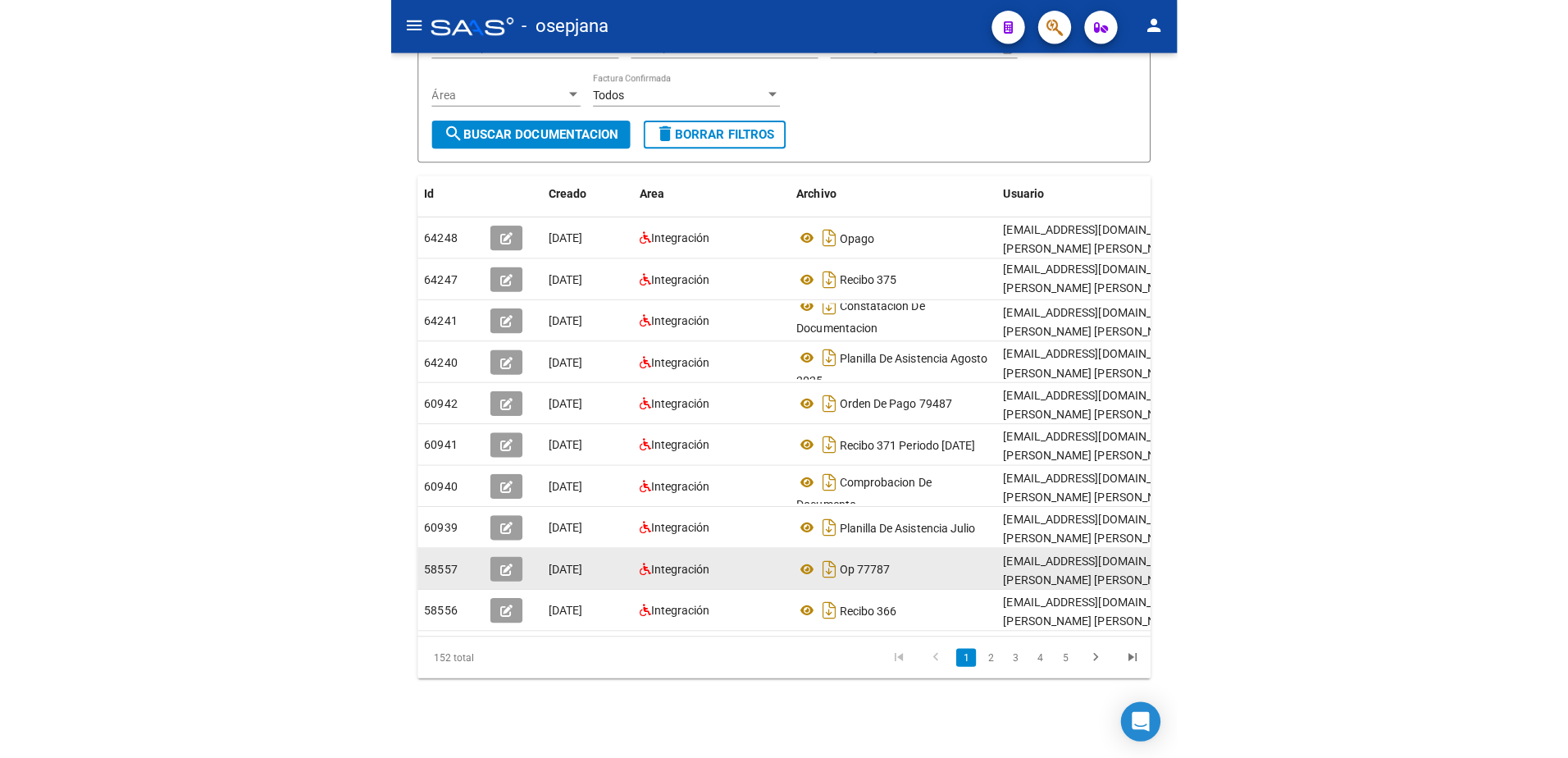
scroll to position [220, 0]
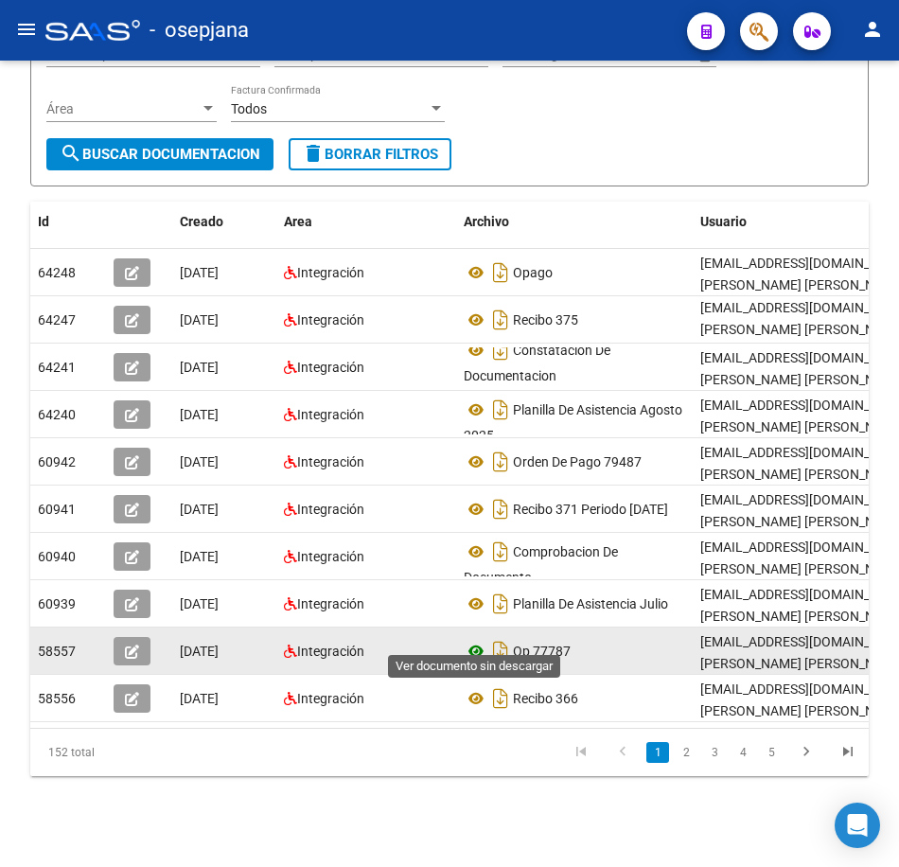
click at [474, 640] on icon at bounding box center [476, 651] width 25 height 23
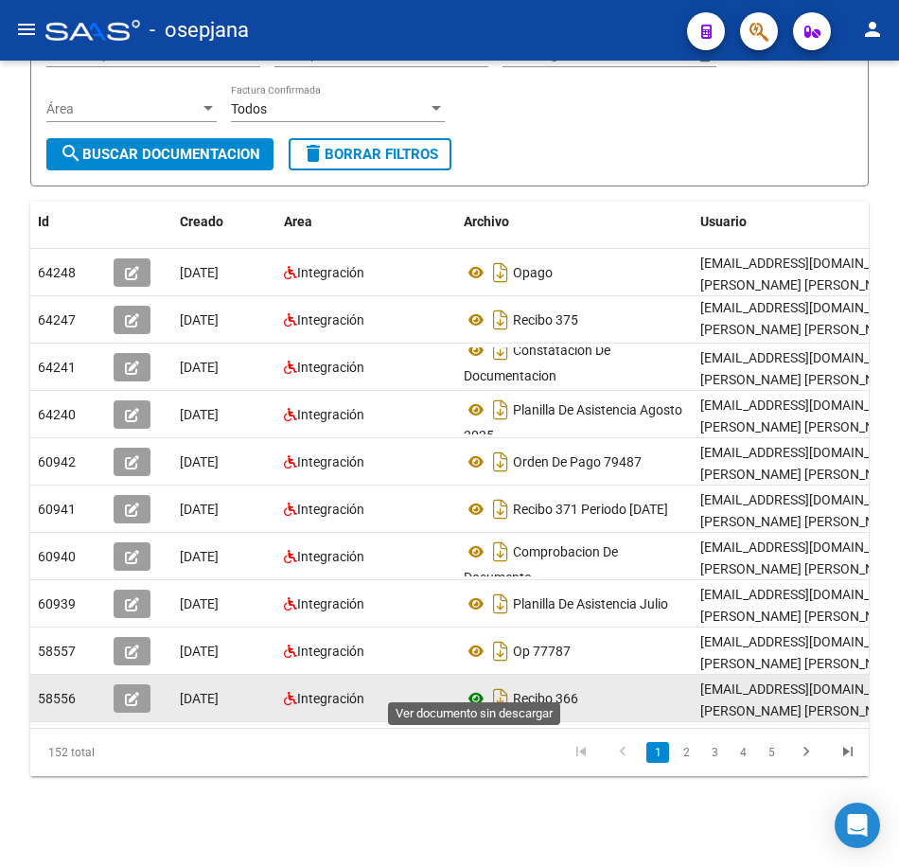
click at [481, 687] on icon at bounding box center [476, 698] width 25 height 23
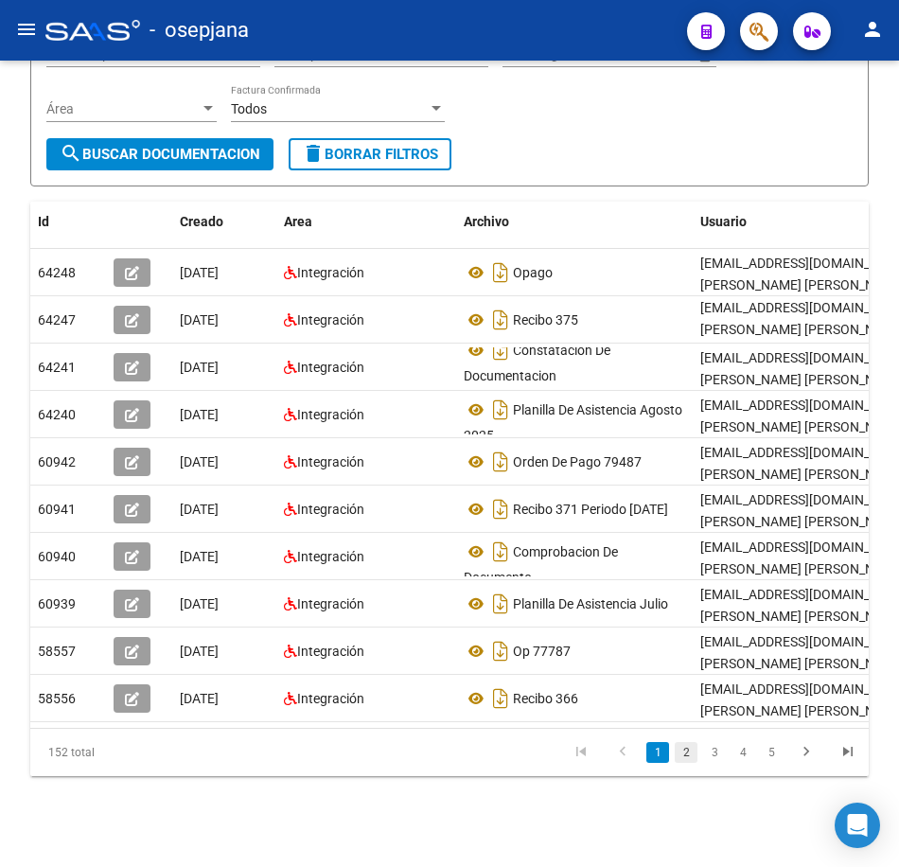
click at [694, 754] on link "2" at bounding box center [686, 752] width 23 height 21
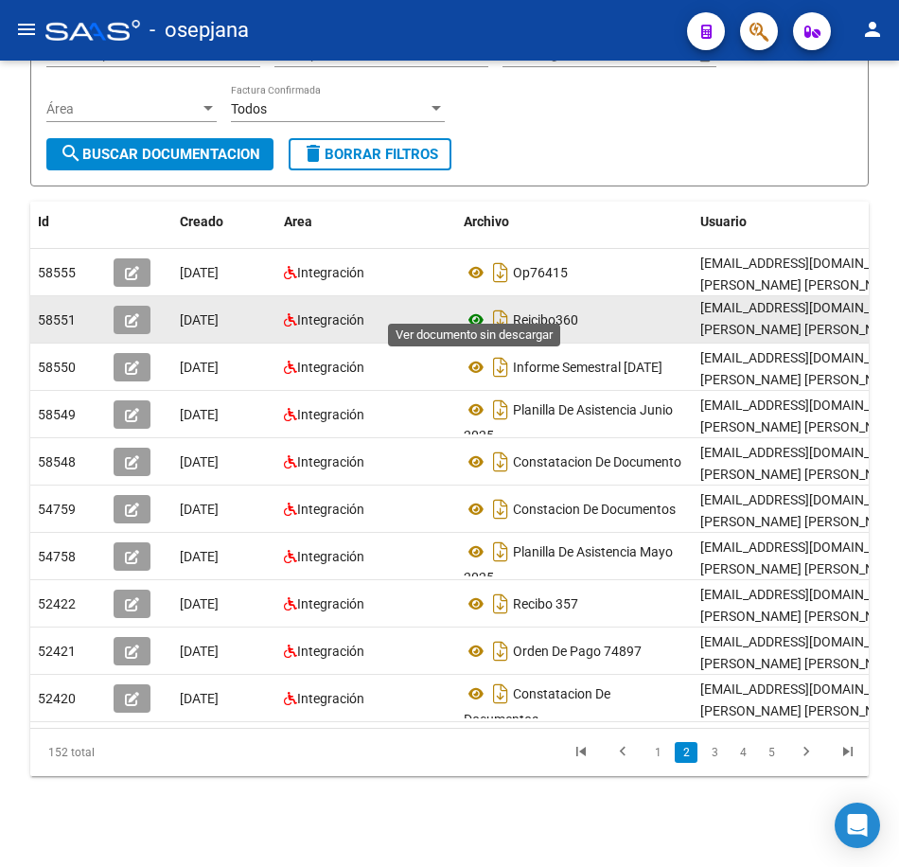
click at [480, 309] on icon at bounding box center [476, 320] width 25 height 23
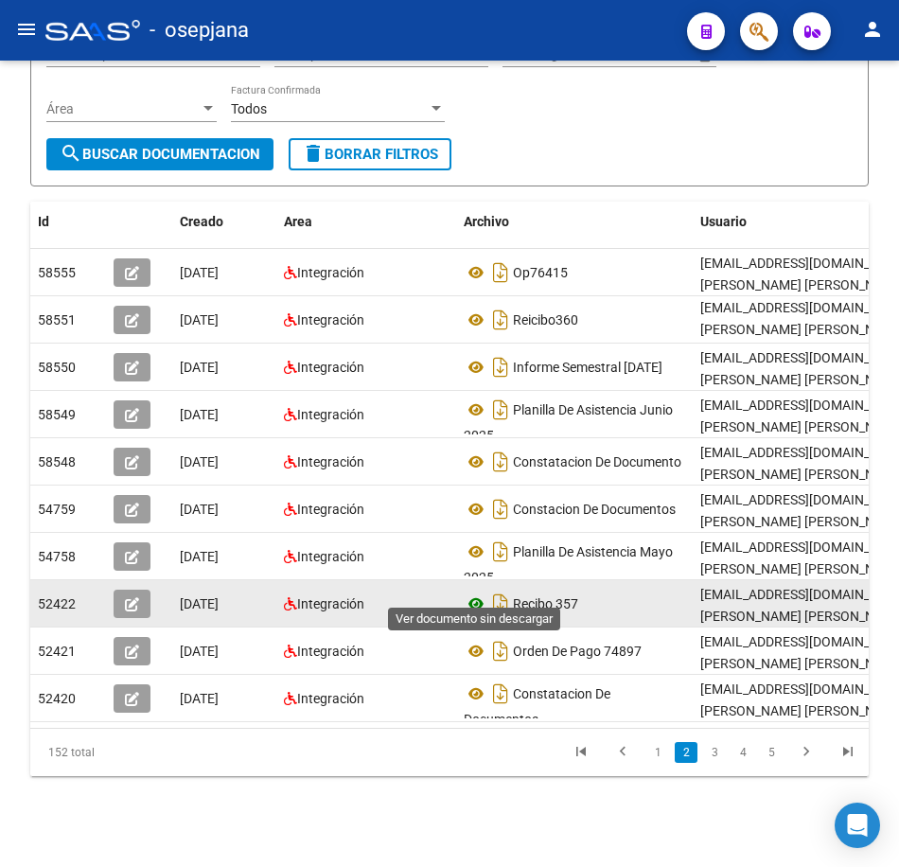
click at [474, 593] on icon at bounding box center [476, 604] width 25 height 23
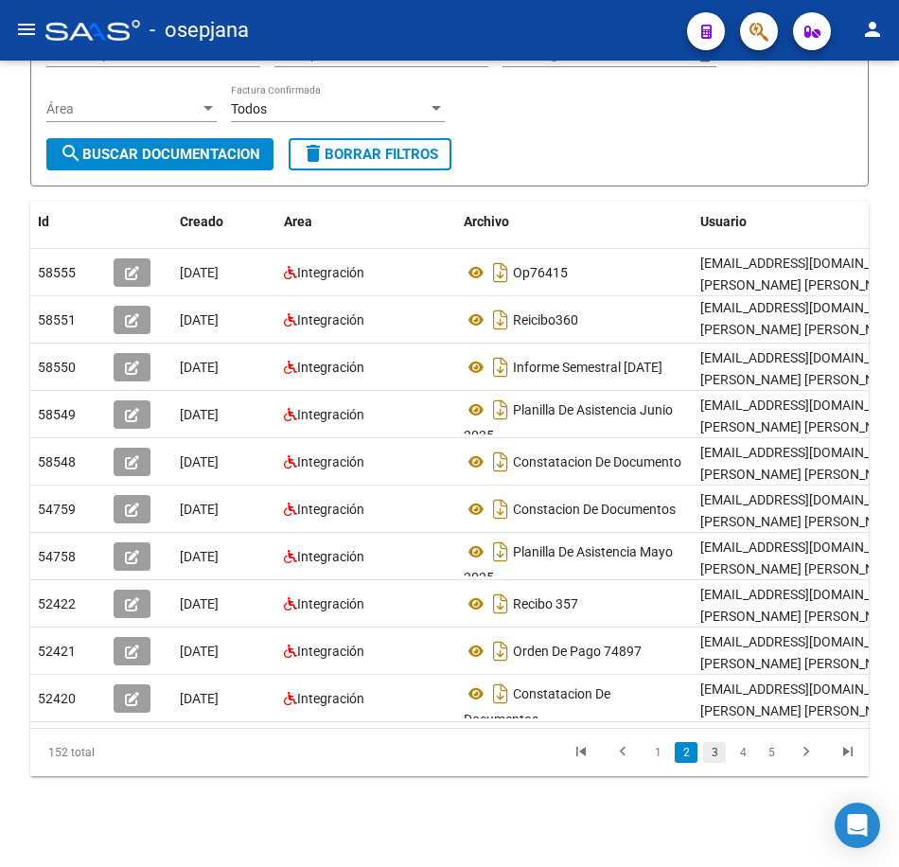
click at [712, 752] on link "3" at bounding box center [714, 752] width 23 height 21
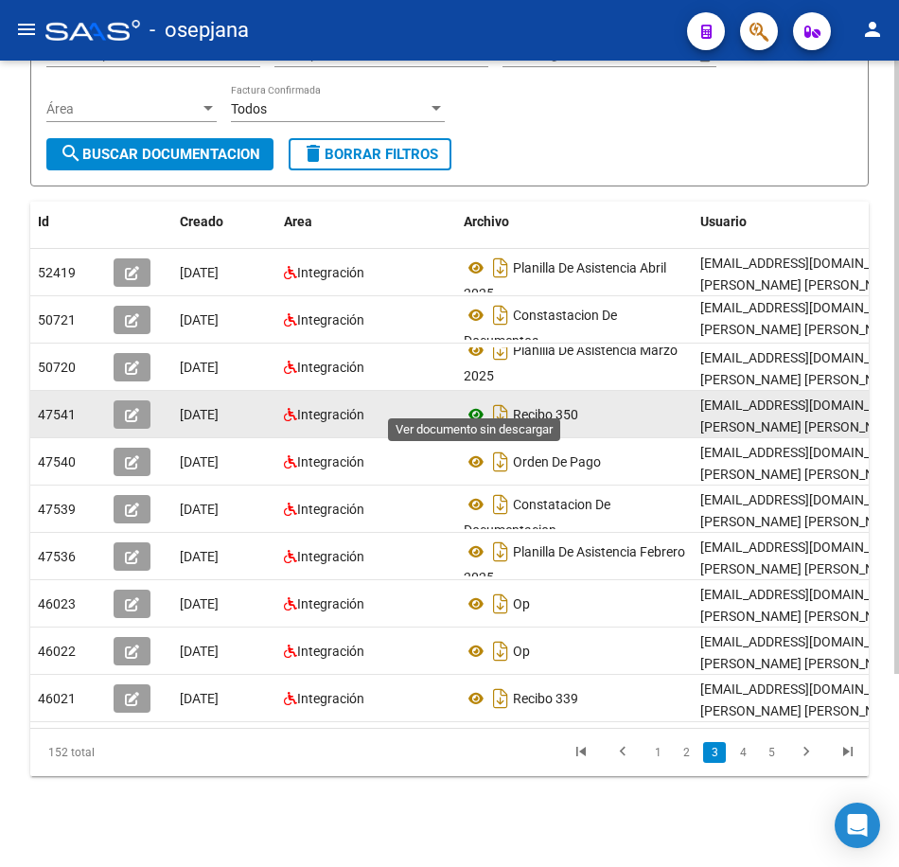
click at [472, 403] on icon at bounding box center [476, 414] width 25 height 23
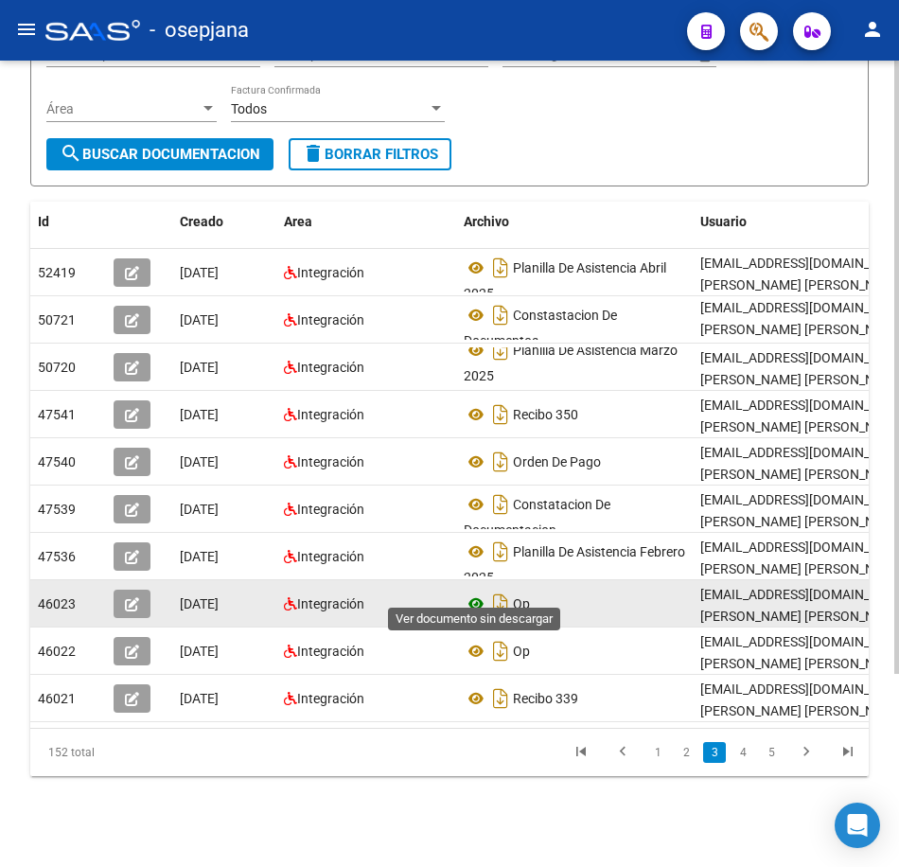
click at [473, 593] on icon at bounding box center [476, 604] width 25 height 23
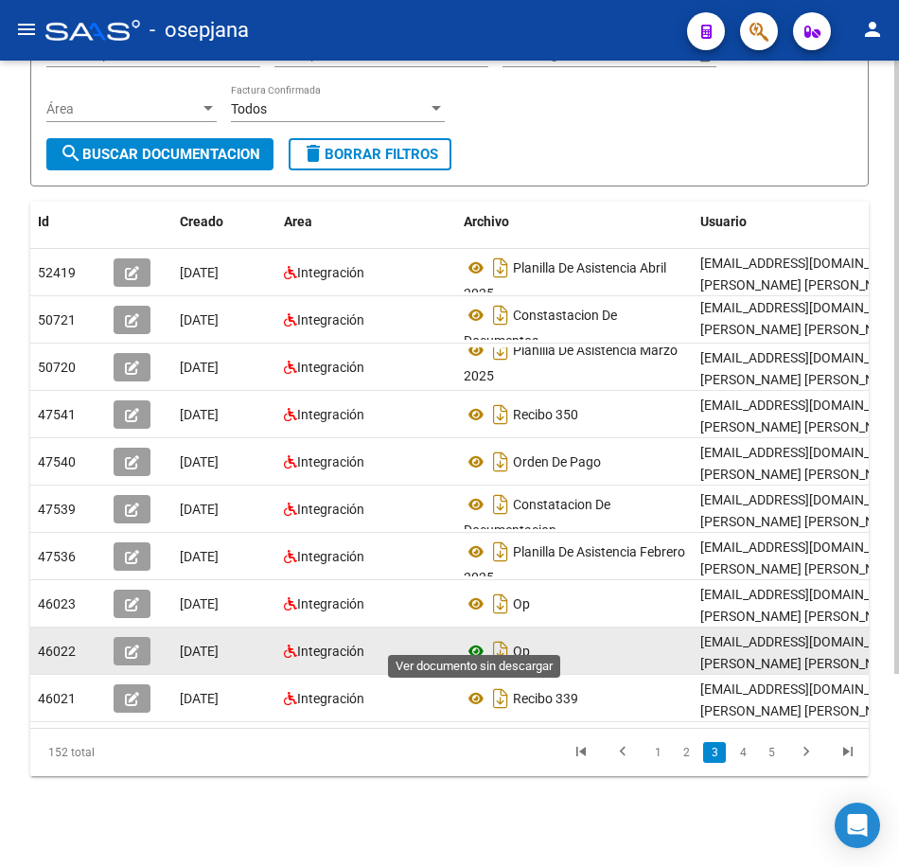
click at [480, 640] on icon at bounding box center [476, 651] width 25 height 23
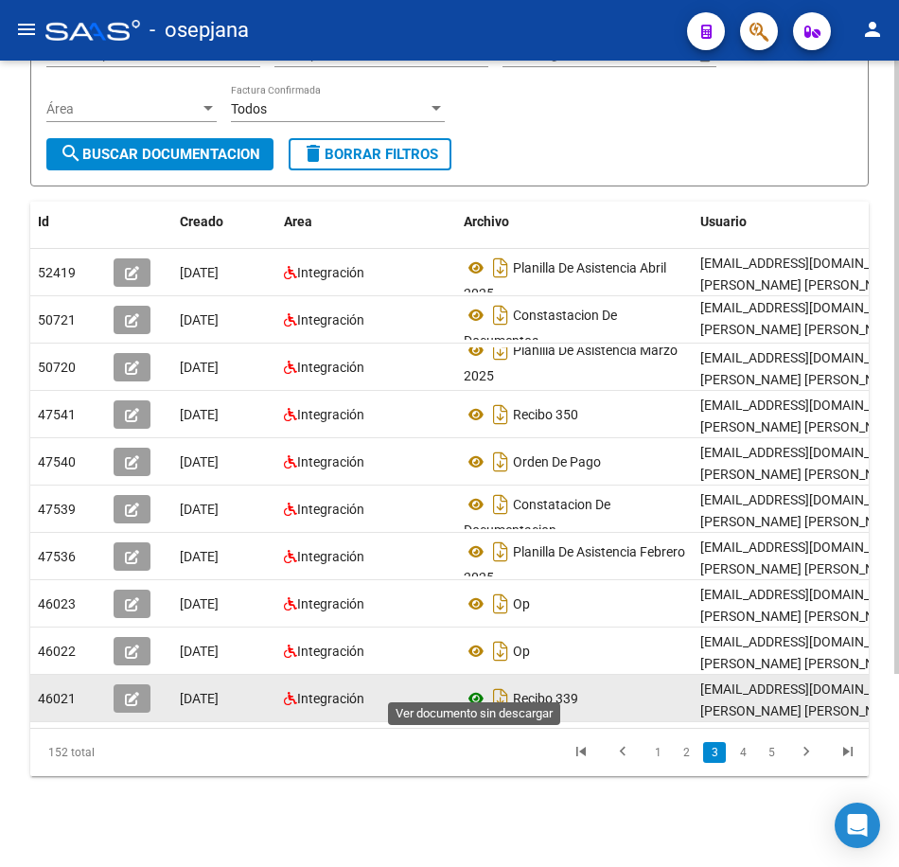
click at [475, 687] on icon at bounding box center [476, 698] width 25 height 23
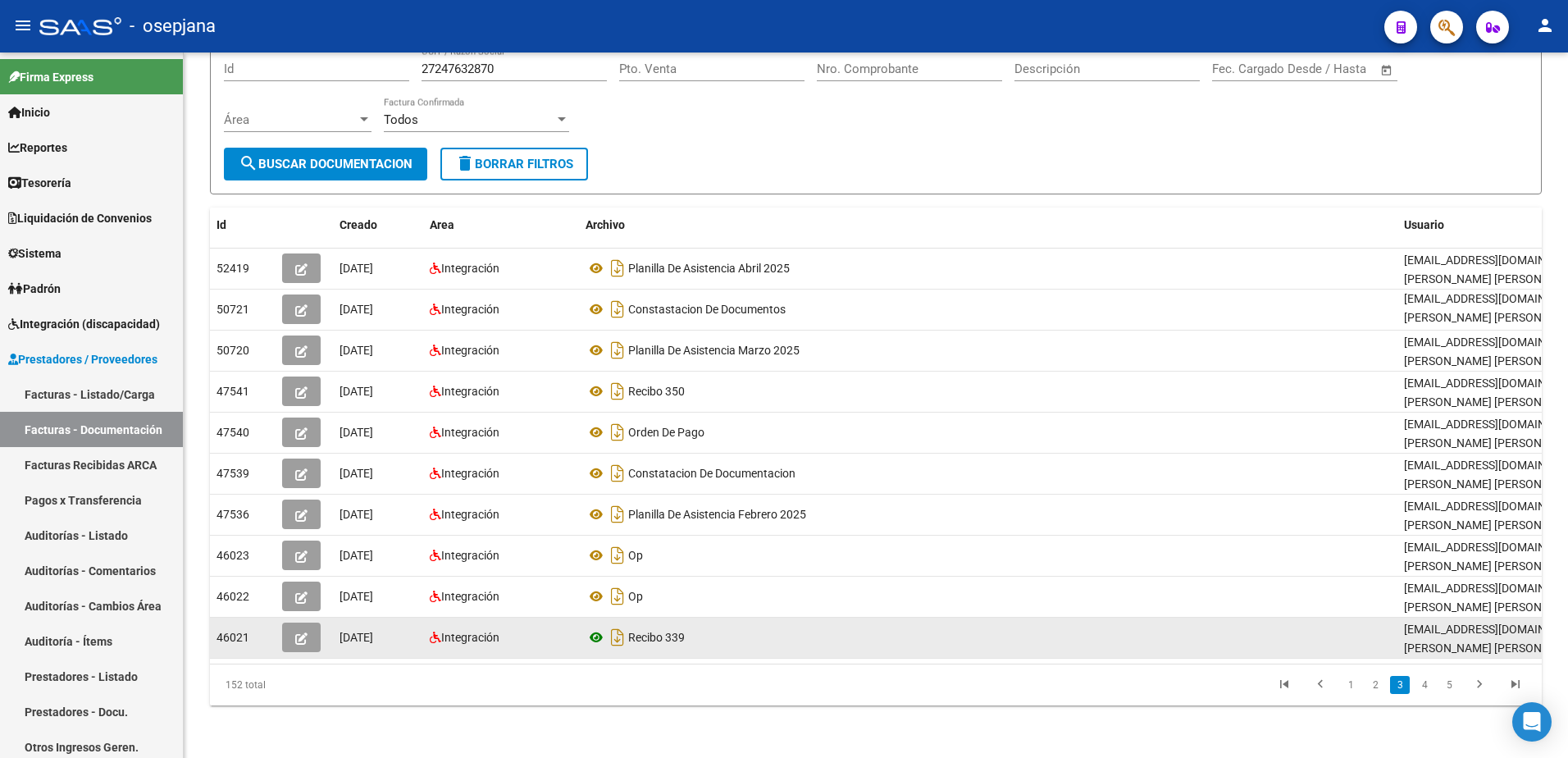
scroll to position [0, 0]
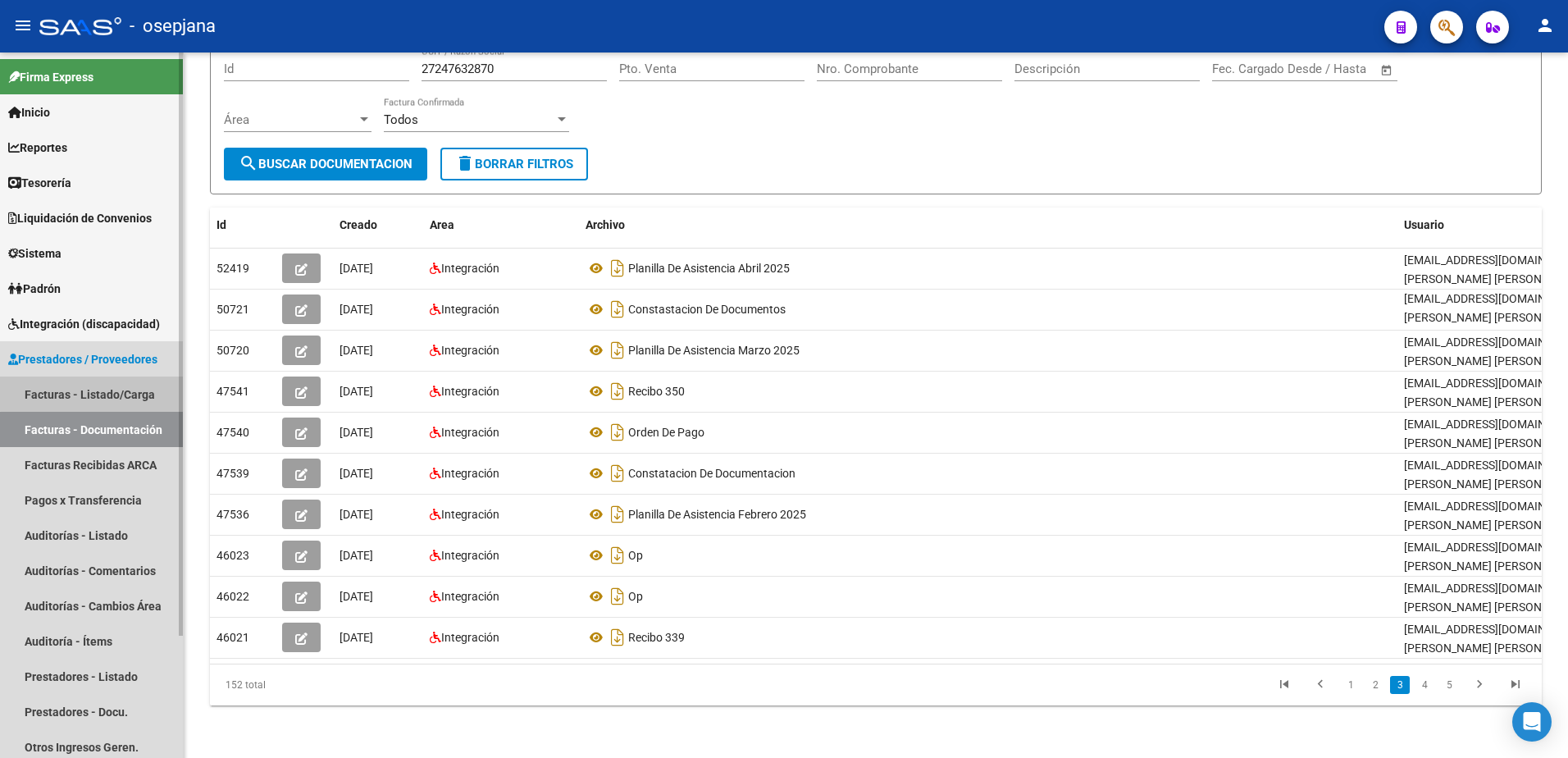
click at [121, 386] on link "Facturas - Listado/Carga" at bounding box center [91, 393] width 183 height 36
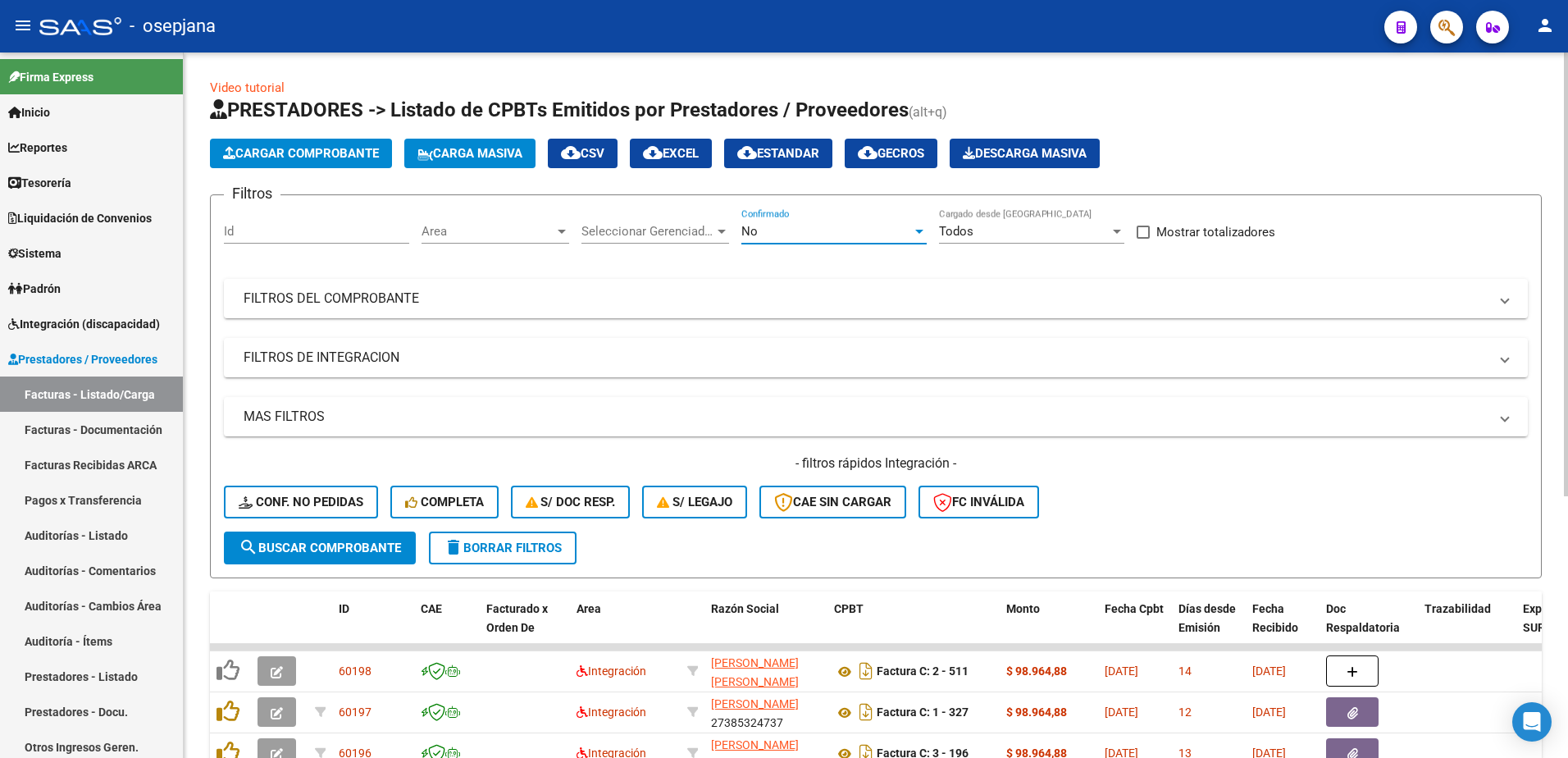
click at [759, 230] on div "No" at bounding box center [826, 230] width 171 height 15
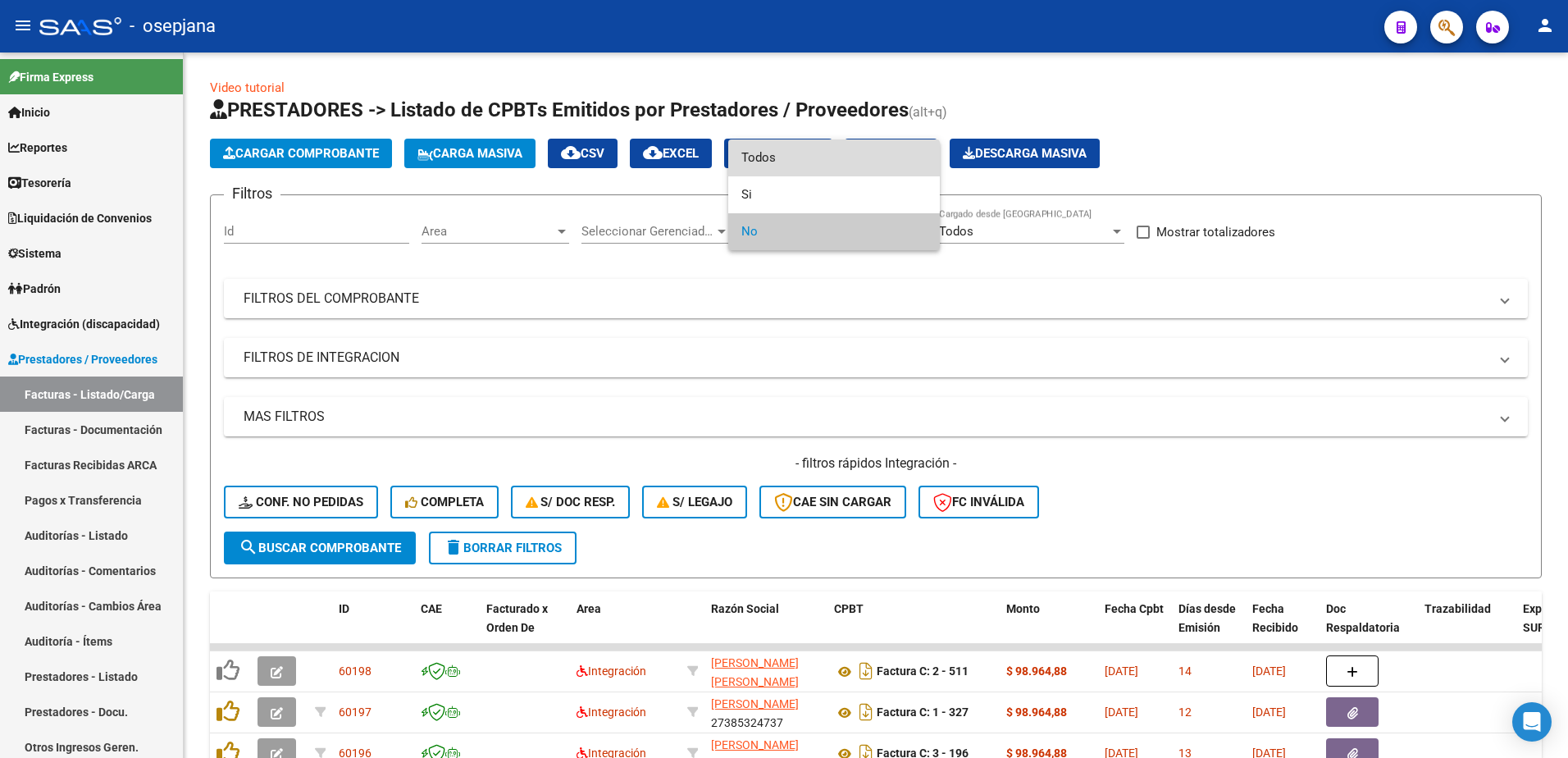
click at [780, 161] on span "Todos" at bounding box center [834, 158] width 185 height 37
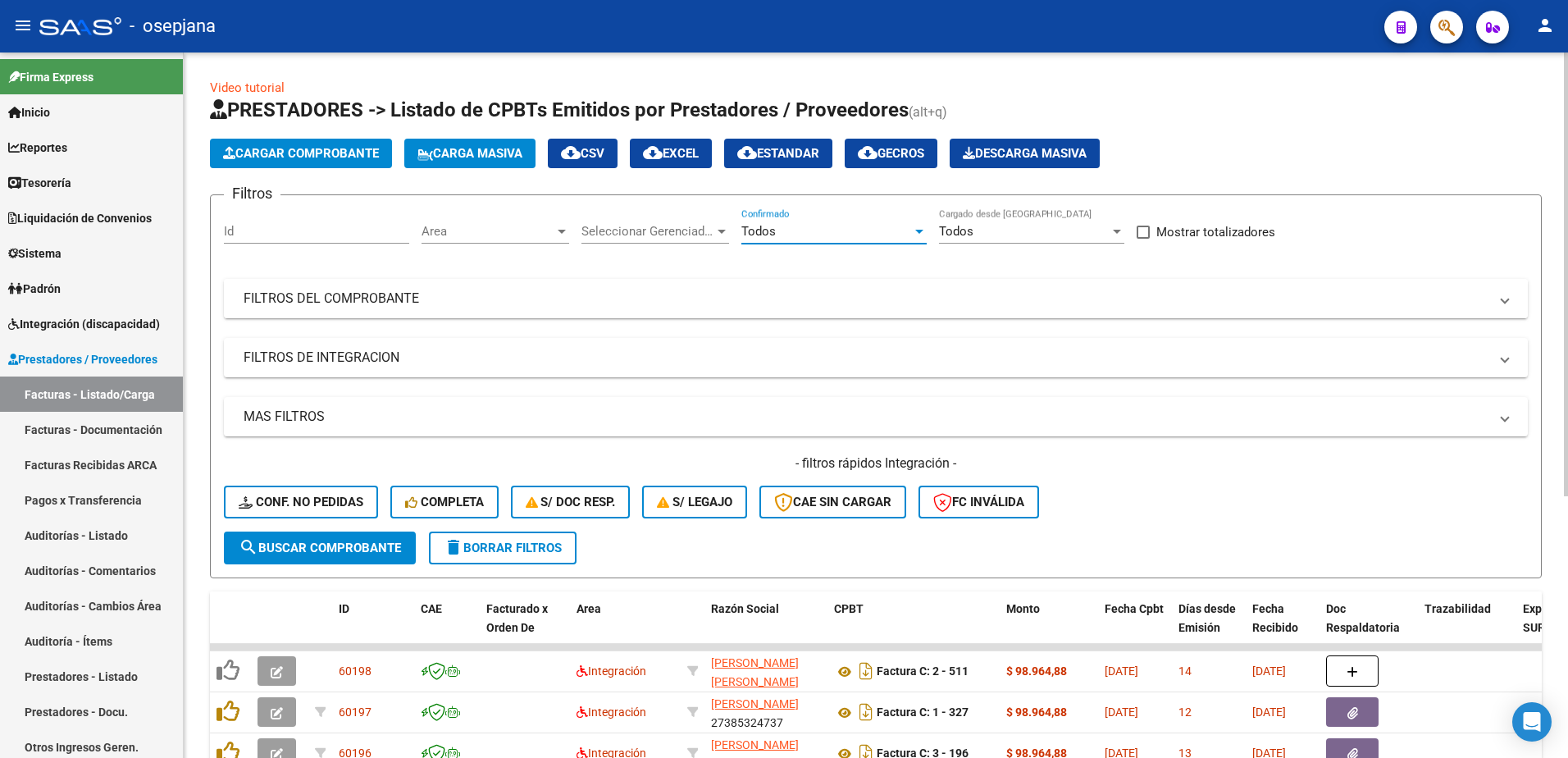
click at [634, 295] on mat-panel-title "FILTROS DEL COMPROBANTE" at bounding box center [865, 298] width 1245 height 18
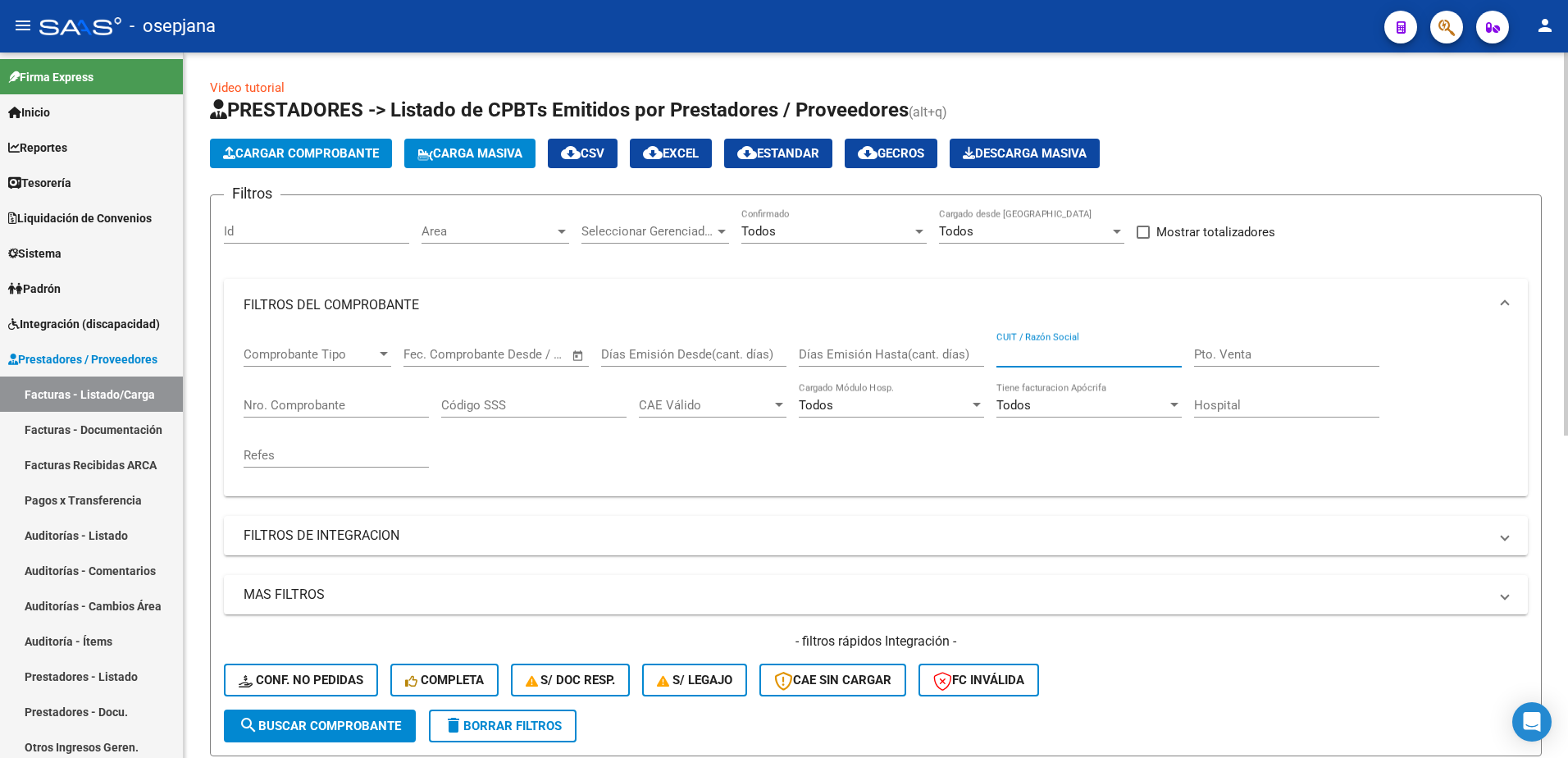
paste input "27226050537"
type input "27226050537"
drag, startPoint x: 346, startPoint y: 725, endPoint x: 515, endPoint y: 606, distance: 206.7
click at [346, 724] on span "search Buscar Comprobante" at bounding box center [319, 725] width 162 height 15
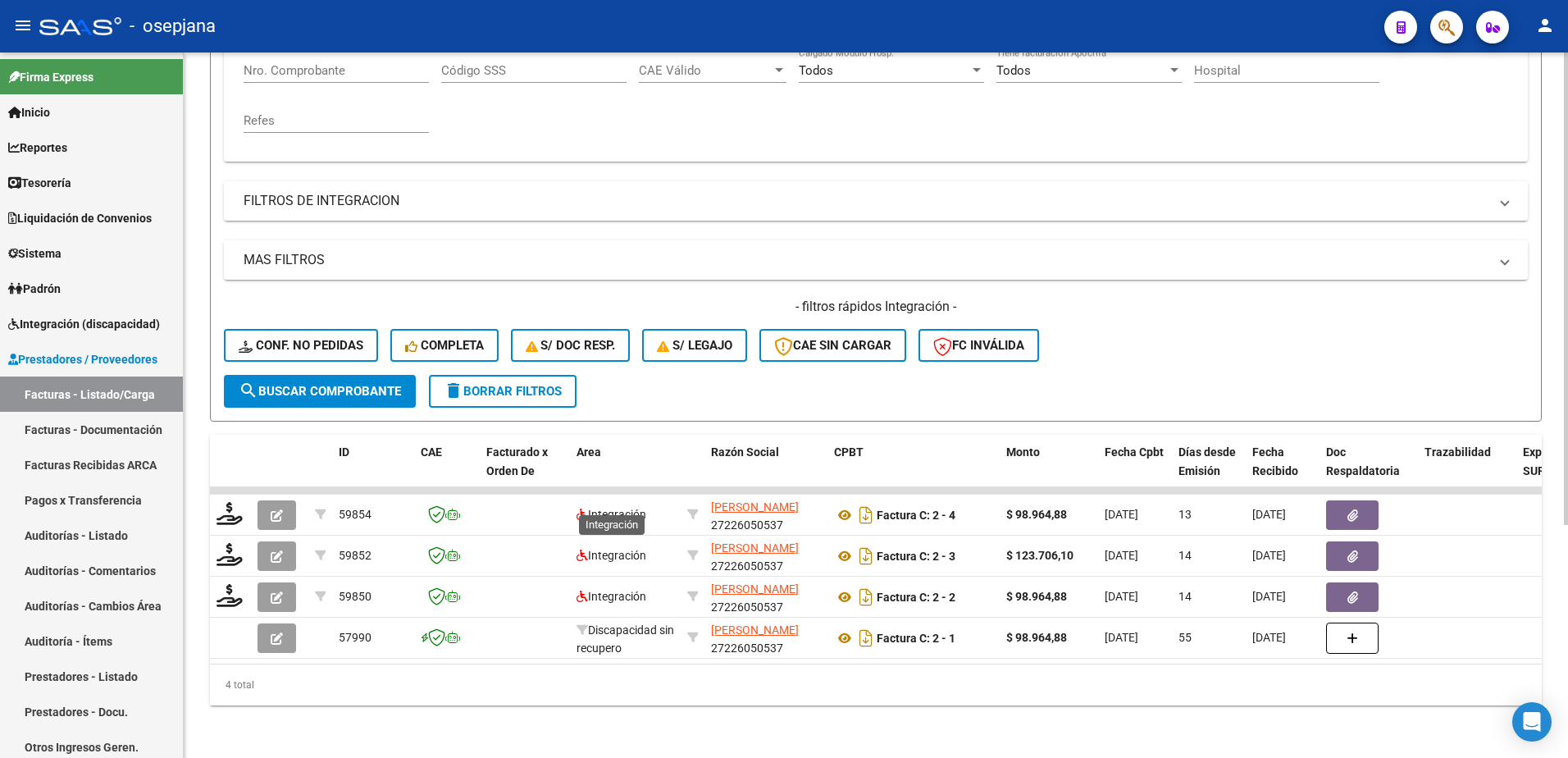
scroll to position [347, 0]
click at [648, 695] on div "4 total" at bounding box center [875, 684] width 1332 height 41
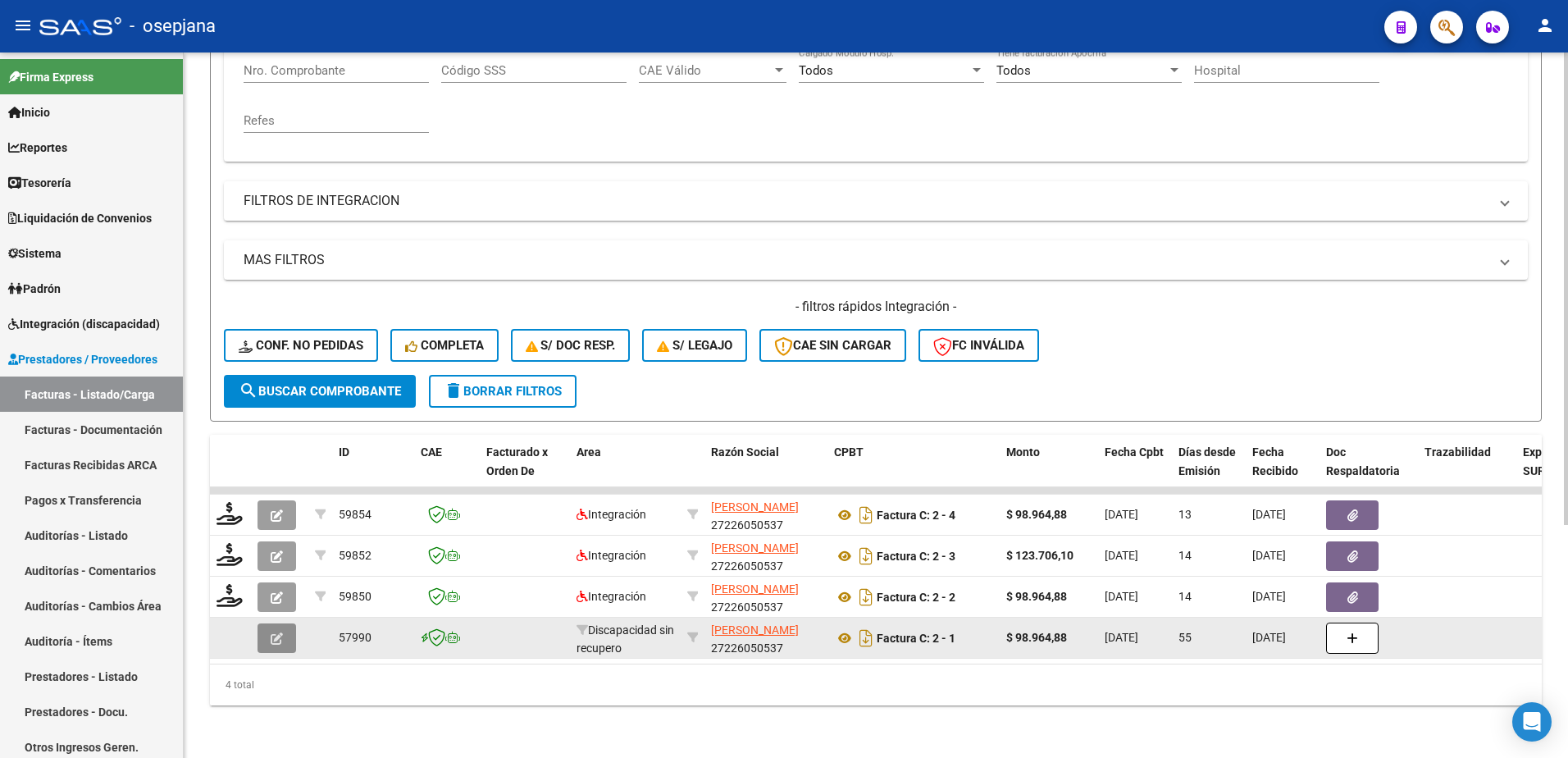
click at [262, 625] on button "button" at bounding box center [276, 638] width 38 height 29
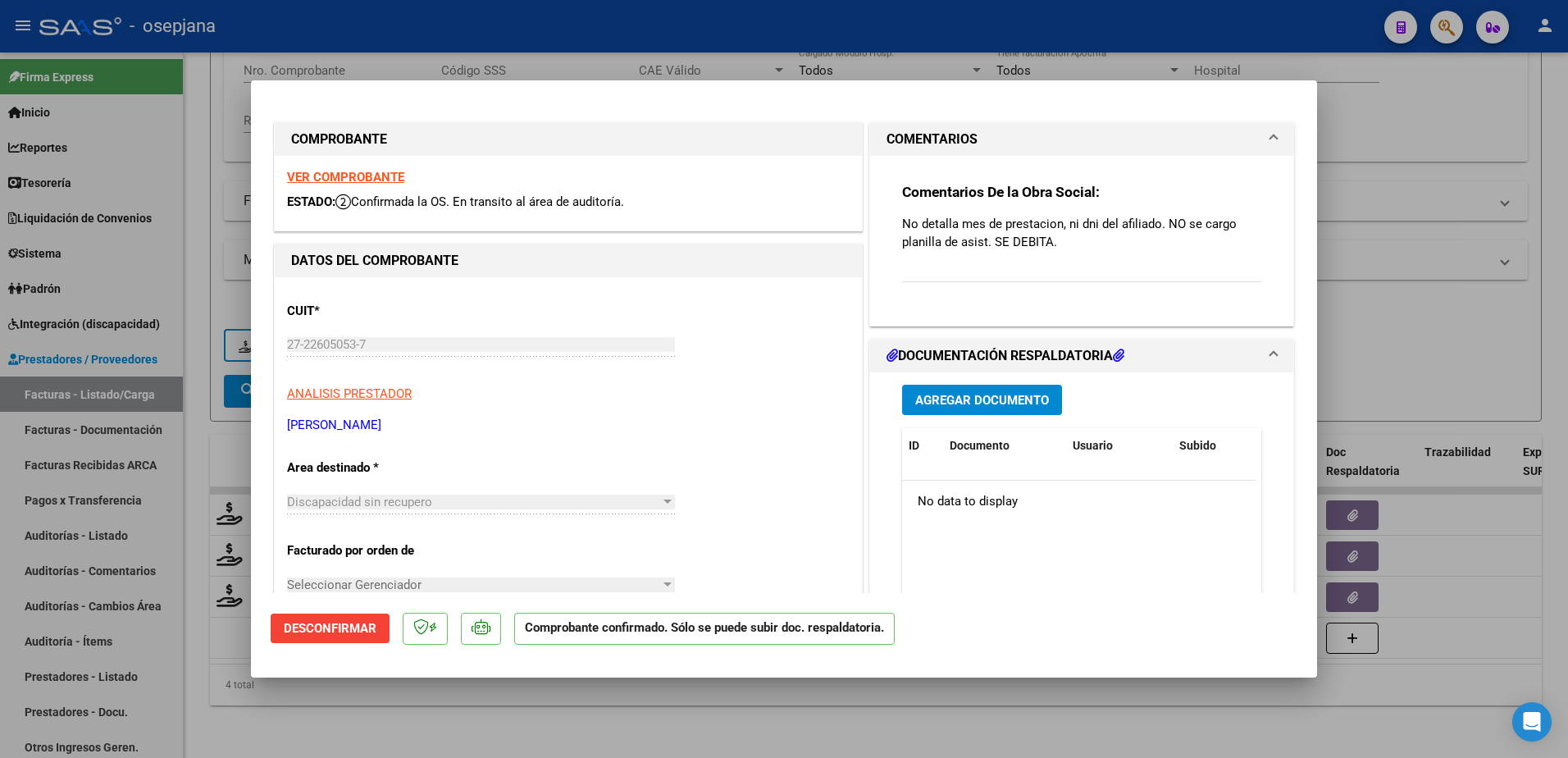
click at [1197, 721] on div at bounding box center [784, 379] width 1568 height 758
type input "$ 0,00"
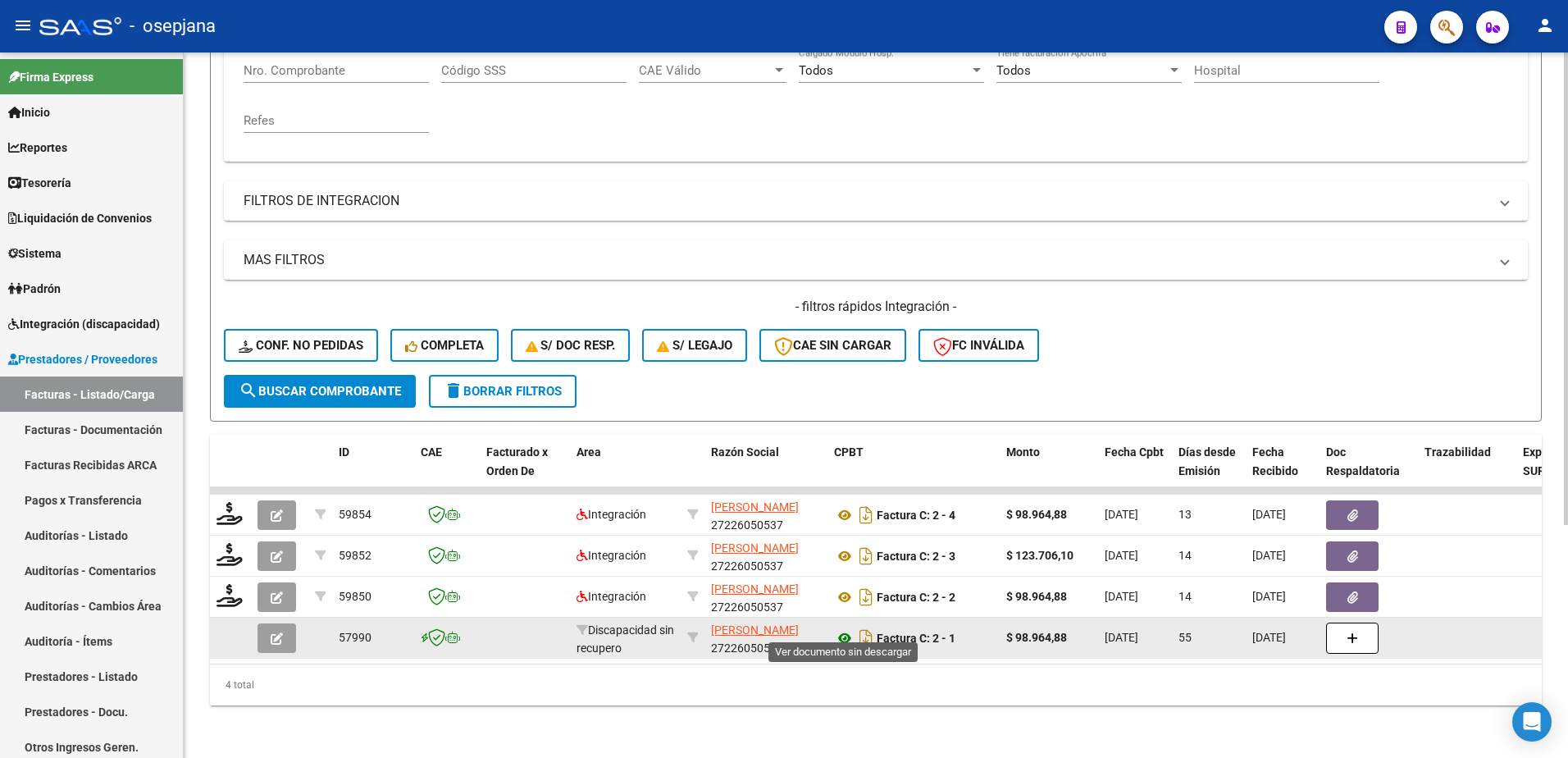
click at [844, 628] on icon at bounding box center [845, 638] width 22 height 20
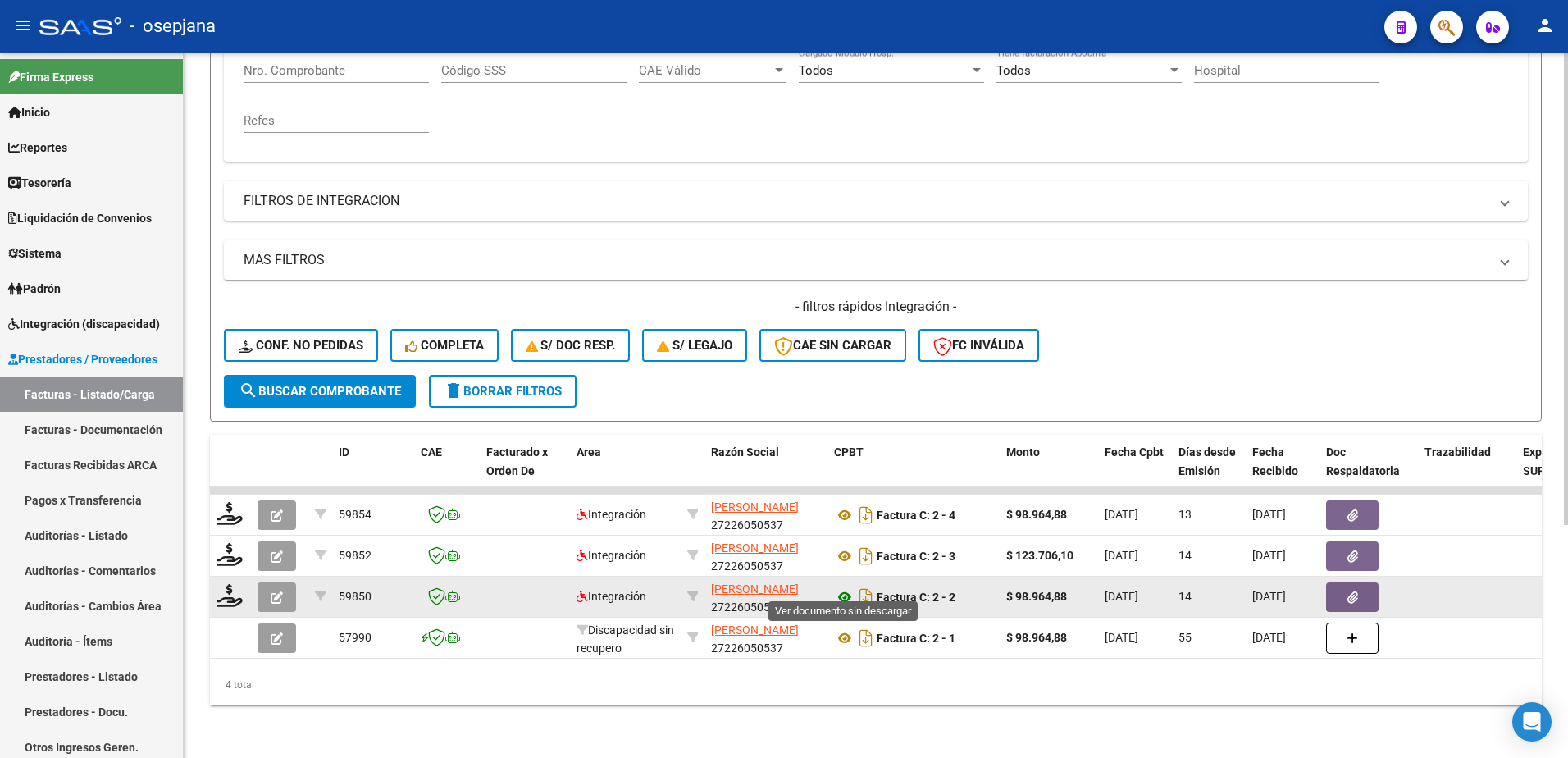
click at [839, 587] on icon at bounding box center [845, 597] width 22 height 20
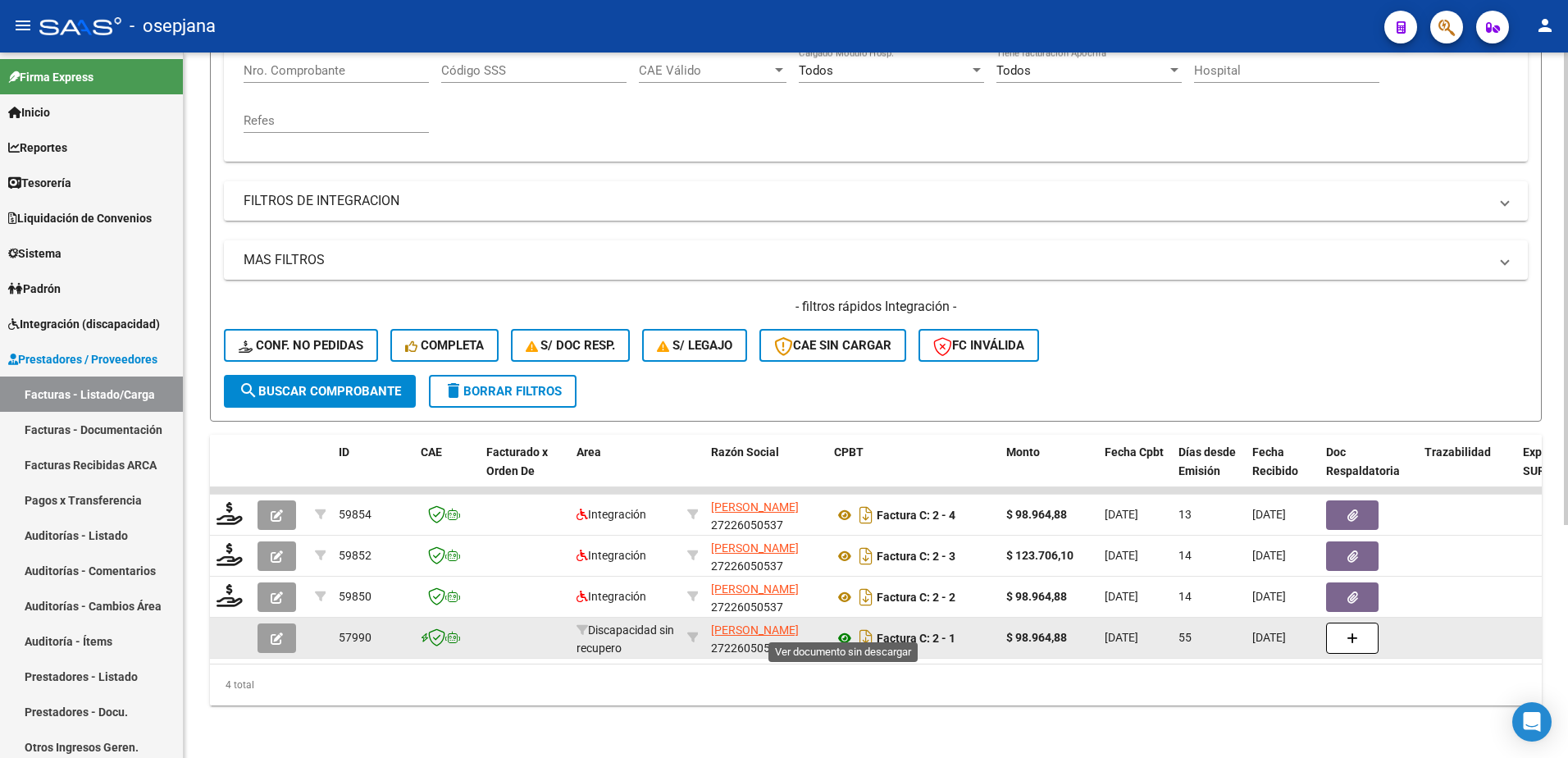
click at [841, 628] on icon at bounding box center [845, 638] width 22 height 20
